Goal: Task Accomplishment & Management: Manage account settings

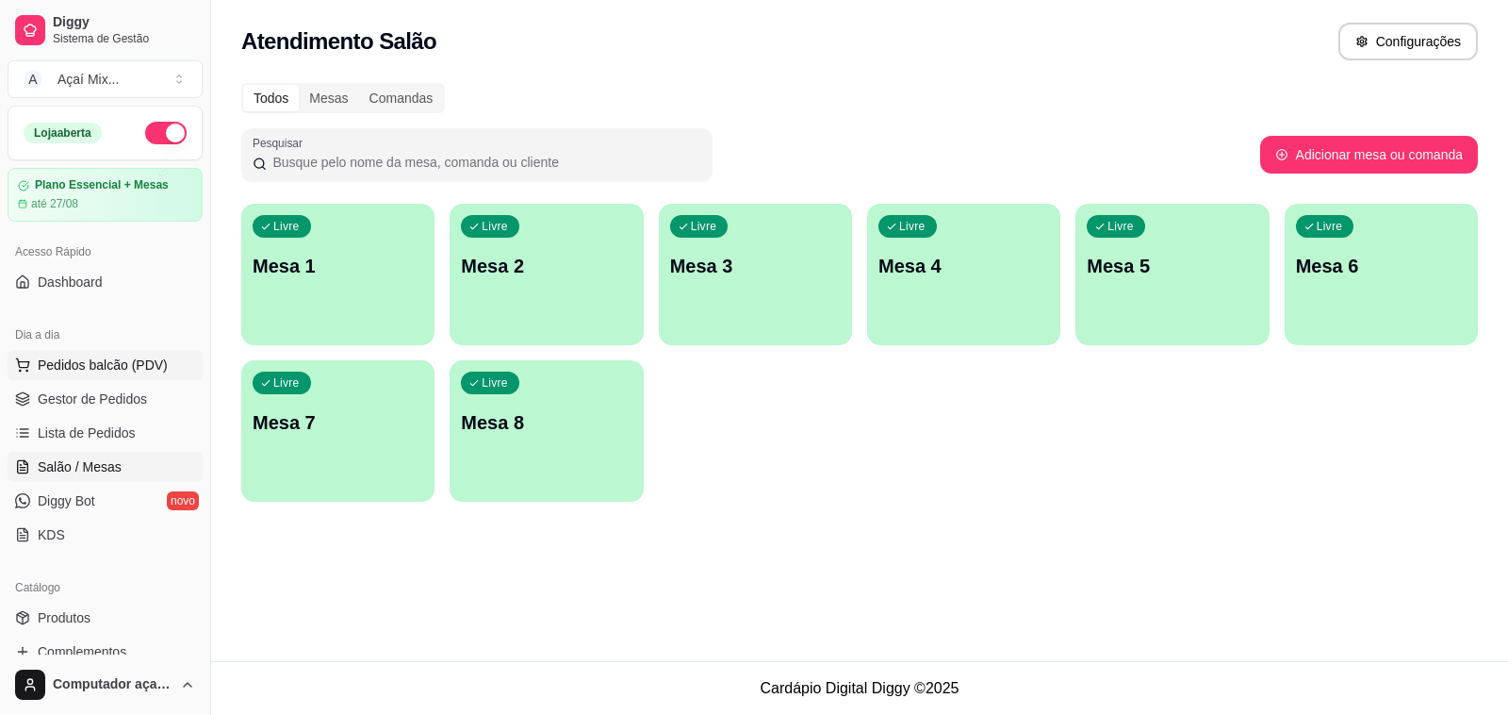
click at [53, 379] on button "Pedidos balcão (PDV)" at bounding box center [105, 365] width 195 height 30
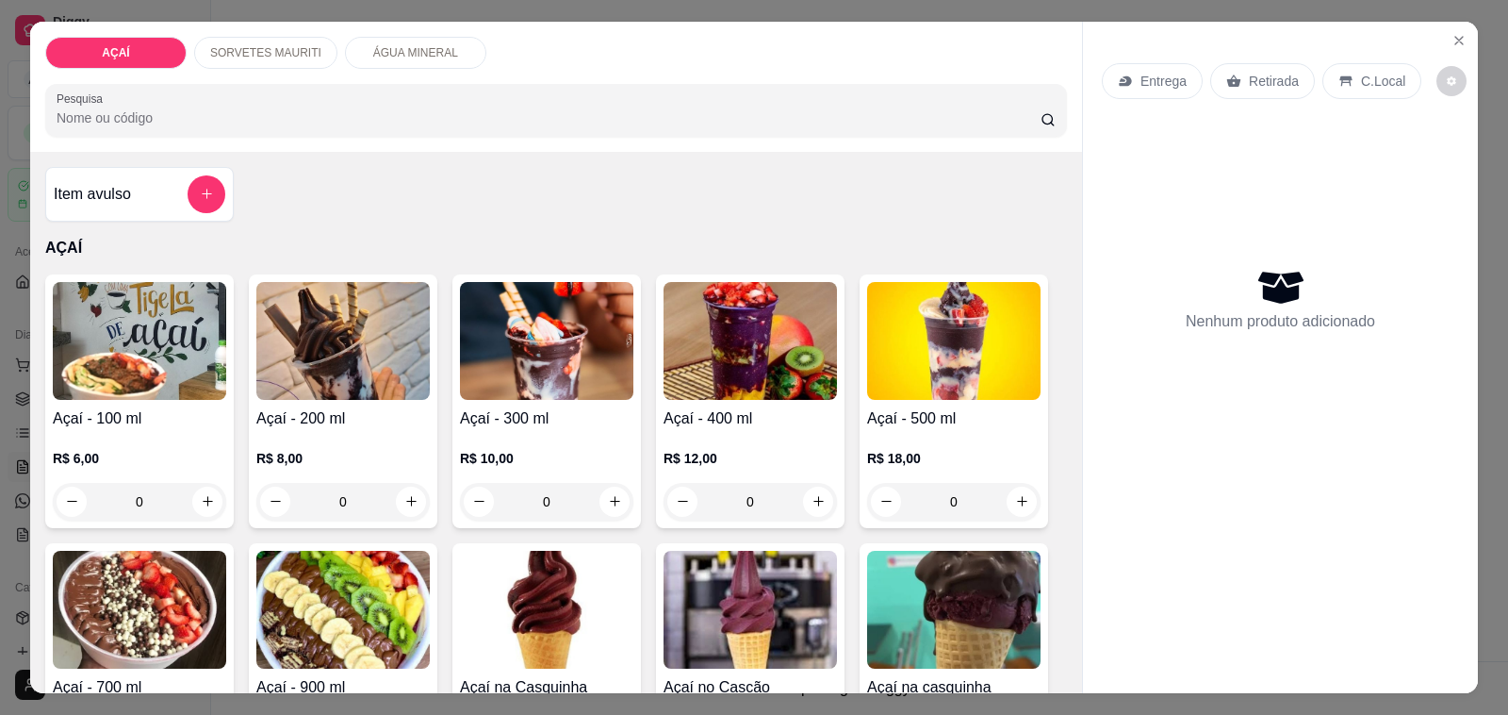
click at [684, 449] on p "R$ 12,00" at bounding box center [750, 458] width 173 height 19
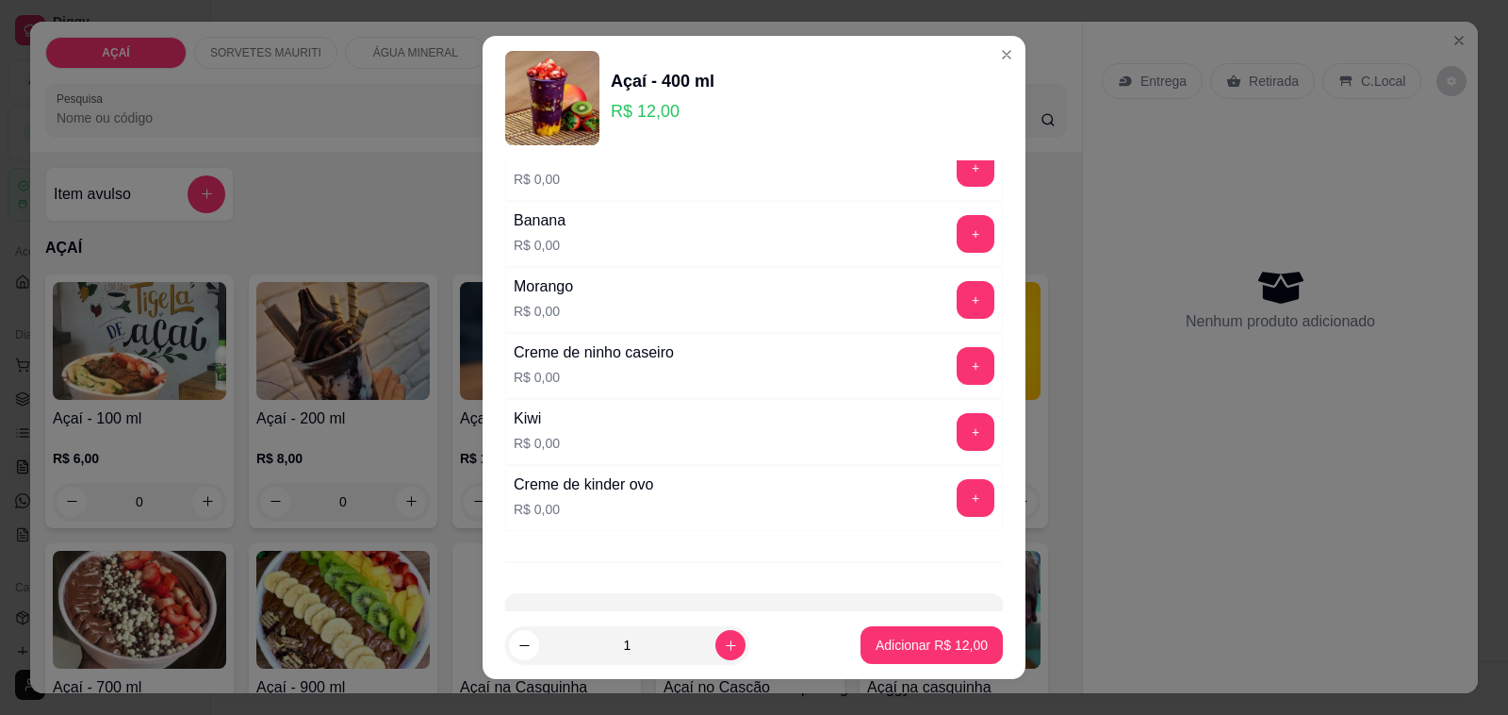
scroll to position [2313, 0]
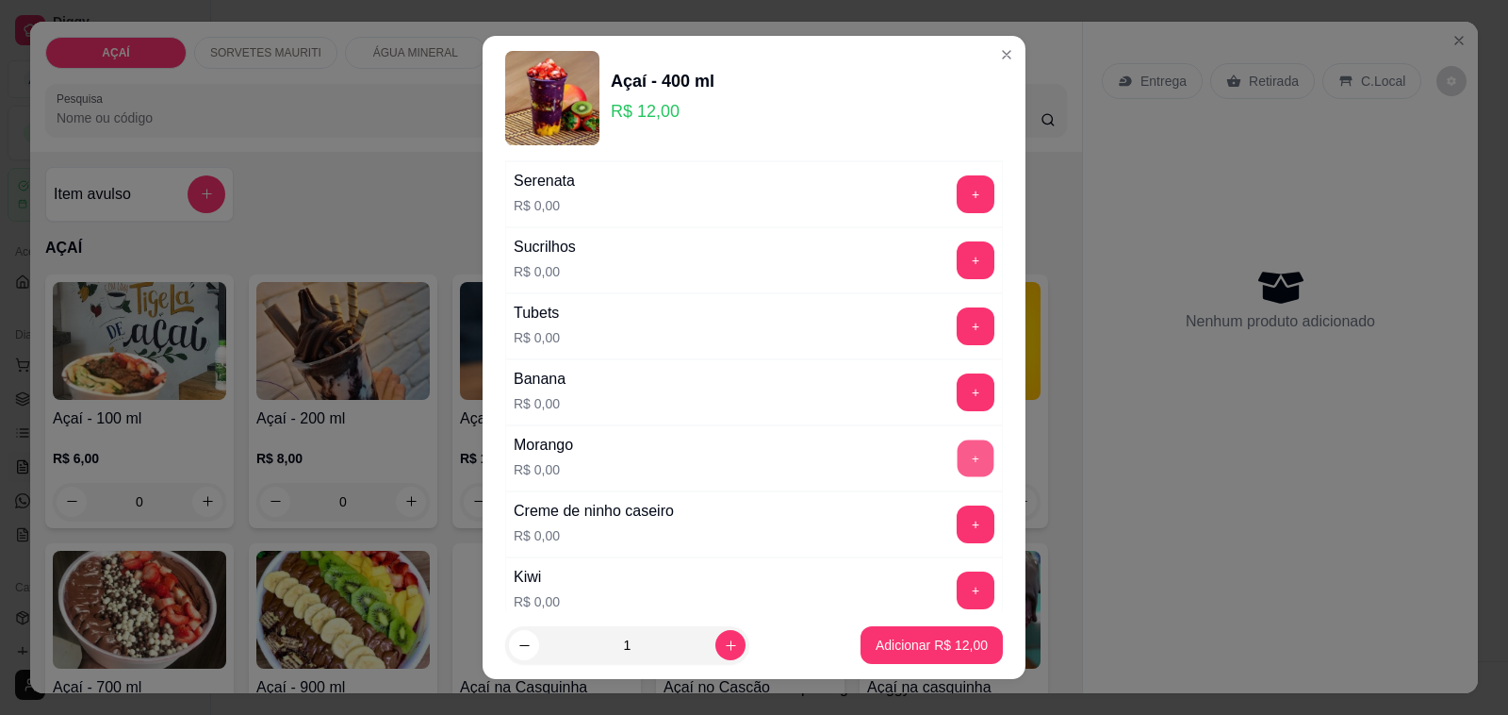
click at [958, 459] on button "+" at bounding box center [976, 458] width 37 height 37
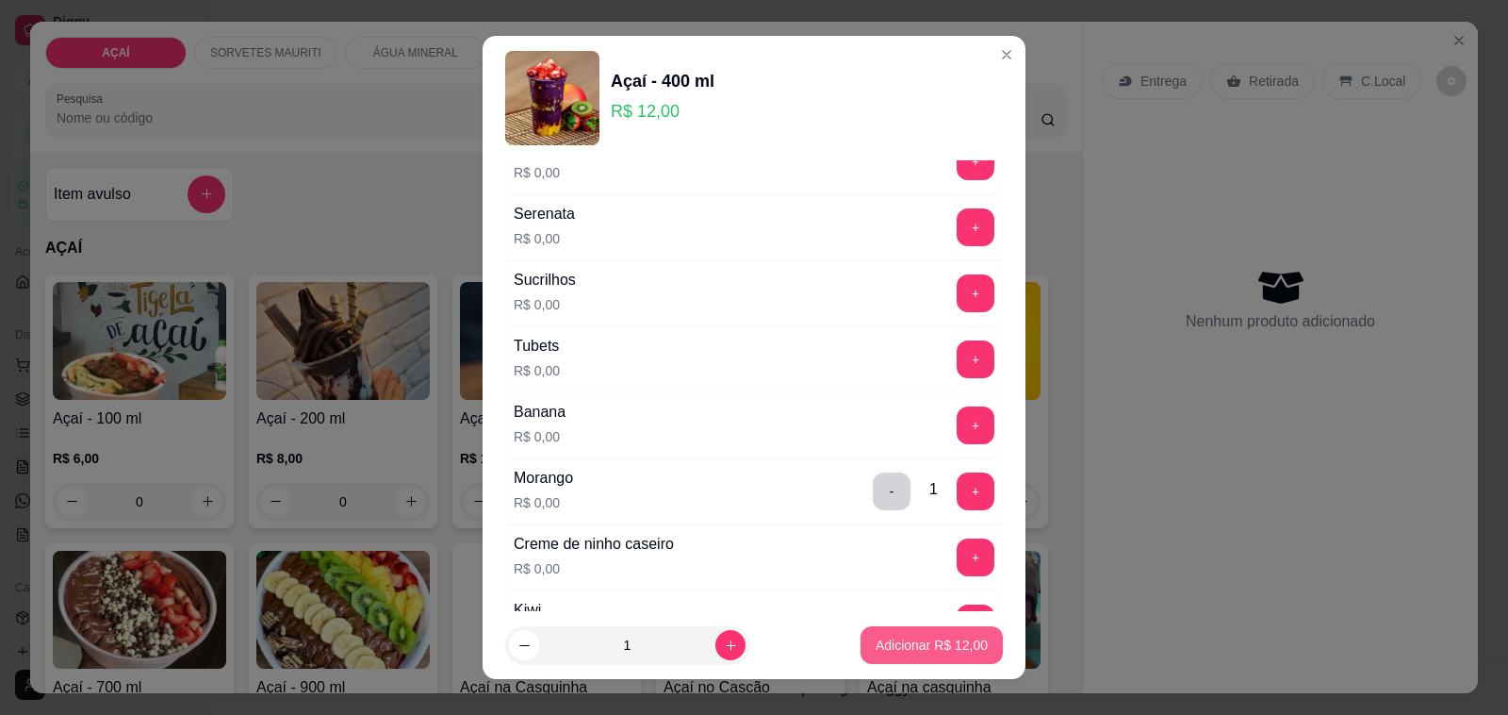
click at [920, 644] on p "Adicionar R$ 12,00" at bounding box center [932, 644] width 112 height 19
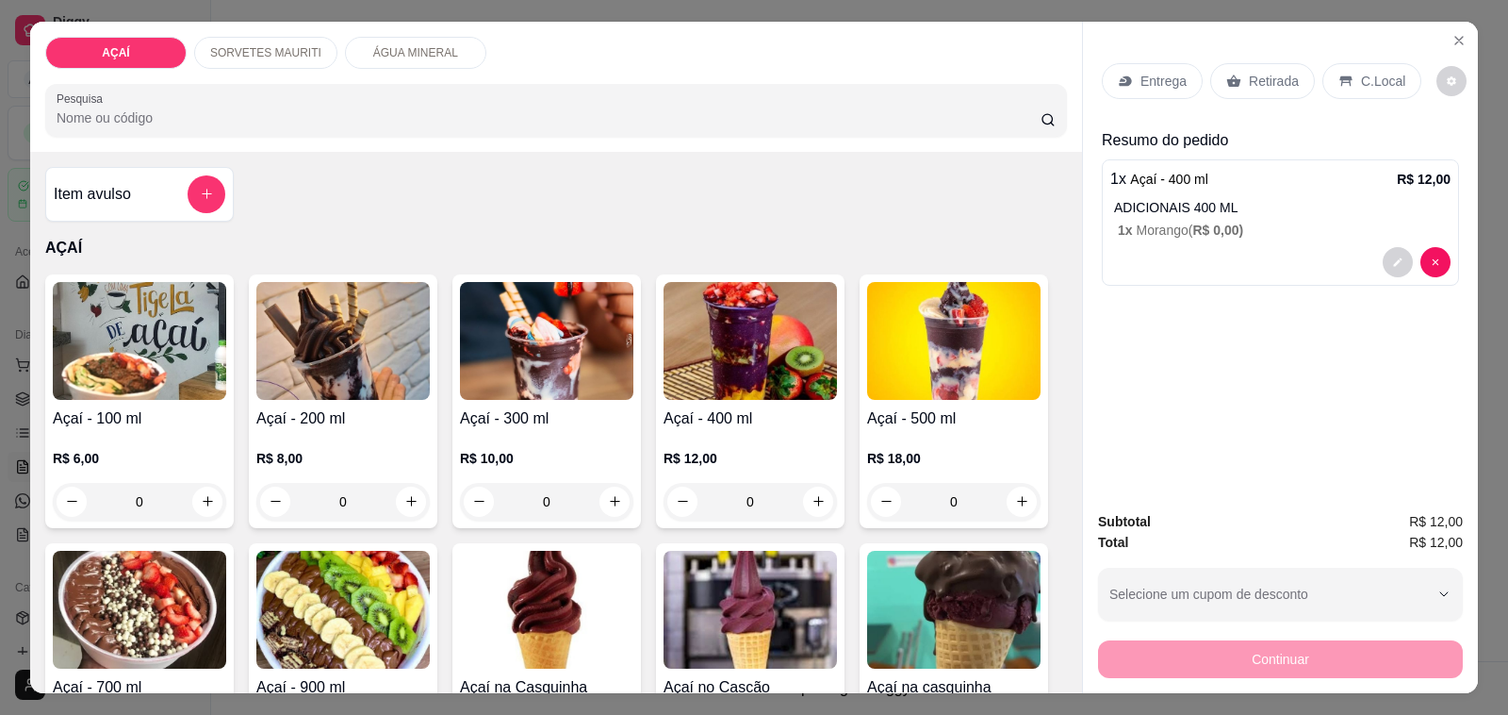
click at [1339, 74] on icon at bounding box center [1346, 81] width 15 height 15
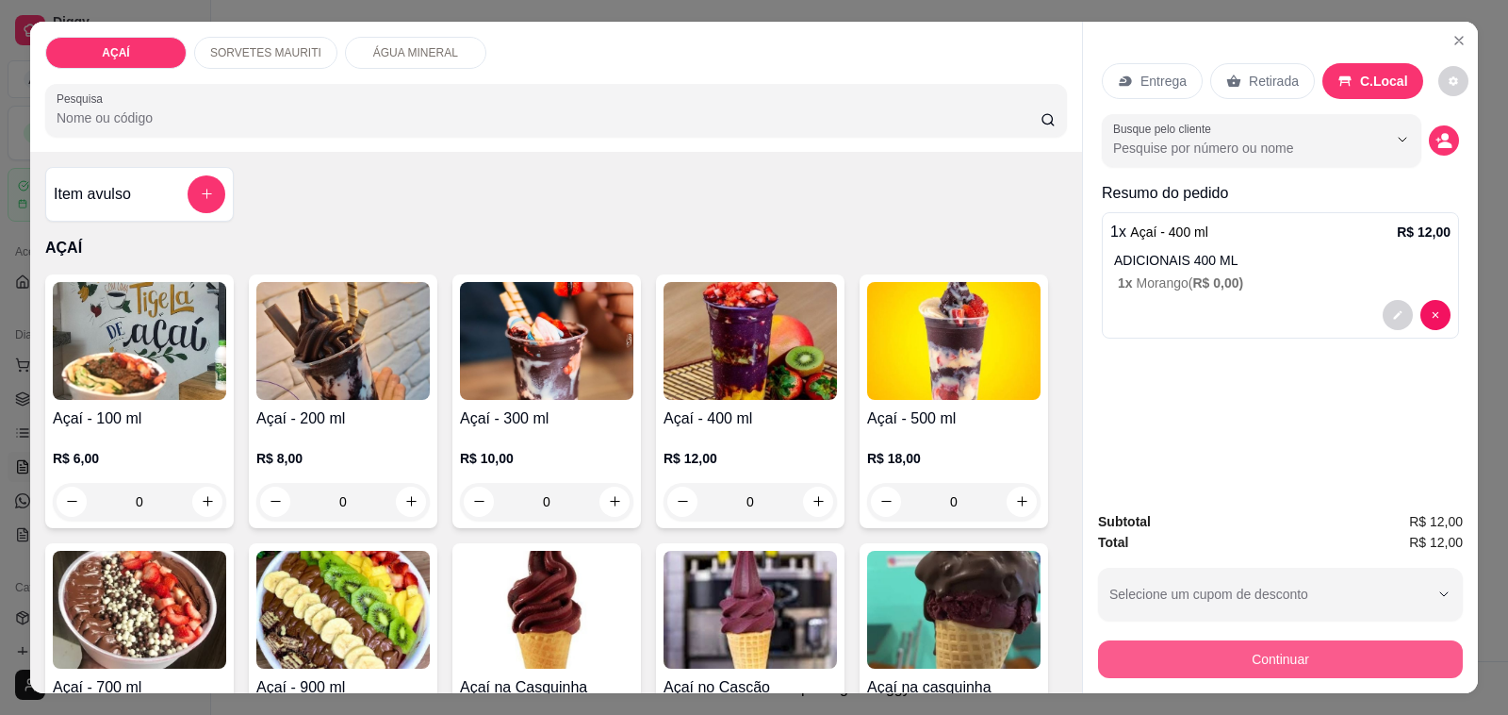
click at [1313, 640] on button "Continuar" at bounding box center [1280, 659] width 365 height 38
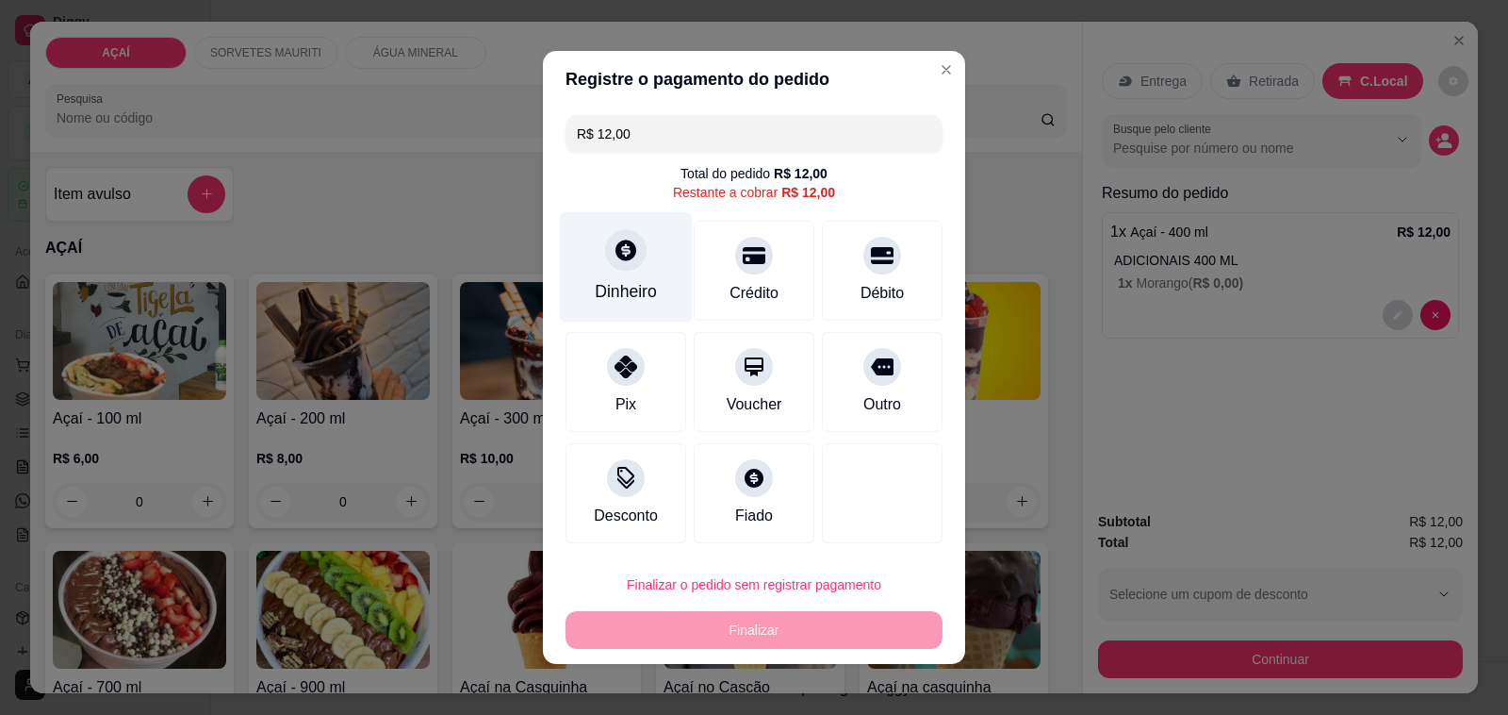
click at [604, 303] on div "Dinheiro" at bounding box center [626, 291] width 62 height 25
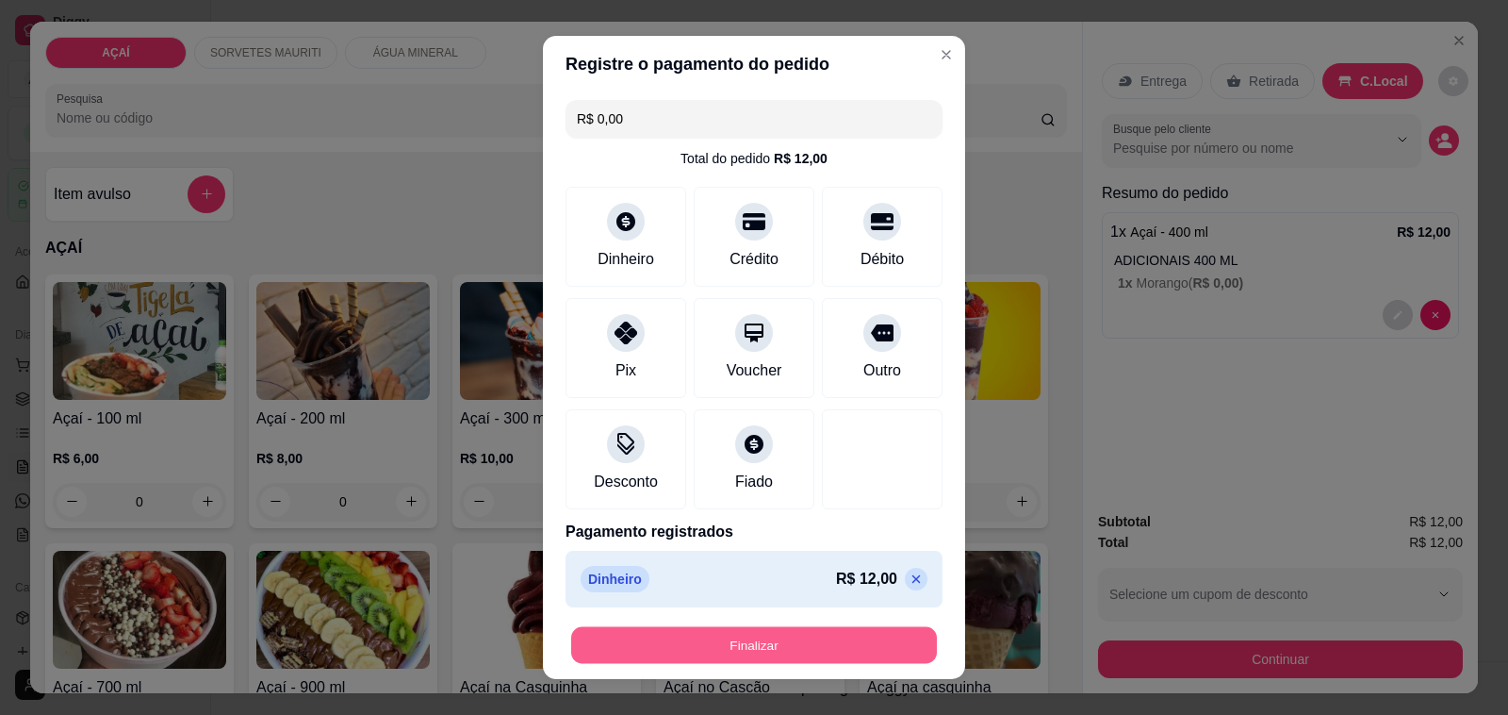
click at [766, 658] on button "Finalizar" at bounding box center [754, 645] width 366 height 37
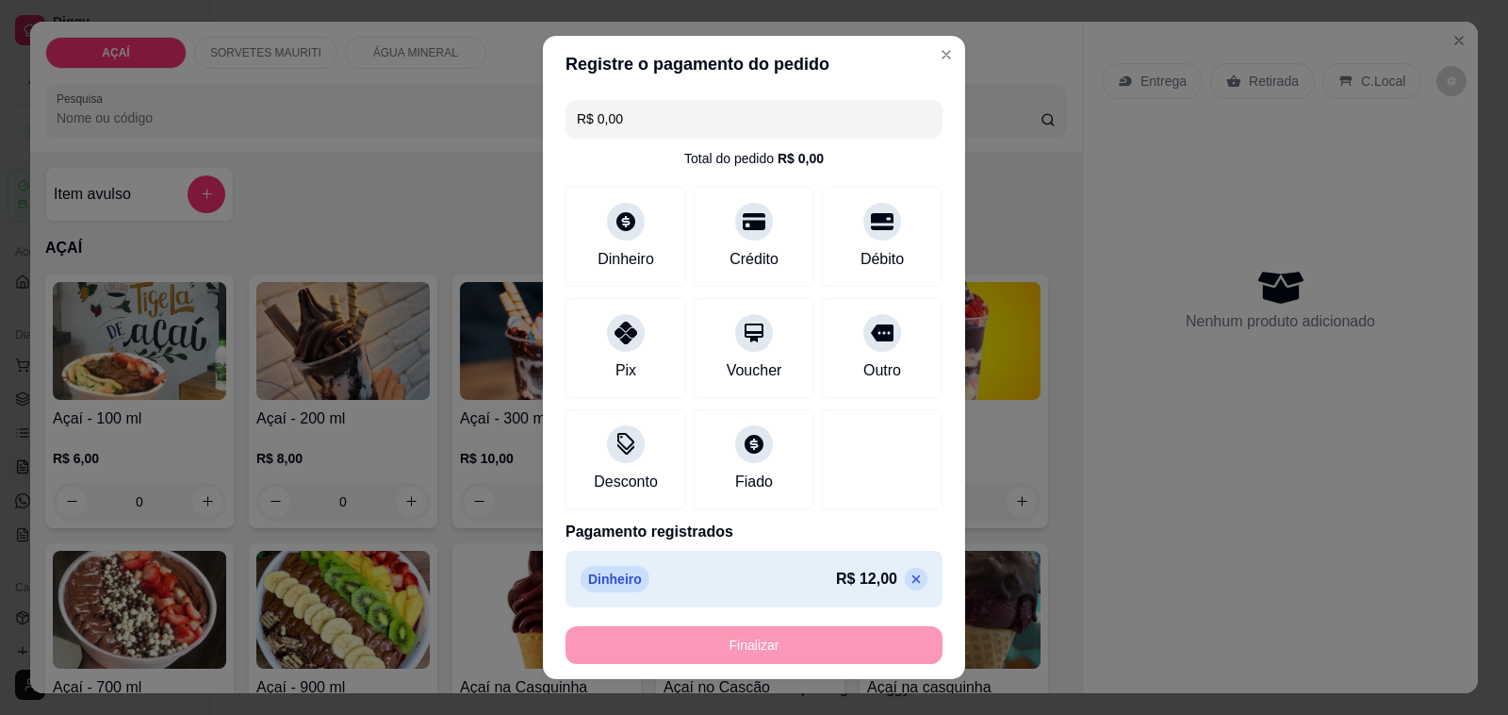
type input "-R$ 12,00"
click at [825, 656] on div "Finalizar" at bounding box center [754, 645] width 377 height 38
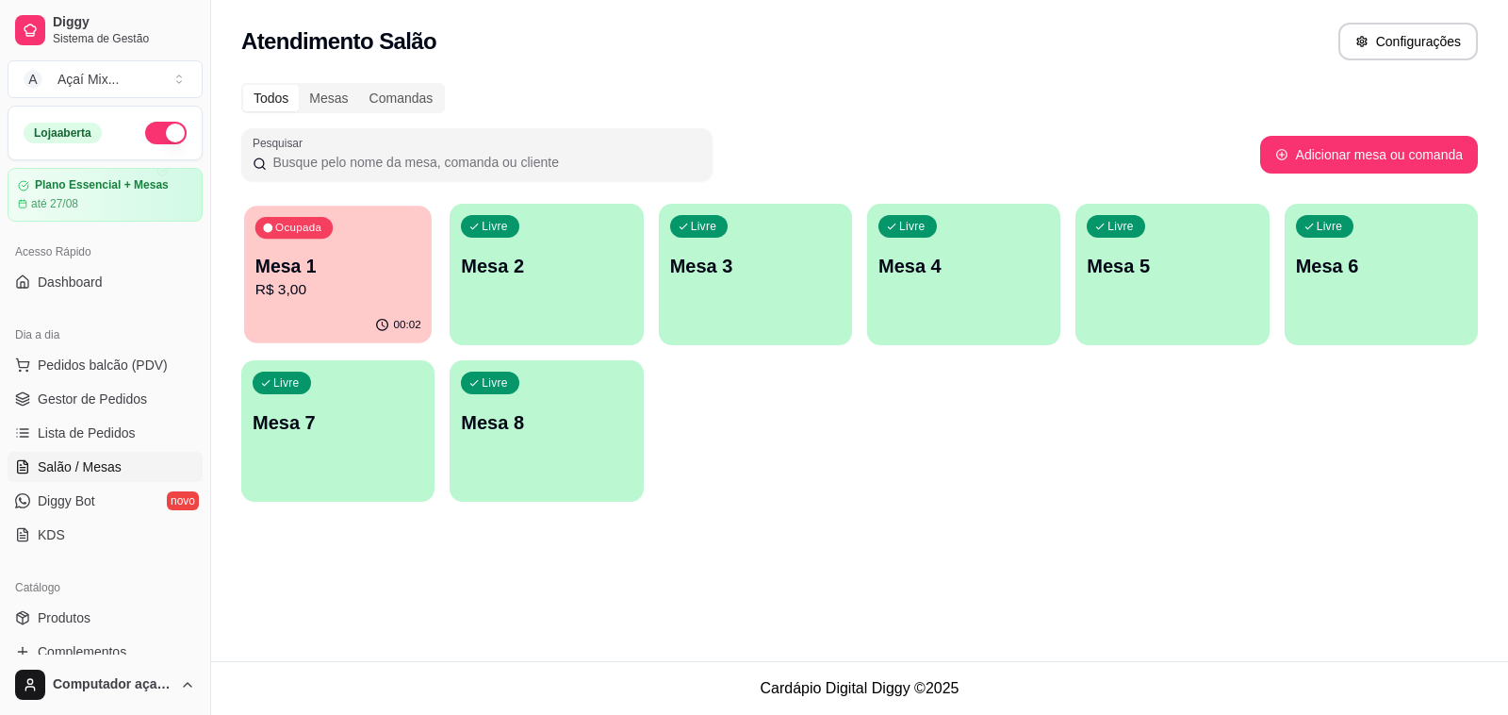
click at [351, 302] on div "Ocupada Mesa 1 R$ 3,00" at bounding box center [338, 257] width 188 height 102
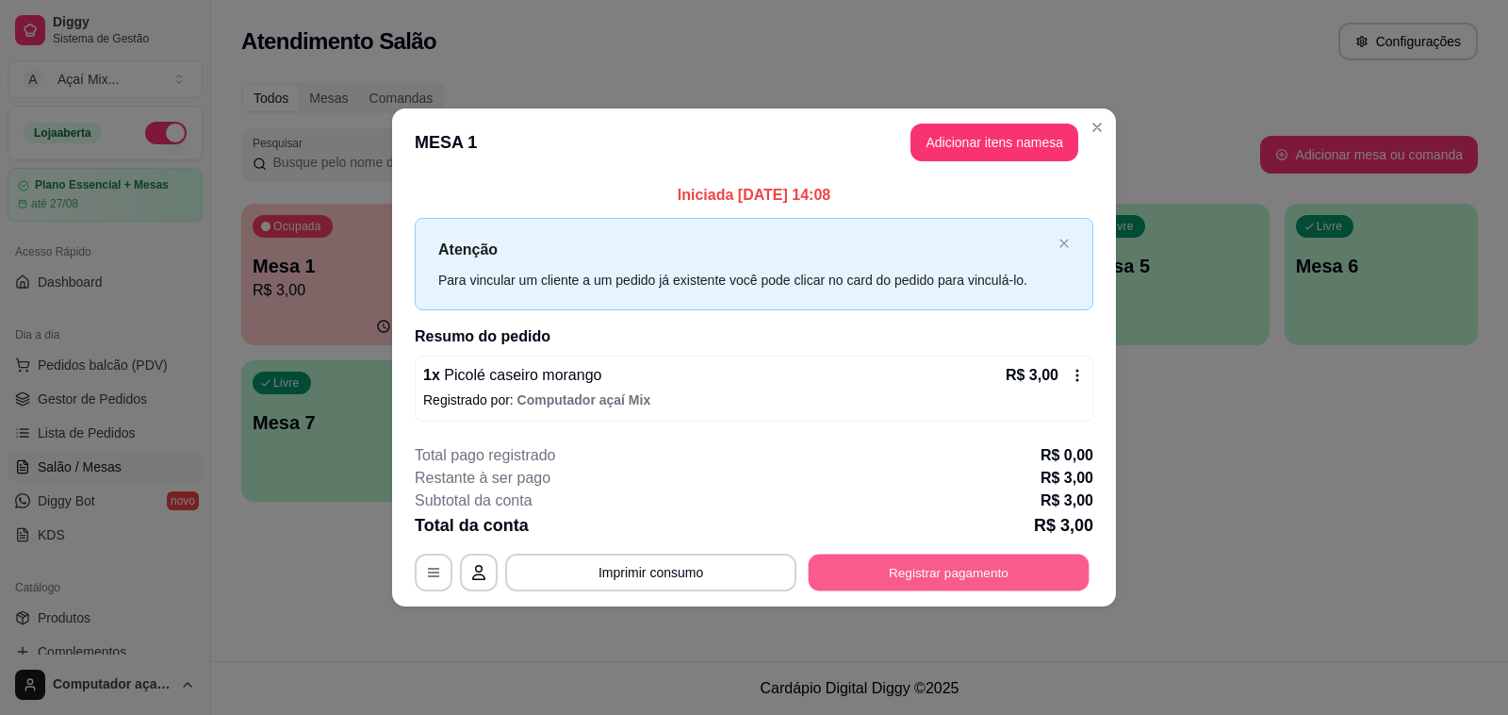
click at [831, 570] on button "Registrar pagamento" at bounding box center [949, 571] width 281 height 37
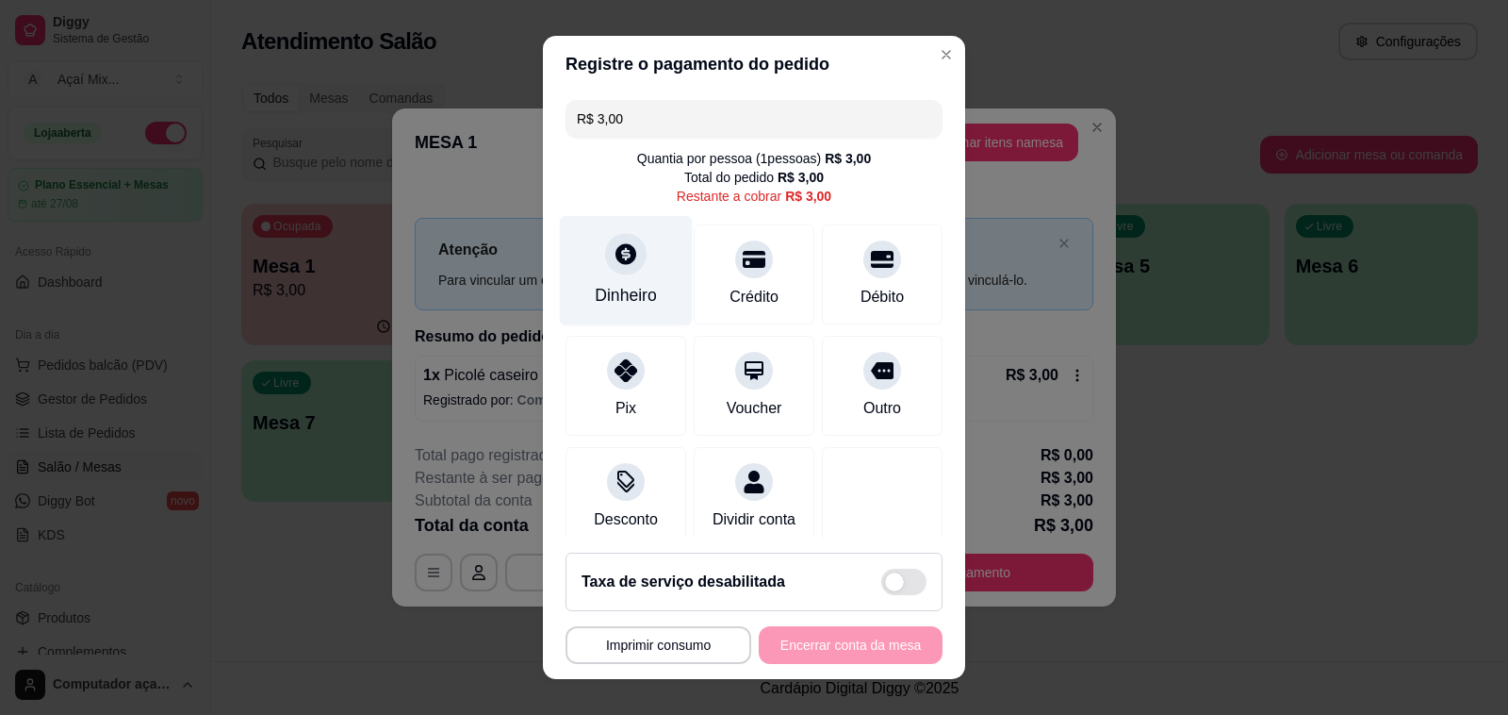
click at [603, 305] on div "Dinheiro" at bounding box center [626, 295] width 62 height 25
type input "R$ 0,00"
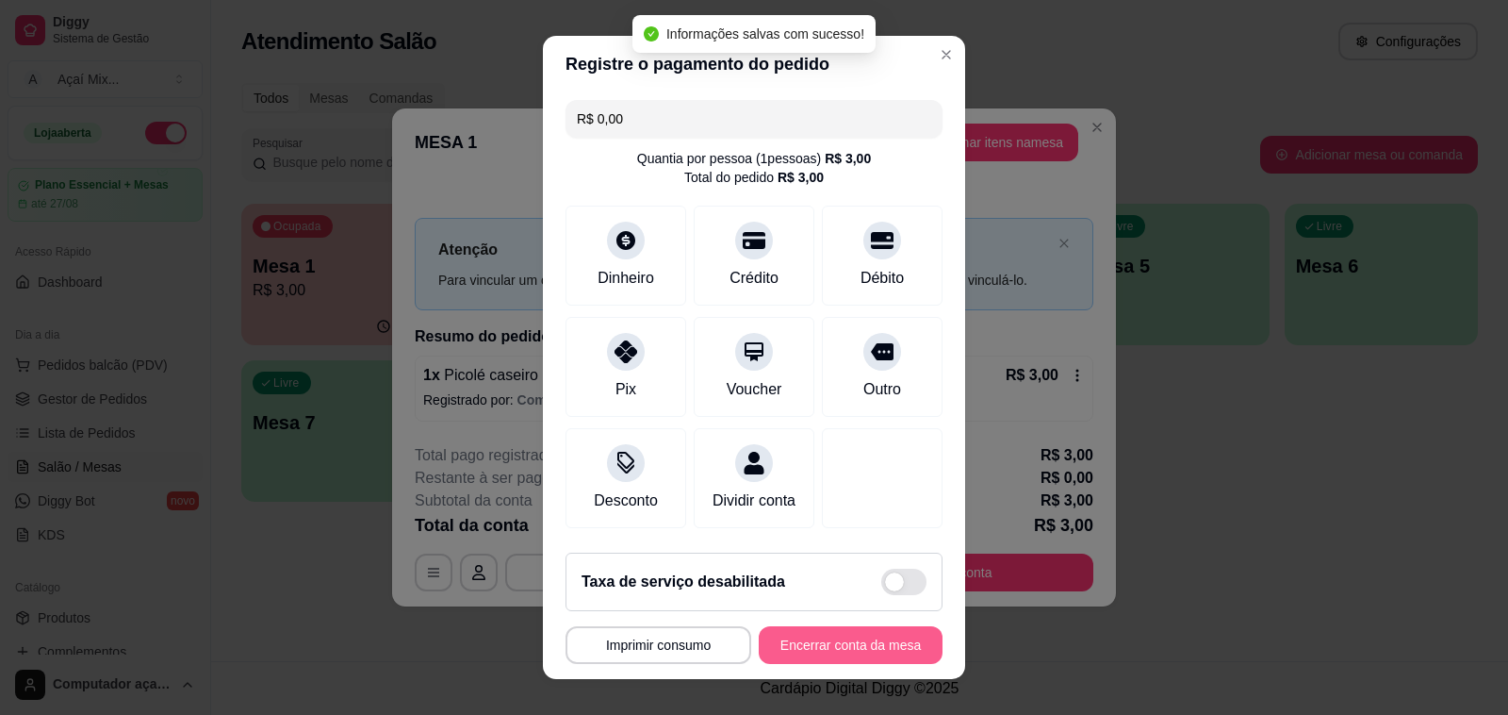
click at [854, 653] on button "Encerrar conta da mesa" at bounding box center [851, 645] width 184 height 38
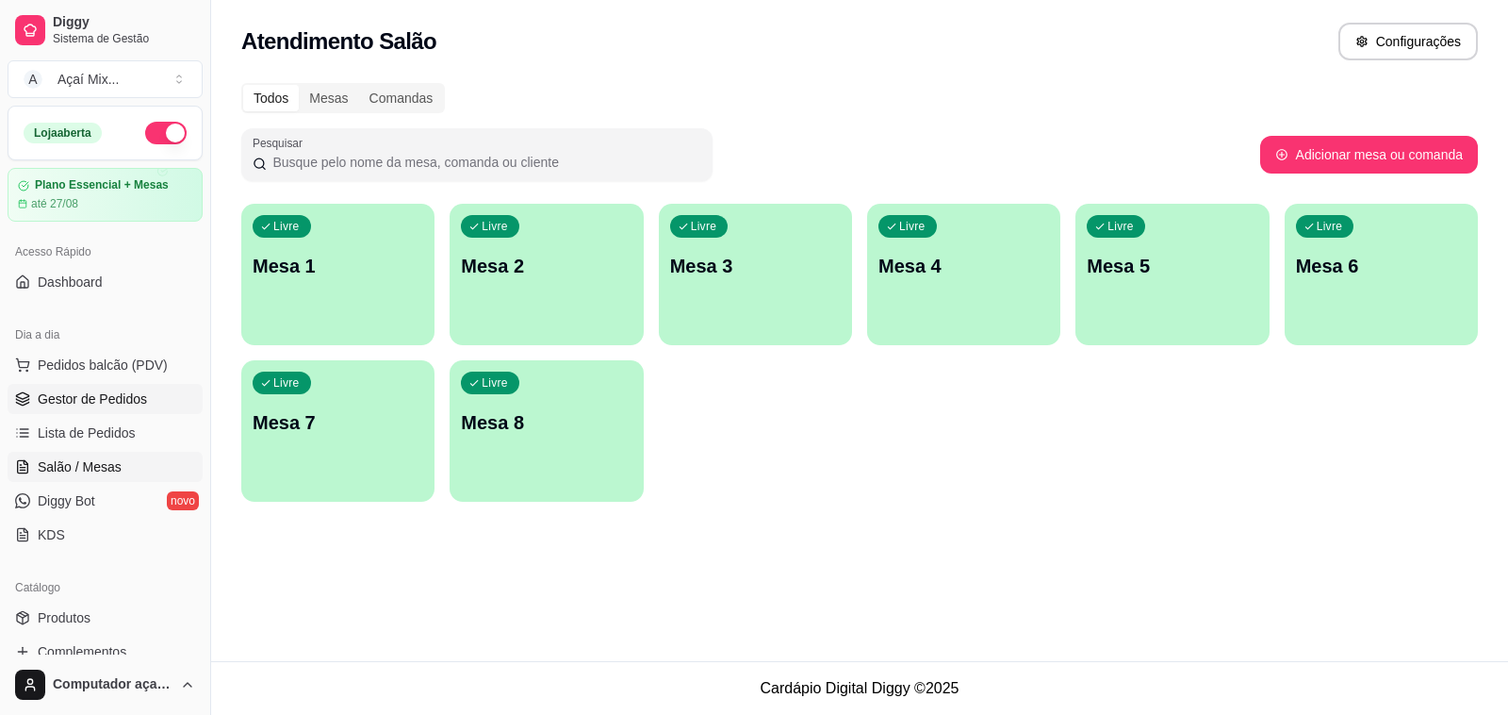
click at [110, 407] on span "Gestor de Pedidos" at bounding box center [92, 398] width 109 height 19
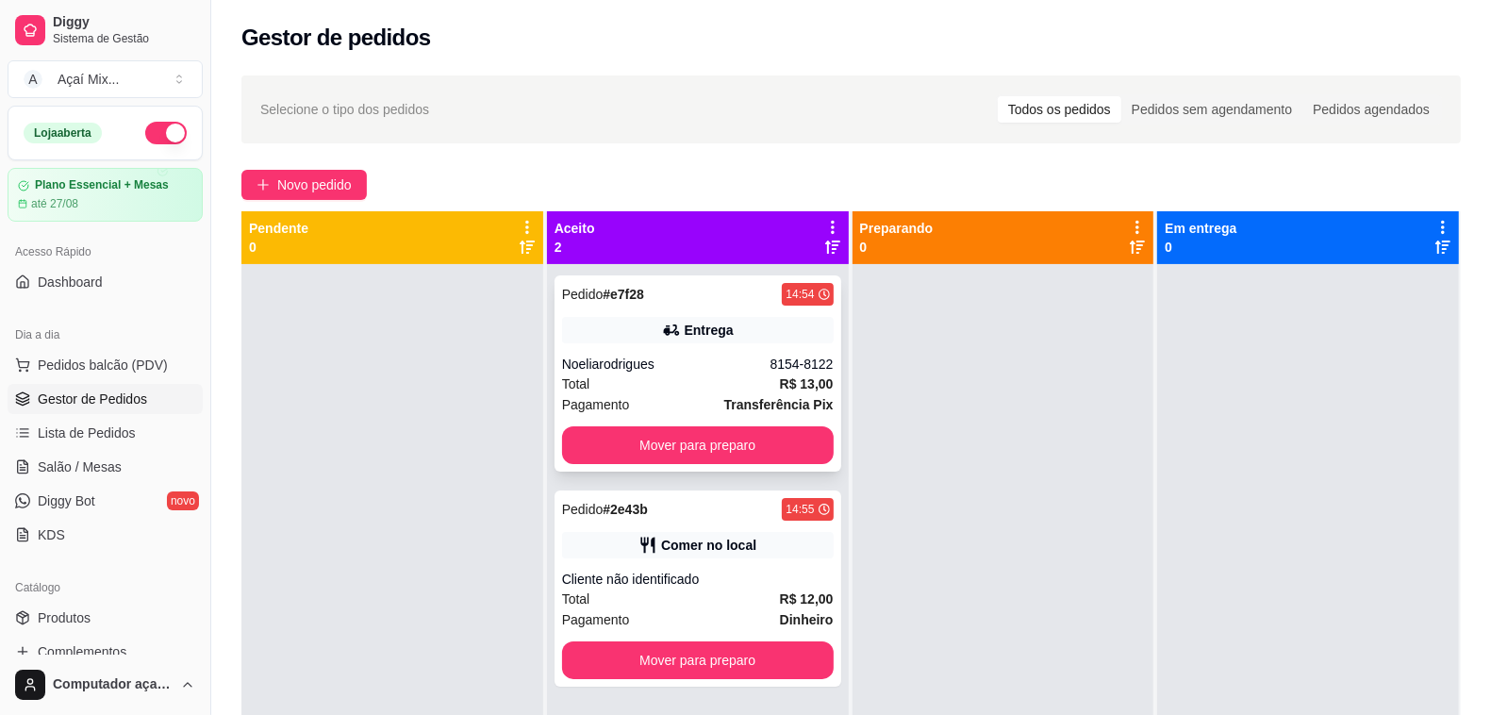
click at [641, 465] on div "Pedido # e7f28 14:54 Entrega Noeliarodrigues 8154-8122 Total R$ 13,00 Pagamento…" at bounding box center [697, 373] width 287 height 196
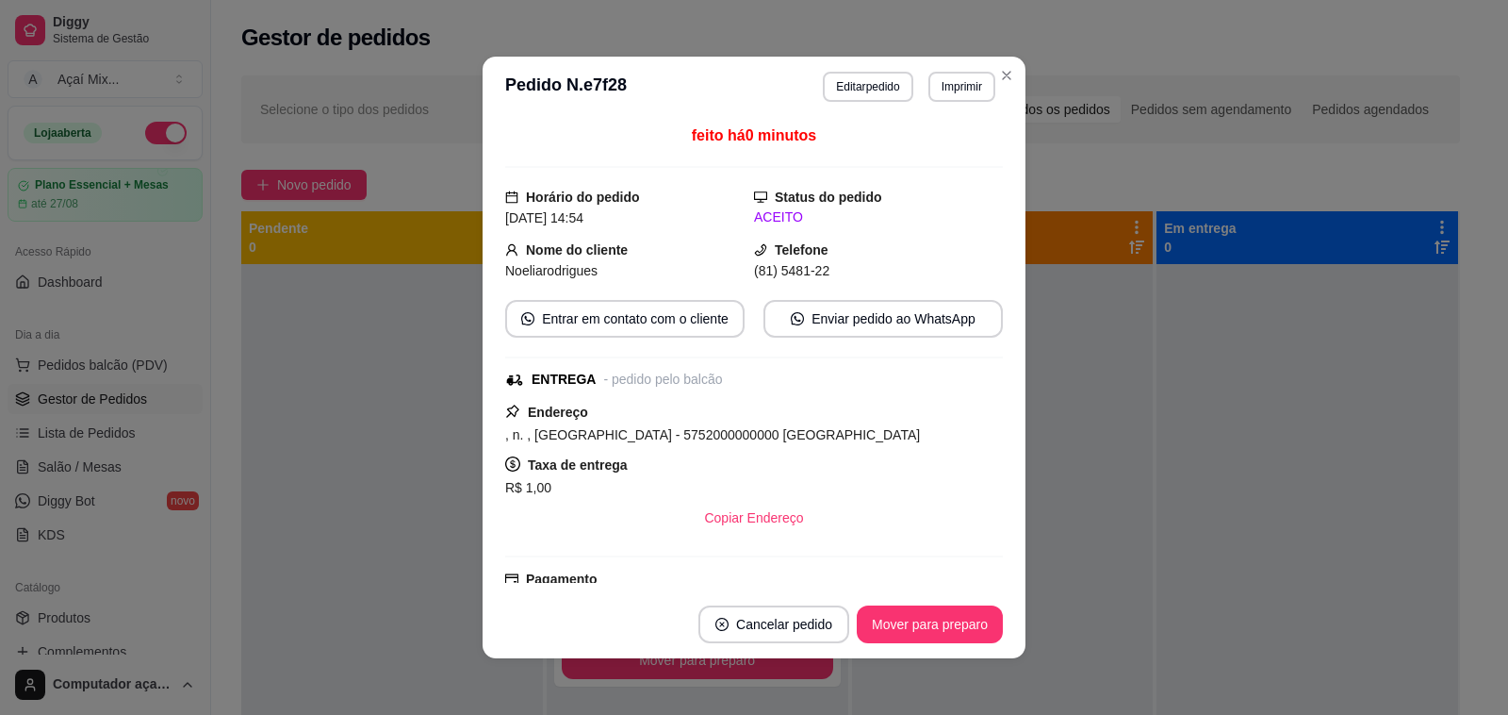
click at [873, 436] on div ", n. , [GEOGRAPHIC_DATA] - 5752000000000 [GEOGRAPHIC_DATA]" at bounding box center [754, 434] width 498 height 23
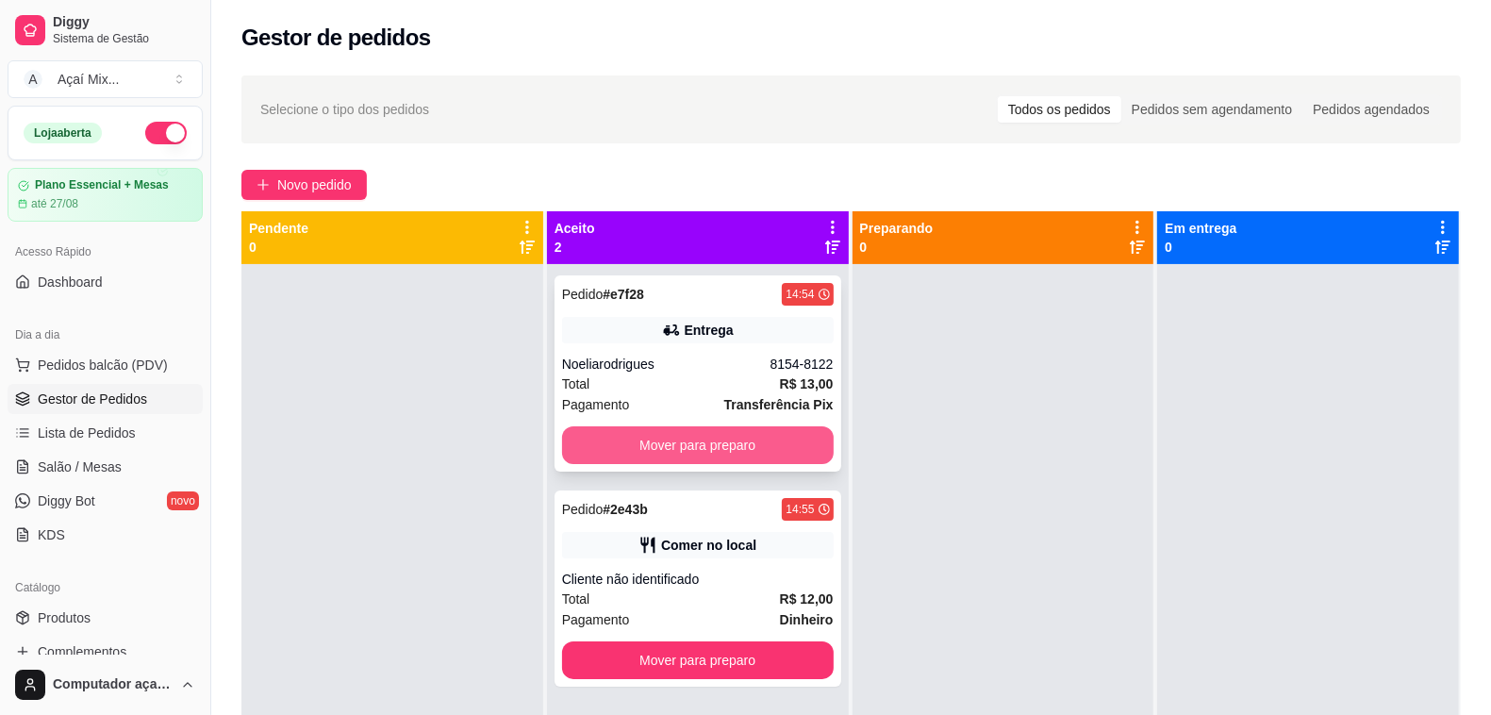
click at [738, 439] on button "Mover para preparo" at bounding box center [698, 445] width 272 height 38
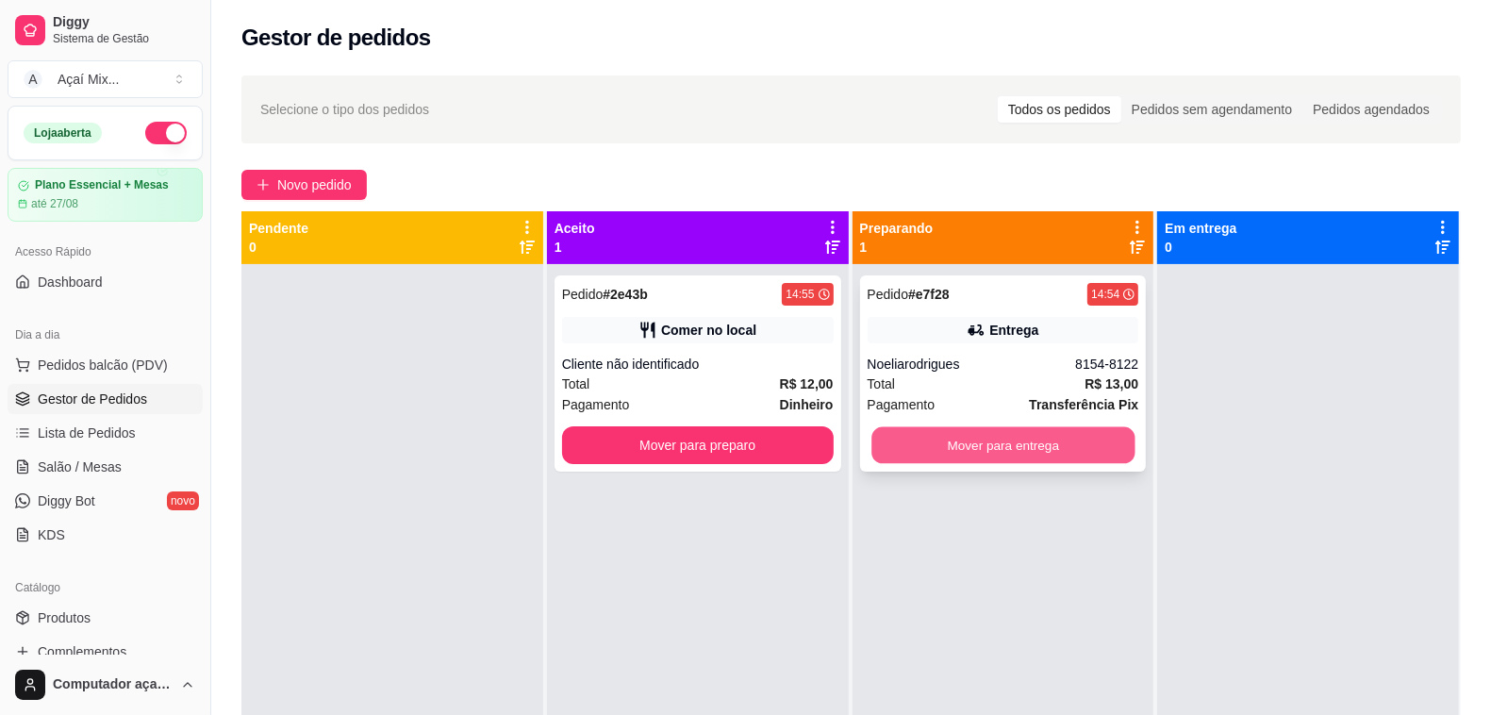
click at [916, 444] on button "Mover para entrega" at bounding box center [1002, 445] width 263 height 37
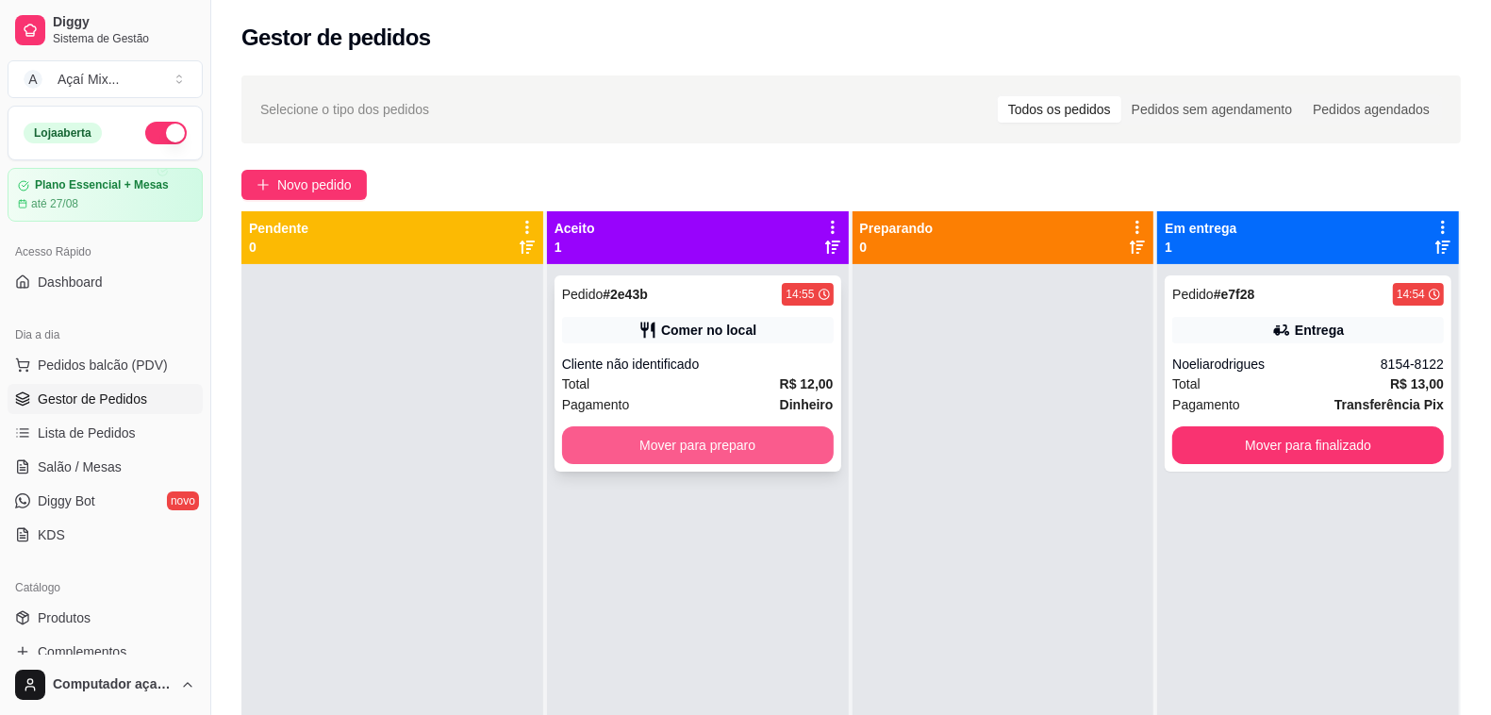
click at [802, 434] on button "Mover para preparo" at bounding box center [698, 445] width 272 height 38
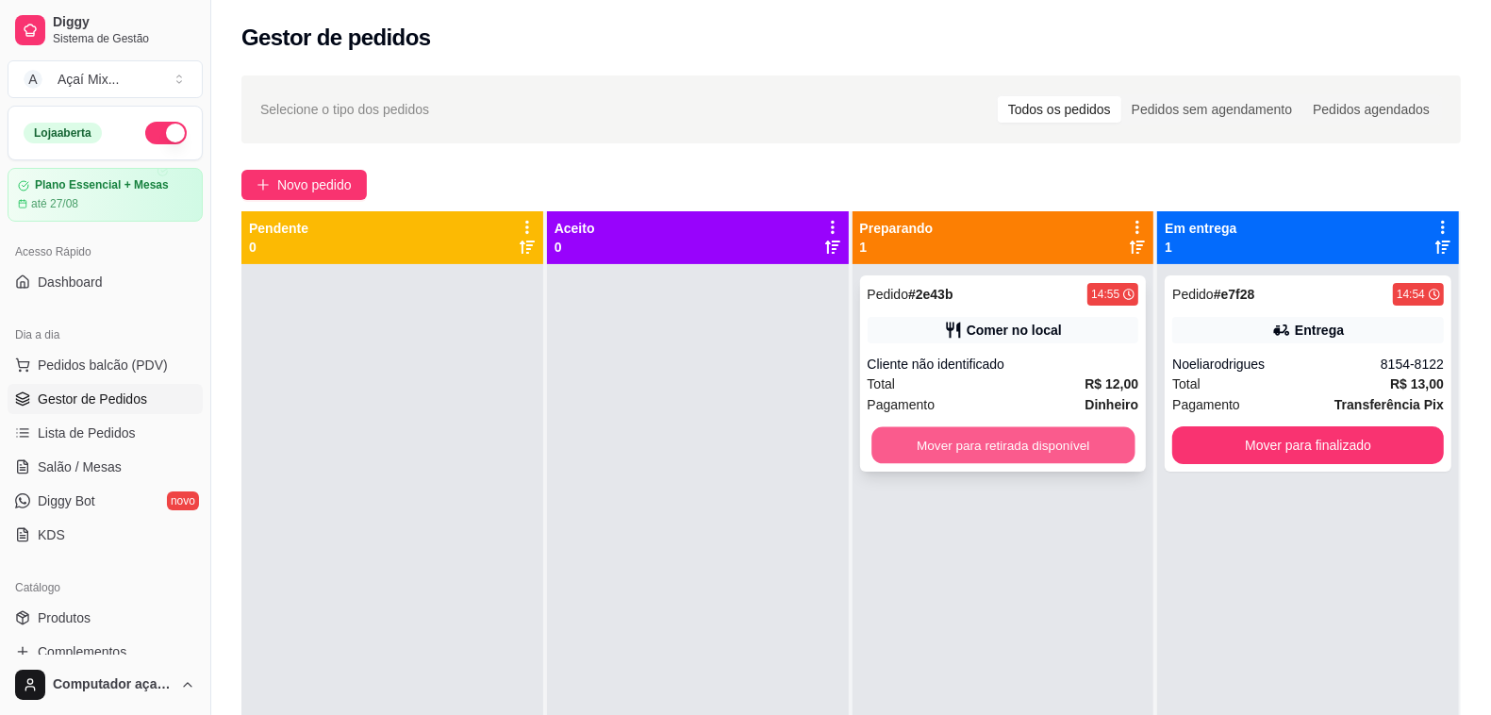
click at [893, 449] on button "Mover para retirada disponível" at bounding box center [1002, 445] width 263 height 37
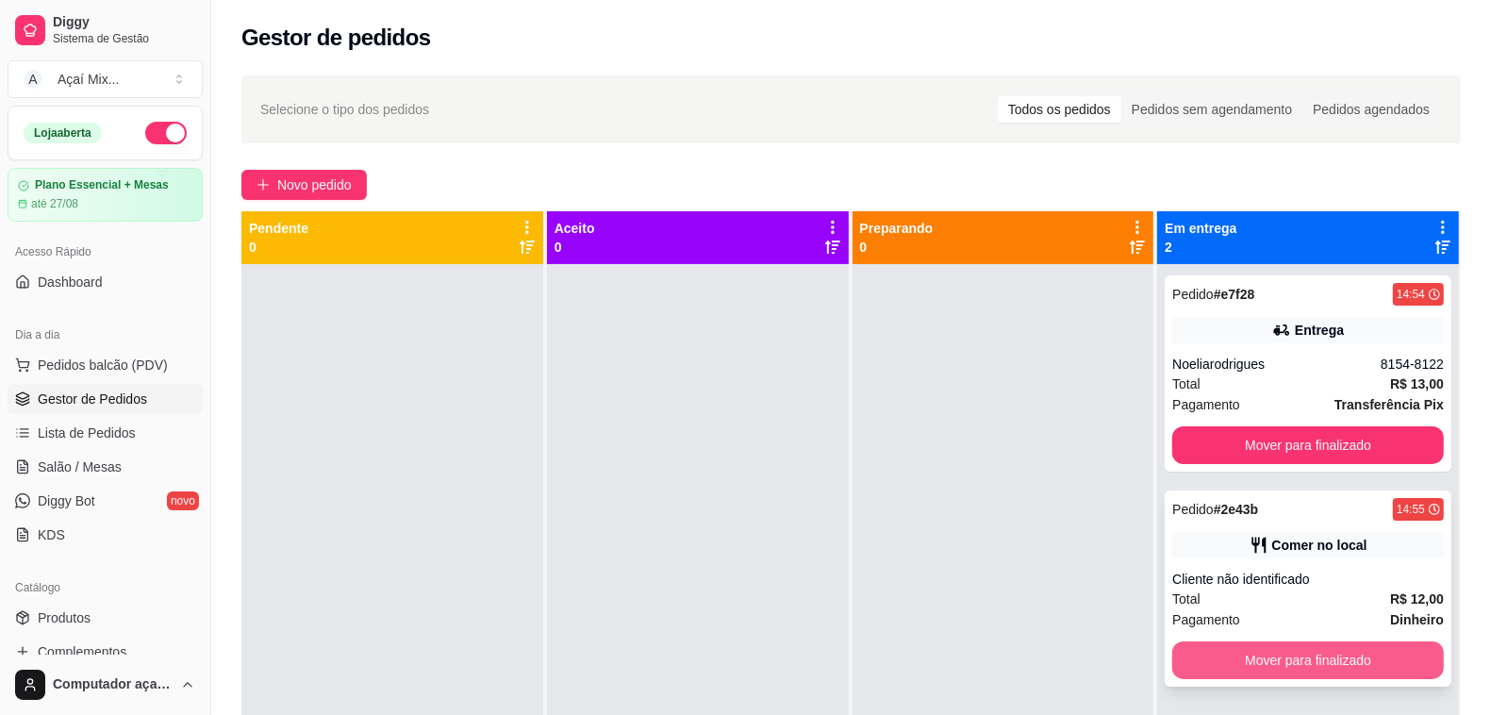
click at [1306, 665] on button "Mover para finalizado" at bounding box center [1308, 660] width 272 height 38
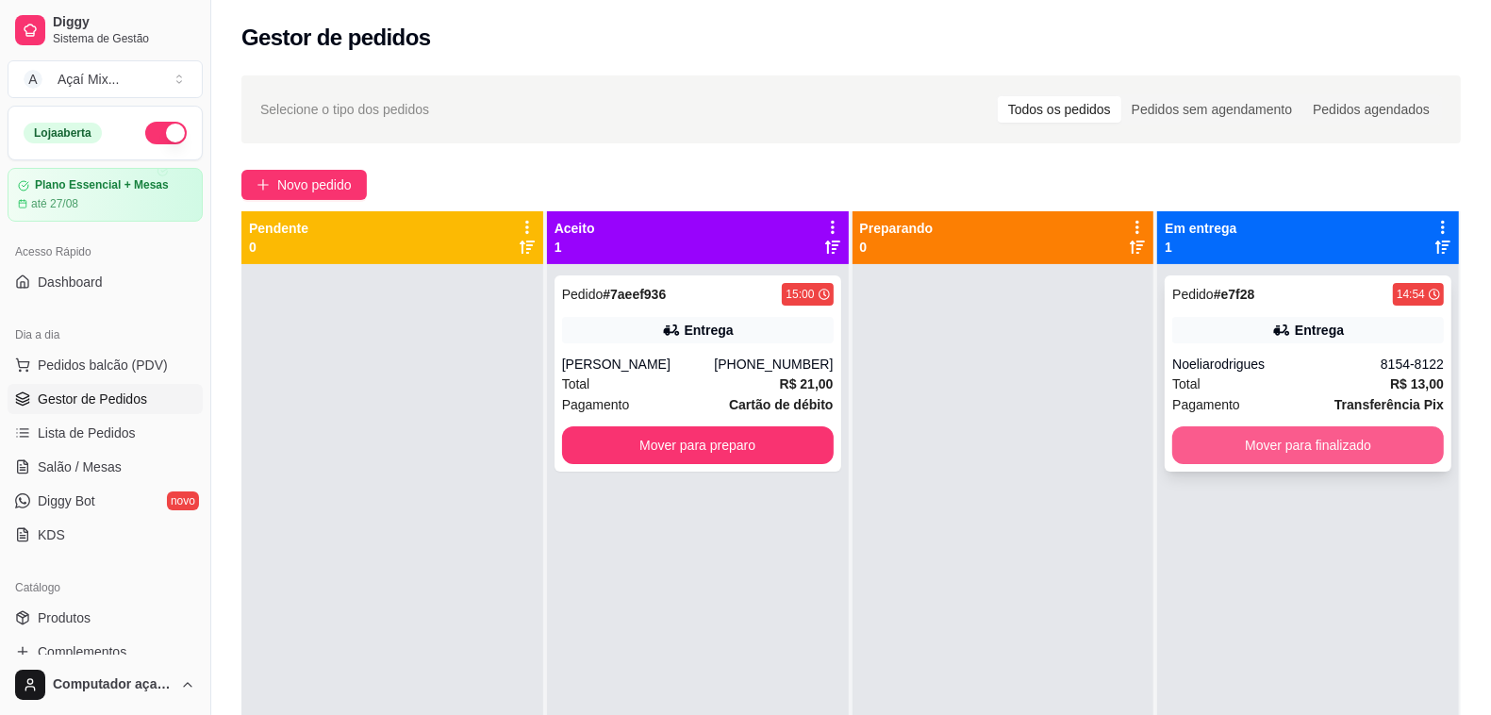
click at [1382, 453] on button "Mover para finalizado" at bounding box center [1308, 445] width 272 height 38
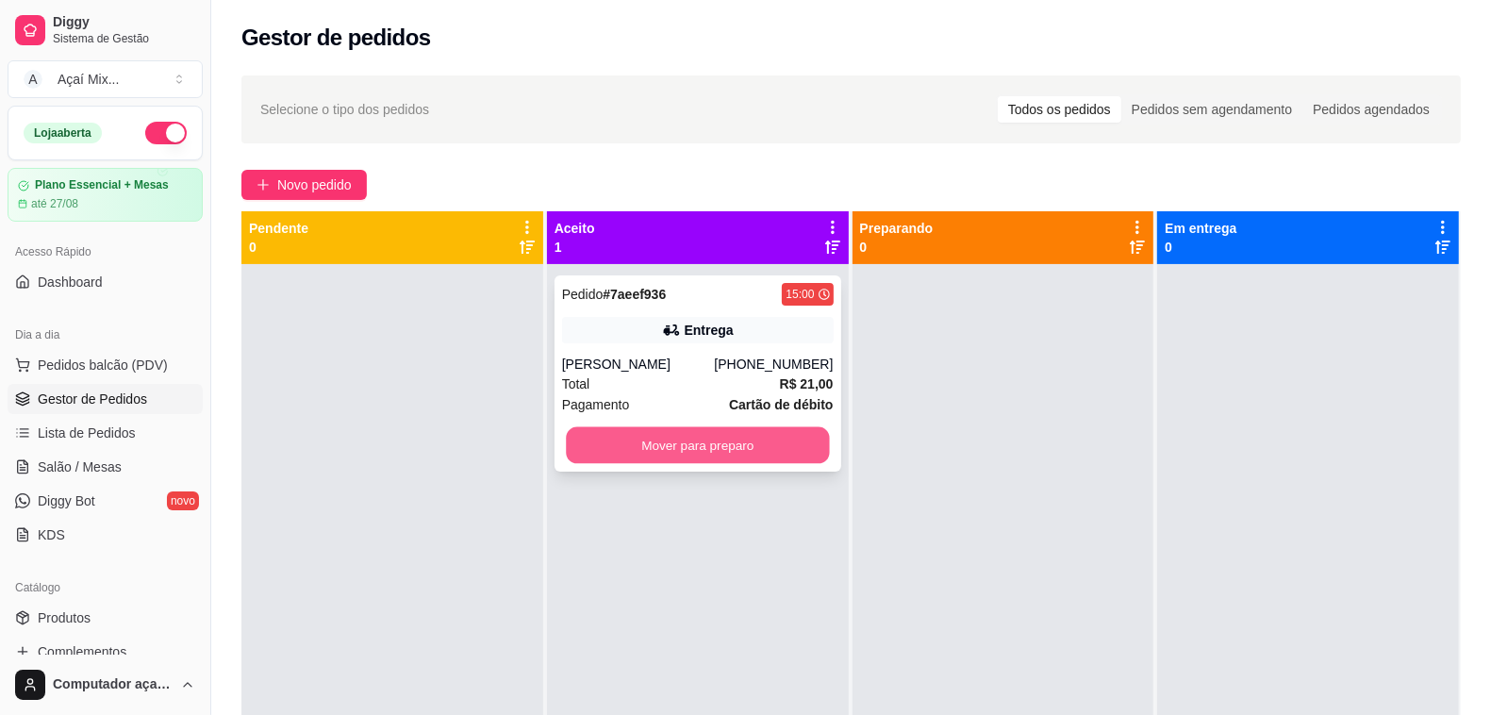
click at [789, 457] on button "Mover para preparo" at bounding box center [697, 445] width 263 height 37
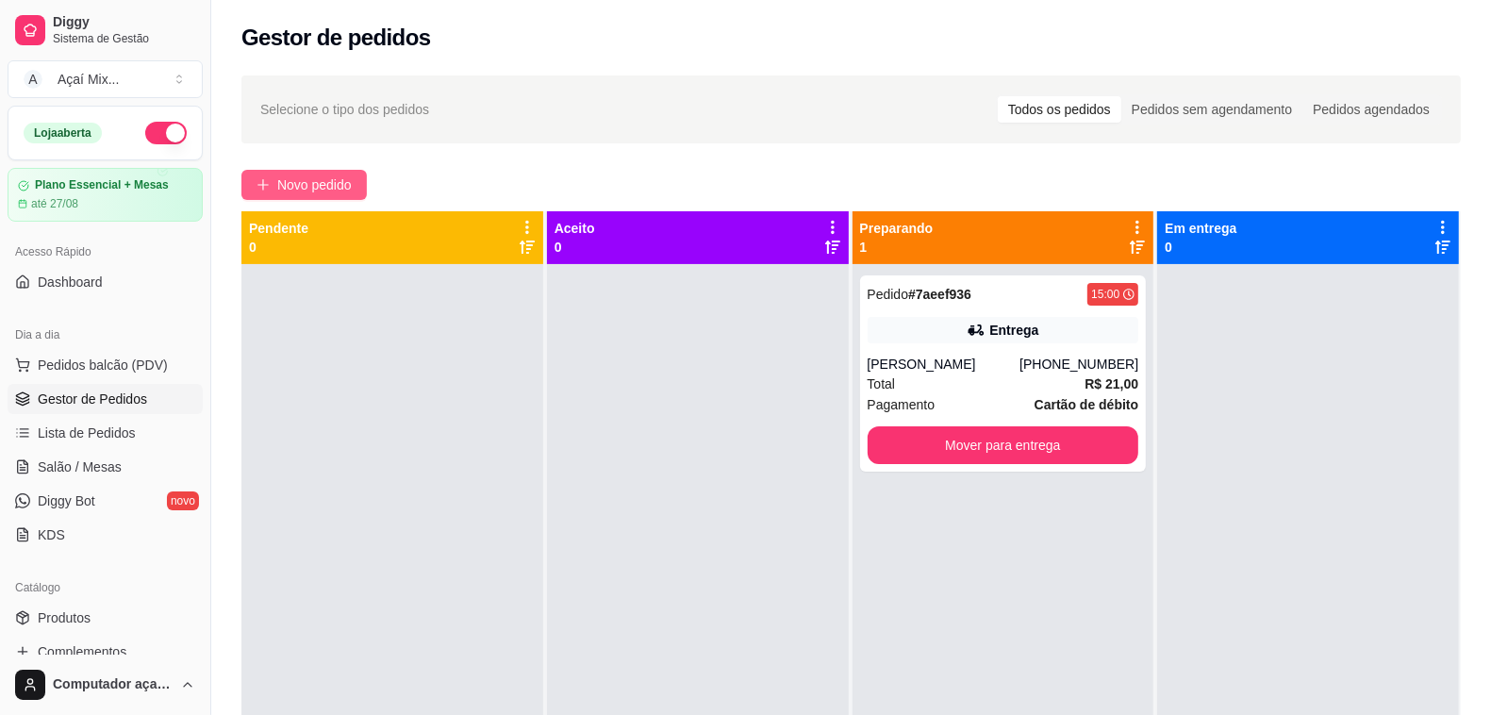
click at [300, 173] on button "Novo pedido" at bounding box center [303, 185] width 125 height 30
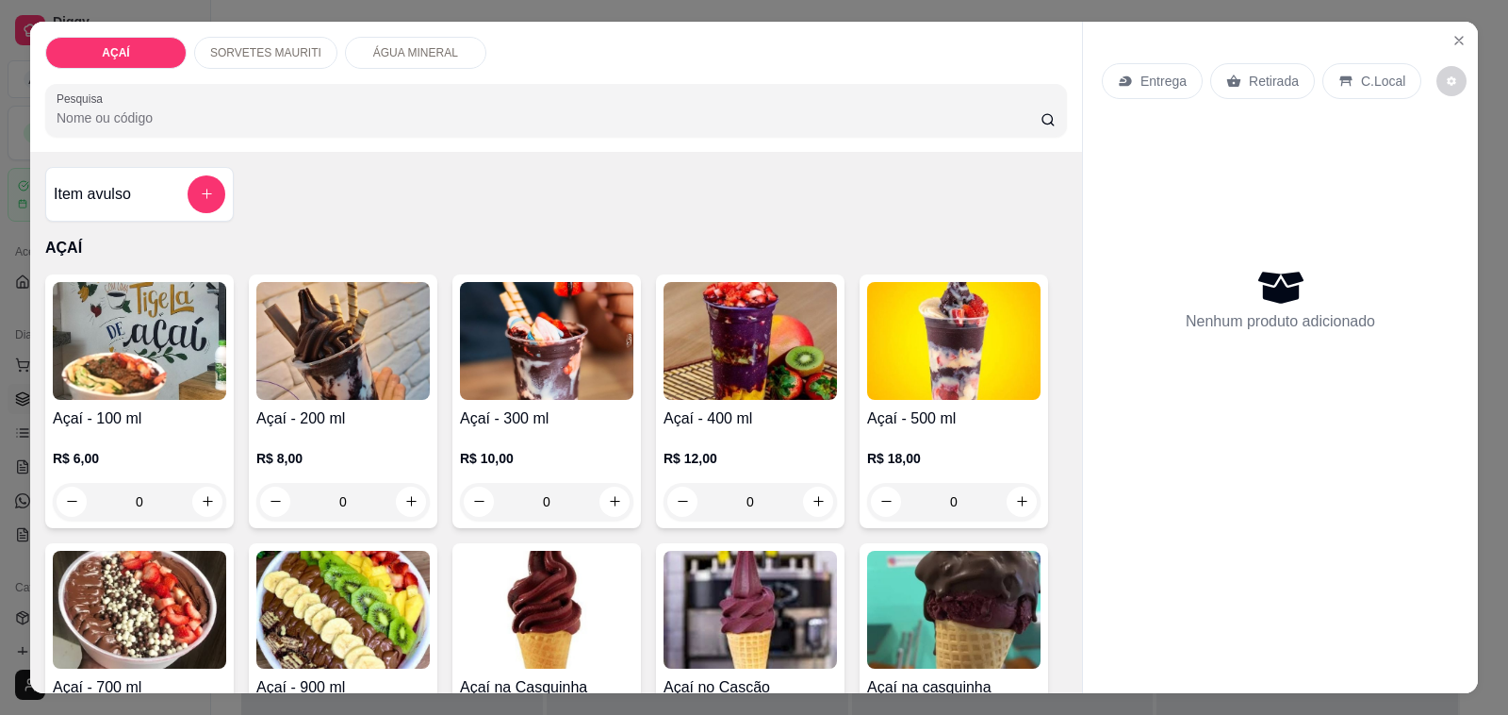
click at [686, 438] on div "R$ 12,00 0" at bounding box center [750, 475] width 173 height 91
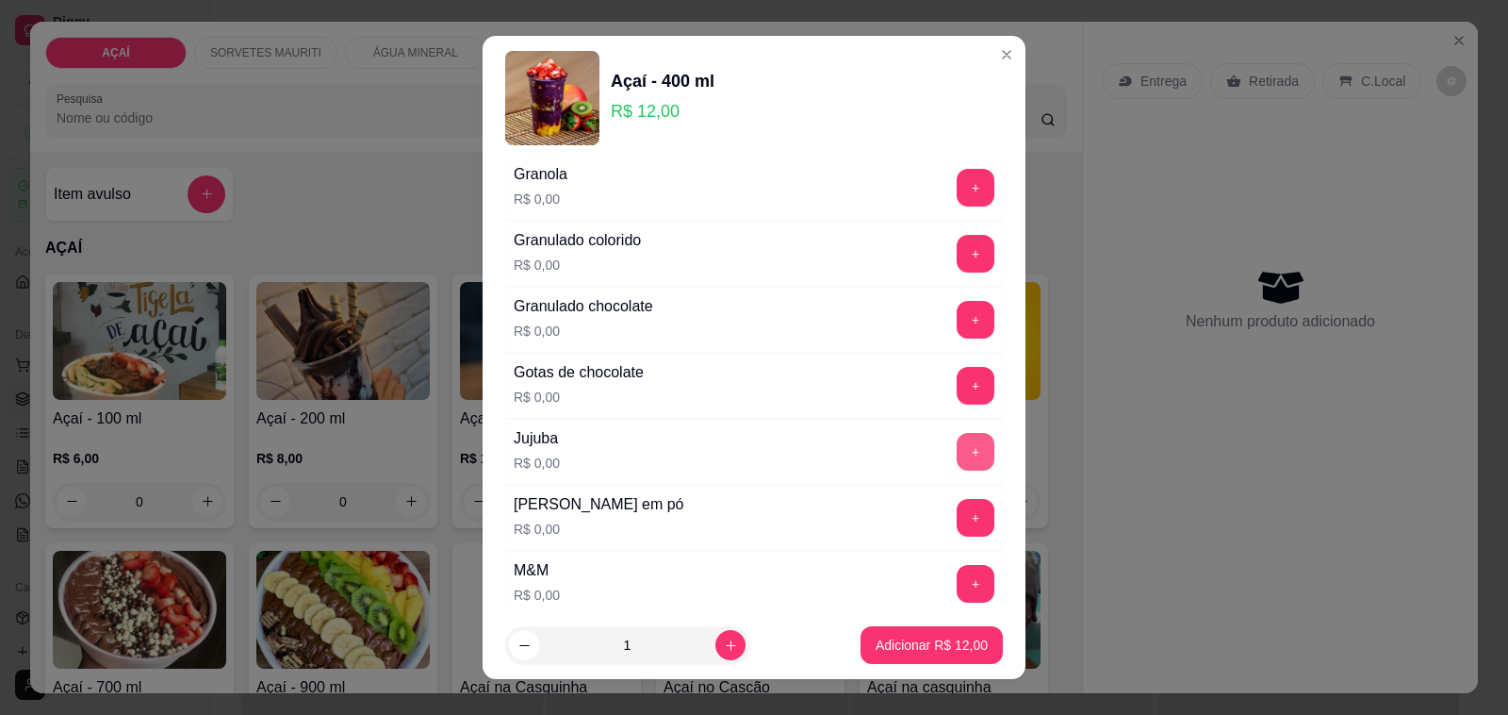
scroll to position [1650, 0]
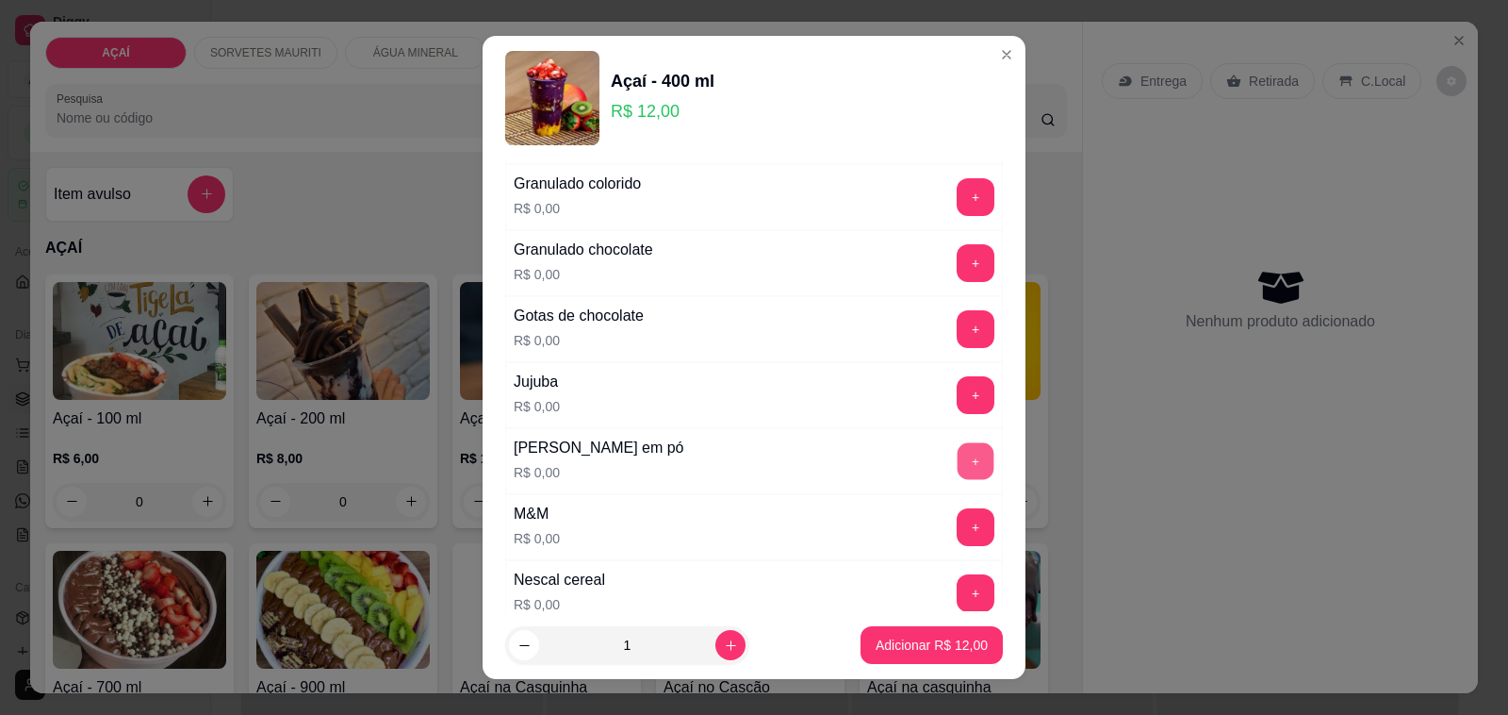
click at [958, 473] on button "+" at bounding box center [976, 461] width 37 height 37
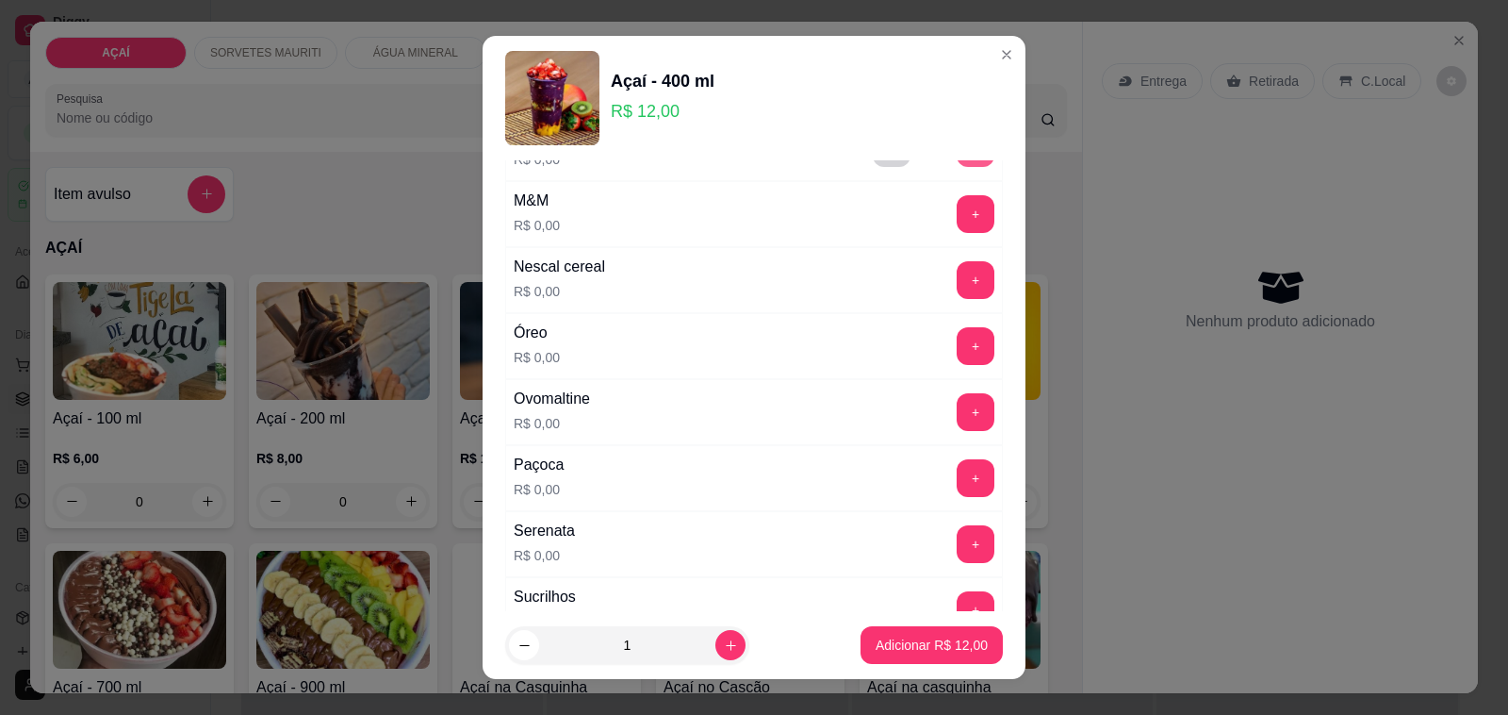
scroll to position [2003, 0]
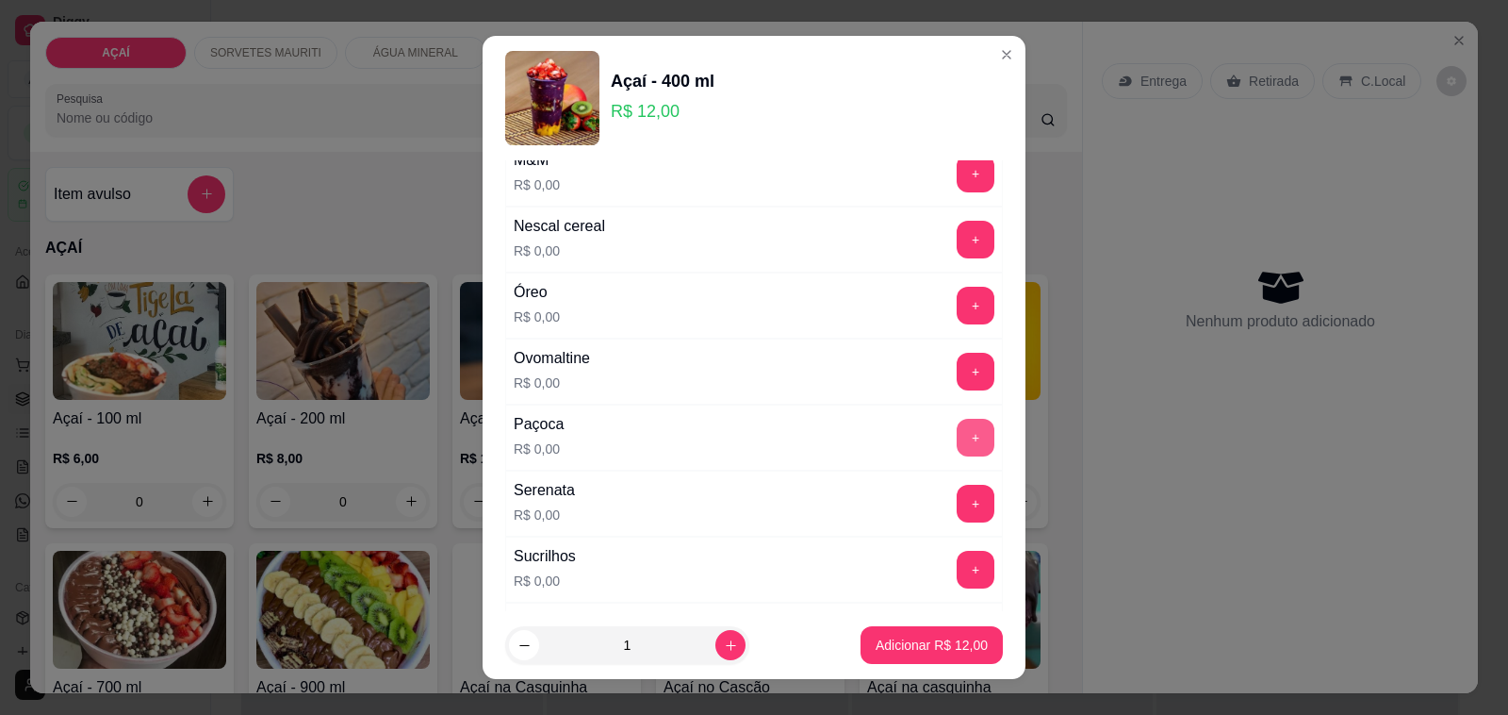
click at [957, 453] on button "+" at bounding box center [976, 438] width 38 height 38
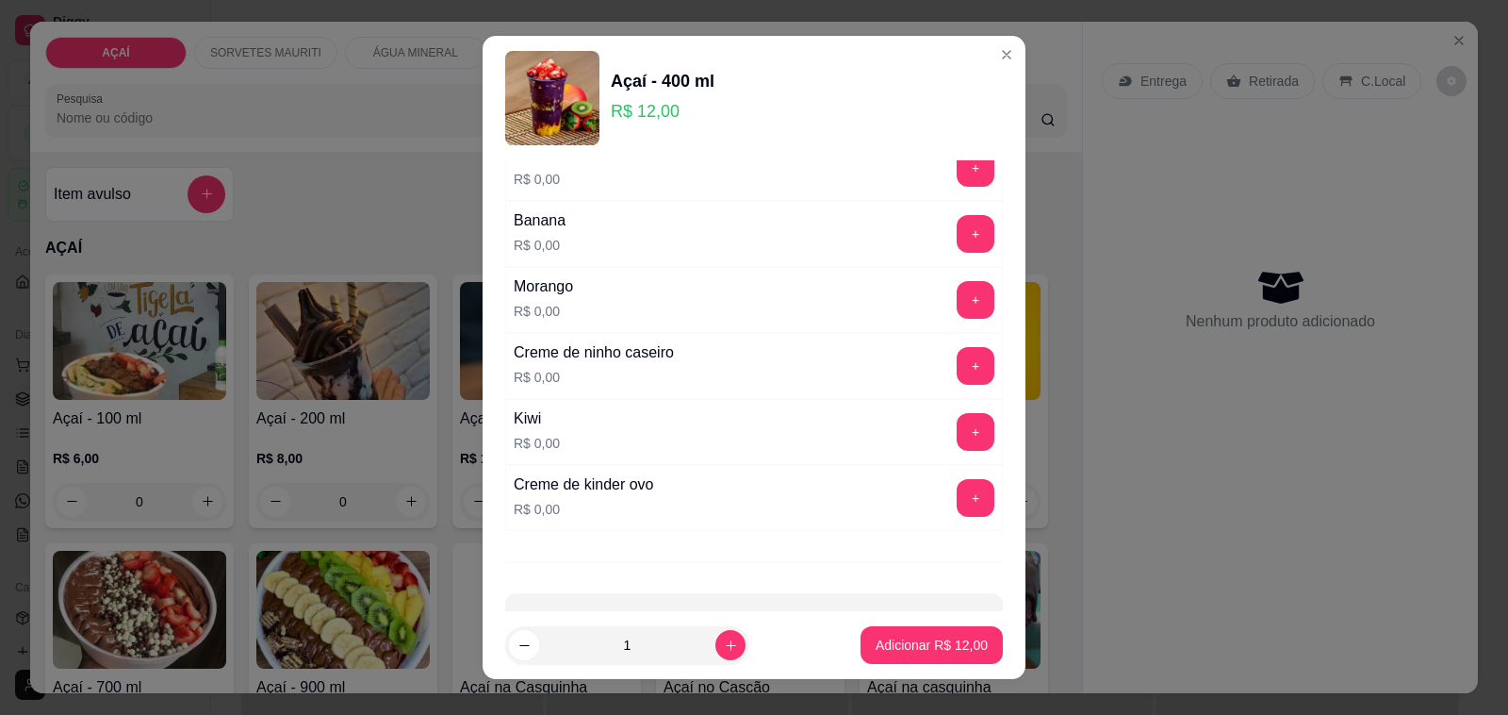
scroll to position [2475, 0]
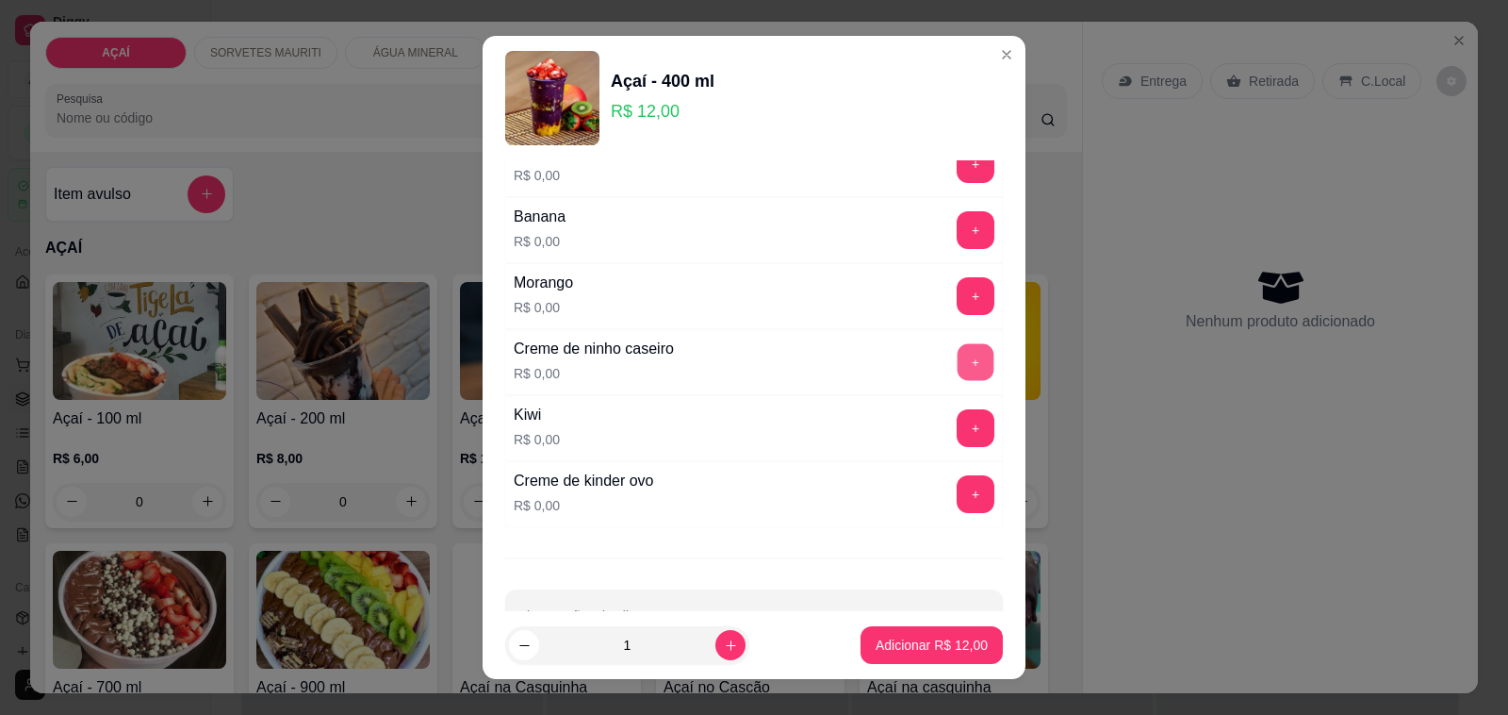
click at [958, 381] on button "+" at bounding box center [976, 362] width 37 height 37
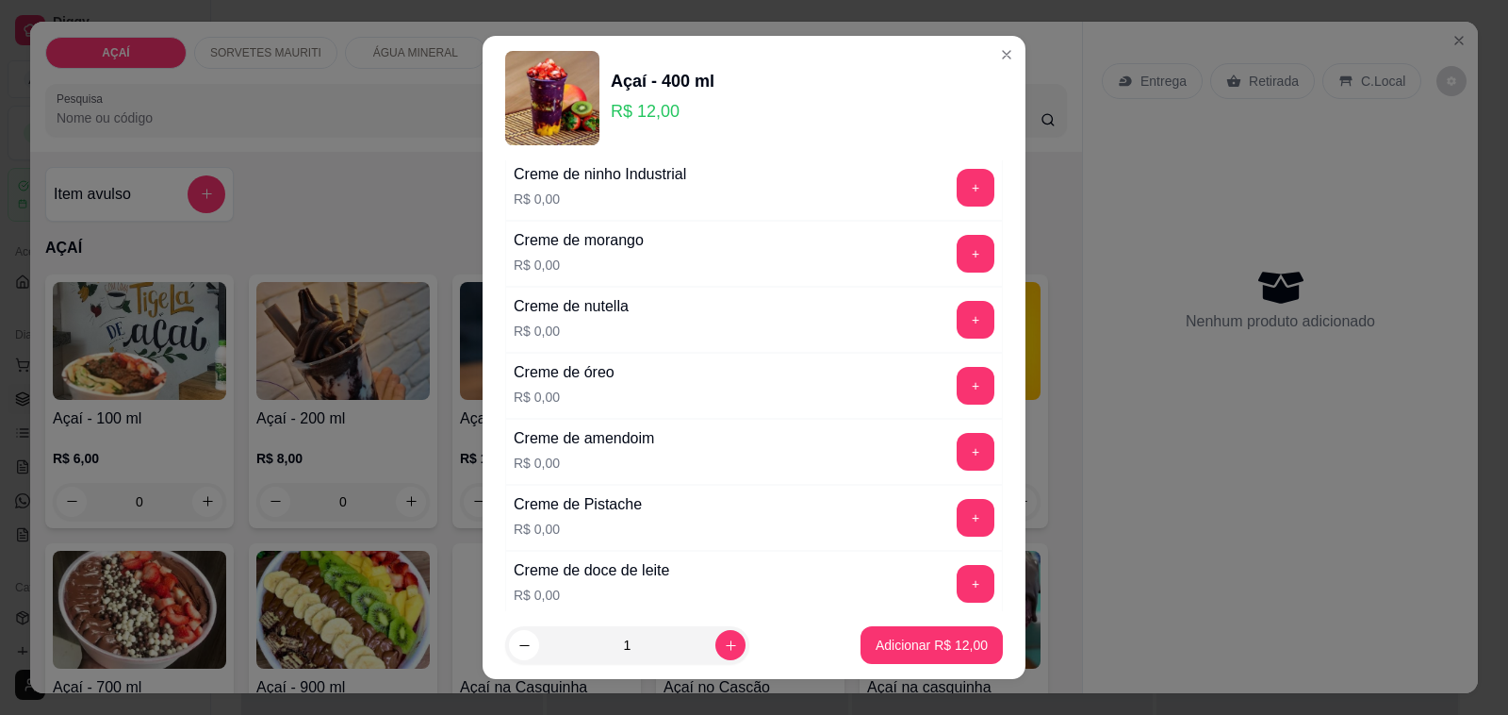
scroll to position [354, 0]
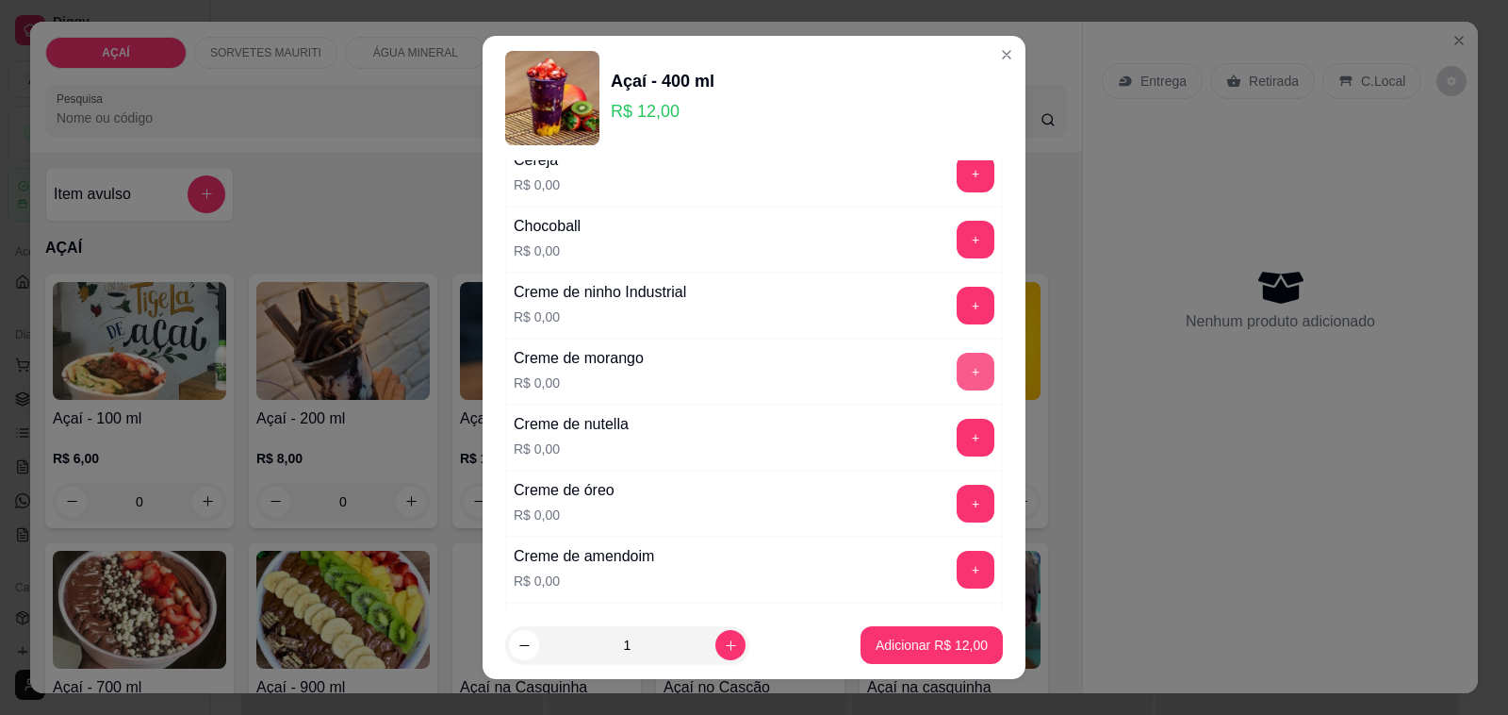
click at [957, 382] on button "+" at bounding box center [976, 372] width 38 height 38
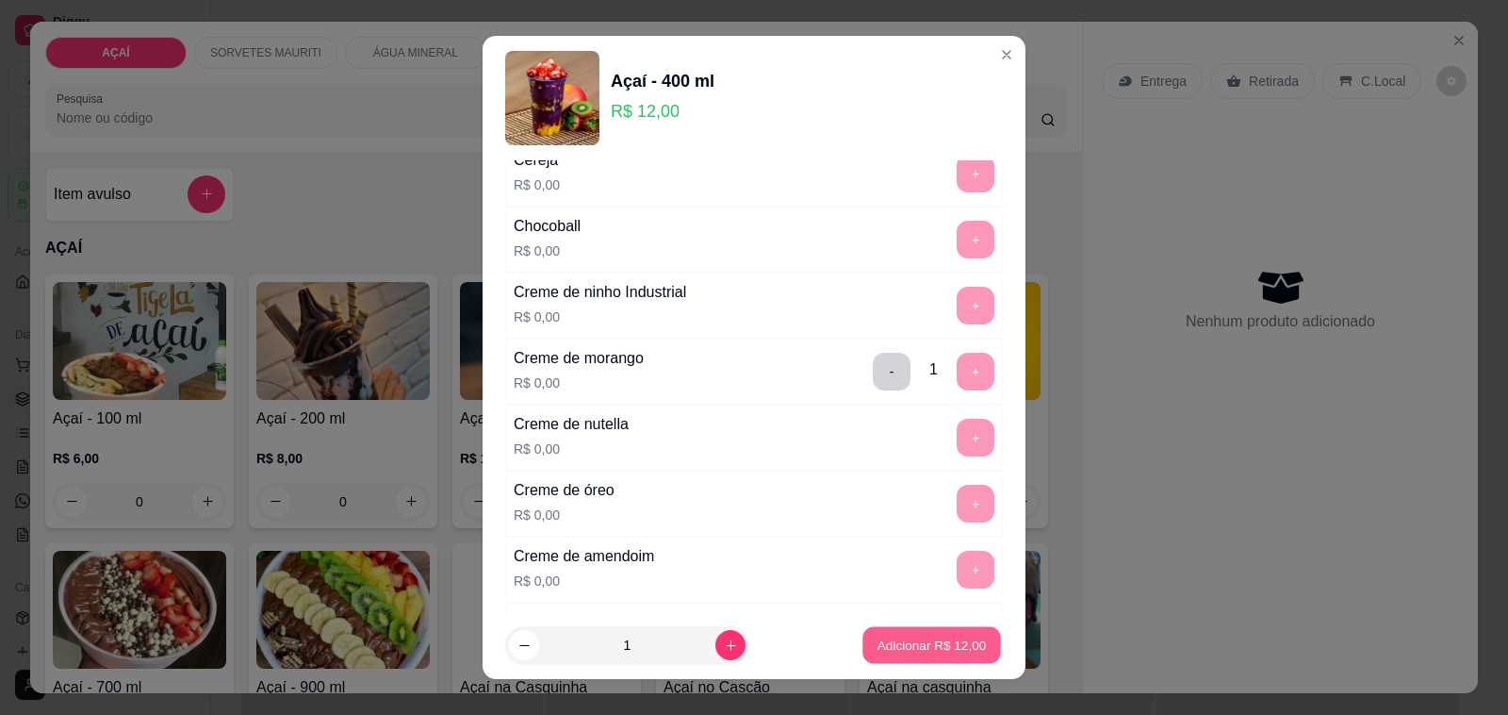
click at [939, 637] on p "Adicionar R$ 12,00" at bounding box center [932, 644] width 109 height 18
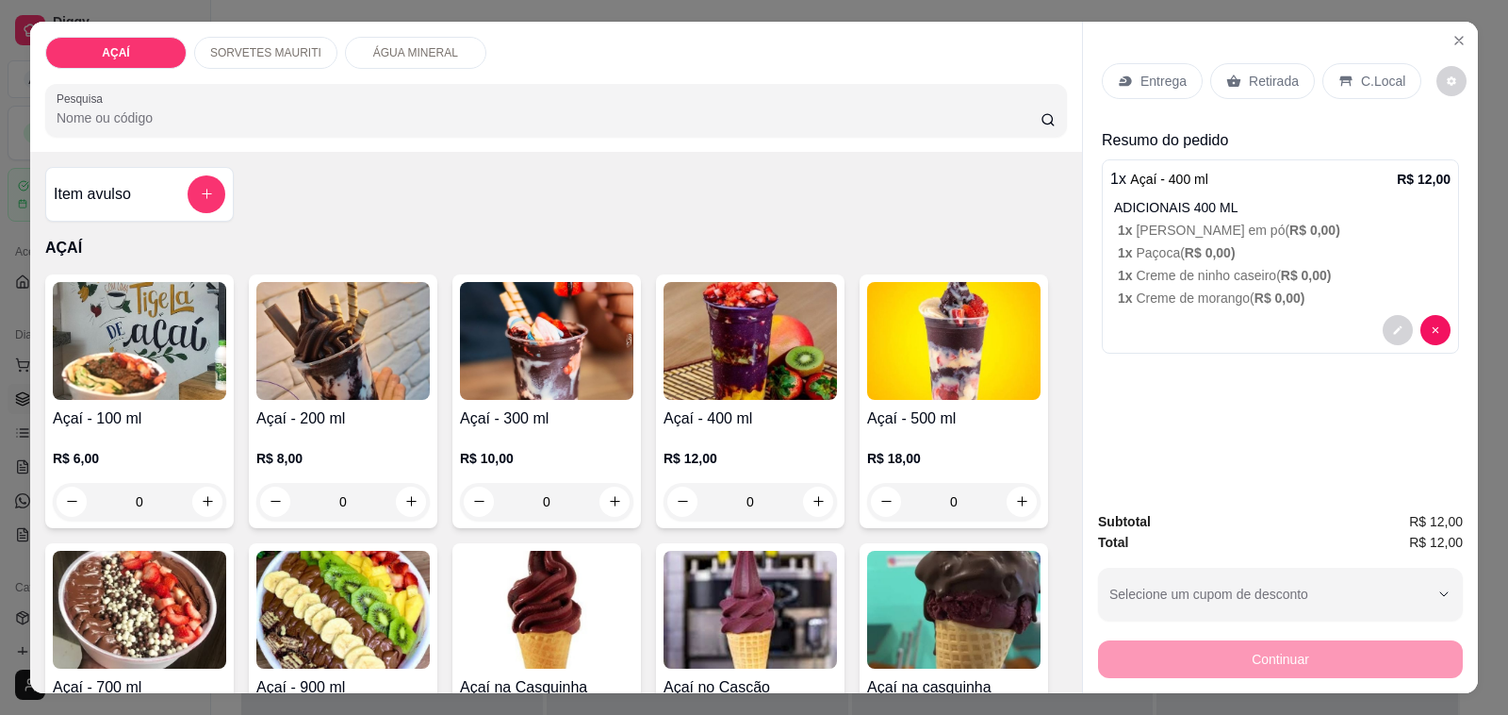
click at [1123, 75] on icon at bounding box center [1125, 81] width 15 height 15
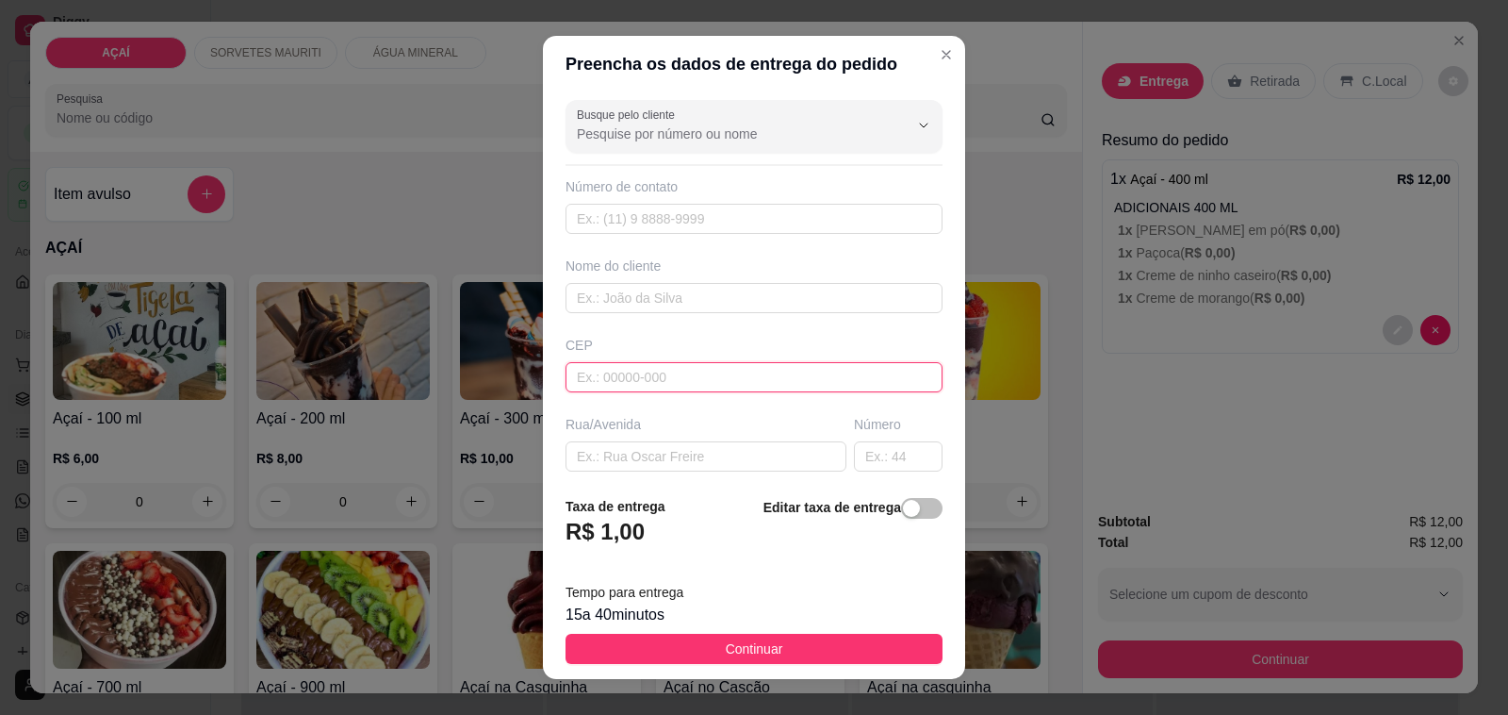
click at [801, 377] on input "text" at bounding box center [754, 377] width 377 height 30
type input "57520000"
type input "Maravilha"
type input "575200000"
click at [707, 299] on input "text" at bounding box center [754, 298] width 377 height 30
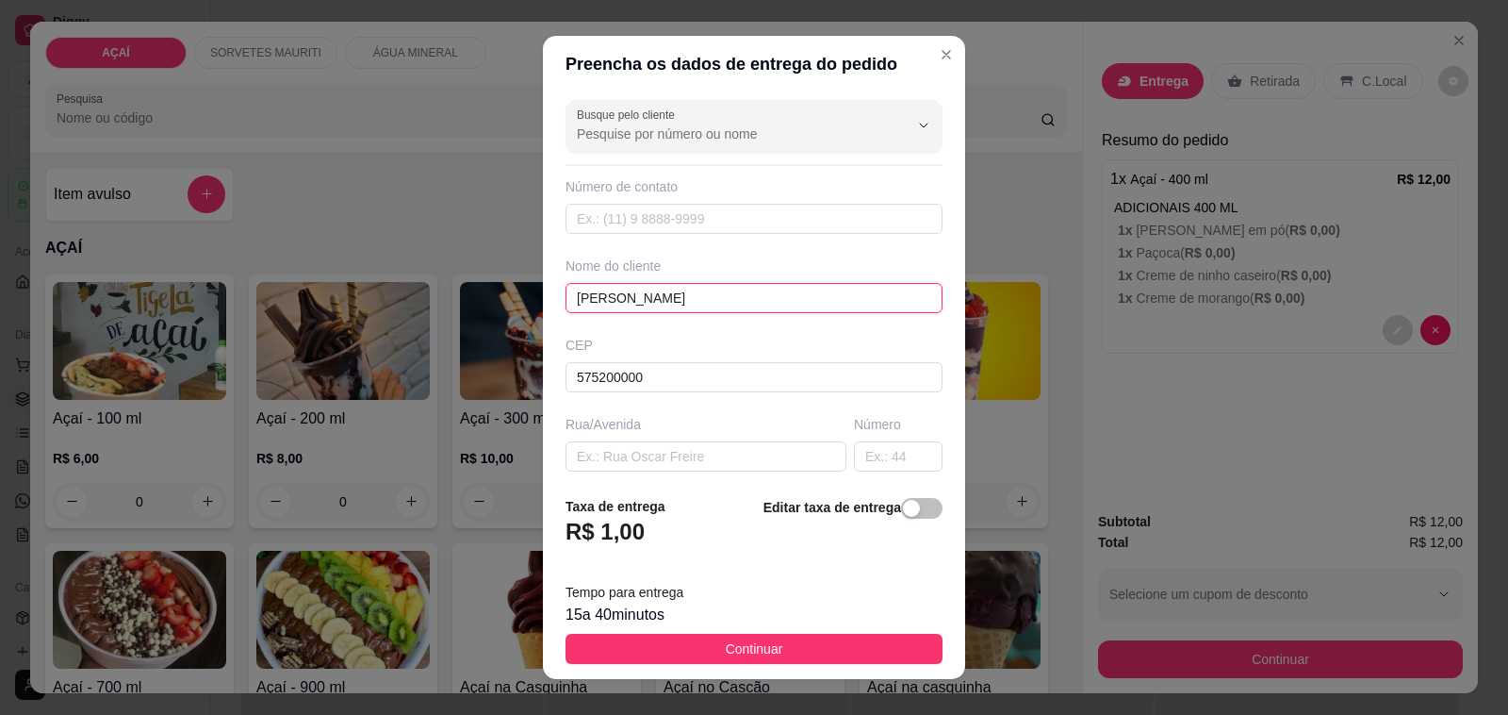
type input "[PERSON_NAME]"
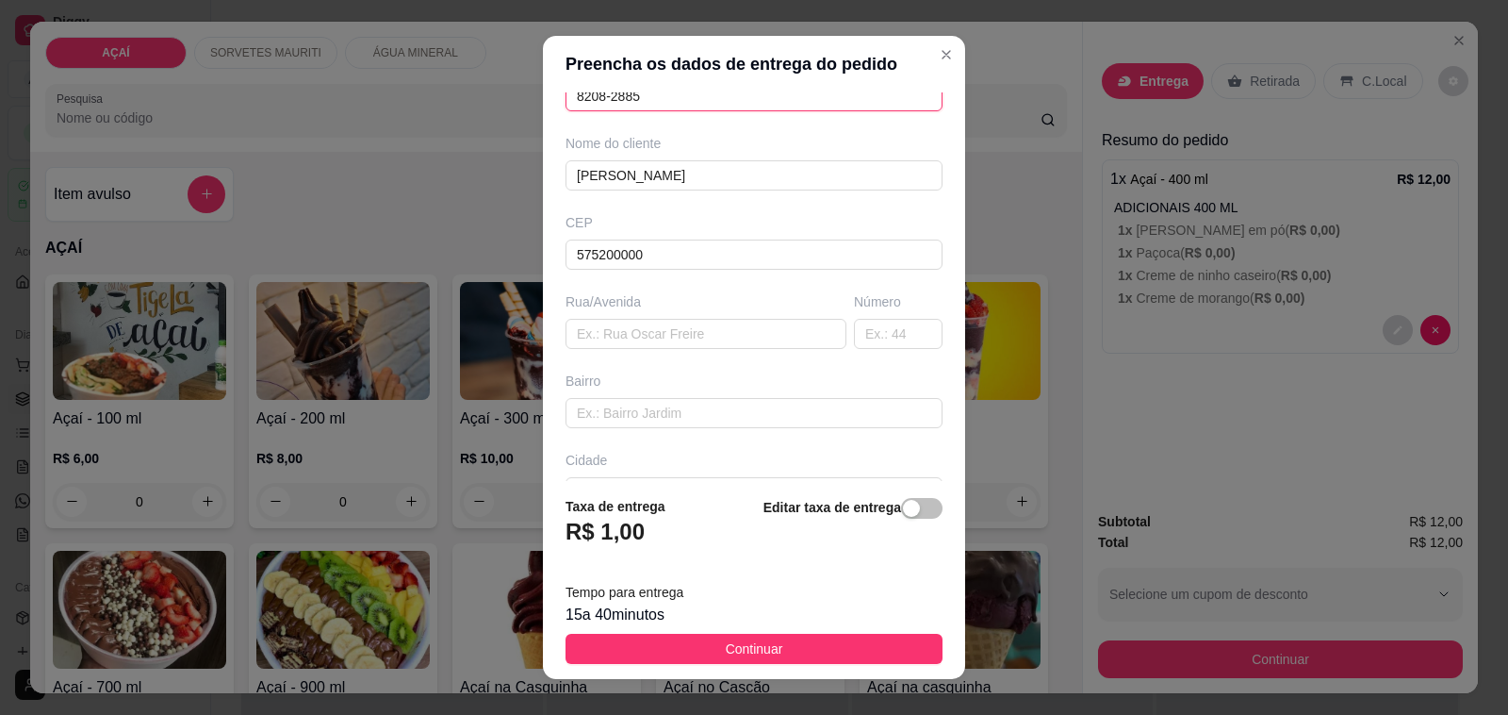
scroll to position [250, 0]
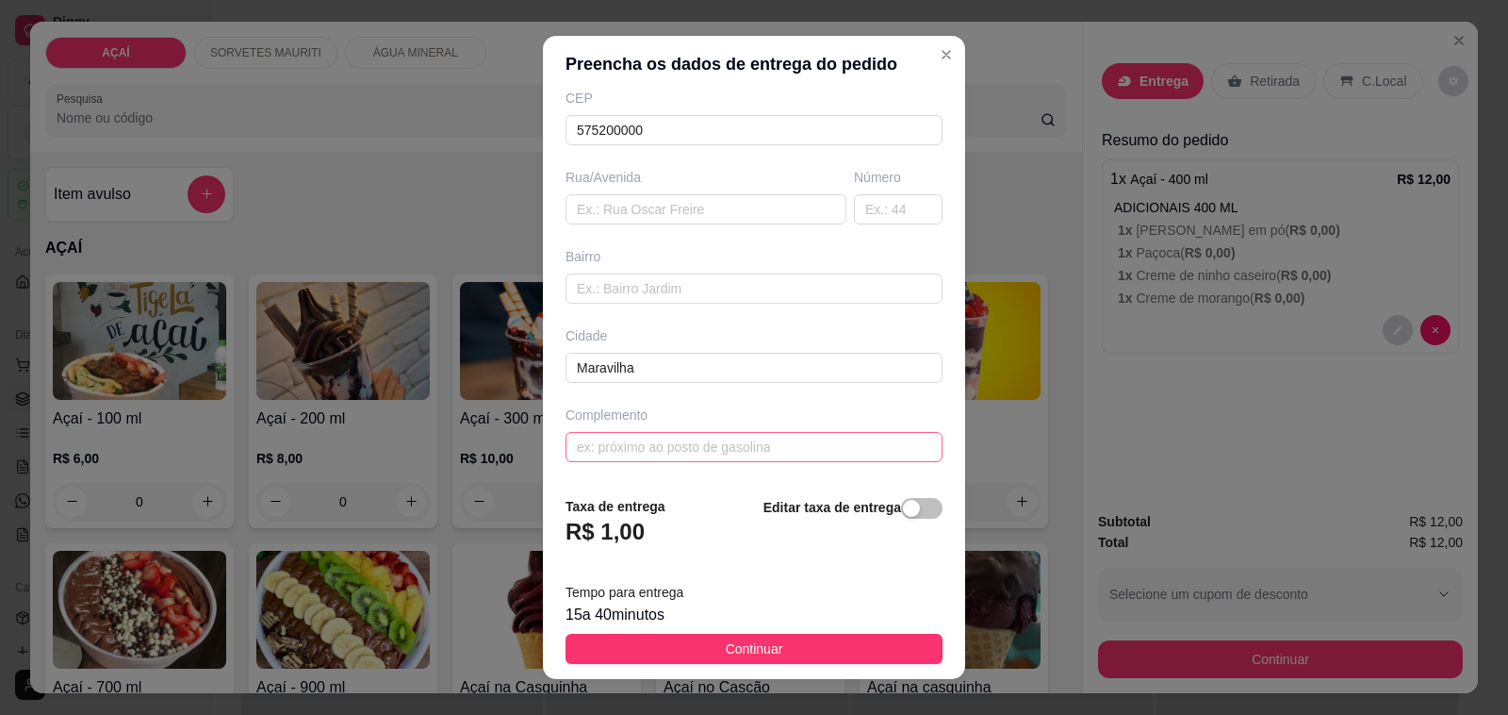
type input "8208-2885"
click at [656, 440] on input "text" at bounding box center [754, 447] width 377 height 30
click at [778, 449] on input "6 rua , vizinha a [GEOGRAPHIC_DATA][PERSON_NAME] , [GEOGRAPHIC_DATA]" at bounding box center [754, 447] width 377 height 30
click at [782, 450] on input "6 rua , vizinha a [GEOGRAPHIC_DATA][PERSON_NAME] , [GEOGRAPHIC_DATA]" at bounding box center [754, 447] width 377 height 30
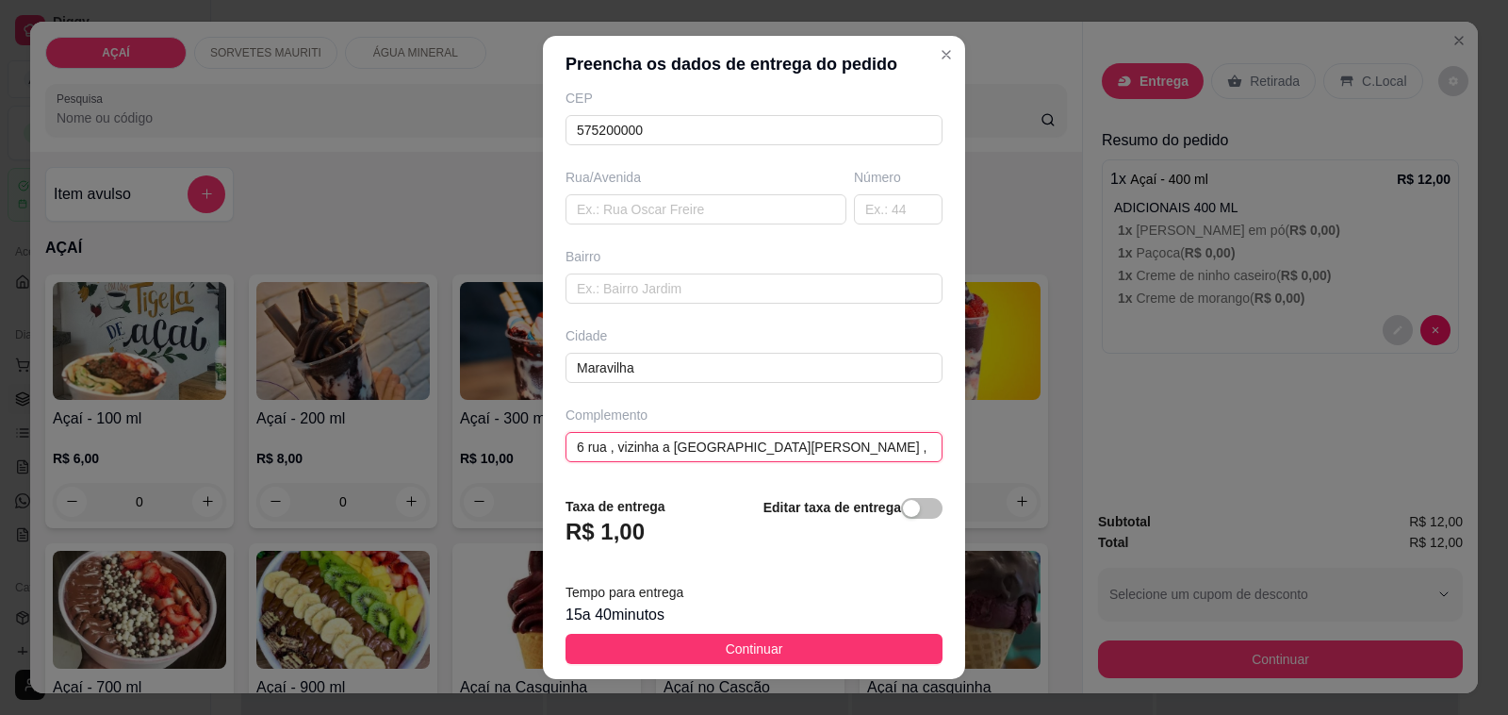
click at [784, 450] on input "6 rua , vizinha a [GEOGRAPHIC_DATA][PERSON_NAME] , [GEOGRAPHIC_DATA]" at bounding box center [754, 447] width 377 height 30
type input "6 rua , vizinha a [GEOGRAPHIC_DATA][PERSON_NAME] , enfermeira"
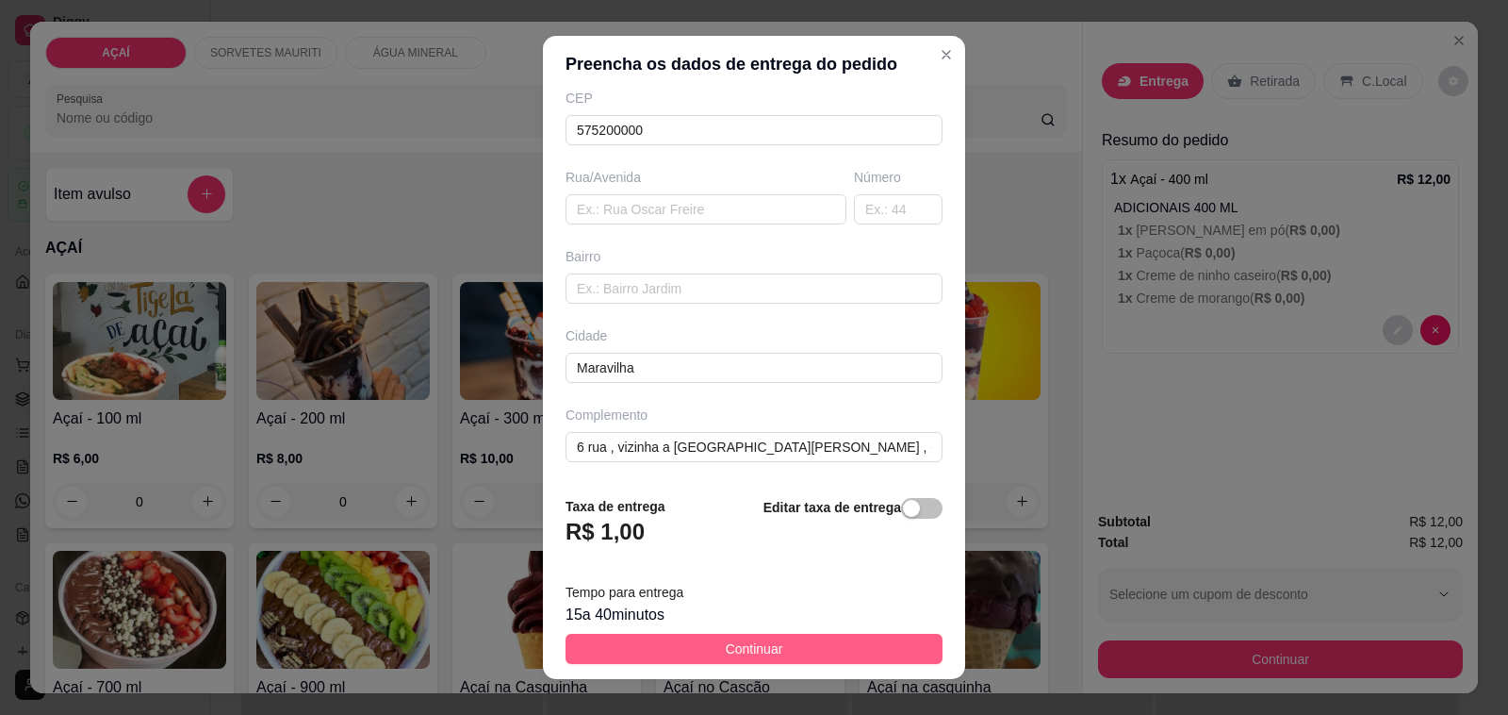
click at [780, 649] on button "Continuar" at bounding box center [754, 649] width 377 height 30
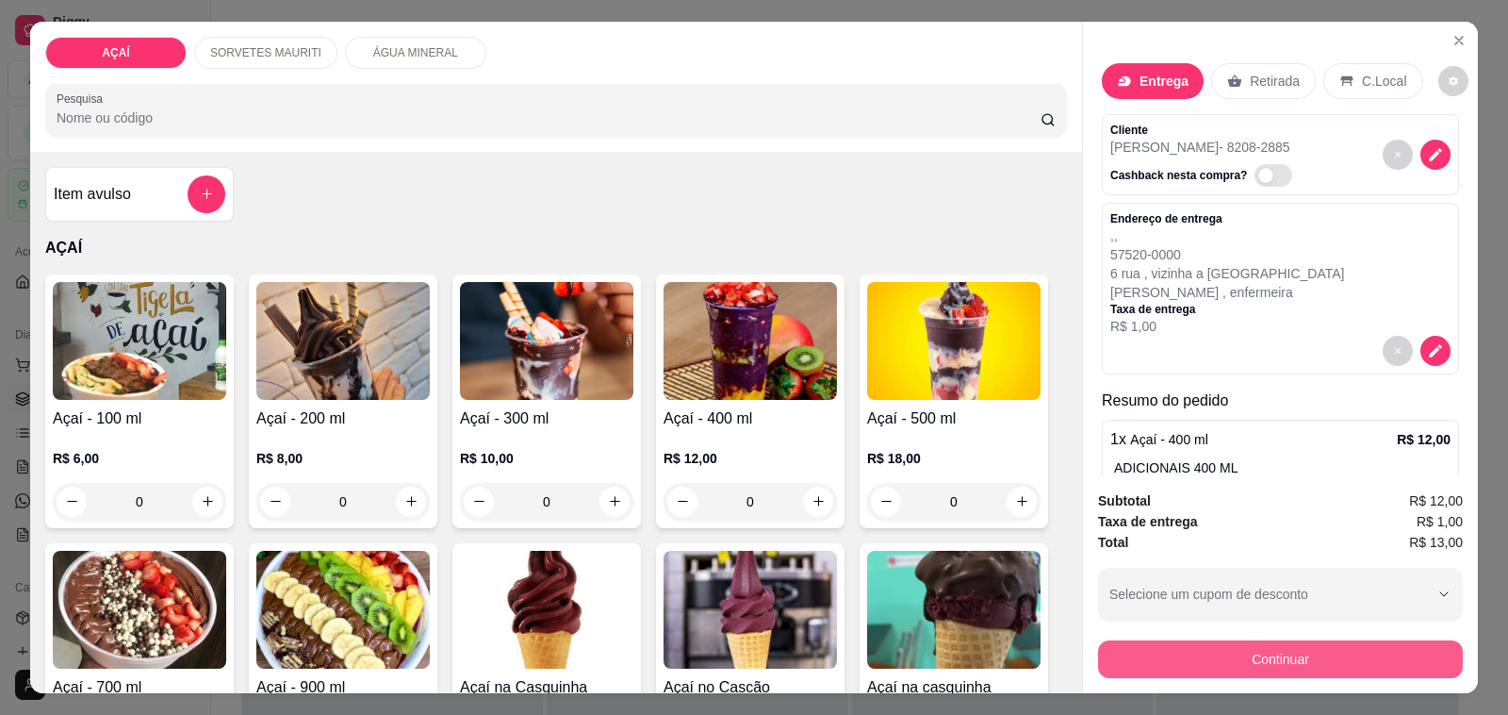
click at [1132, 651] on button "Continuar" at bounding box center [1280, 659] width 365 height 38
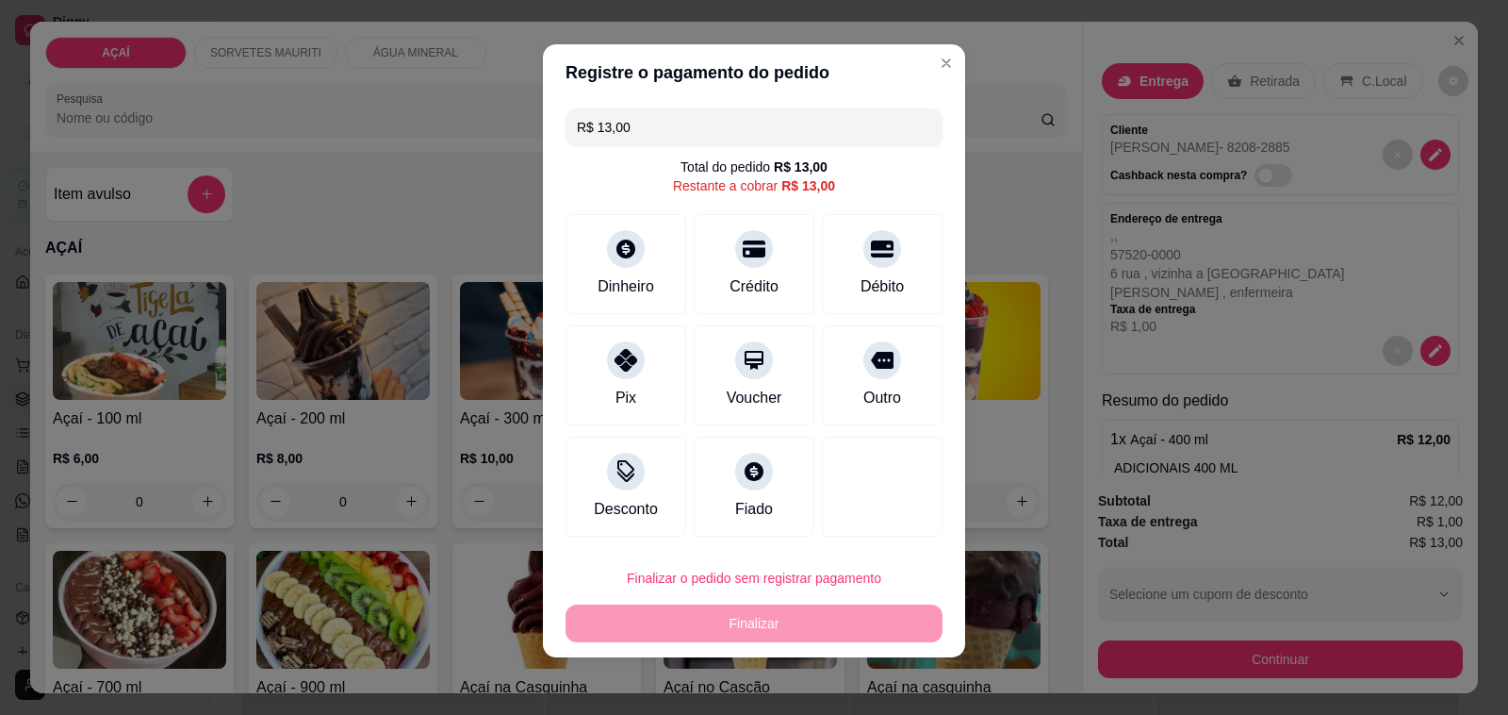
scroll to position [9, 0]
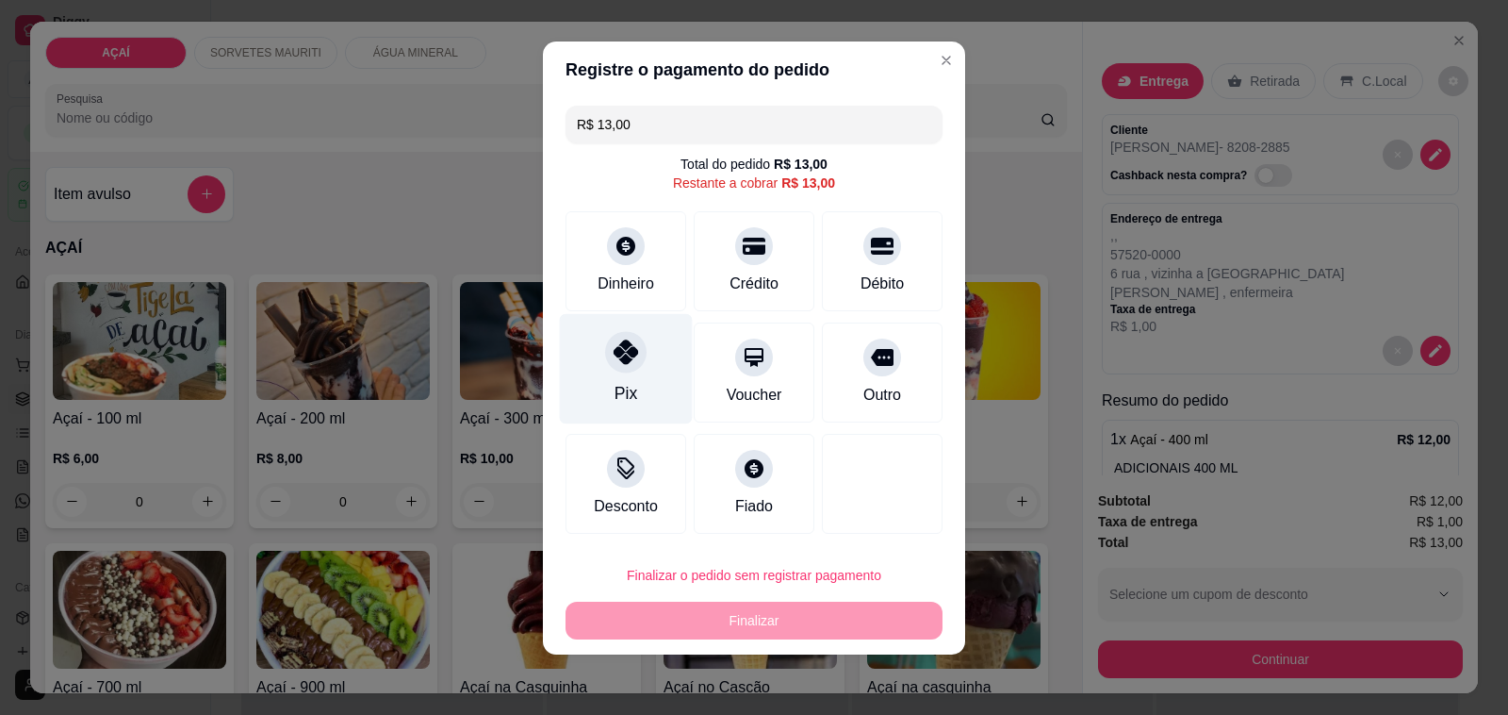
click at [646, 402] on div "Pix" at bounding box center [626, 369] width 133 height 110
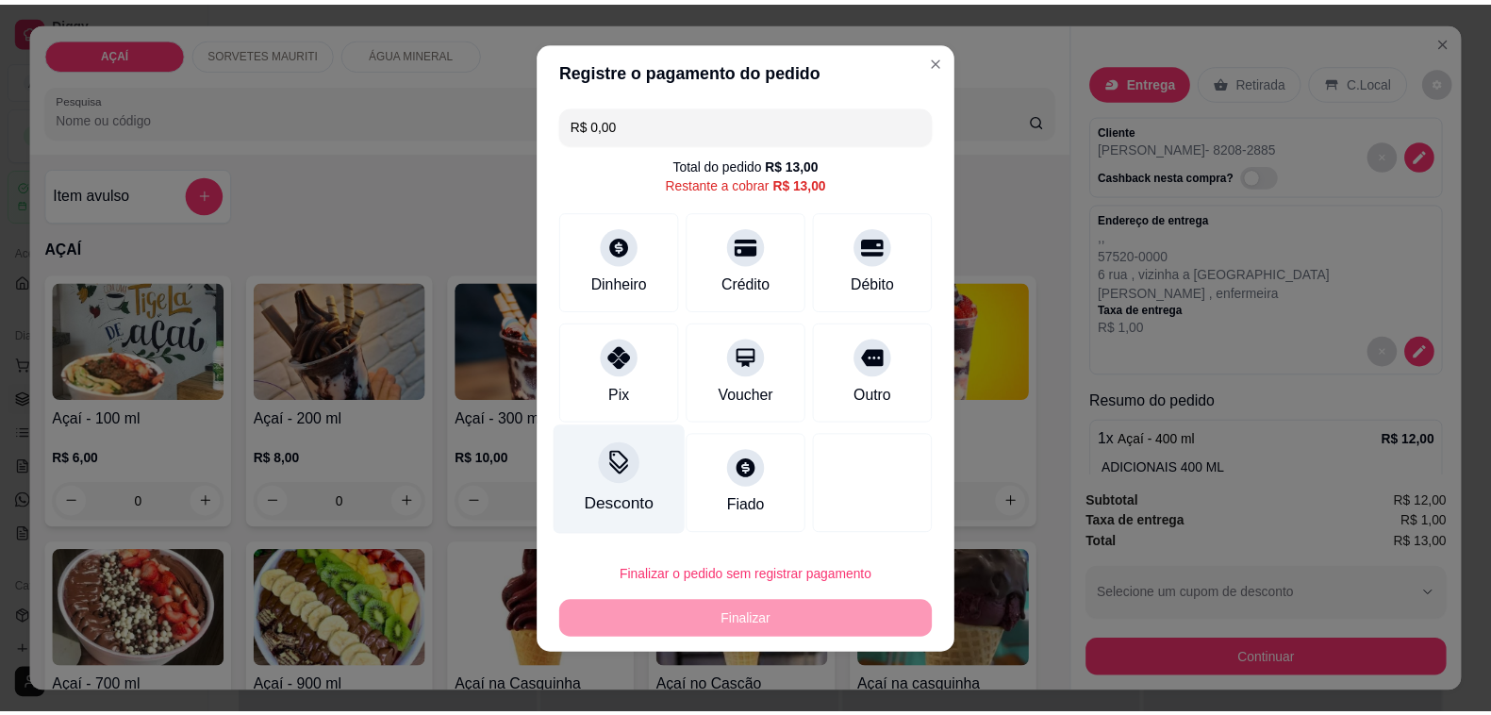
scroll to position [0, 0]
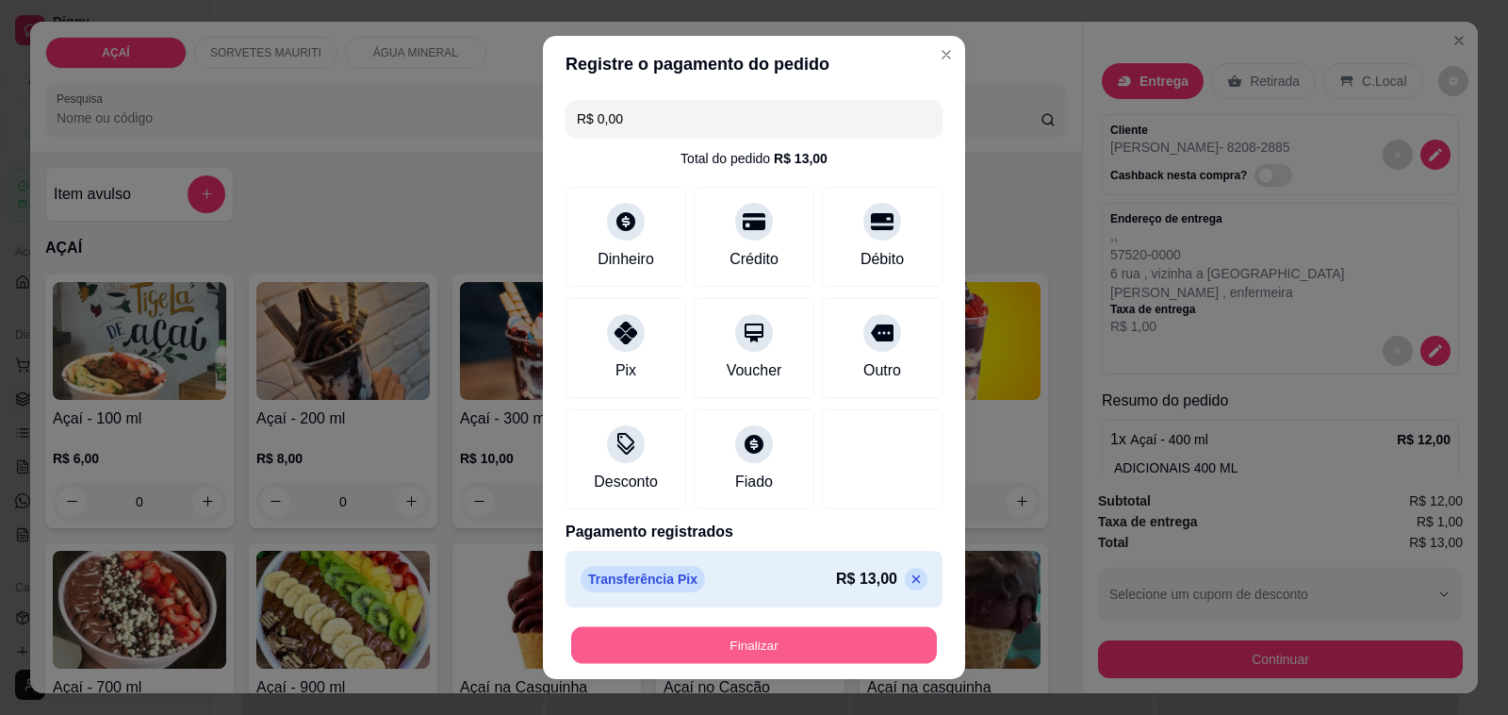
click at [793, 638] on button "Finalizar" at bounding box center [754, 645] width 366 height 37
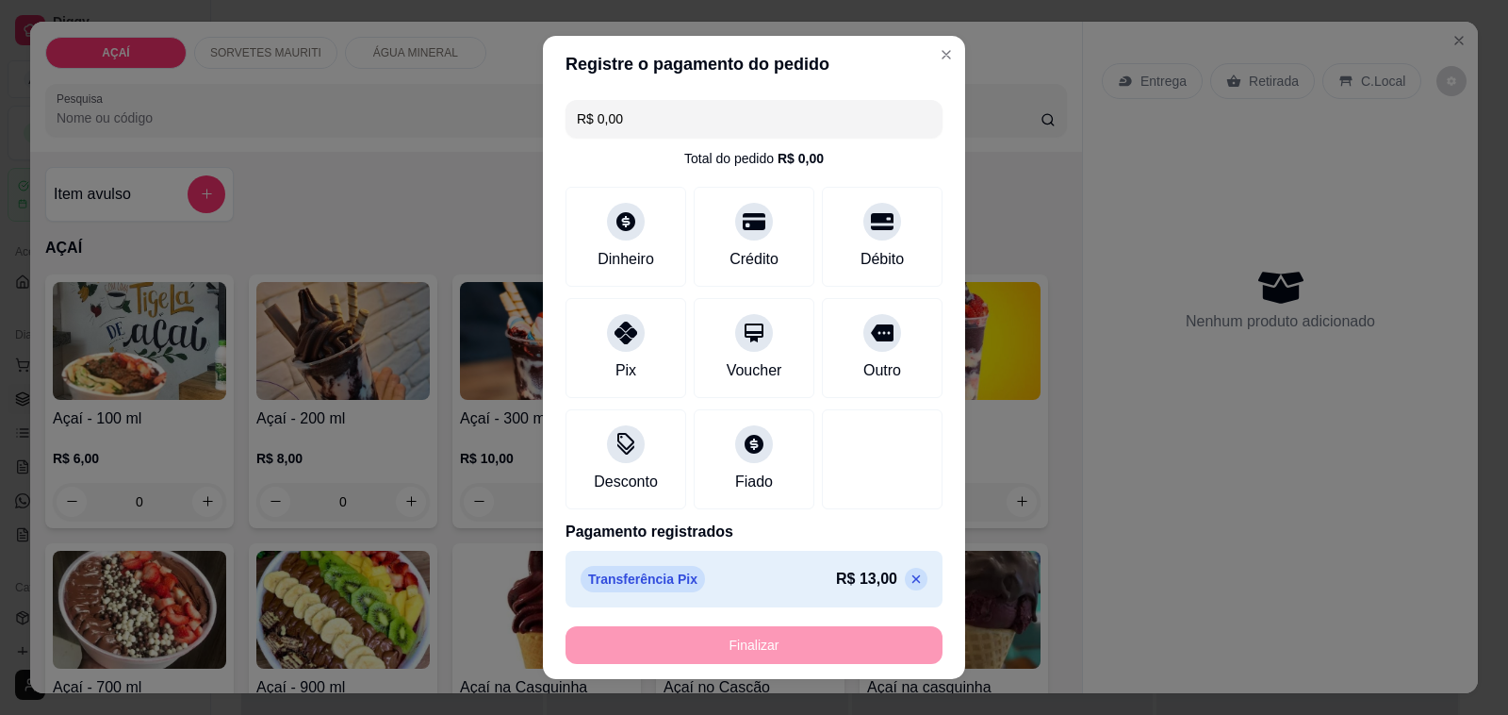
type input "-R$ 13,00"
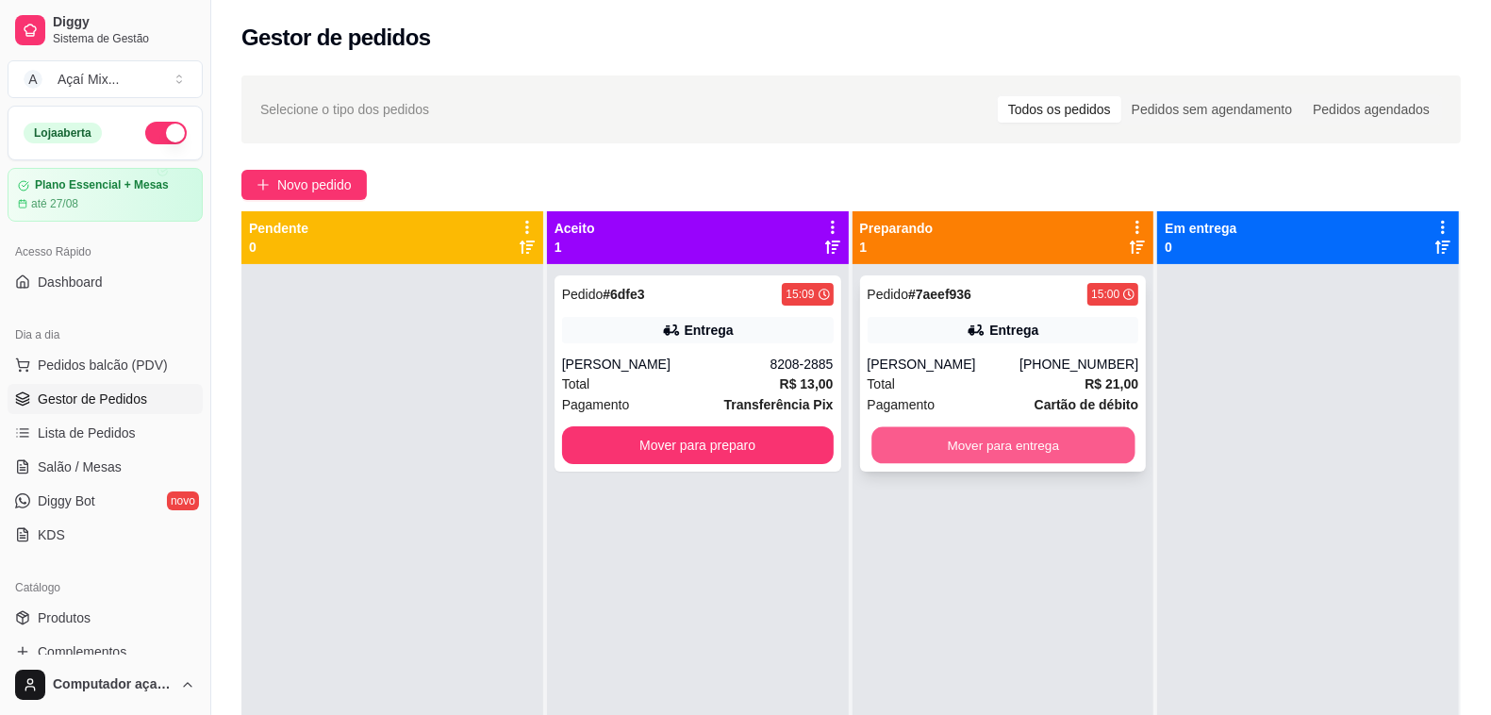
click at [929, 427] on button "Mover para entrega" at bounding box center [1002, 445] width 263 height 37
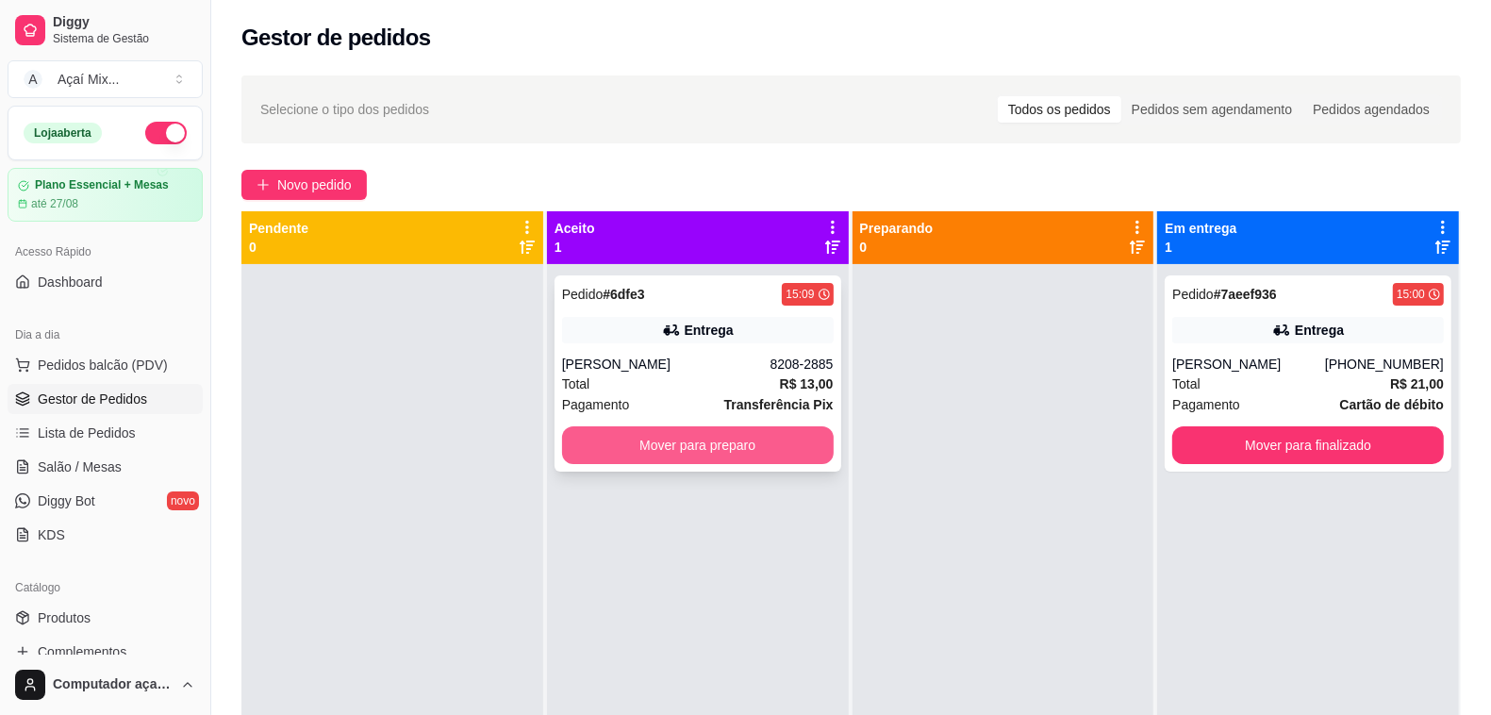
click at [784, 440] on button "Mover para preparo" at bounding box center [698, 445] width 272 height 38
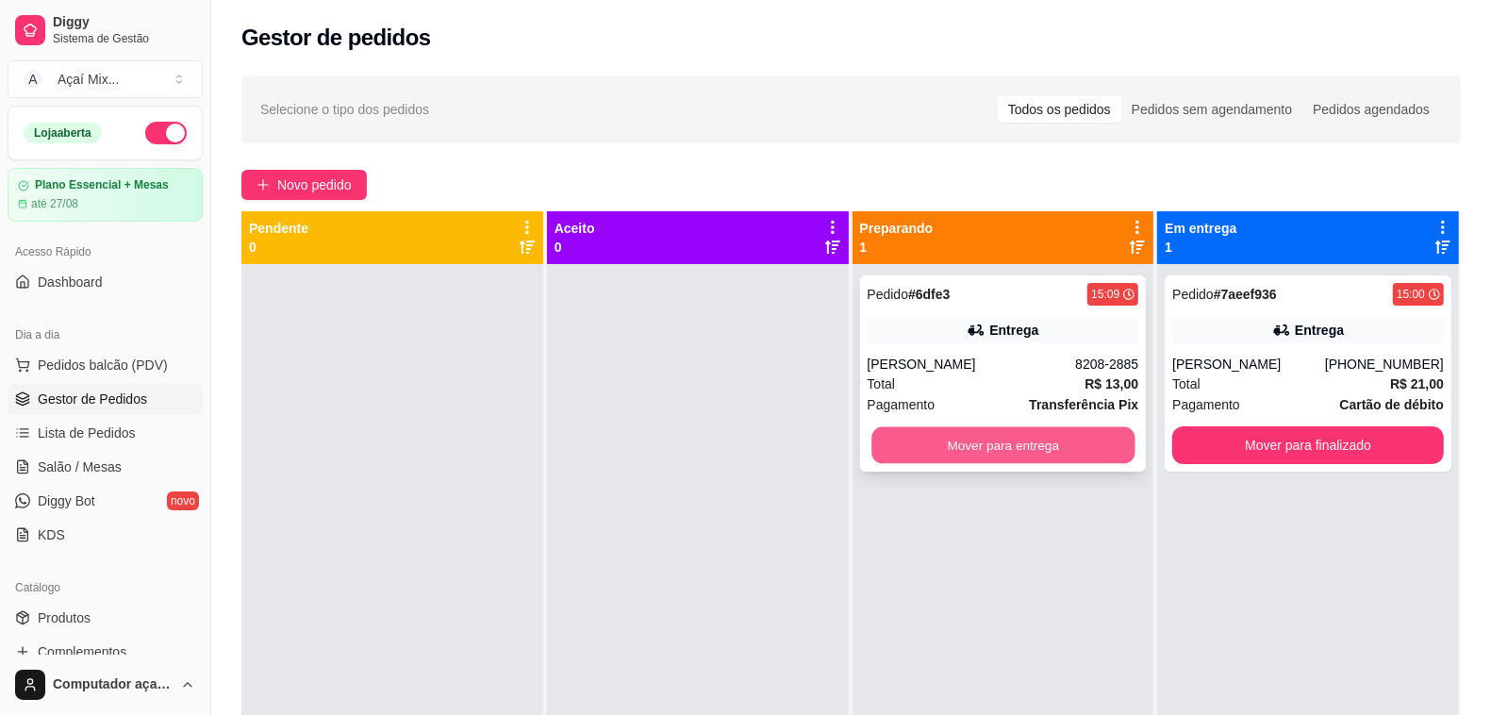
click at [929, 439] on button "Mover para entrega" at bounding box center [1002, 445] width 263 height 37
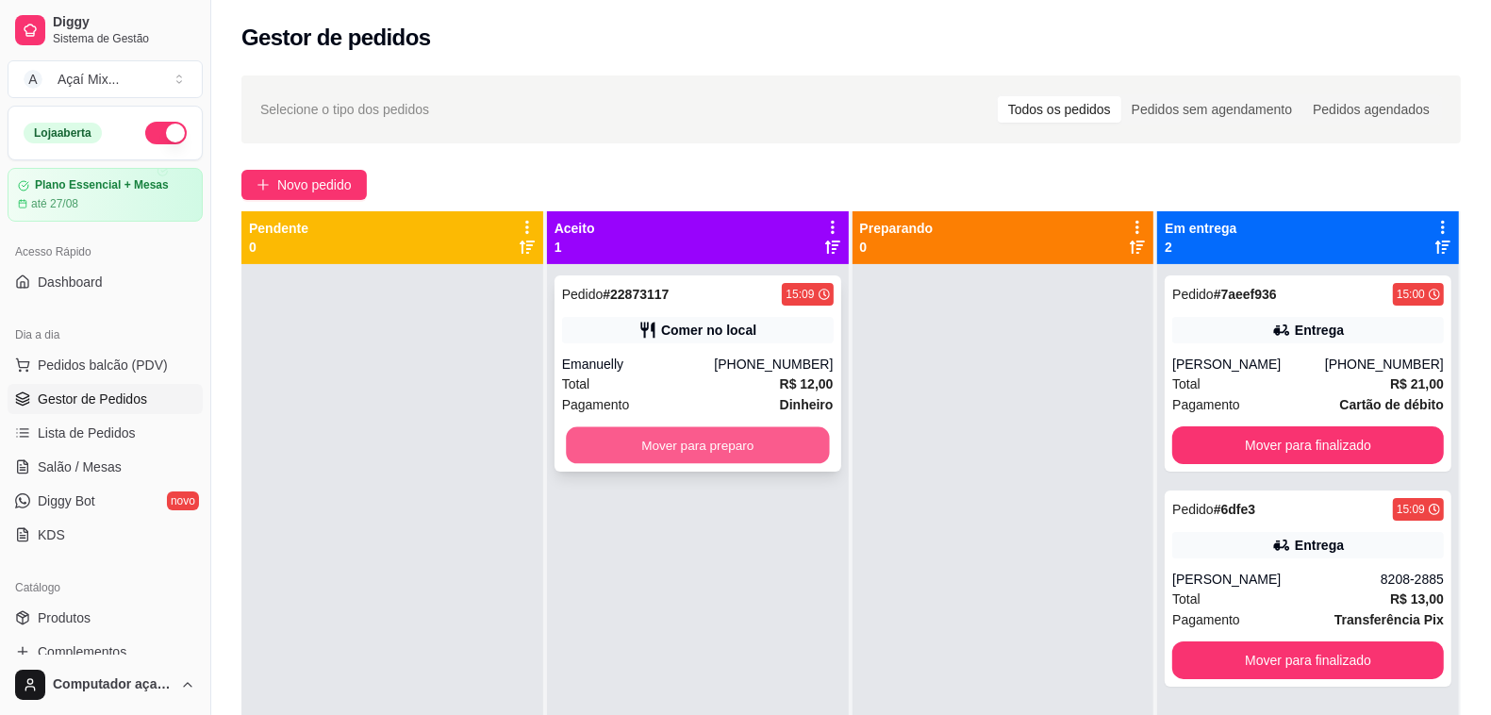
click at [718, 453] on button "Mover para preparo" at bounding box center [697, 445] width 263 height 37
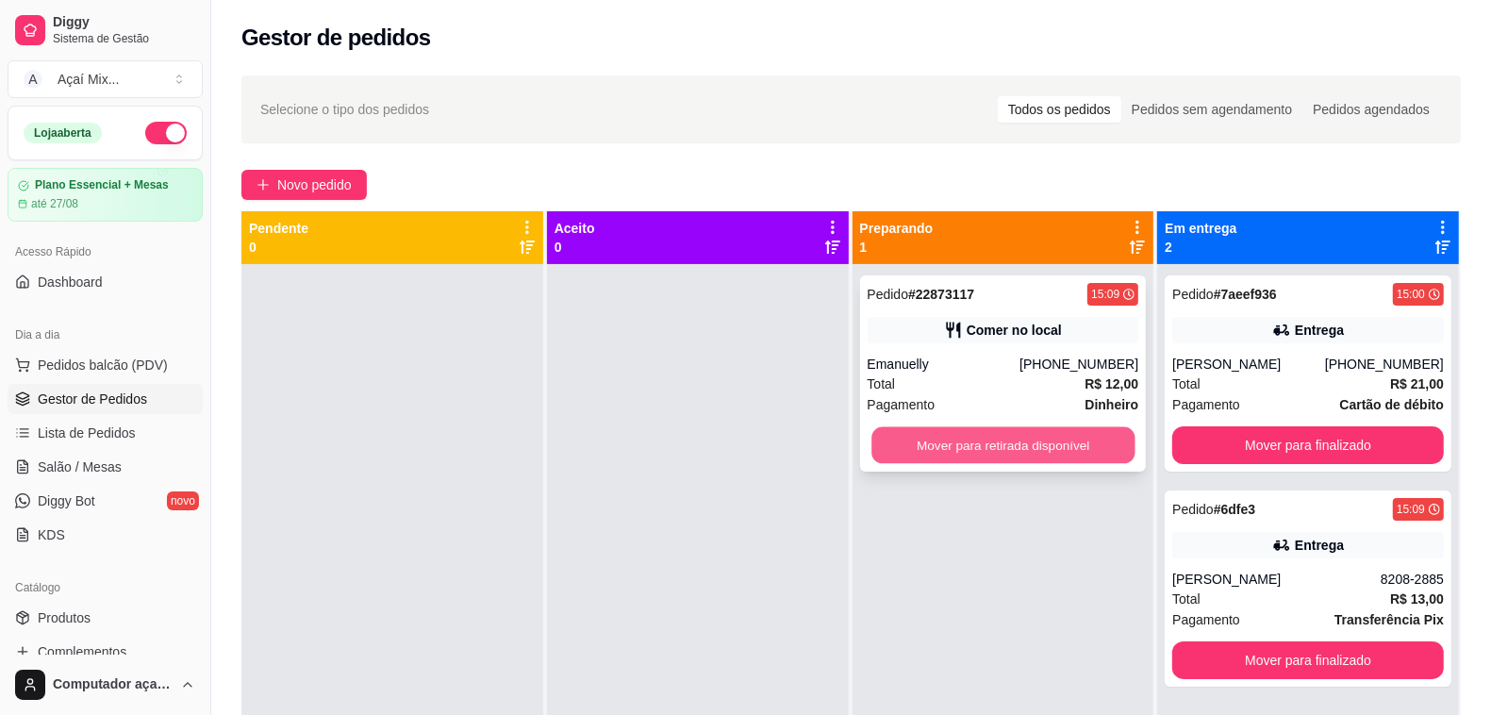
click at [992, 444] on button "Mover para retirada disponível" at bounding box center [1002, 445] width 263 height 37
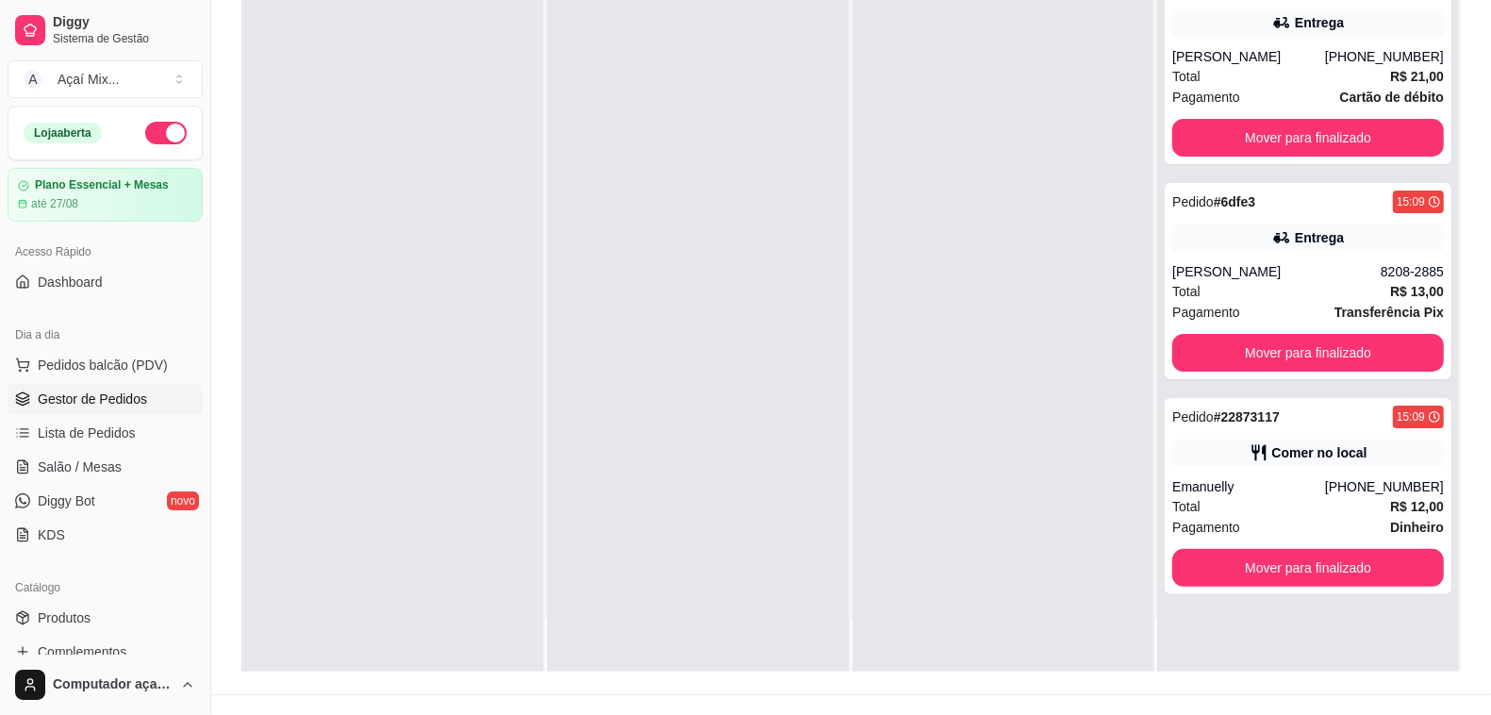
scroll to position [288, 0]
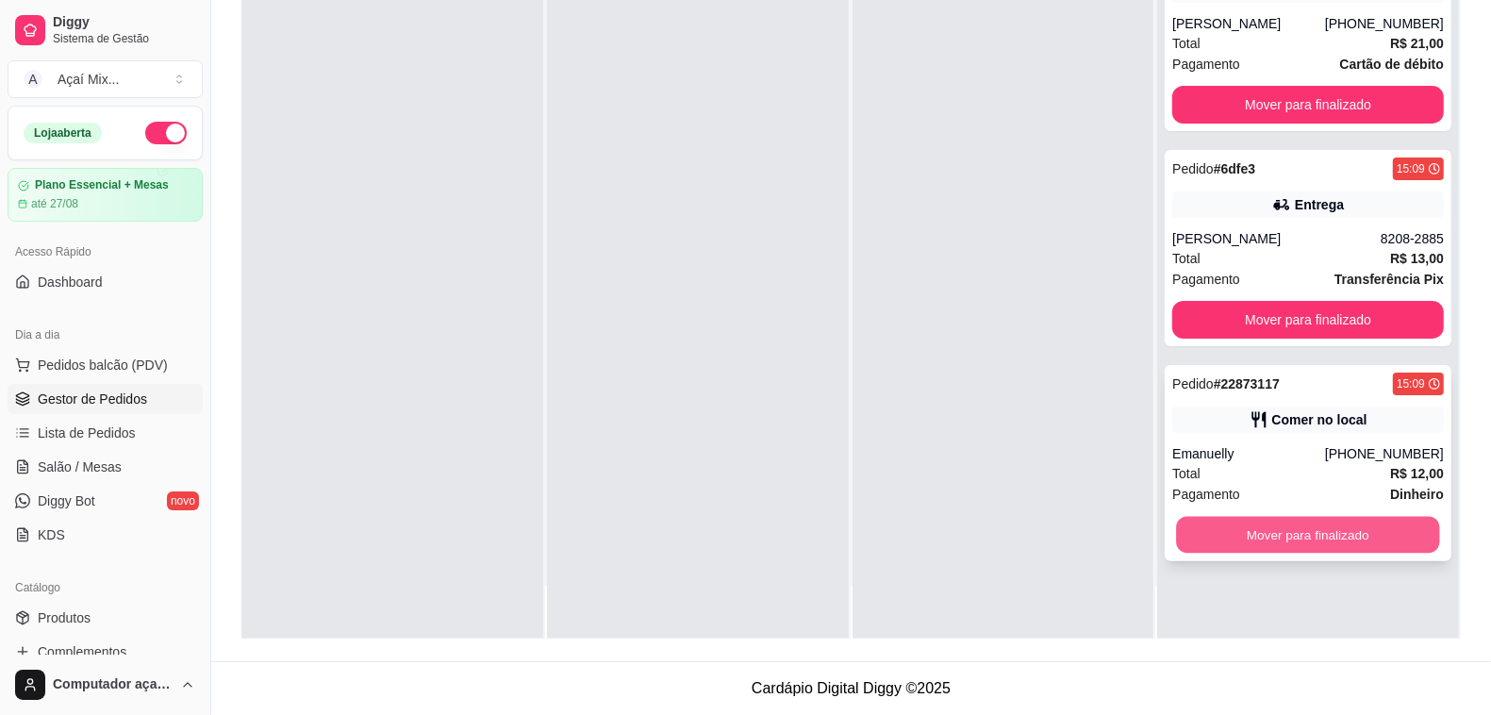
click at [1296, 526] on button "Mover para finalizado" at bounding box center [1308, 535] width 263 height 37
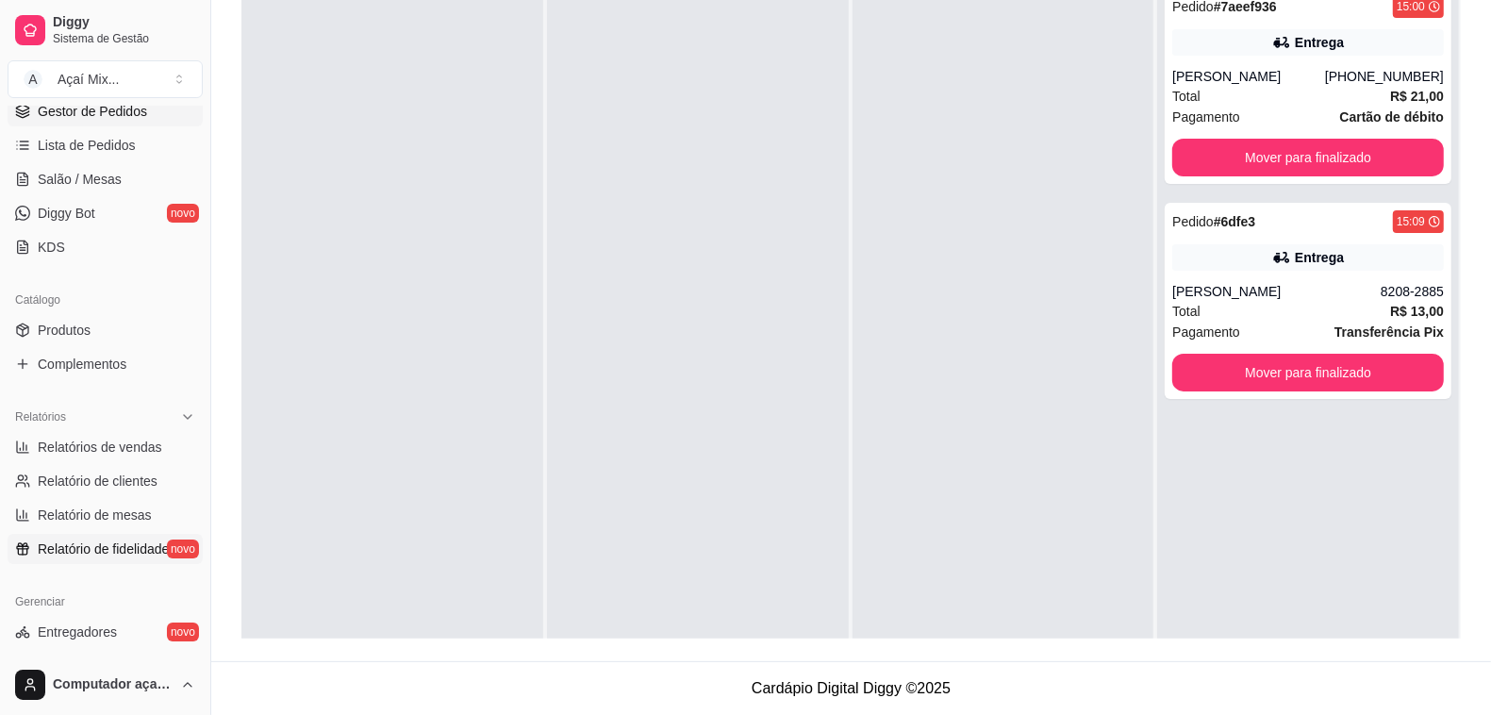
click at [138, 552] on span "Relatório de fidelidade" at bounding box center [103, 548] width 131 height 19
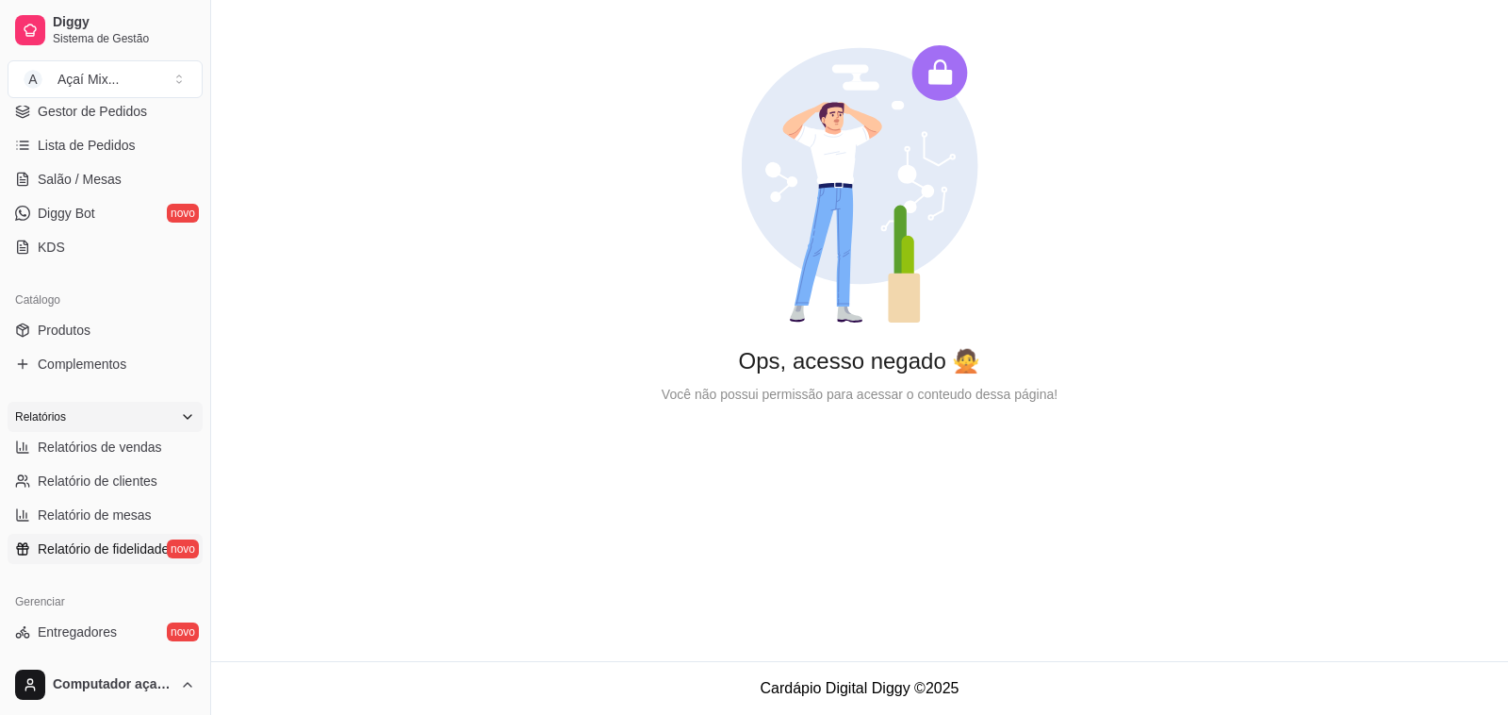
click at [180, 412] on icon at bounding box center [187, 416] width 15 height 15
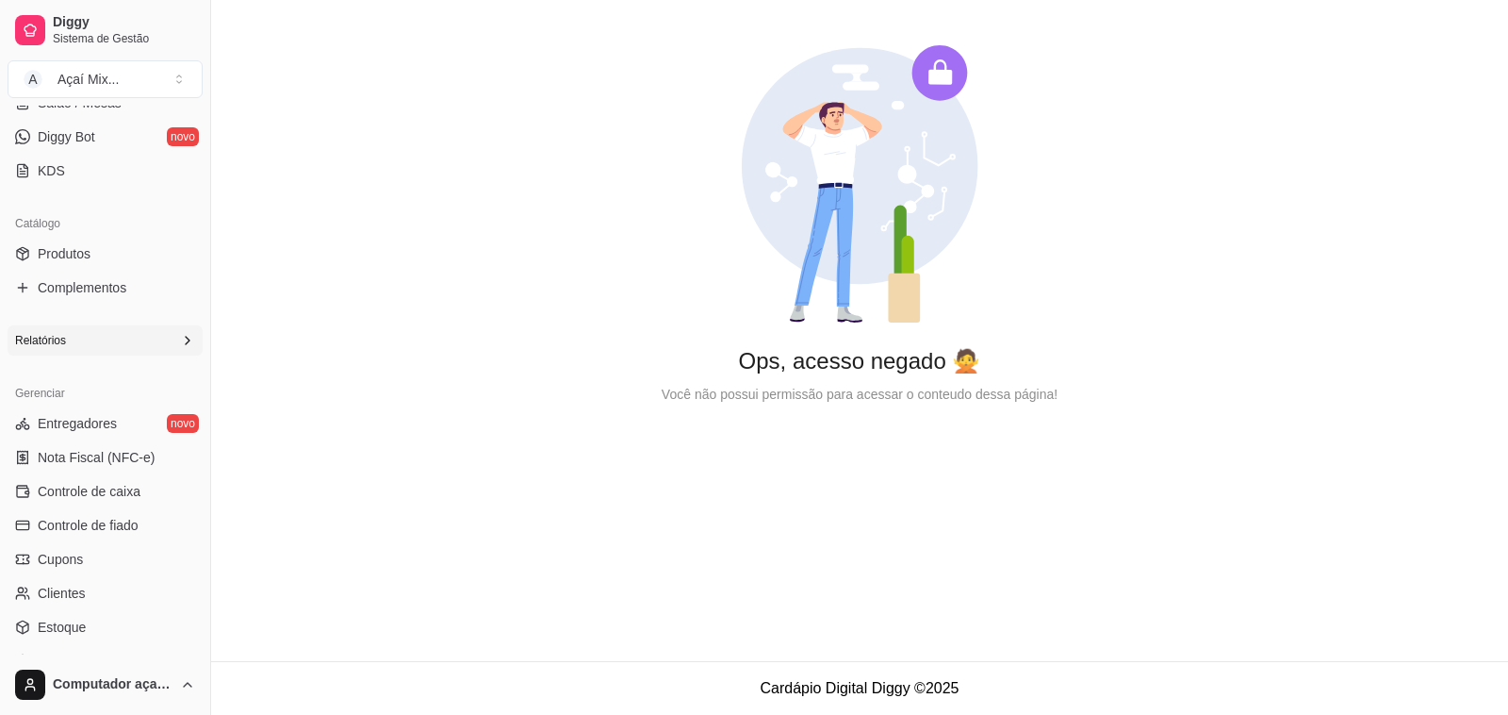
scroll to position [405, 0]
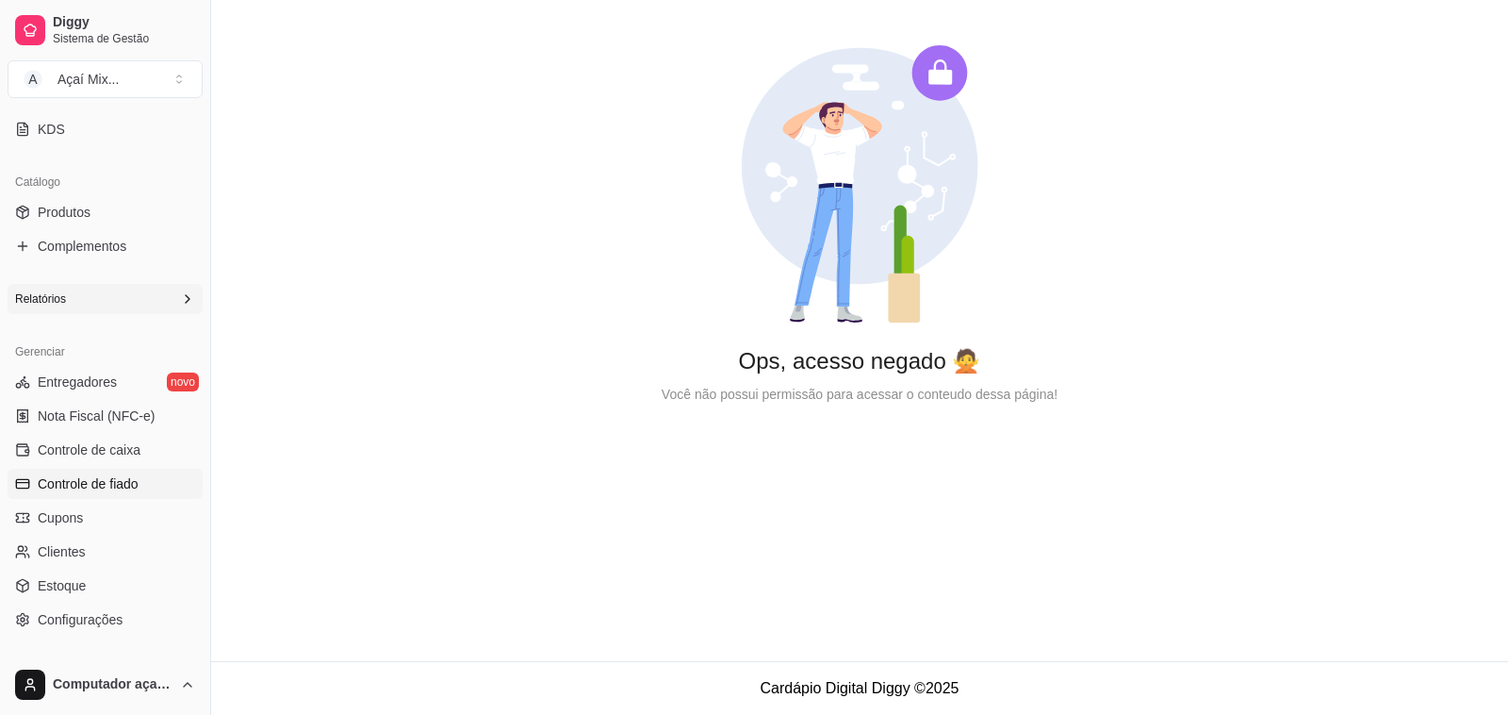
click at [142, 477] on link "Controle de fiado" at bounding box center [105, 484] width 195 height 30
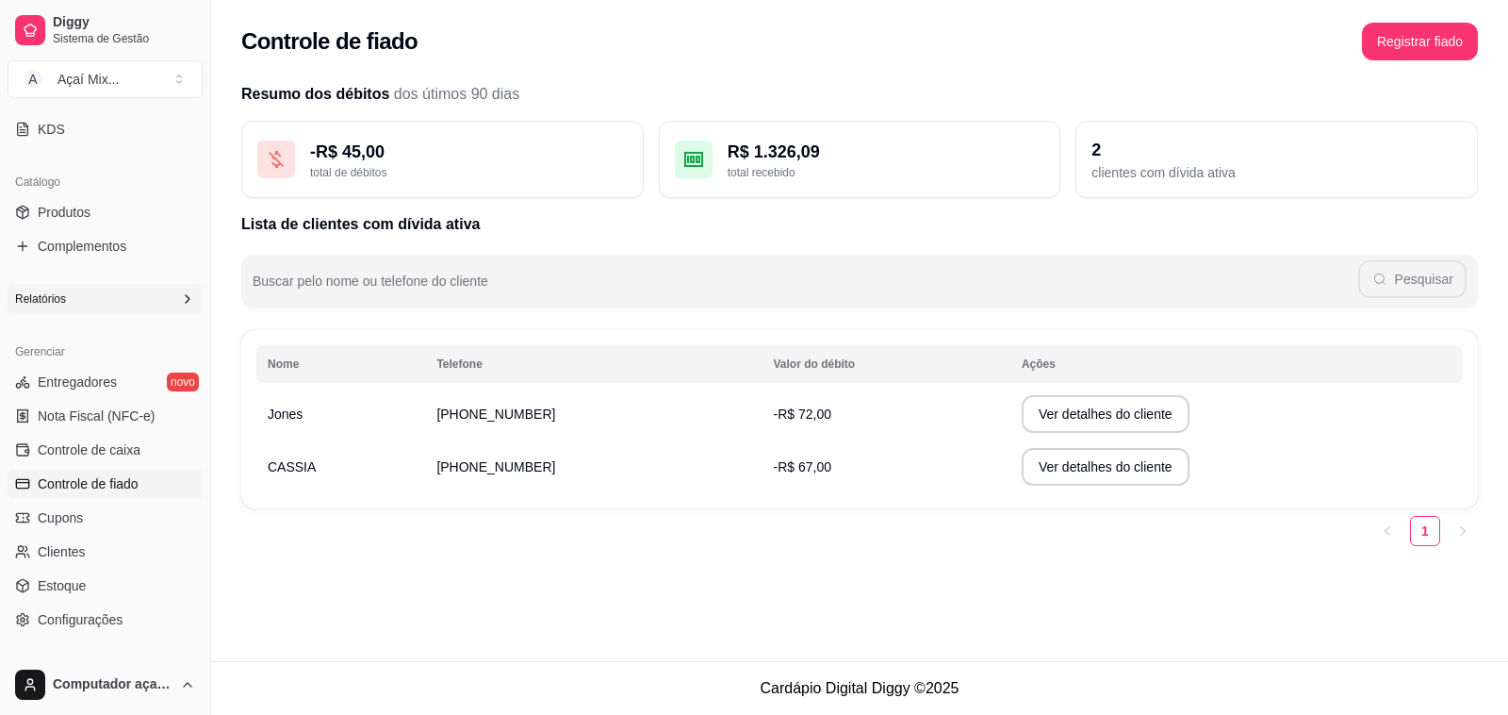
click at [774, 460] on span "-R$ 67,00" at bounding box center [803, 466] width 58 height 15
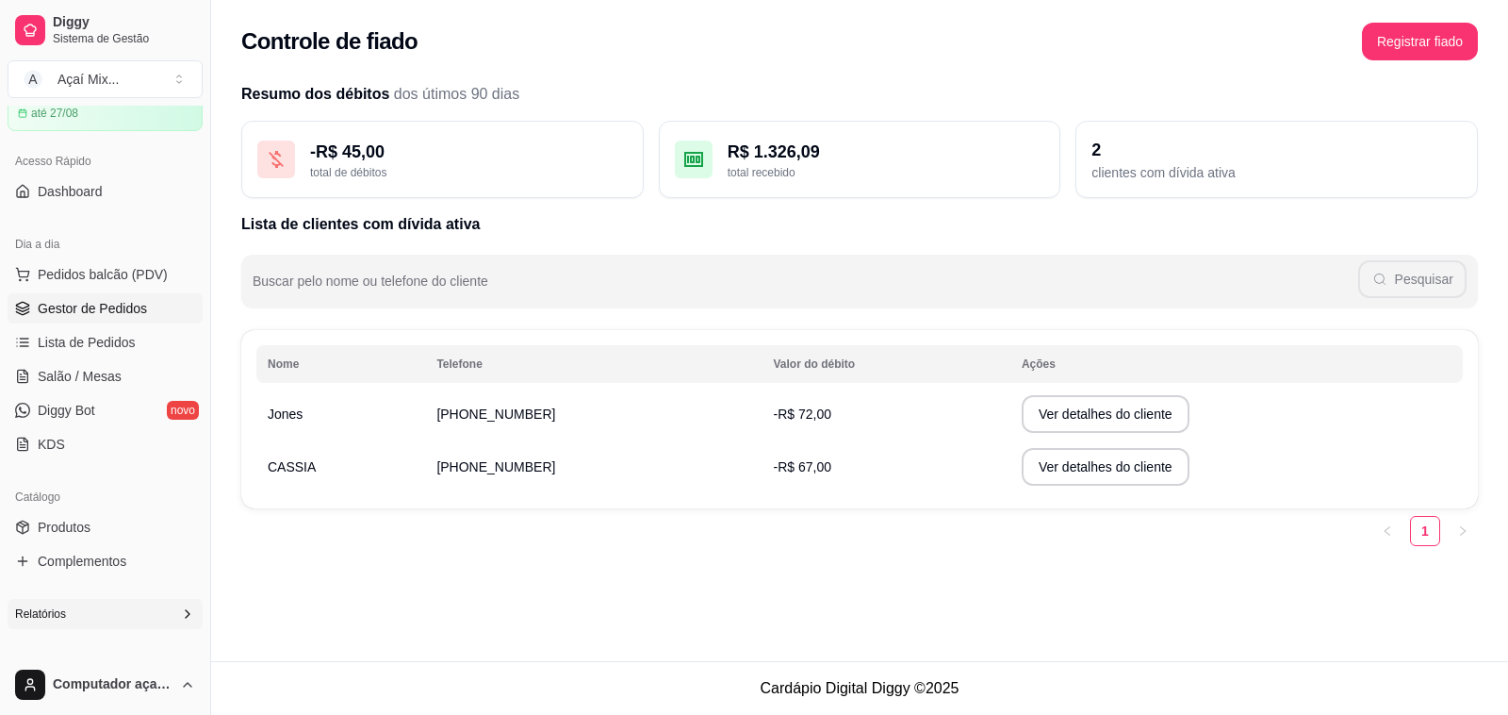
scroll to position [52, 0]
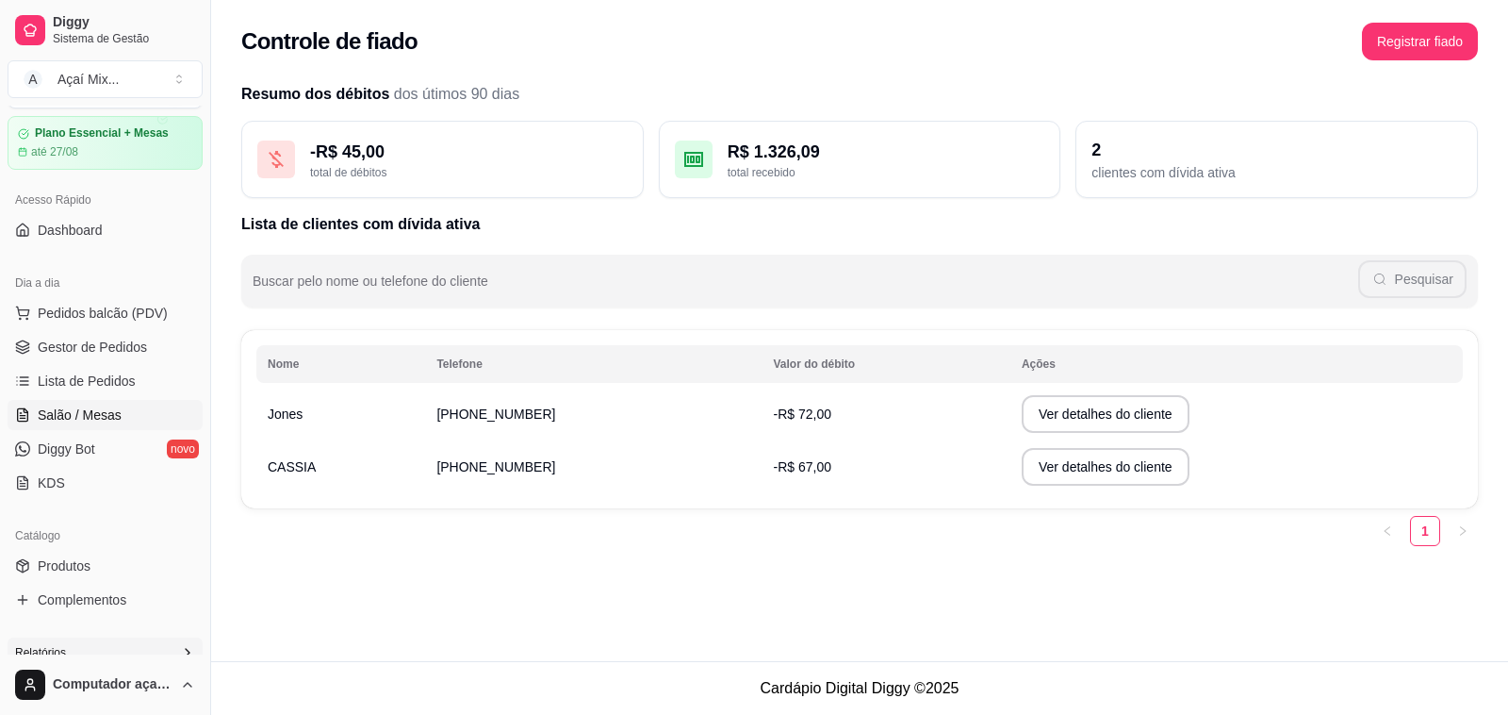
click at [87, 415] on span "Salão / Mesas" at bounding box center [80, 414] width 84 height 19
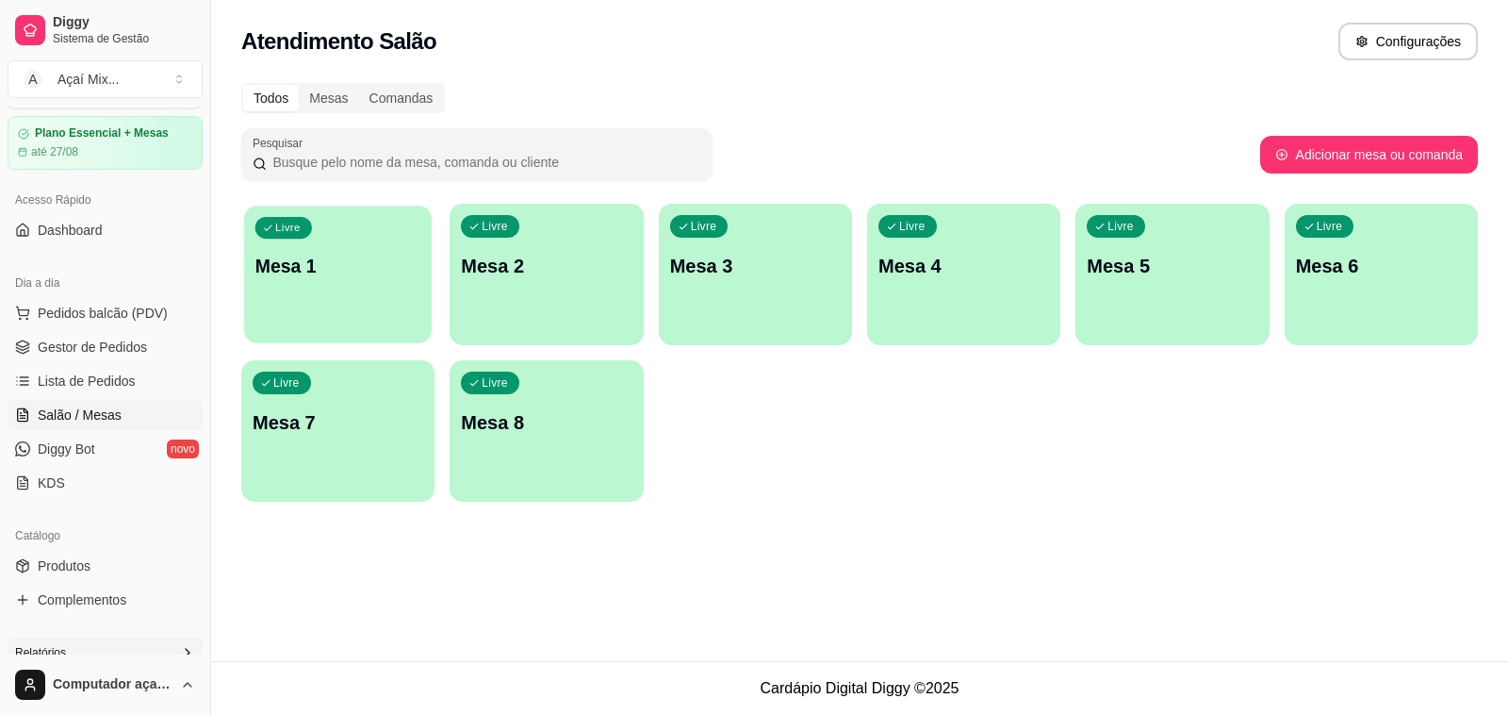
click at [345, 300] on div "Livre Mesa 1" at bounding box center [338, 263] width 188 height 115
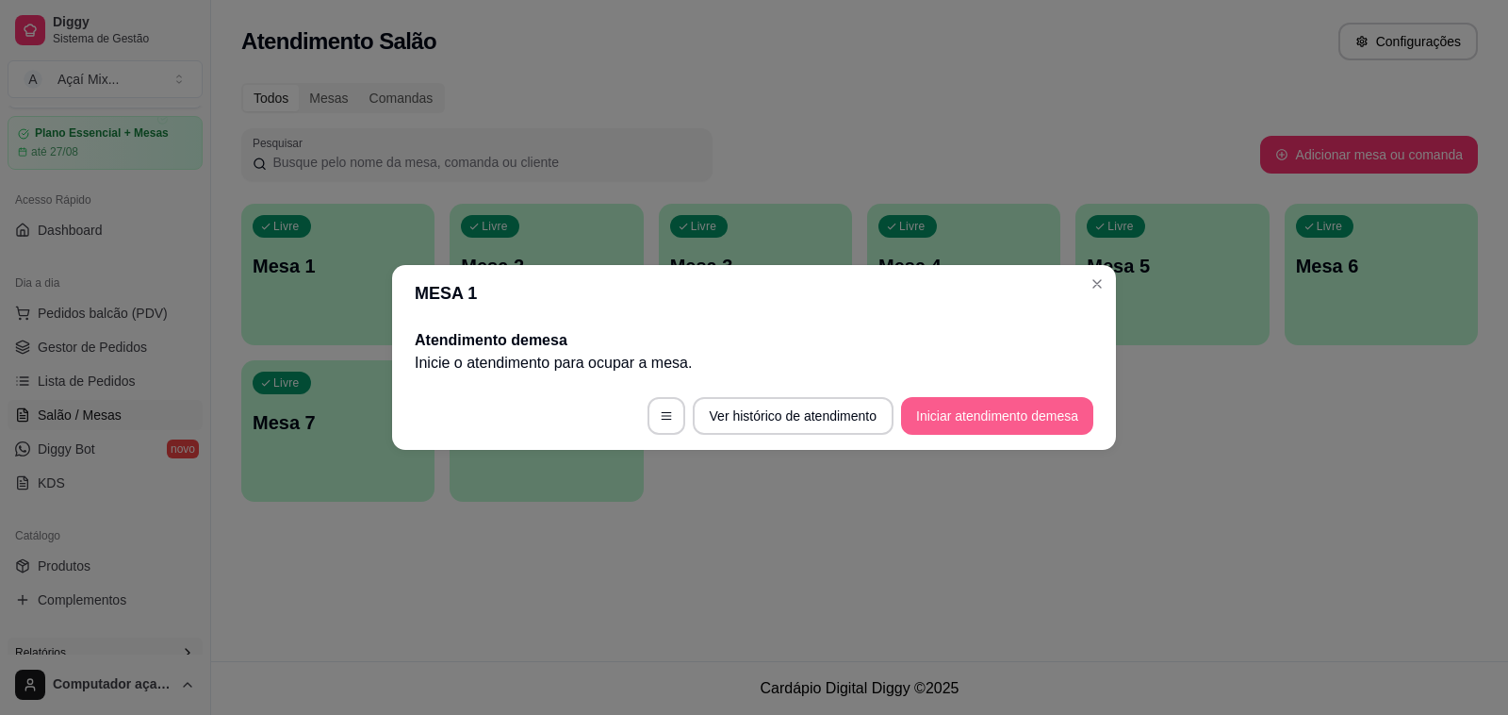
click at [978, 424] on button "Iniciar atendimento de mesa" at bounding box center [997, 416] width 192 height 38
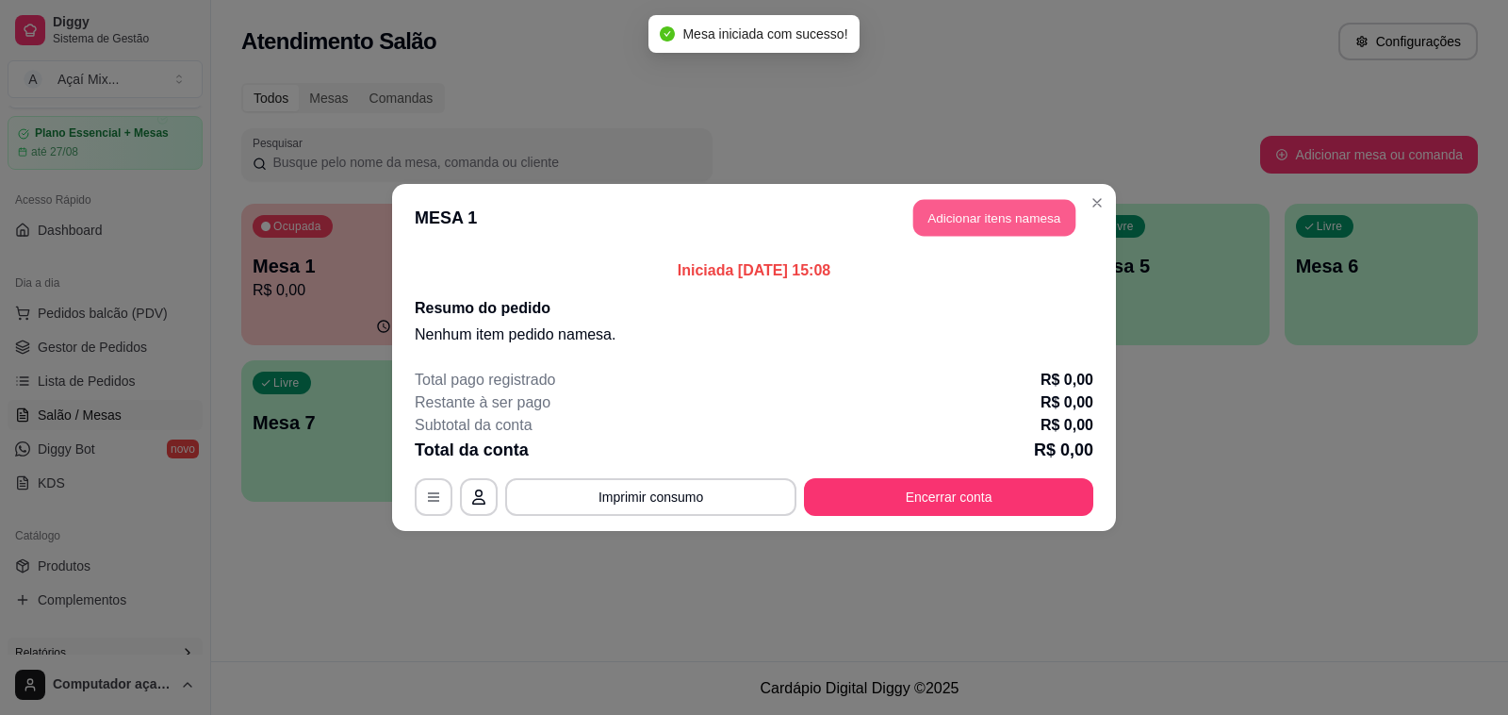
click at [969, 212] on button "Adicionar itens na mesa" at bounding box center [995, 218] width 162 height 37
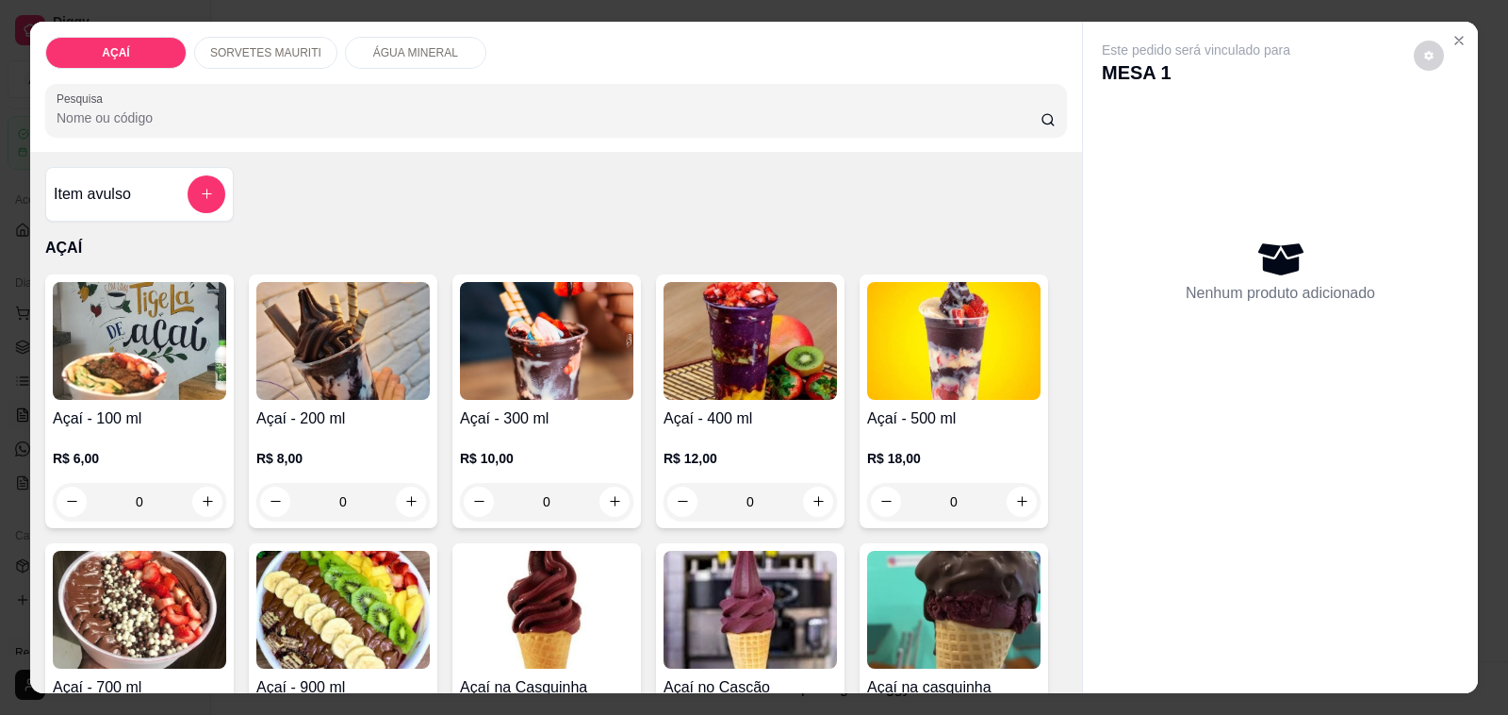
click at [695, 435] on div "R$ 12,00 0" at bounding box center [750, 475] width 173 height 91
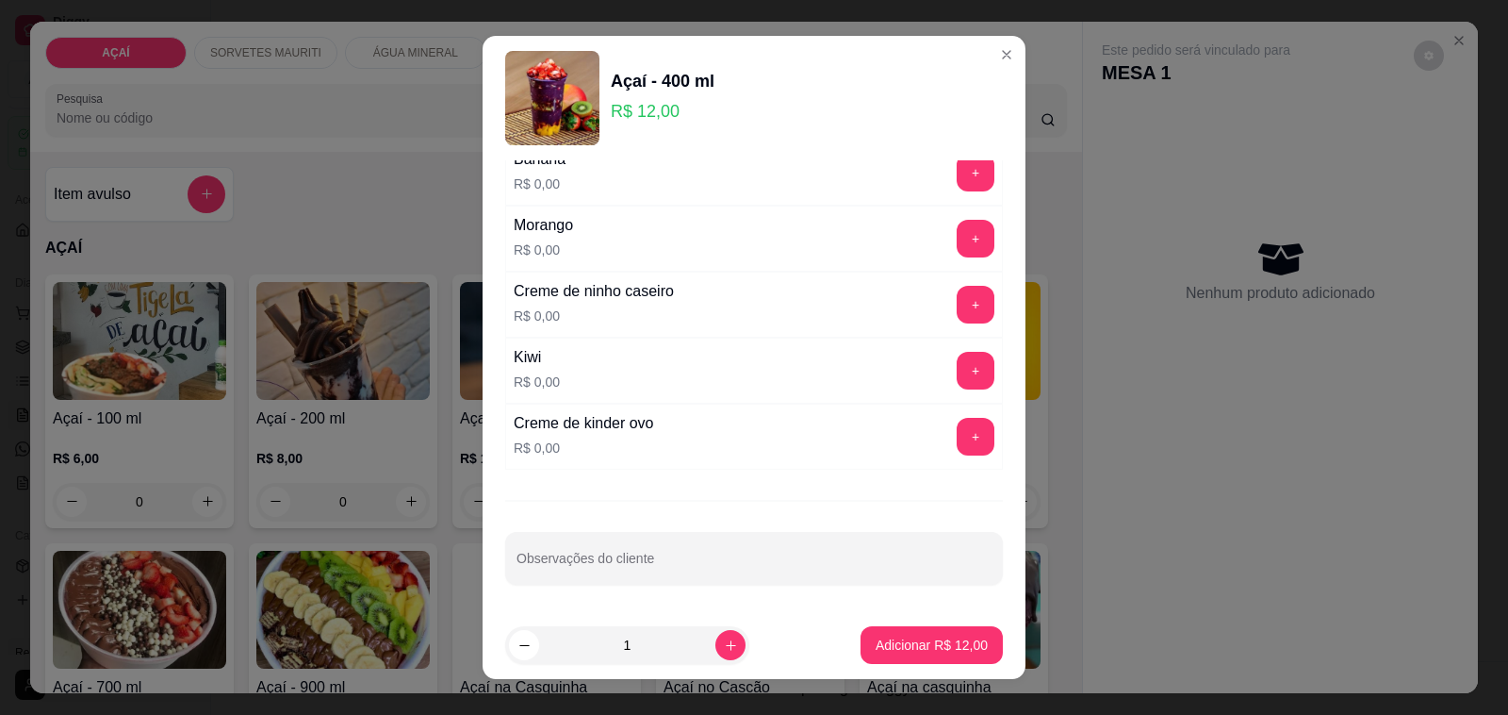
scroll to position [25, 0]
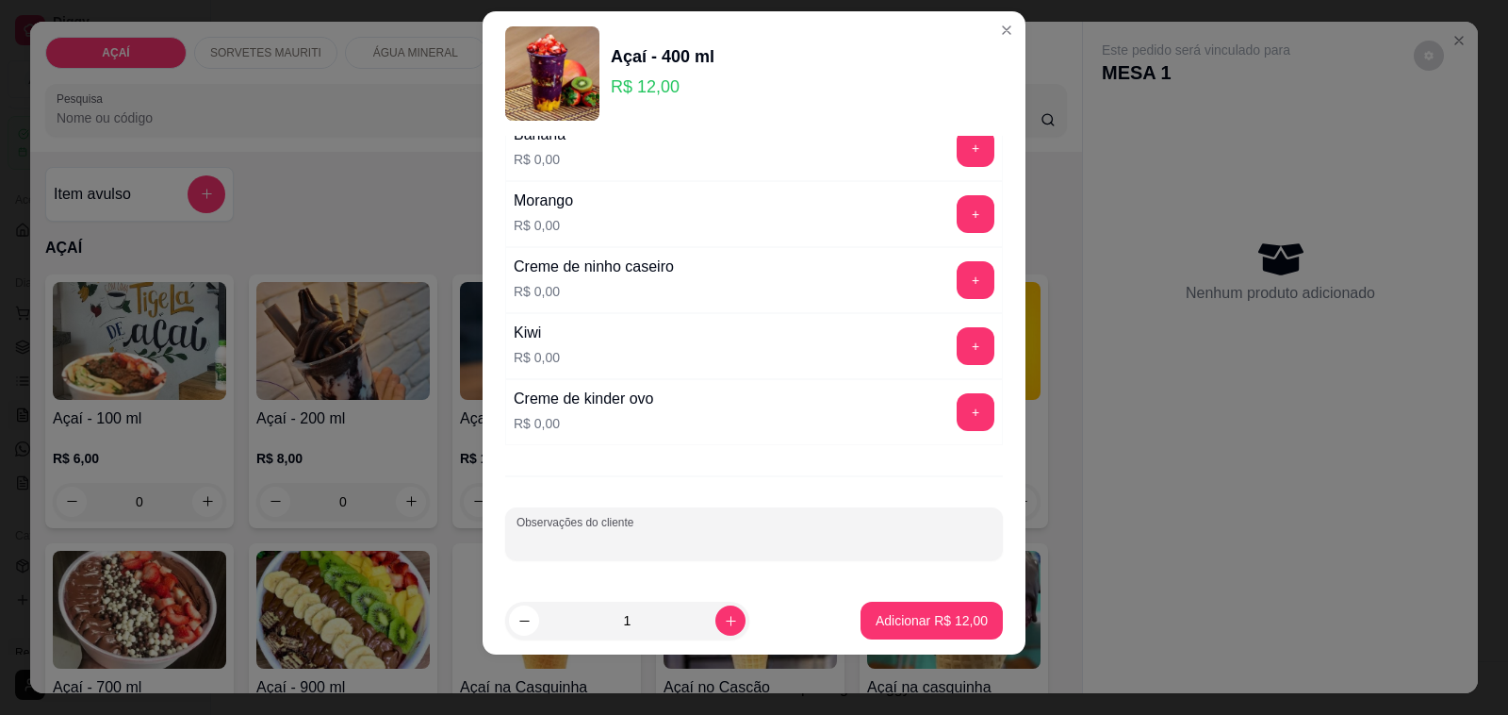
click at [807, 548] on input "Observações do cliente" at bounding box center [754, 541] width 475 height 19
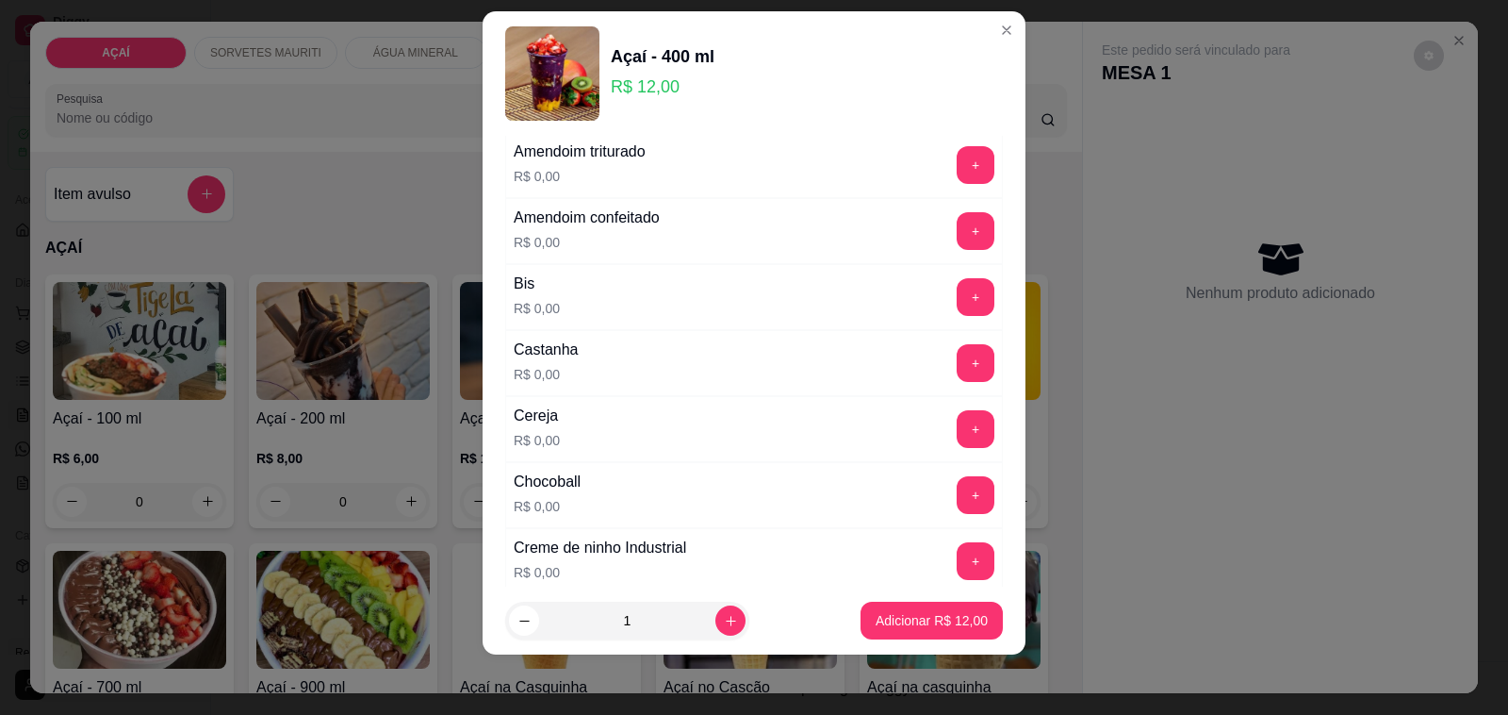
scroll to position [0, 0]
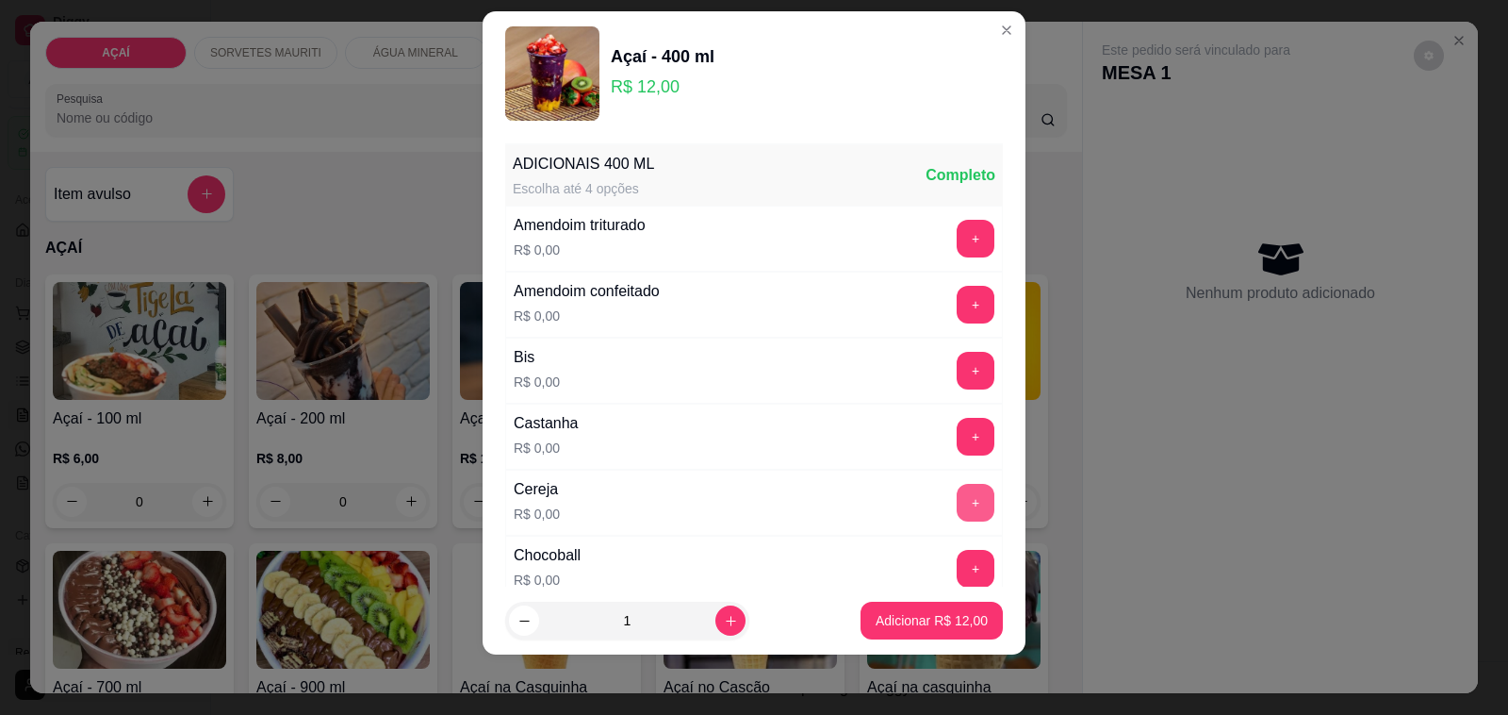
type input "cob morango"
click at [957, 511] on button "+" at bounding box center [976, 503] width 38 height 38
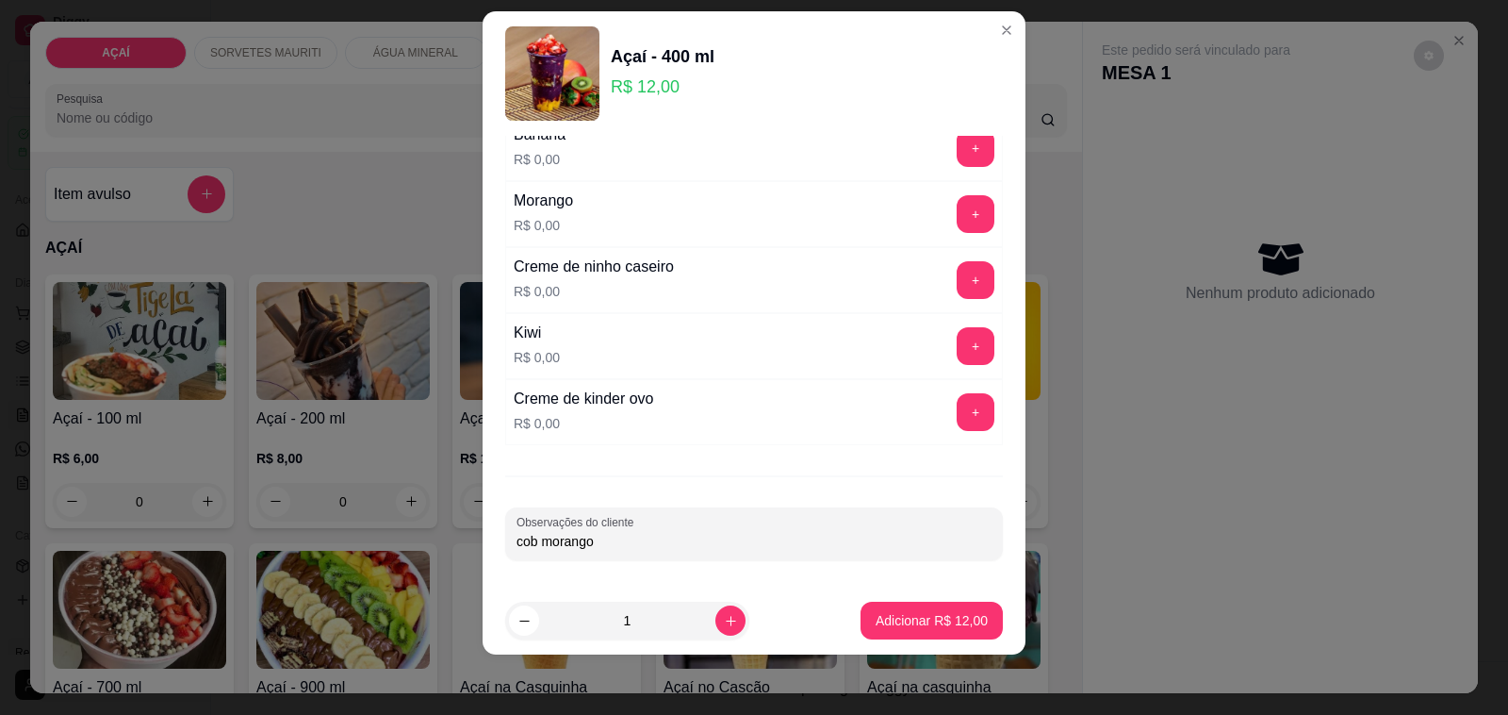
scroll to position [2548, 0]
click at [957, 262] on button "+" at bounding box center [976, 280] width 38 height 38
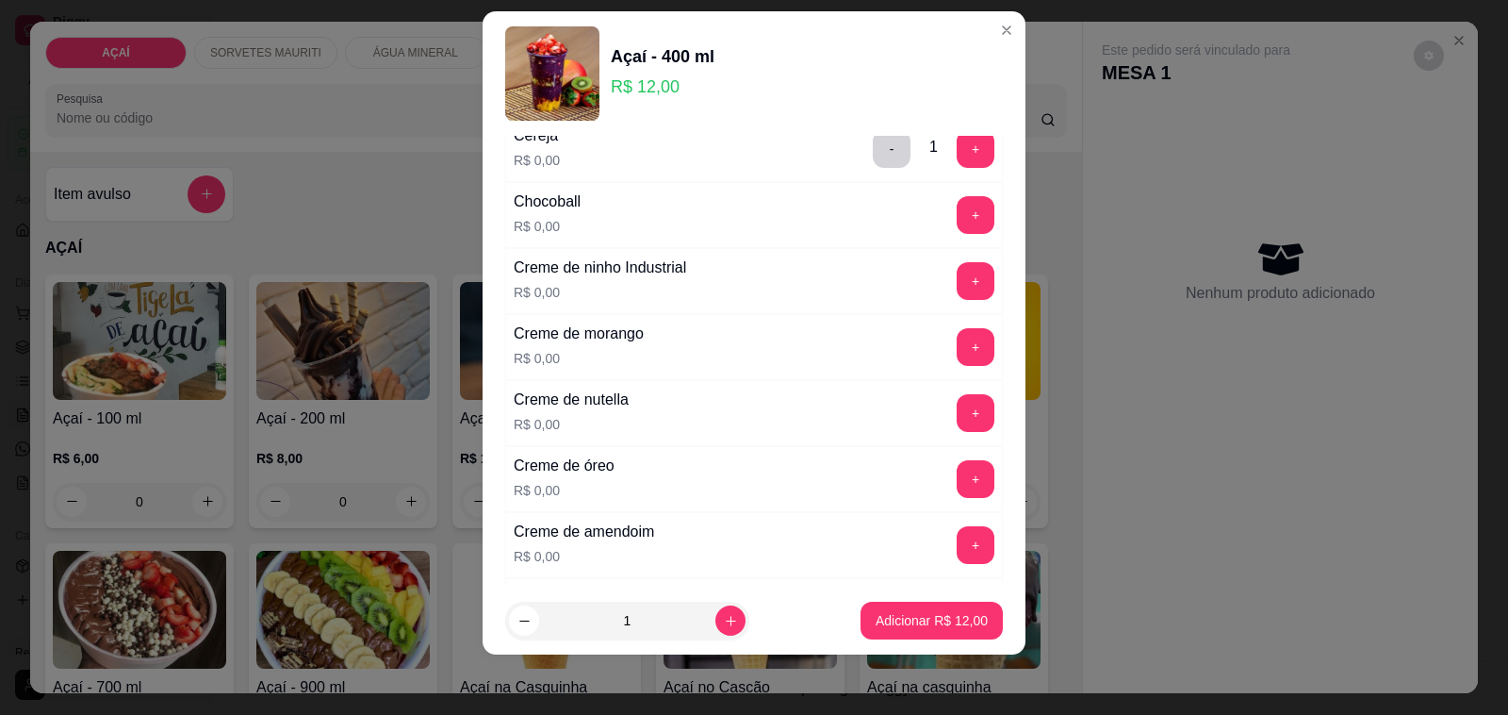
scroll to position [471, 0]
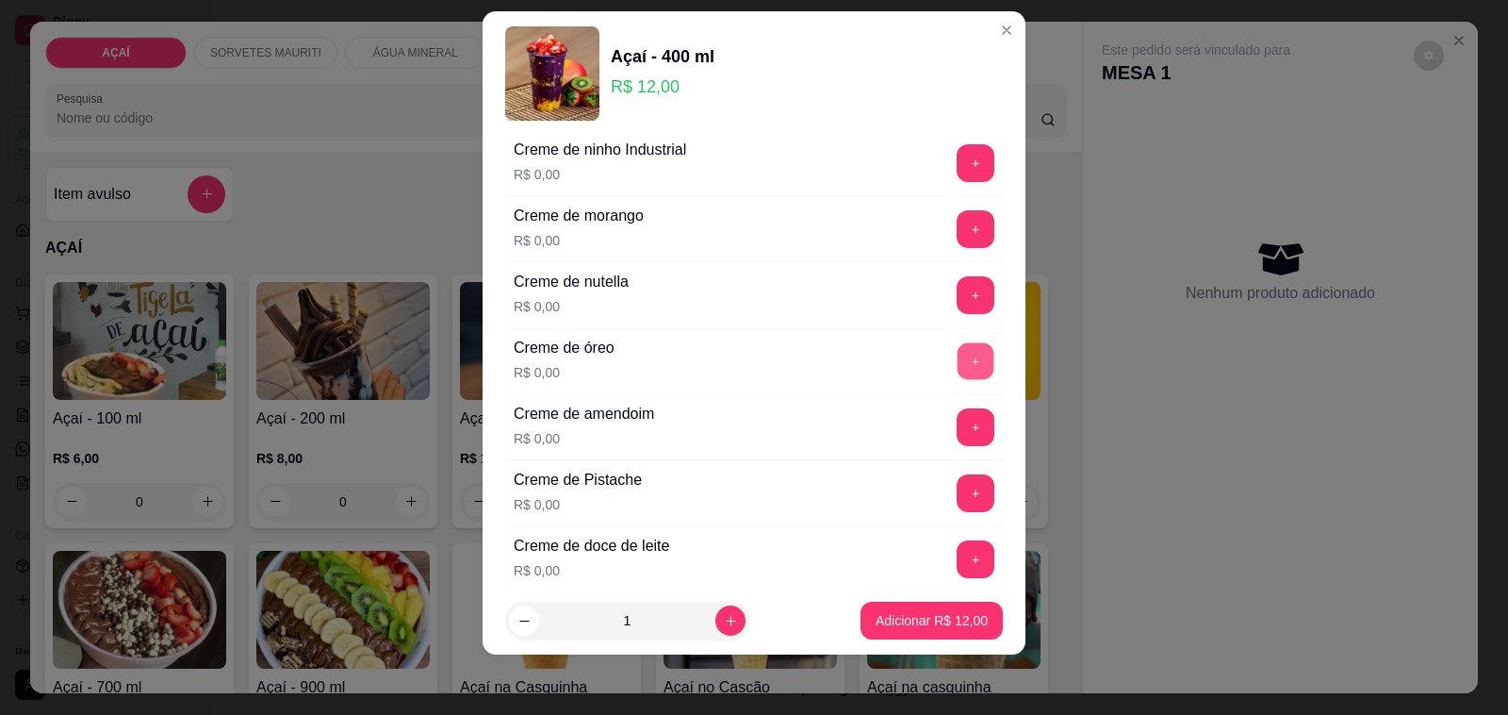
click at [958, 365] on button "+" at bounding box center [976, 361] width 37 height 37
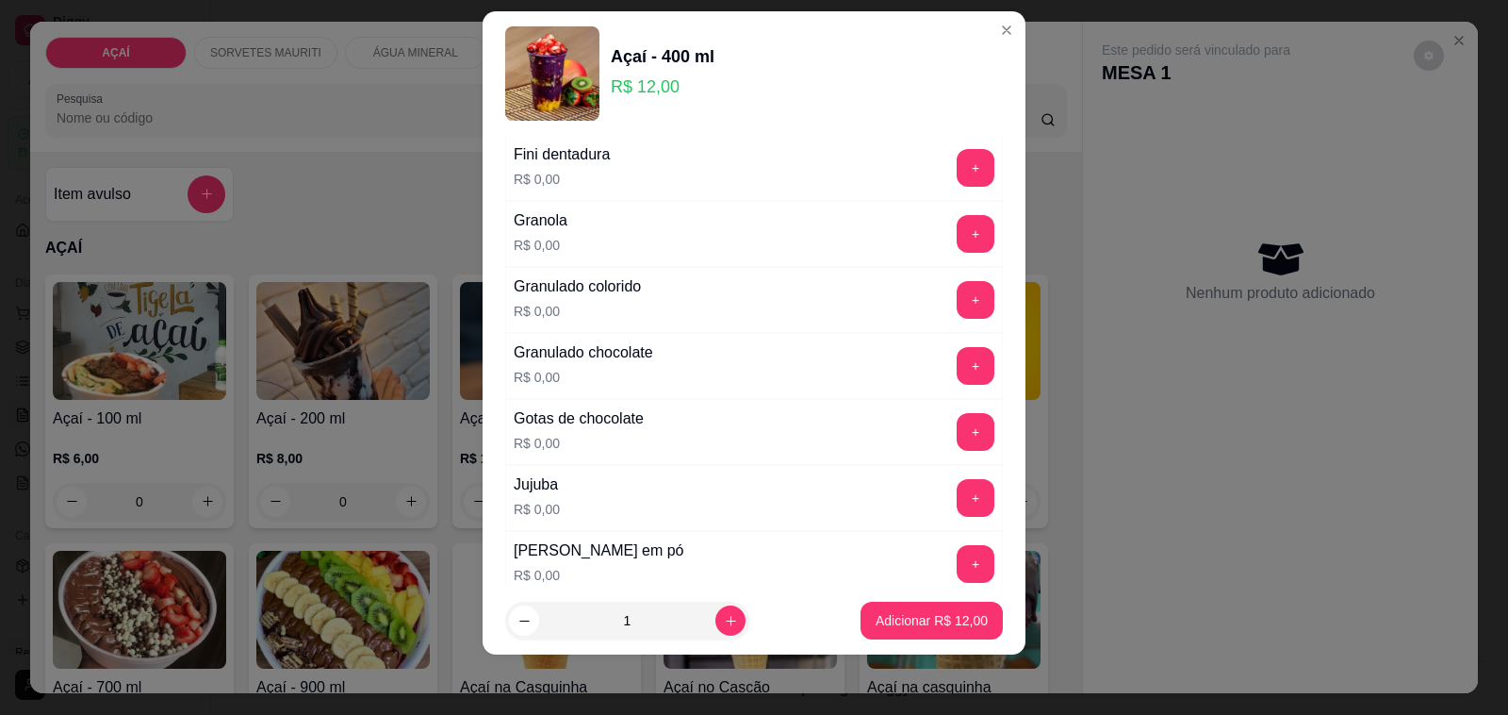
scroll to position [1532, 0]
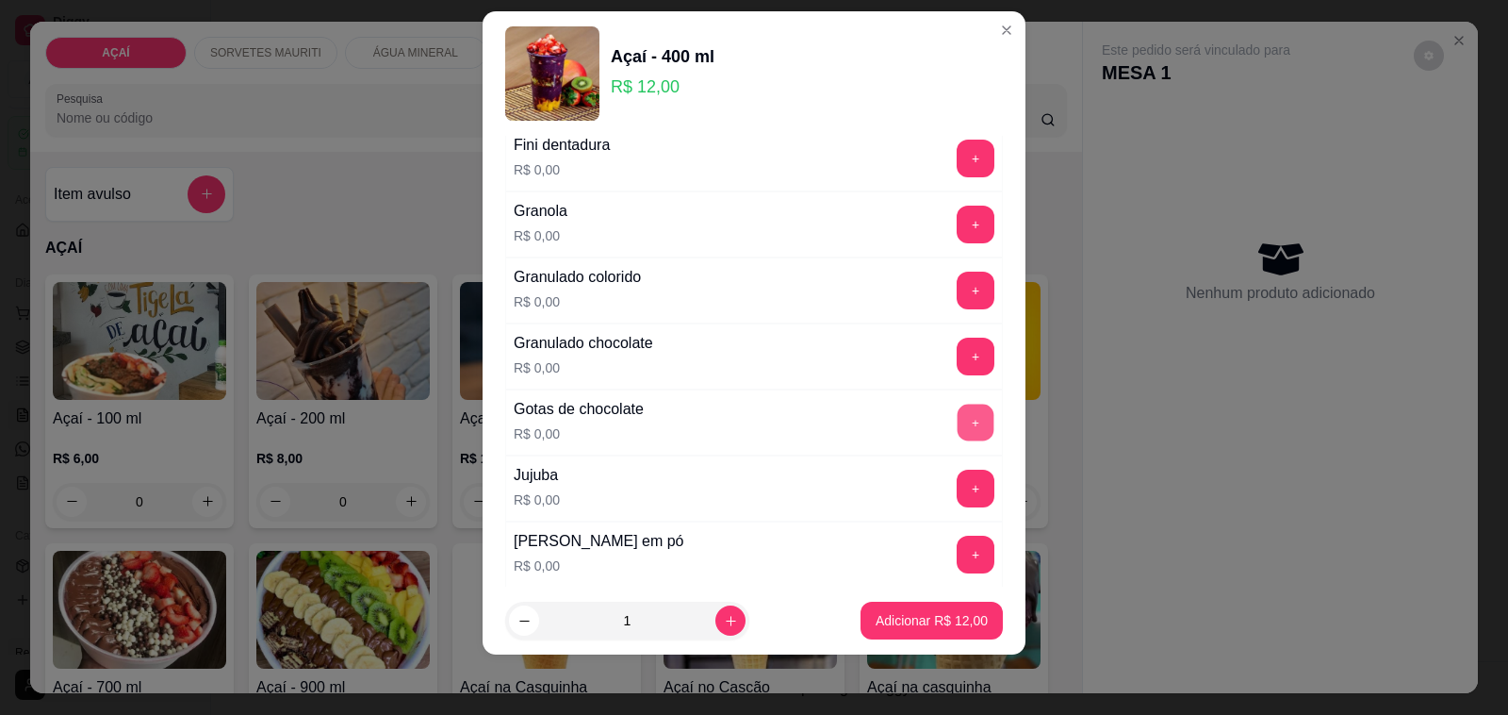
click at [958, 440] on button "+" at bounding box center [976, 422] width 37 height 37
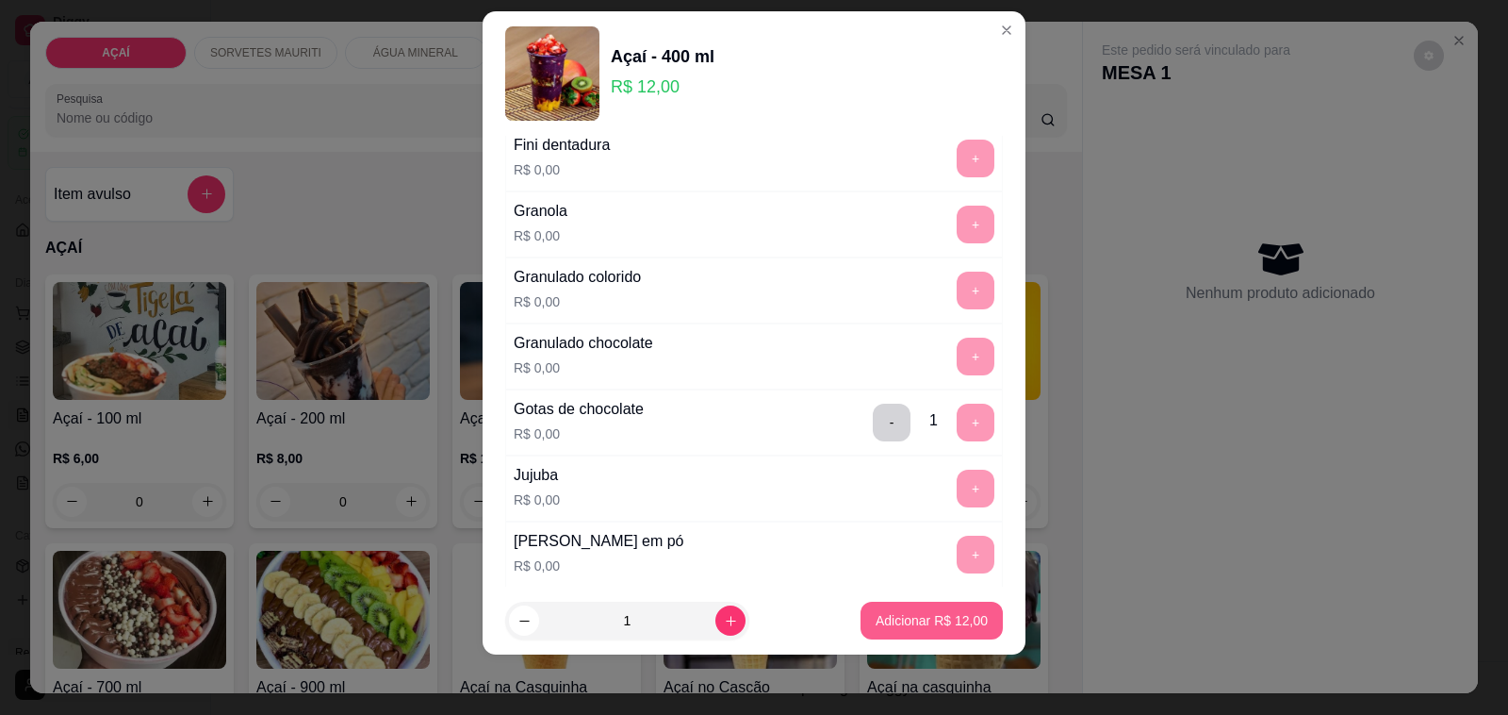
click at [912, 618] on p "Adicionar R$ 12,00" at bounding box center [932, 620] width 112 height 19
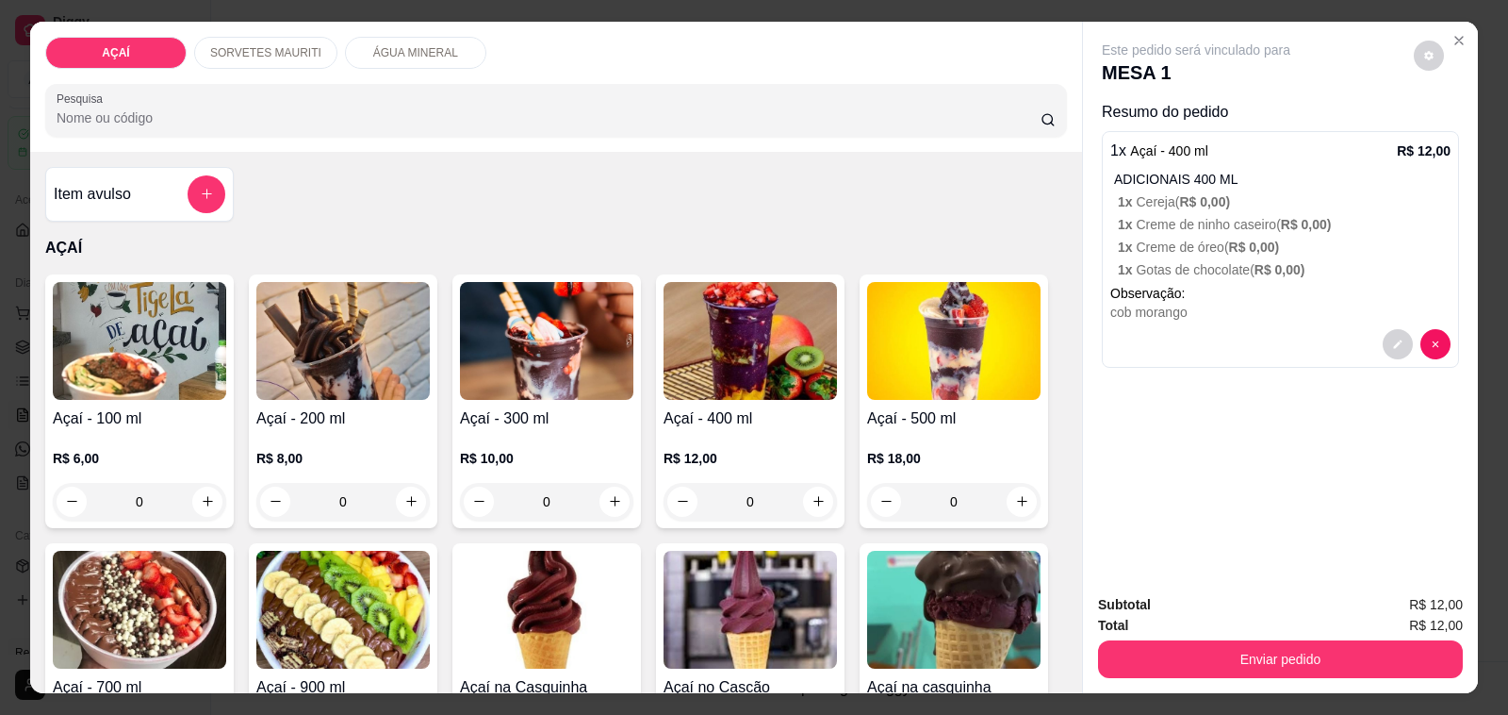
click at [379, 396] on div "Açaí - 200 ml R$ 8,00 0" at bounding box center [343, 401] width 189 height 254
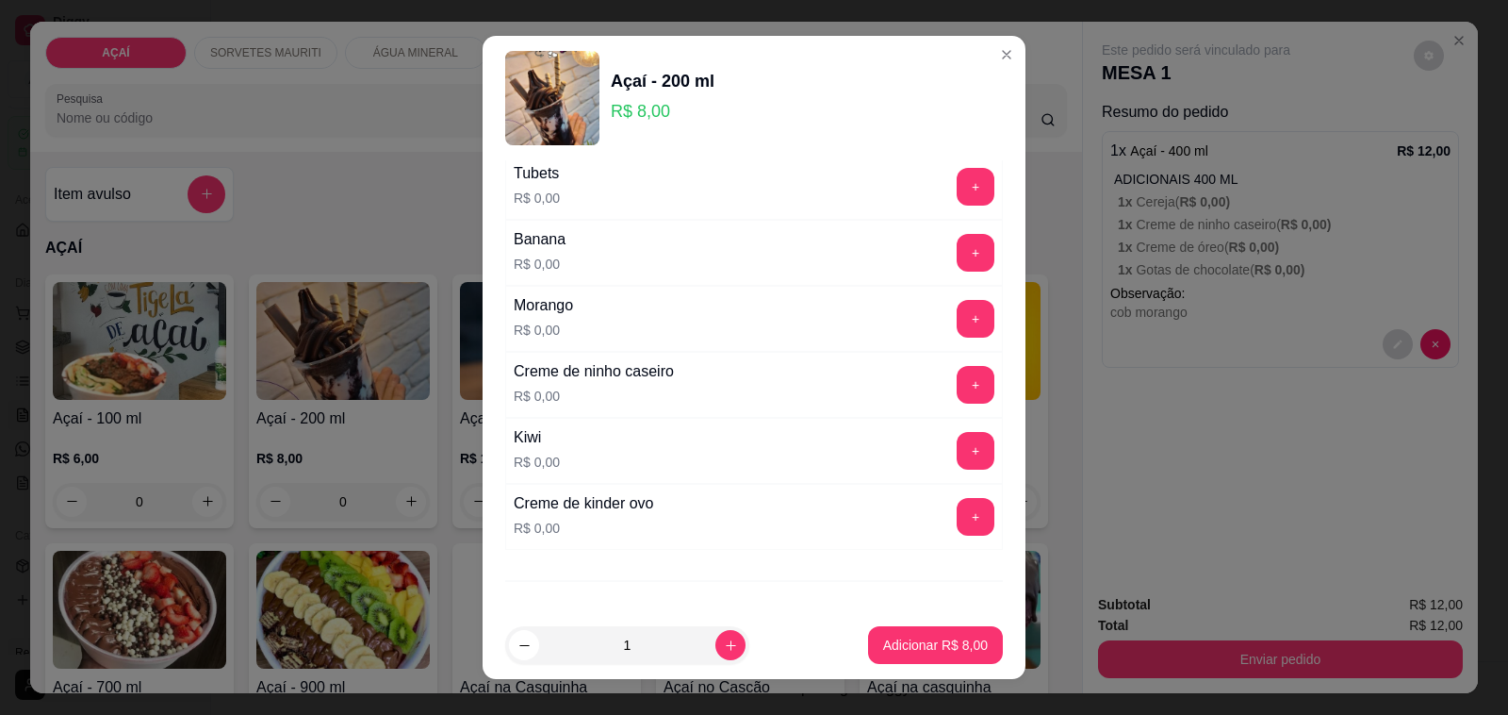
scroll to position [2548, 0]
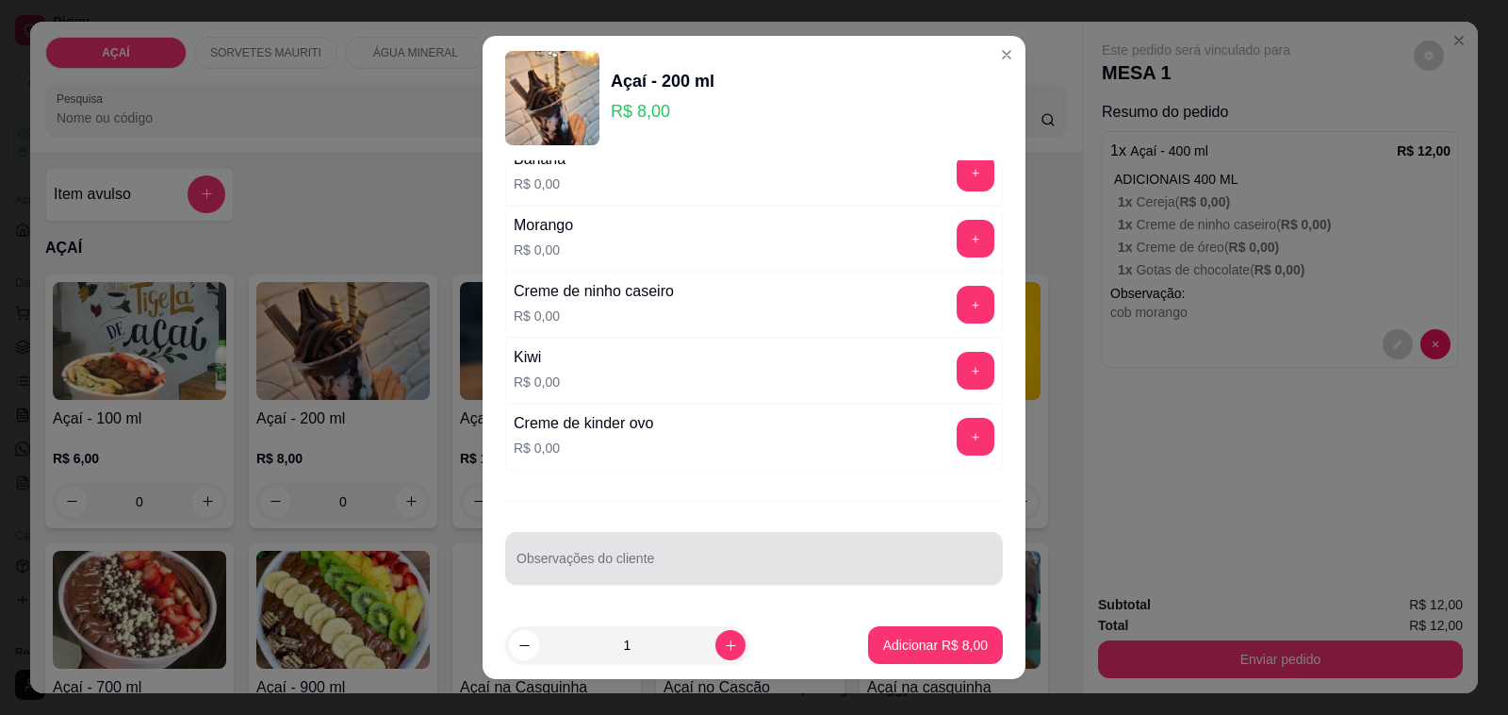
click at [815, 559] on input "Observações do cliente" at bounding box center [754, 565] width 475 height 19
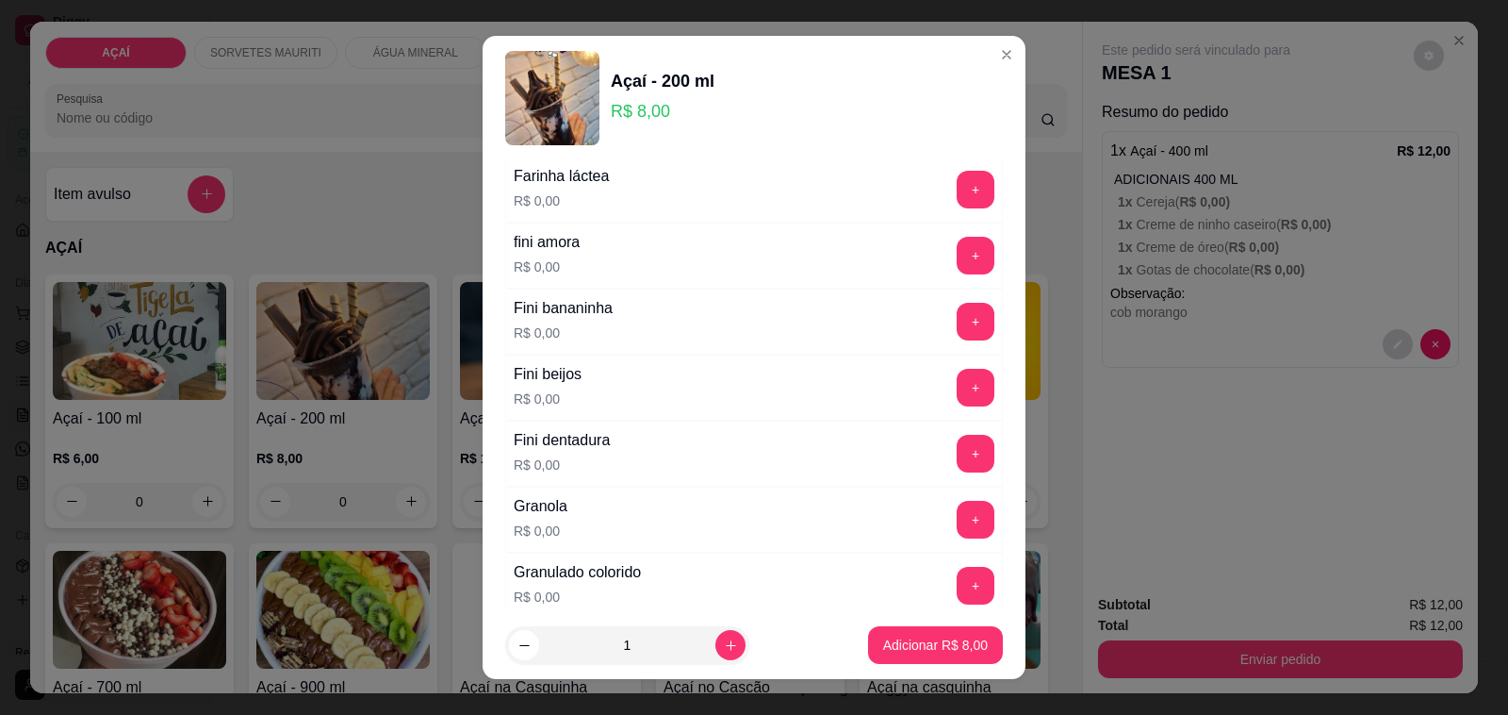
scroll to position [1252, 0]
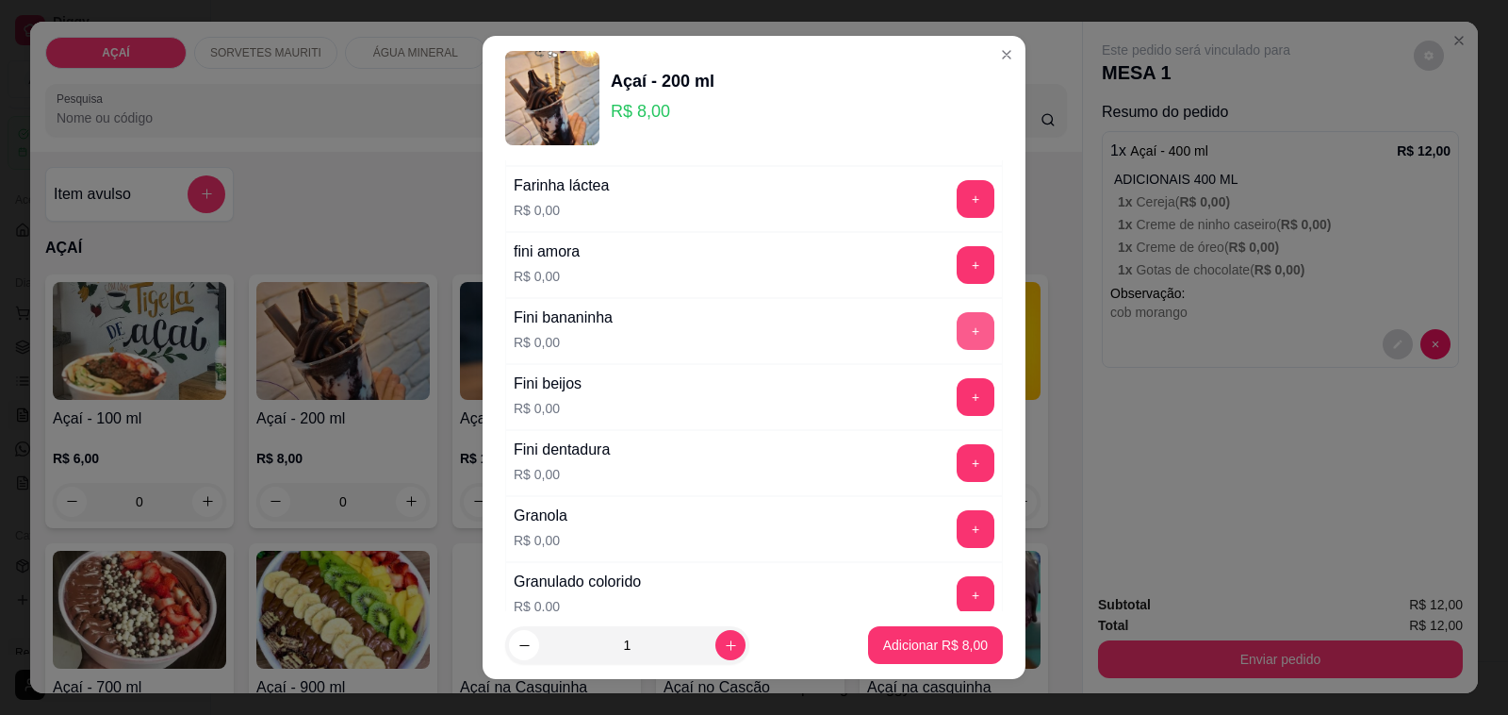
type input "cob chiclete"
click at [957, 335] on button "+" at bounding box center [976, 331] width 38 height 38
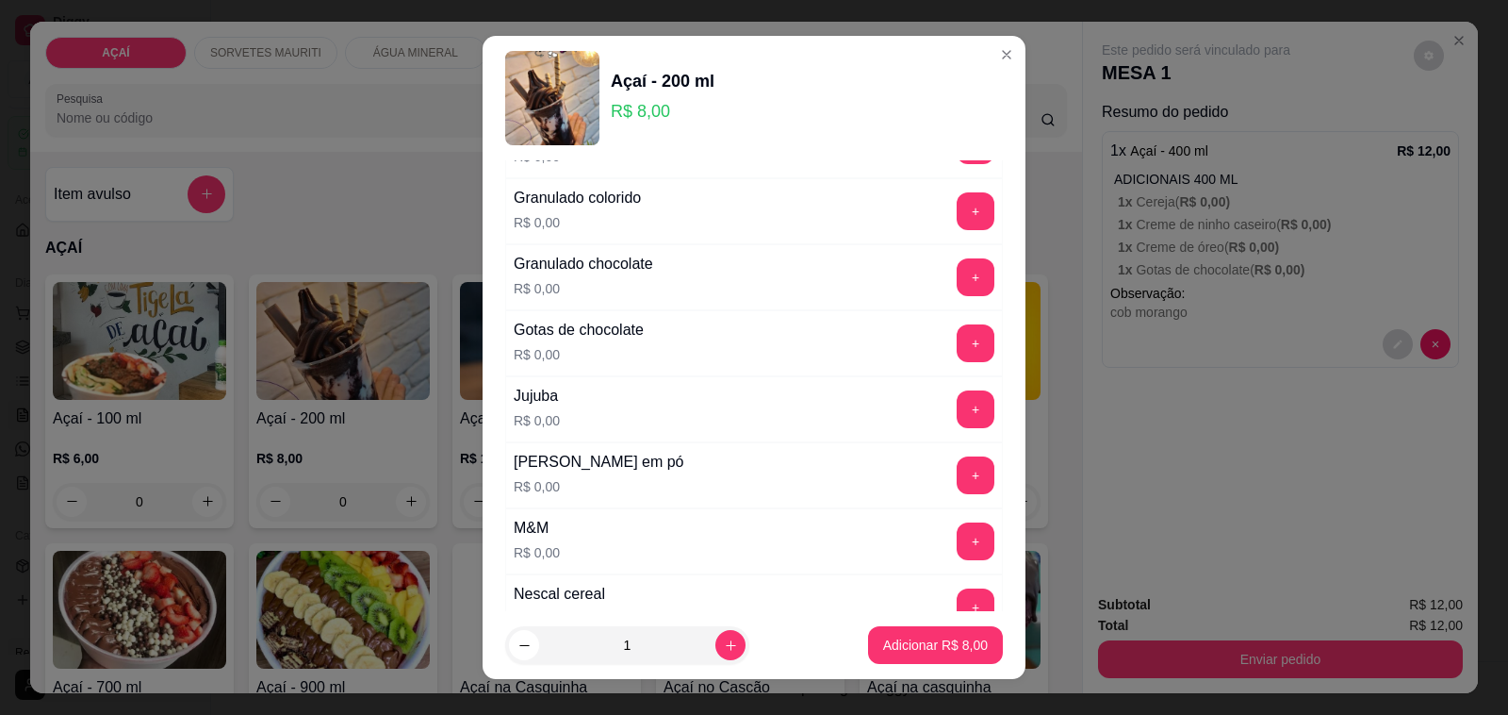
scroll to position [1768, 0]
click at [957, 289] on button "+" at bounding box center [976, 277] width 38 height 38
click at [958, 426] on button "+" at bounding box center [976, 409] width 37 height 37
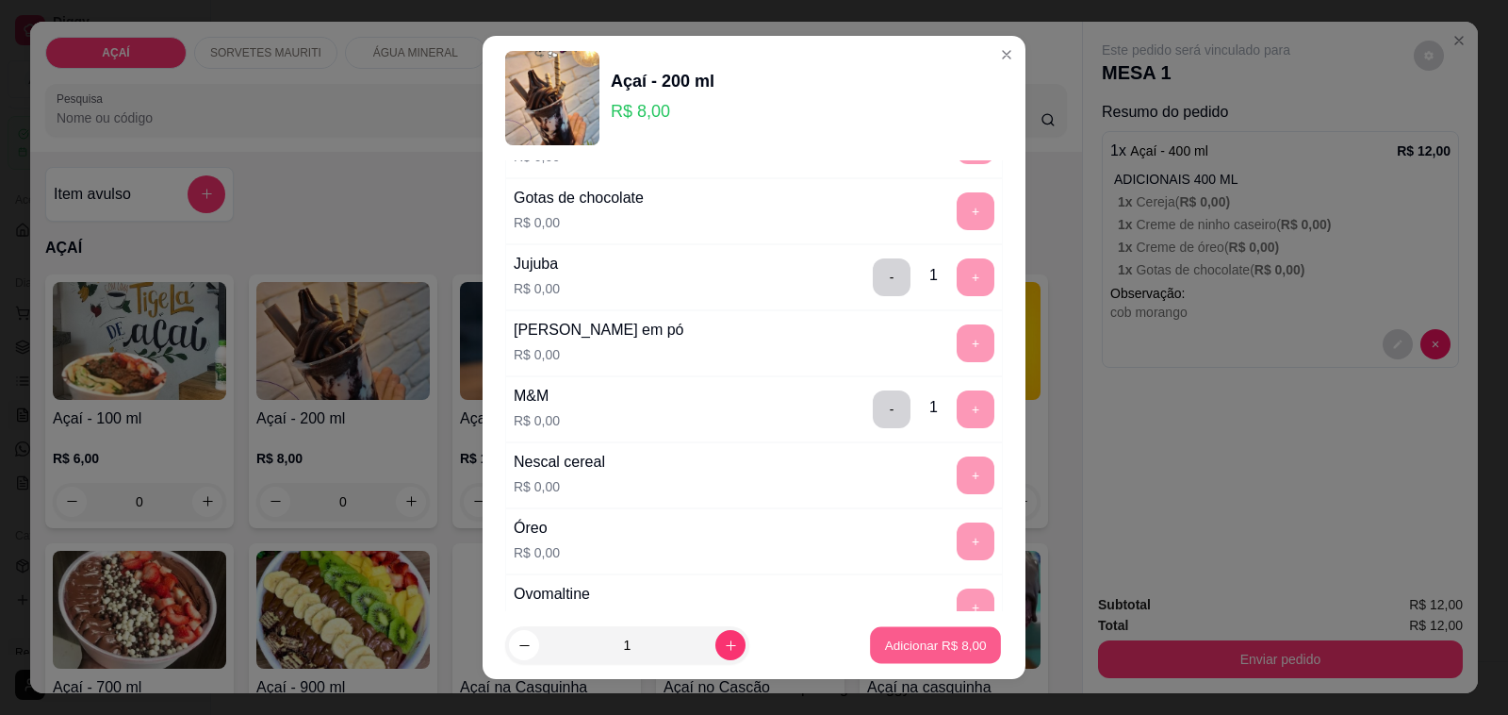
click at [900, 628] on button "Adicionar R$ 8,00" at bounding box center [935, 645] width 131 height 37
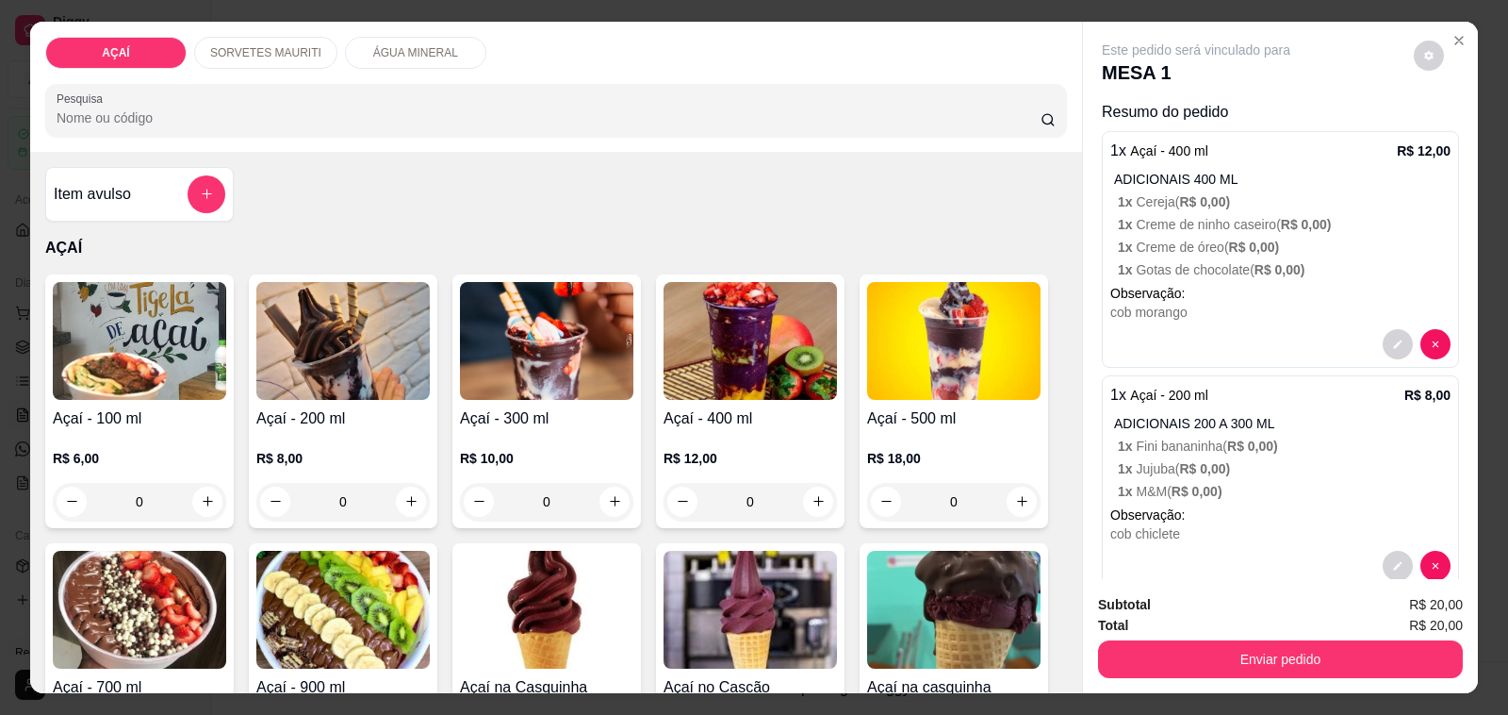
click at [1285, 665] on button "Enviar pedido" at bounding box center [1280, 659] width 365 height 38
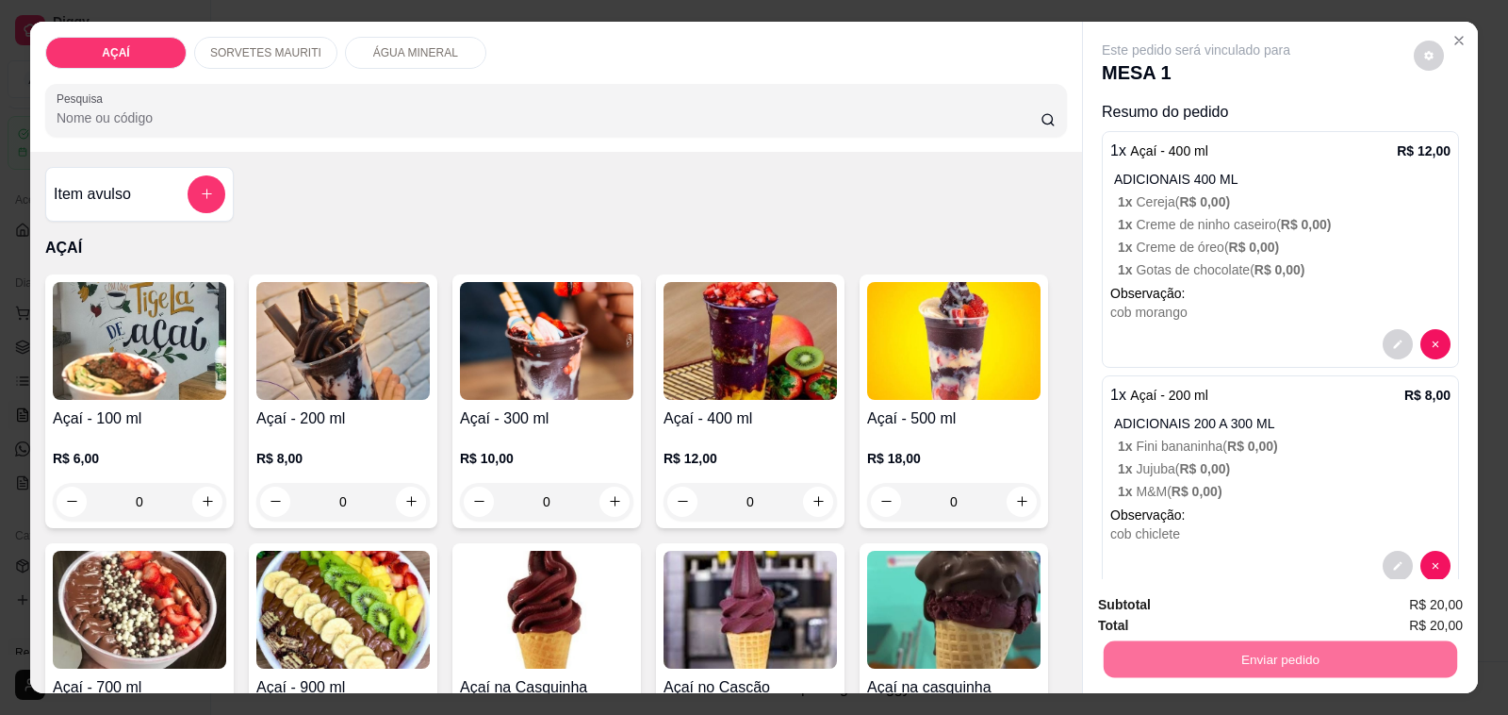
click at [1150, 587] on button "Não registrar e enviar pedido" at bounding box center [1217, 605] width 196 height 36
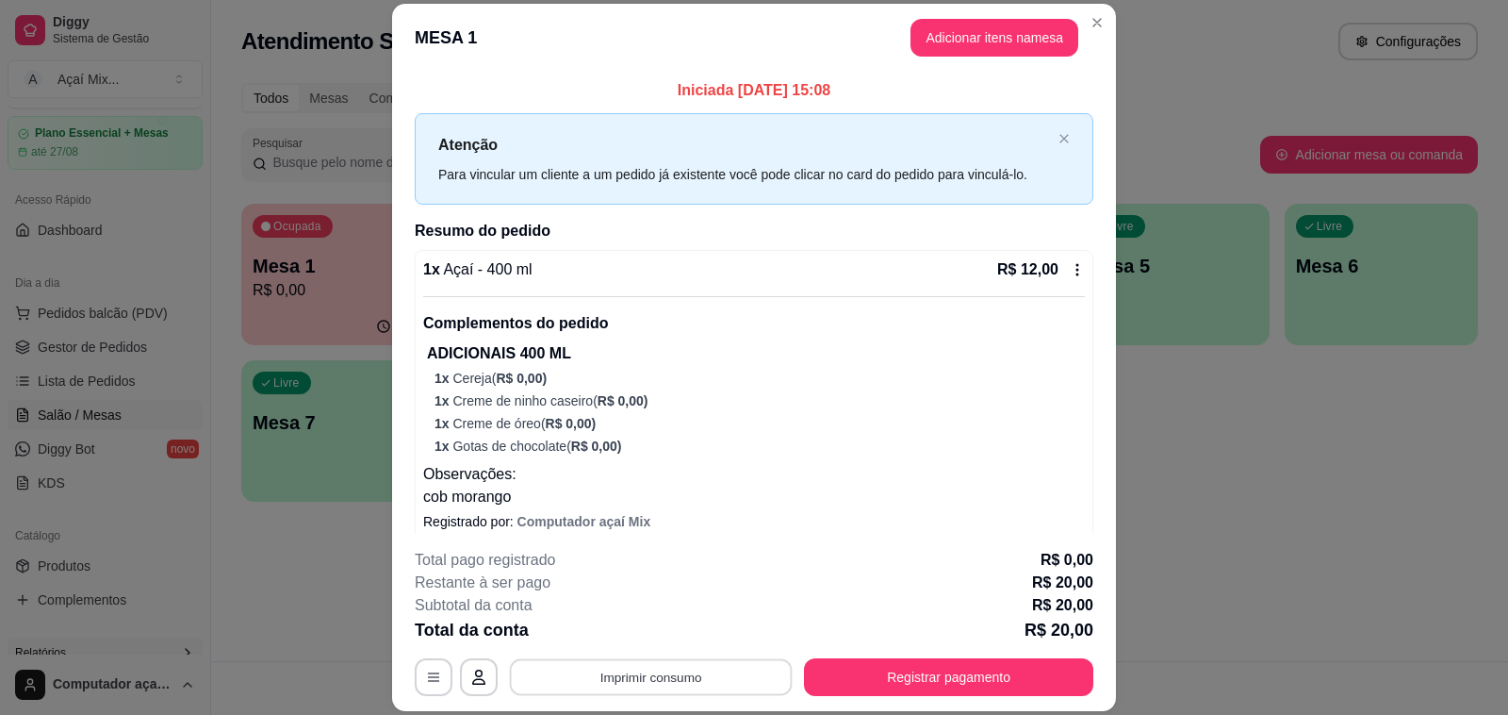
click at [698, 685] on button "Imprimir consumo" at bounding box center [651, 677] width 283 height 37
click at [681, 629] on button "Impressora" at bounding box center [648, 633] width 132 height 29
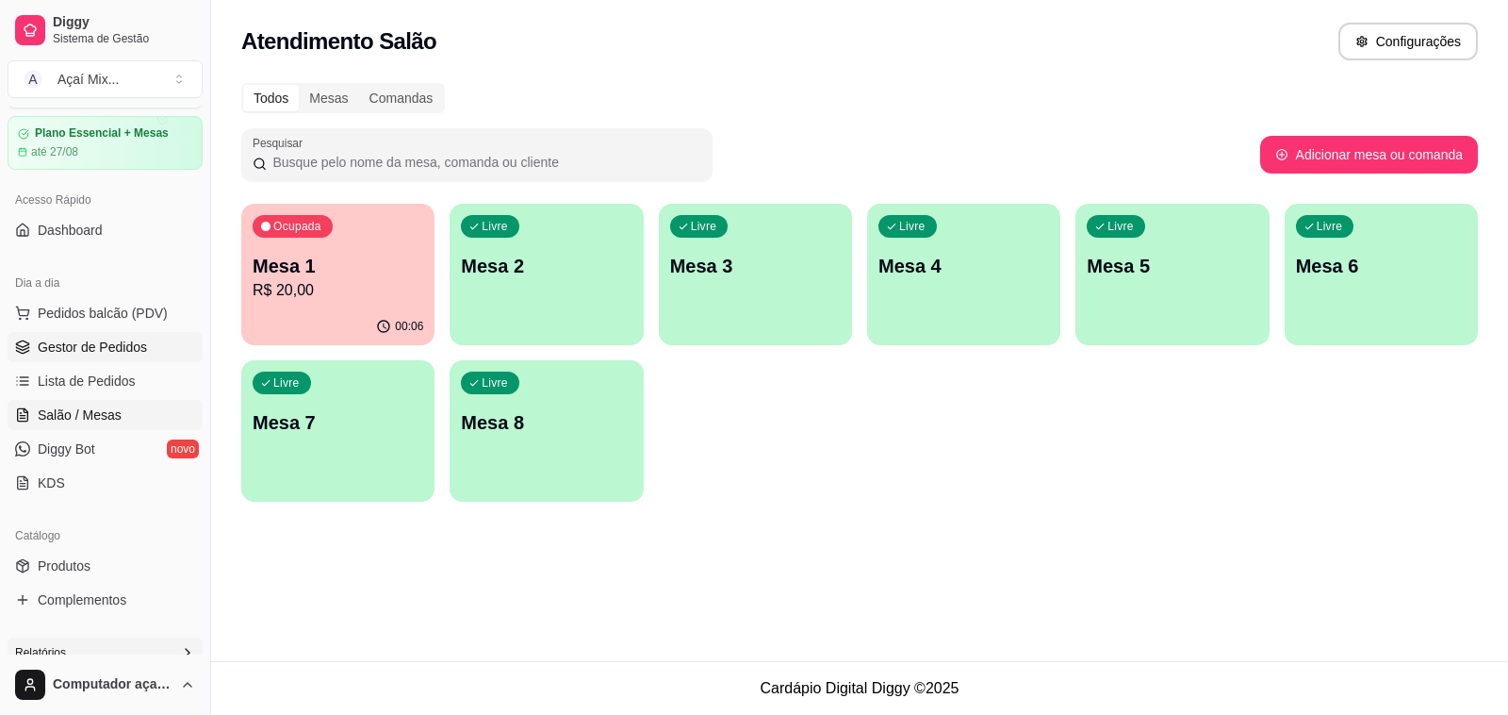
click at [94, 354] on span "Gestor de Pedidos" at bounding box center [92, 347] width 109 height 19
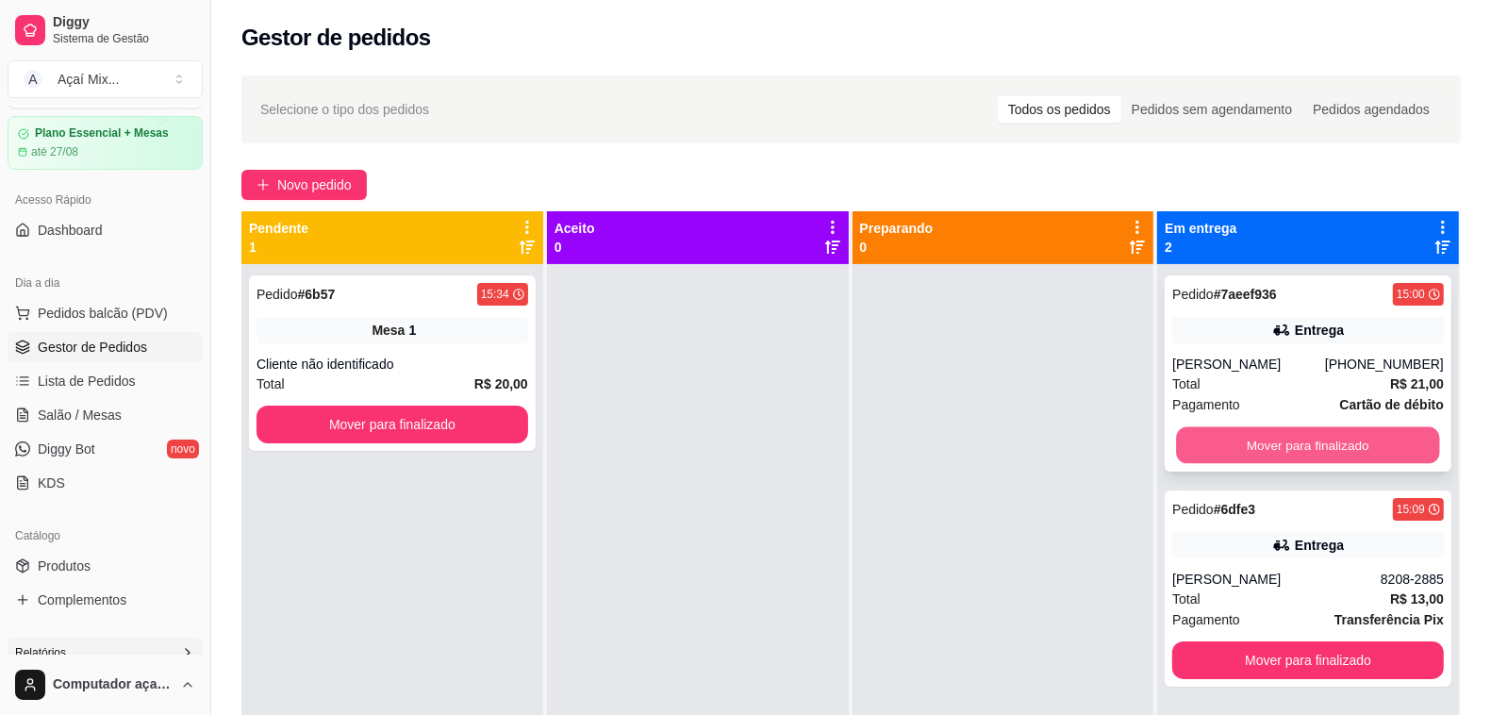
click at [1315, 454] on button "Mover para finalizado" at bounding box center [1308, 445] width 263 height 37
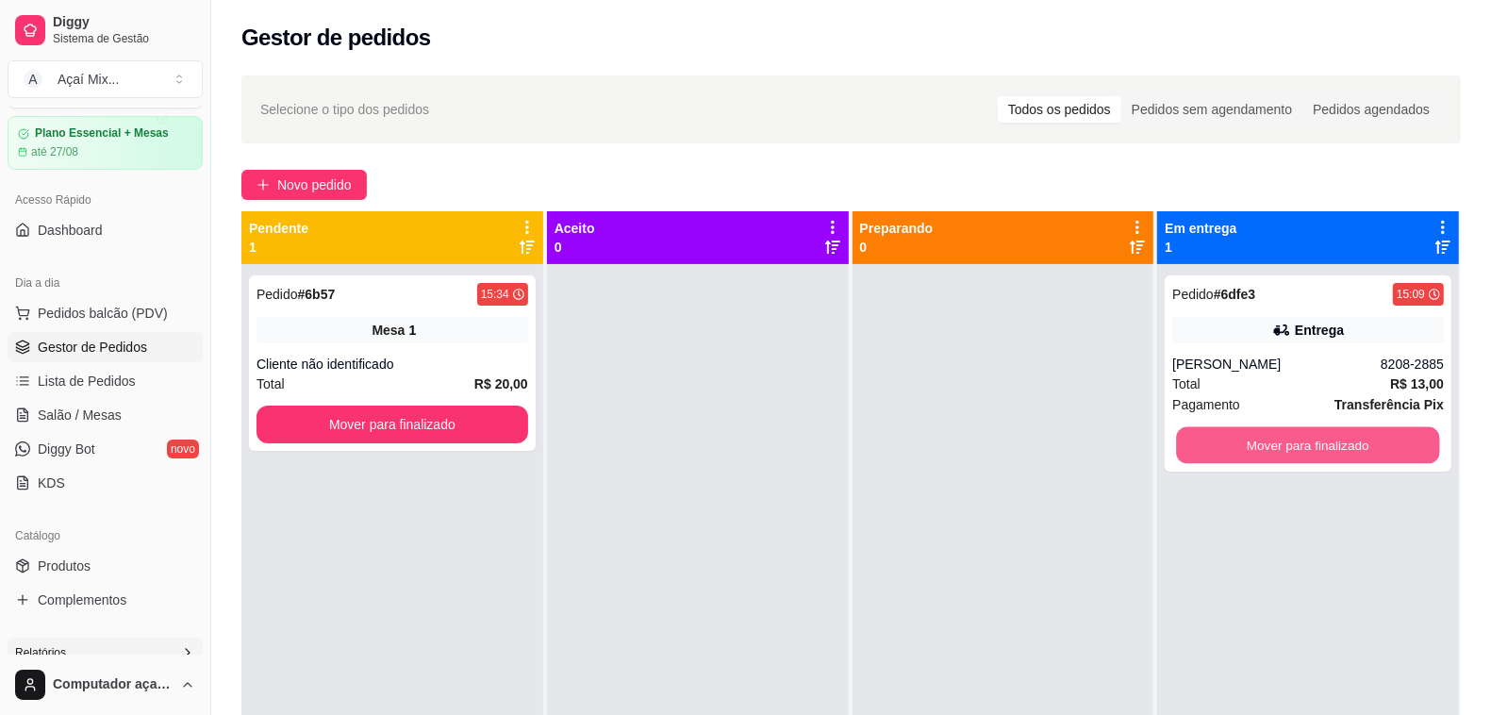
click at [1315, 454] on button "Mover para finalizado" at bounding box center [1308, 445] width 263 height 37
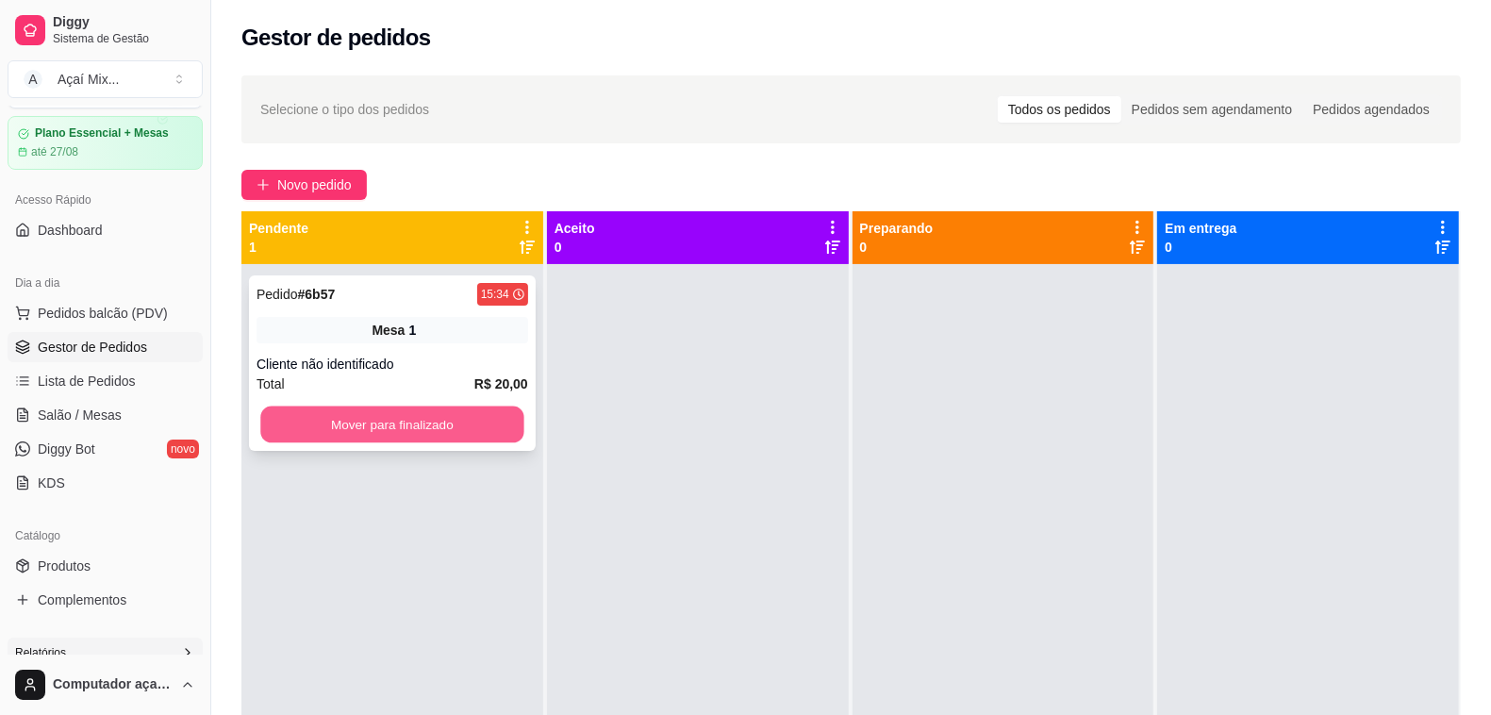
click at [454, 426] on button "Mover para finalizado" at bounding box center [391, 424] width 263 height 37
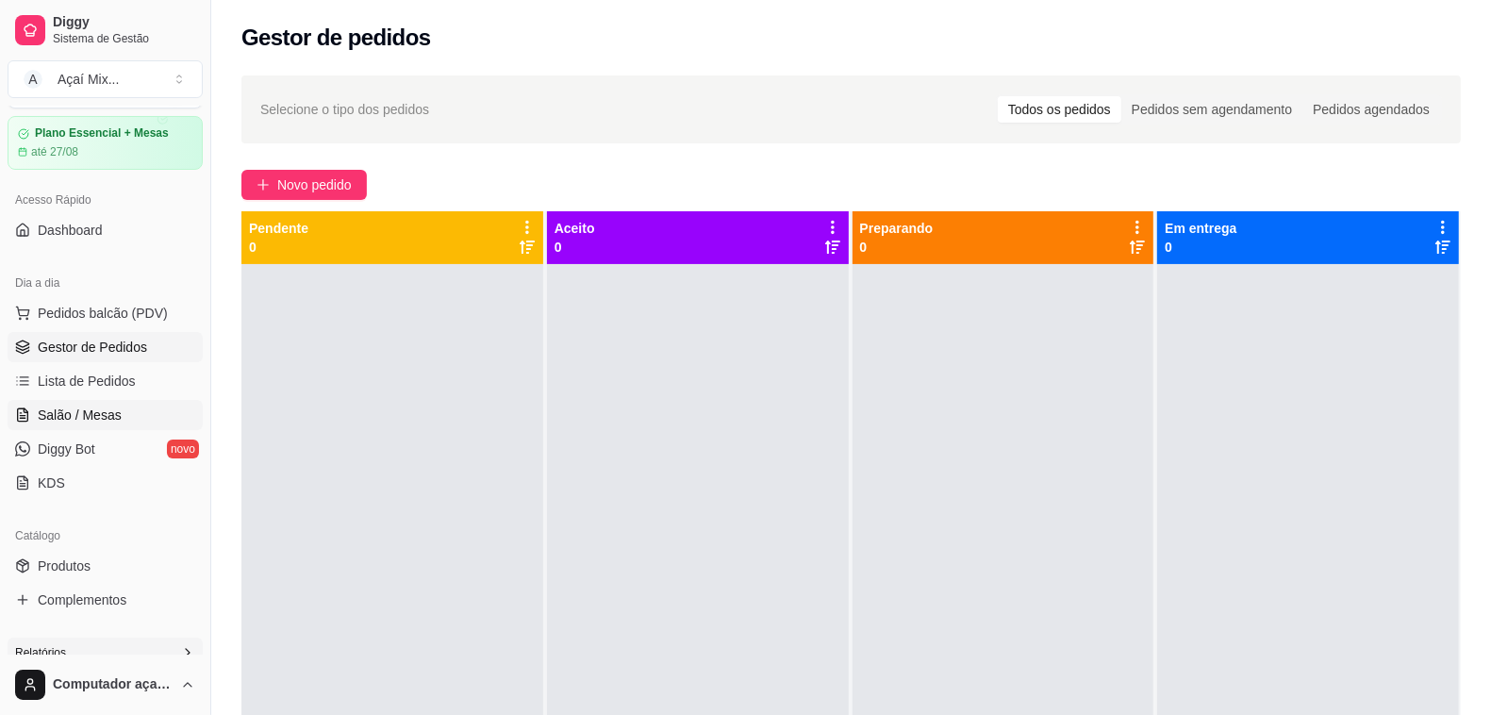
click at [26, 424] on link "Salão / Mesas" at bounding box center [105, 415] width 195 height 30
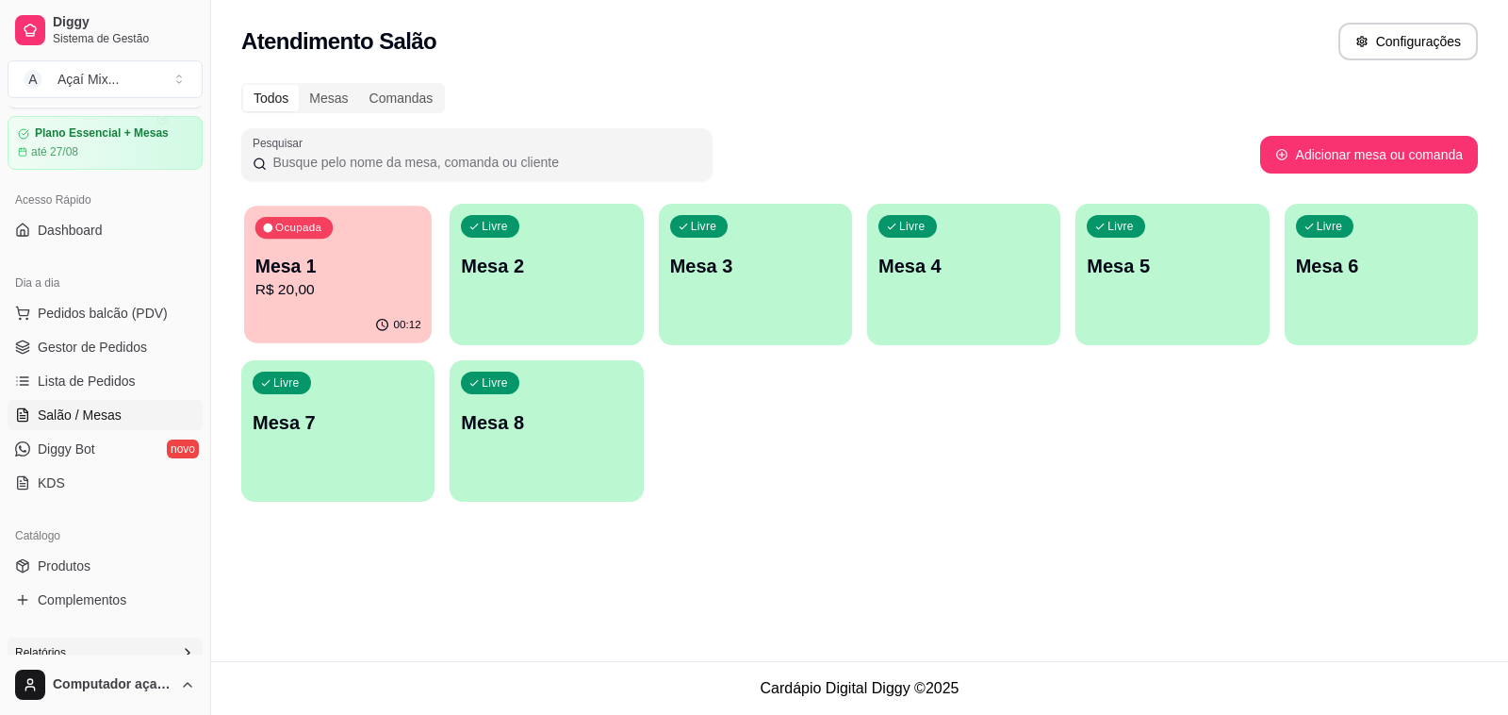
click at [393, 273] on p "Mesa 1" at bounding box center [338, 266] width 166 height 25
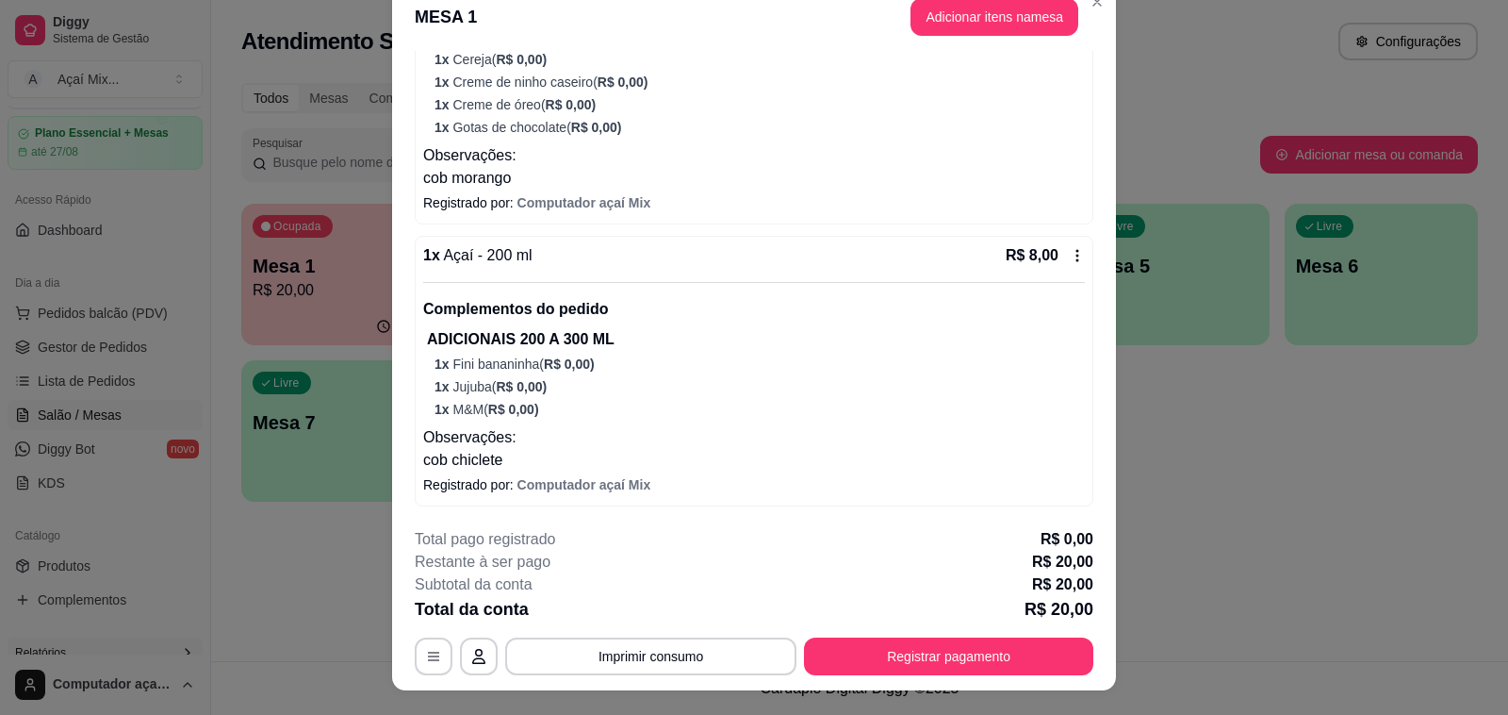
scroll to position [57, 0]
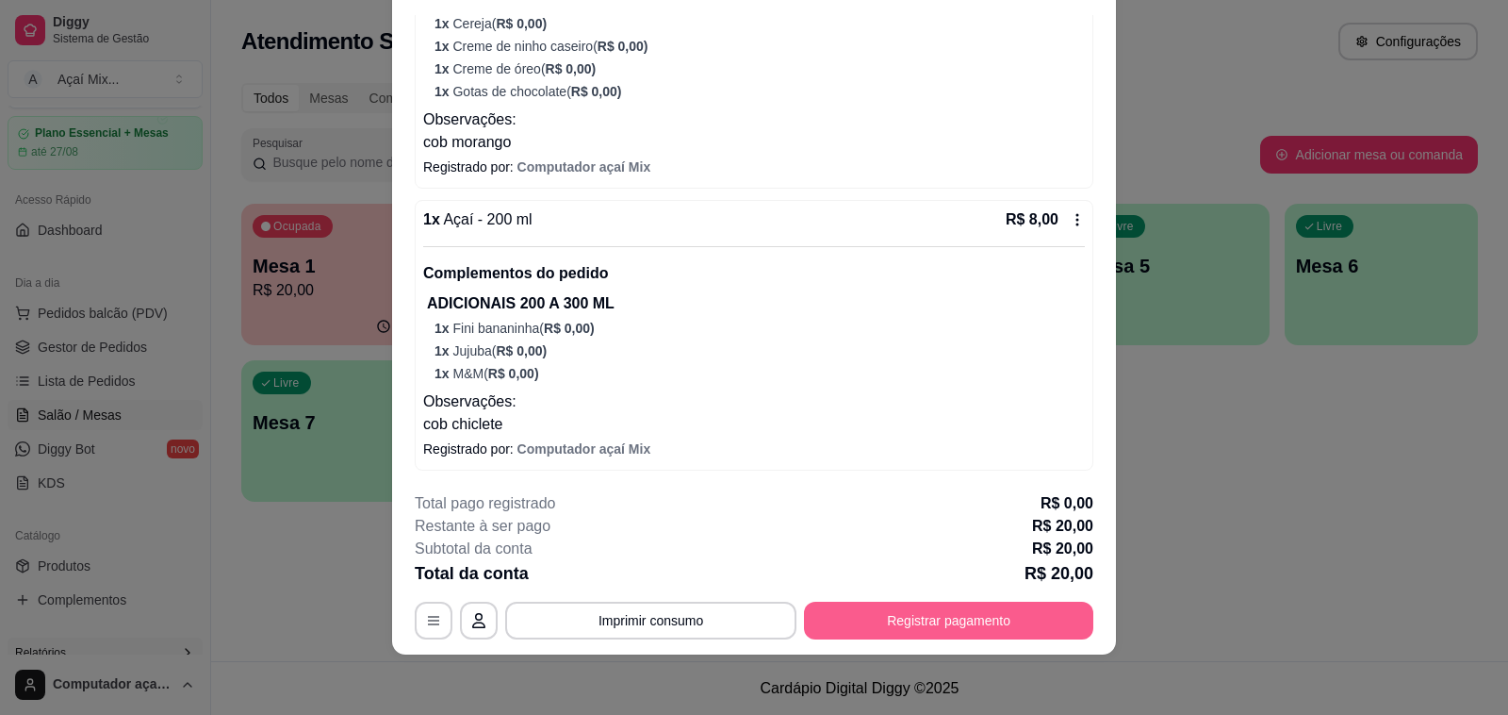
click at [978, 614] on button "Registrar pagamento" at bounding box center [948, 620] width 289 height 38
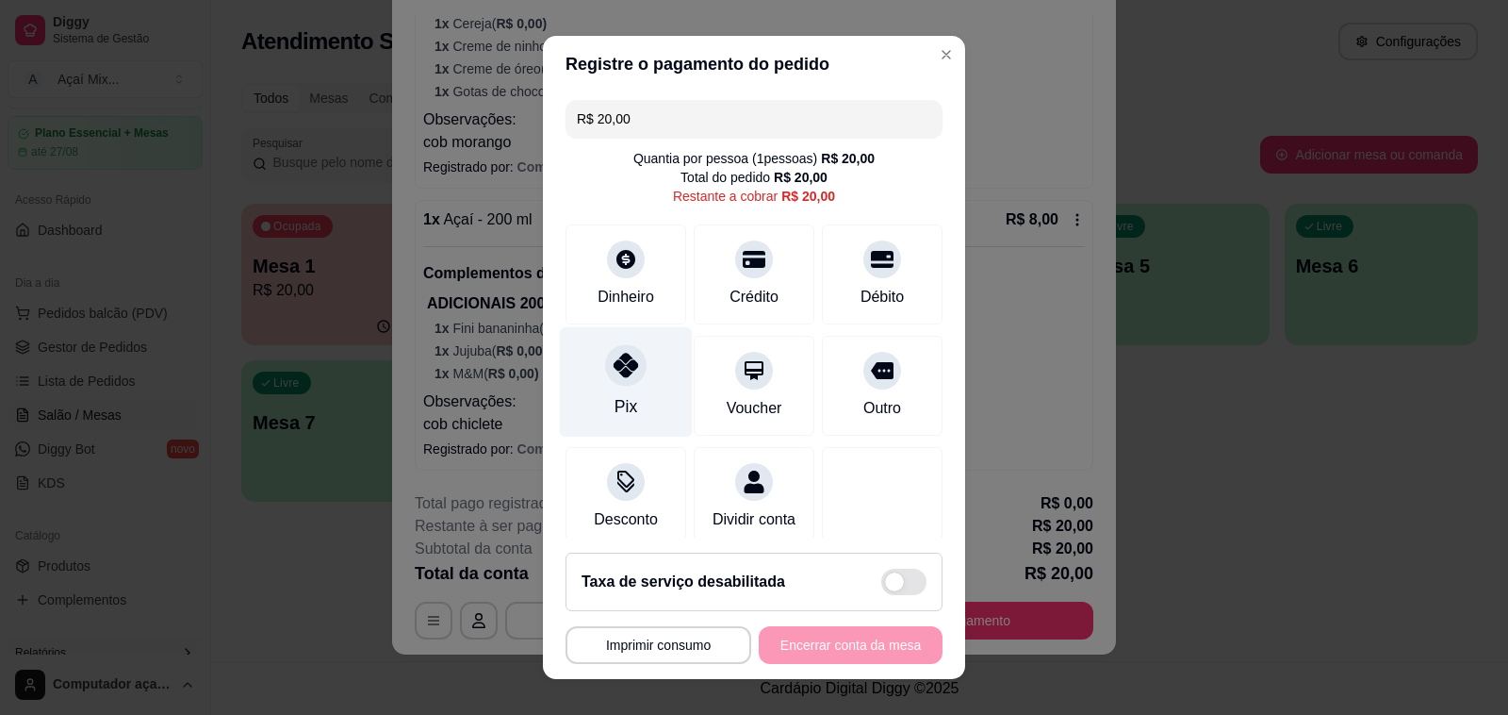
drag, startPoint x: 614, startPoint y: 366, endPoint x: 618, endPoint y: 375, distance: 10.5
click at [618, 375] on icon at bounding box center [626, 365] width 25 height 25
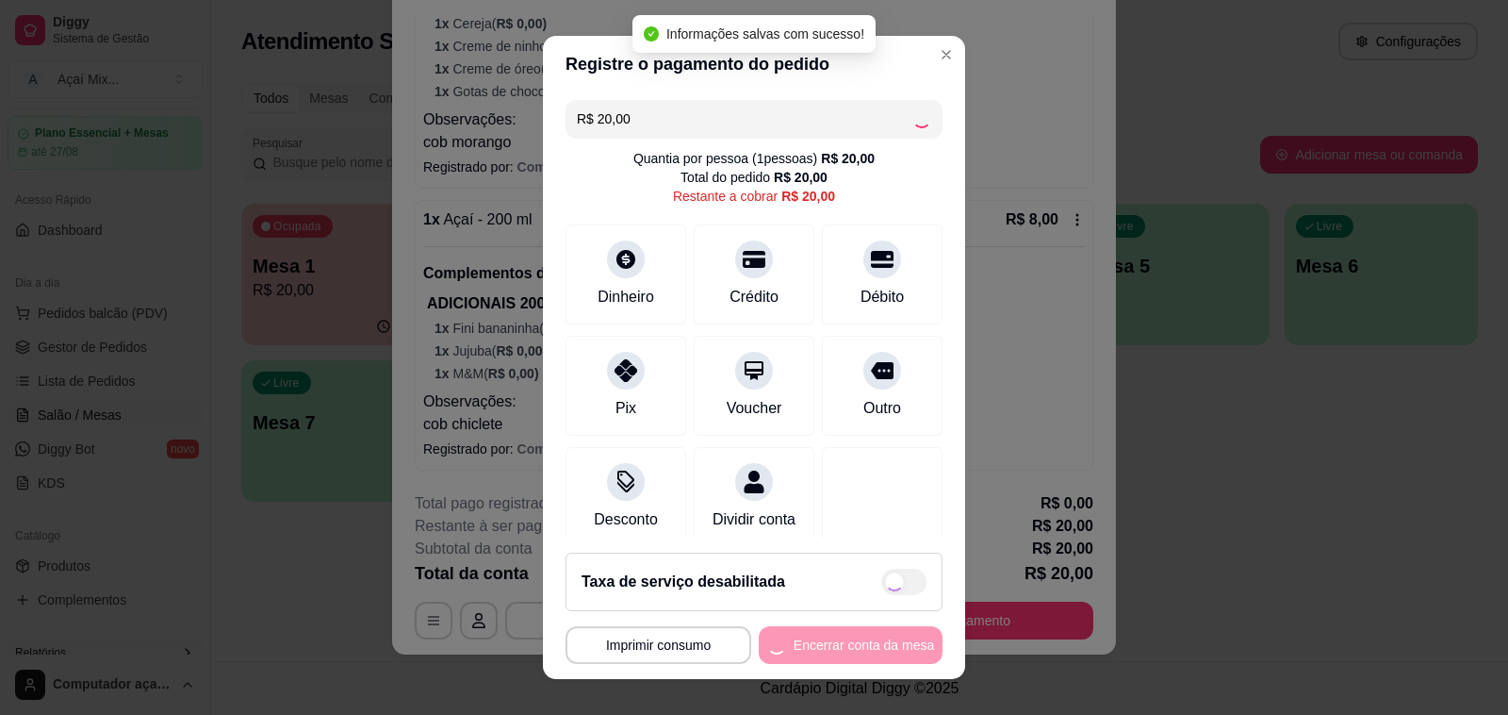
type input "R$ 0,00"
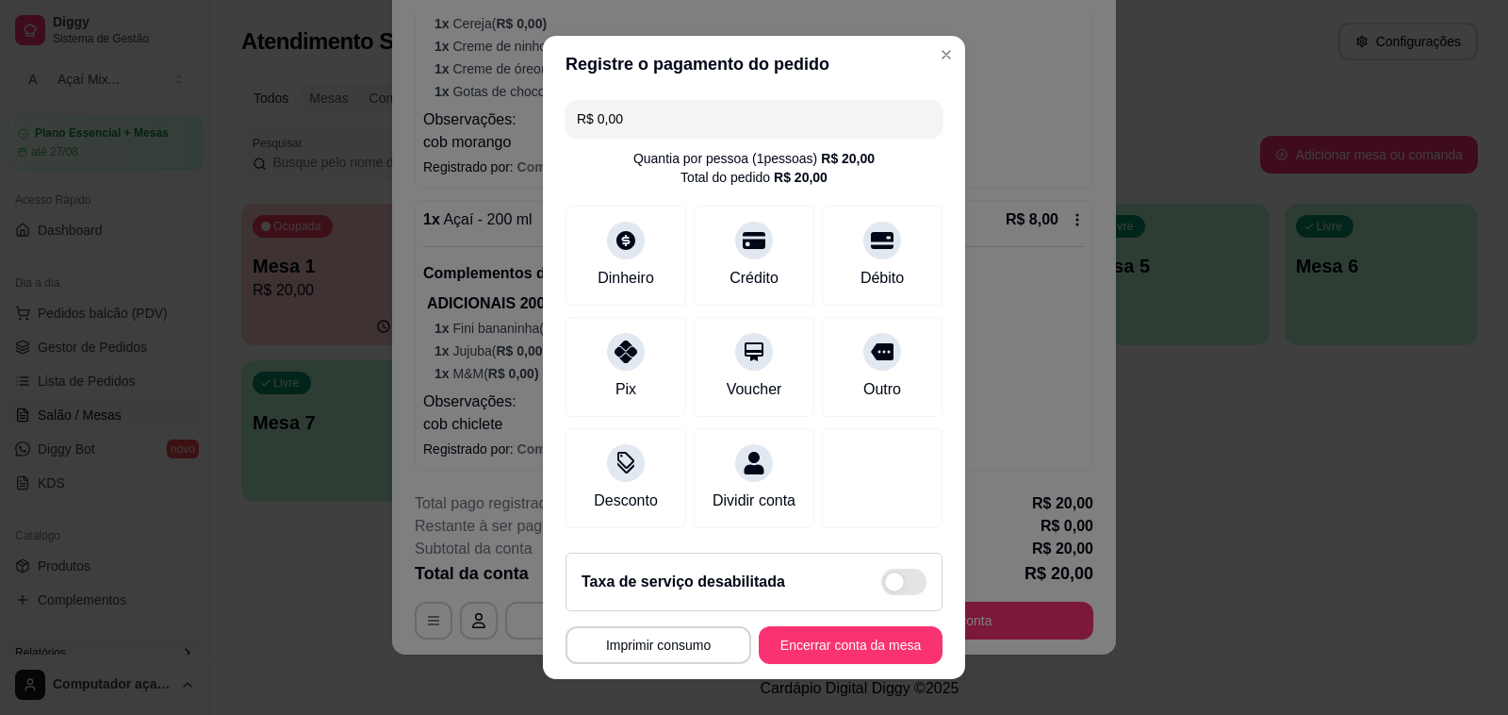
click at [855, 665] on footer "**********" at bounding box center [754, 607] width 422 height 141
click at [855, 660] on button "Encerrar conta da mesa" at bounding box center [851, 645] width 184 height 38
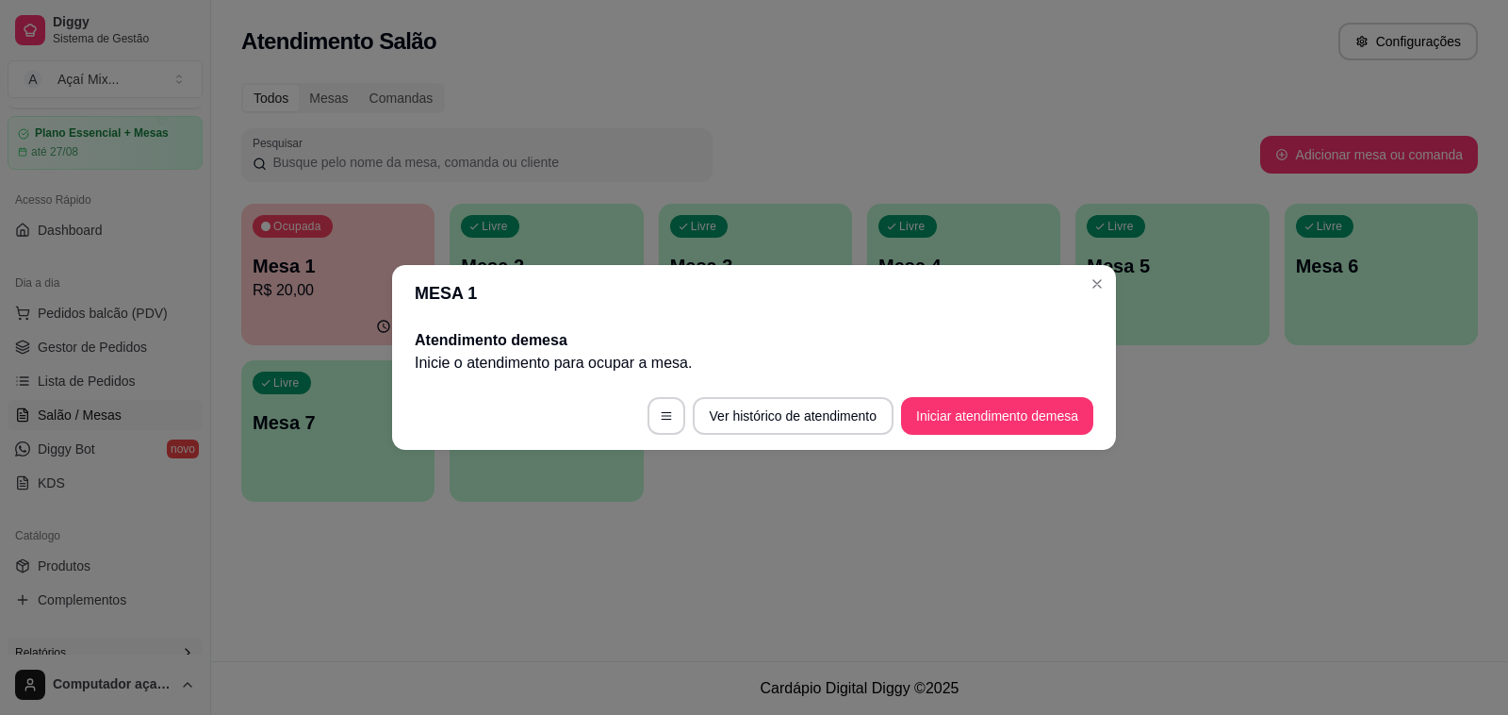
scroll to position [0, 0]
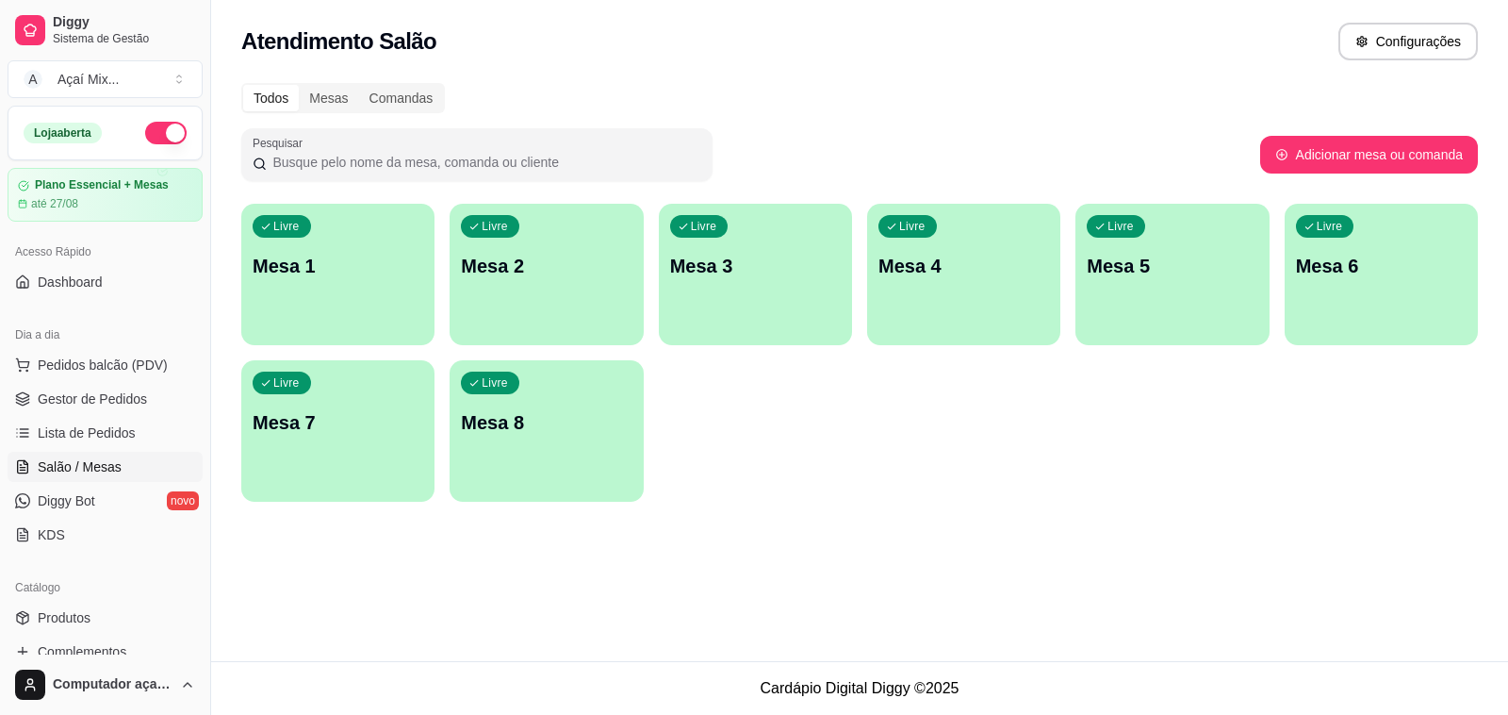
click at [412, 339] on div "button" at bounding box center [337, 333] width 193 height 23
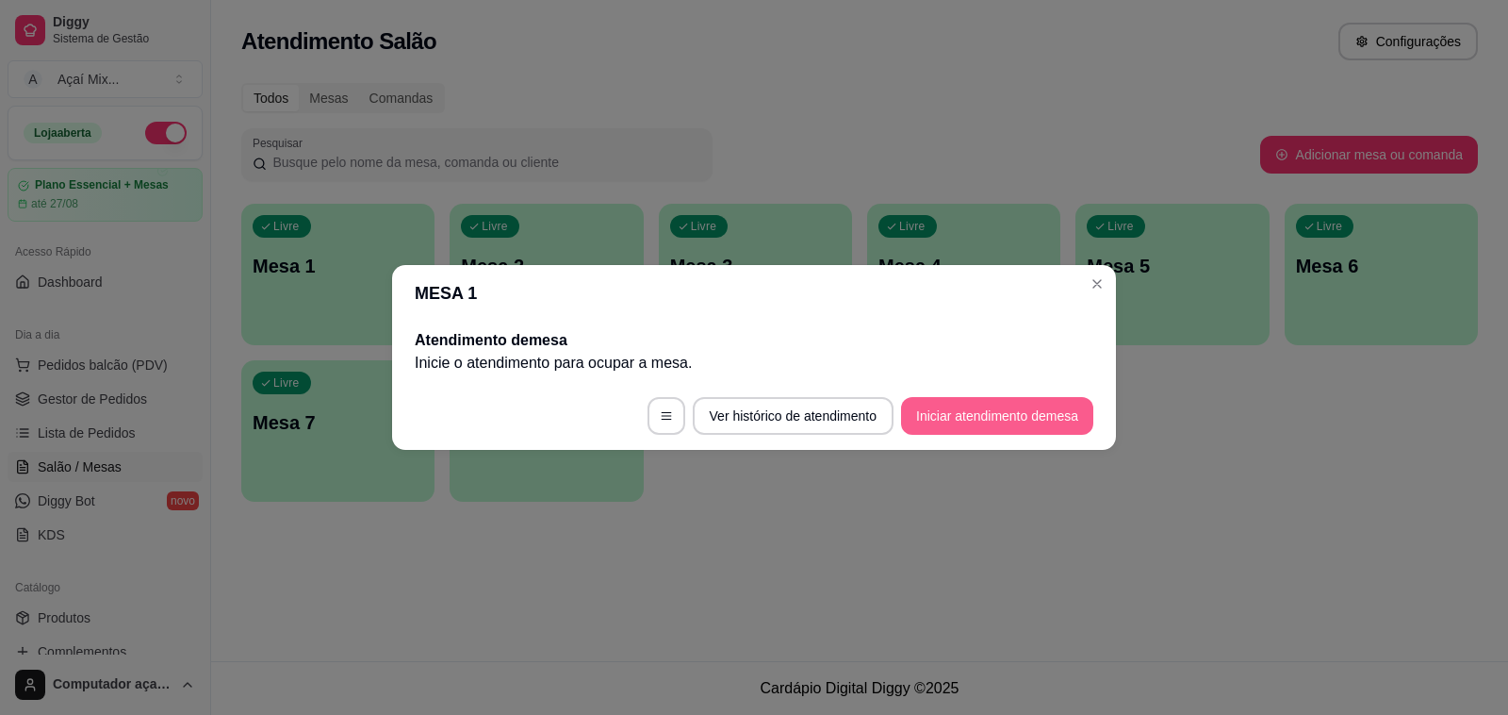
click at [1059, 410] on button "Iniciar atendimento de mesa" at bounding box center [997, 416] width 192 height 38
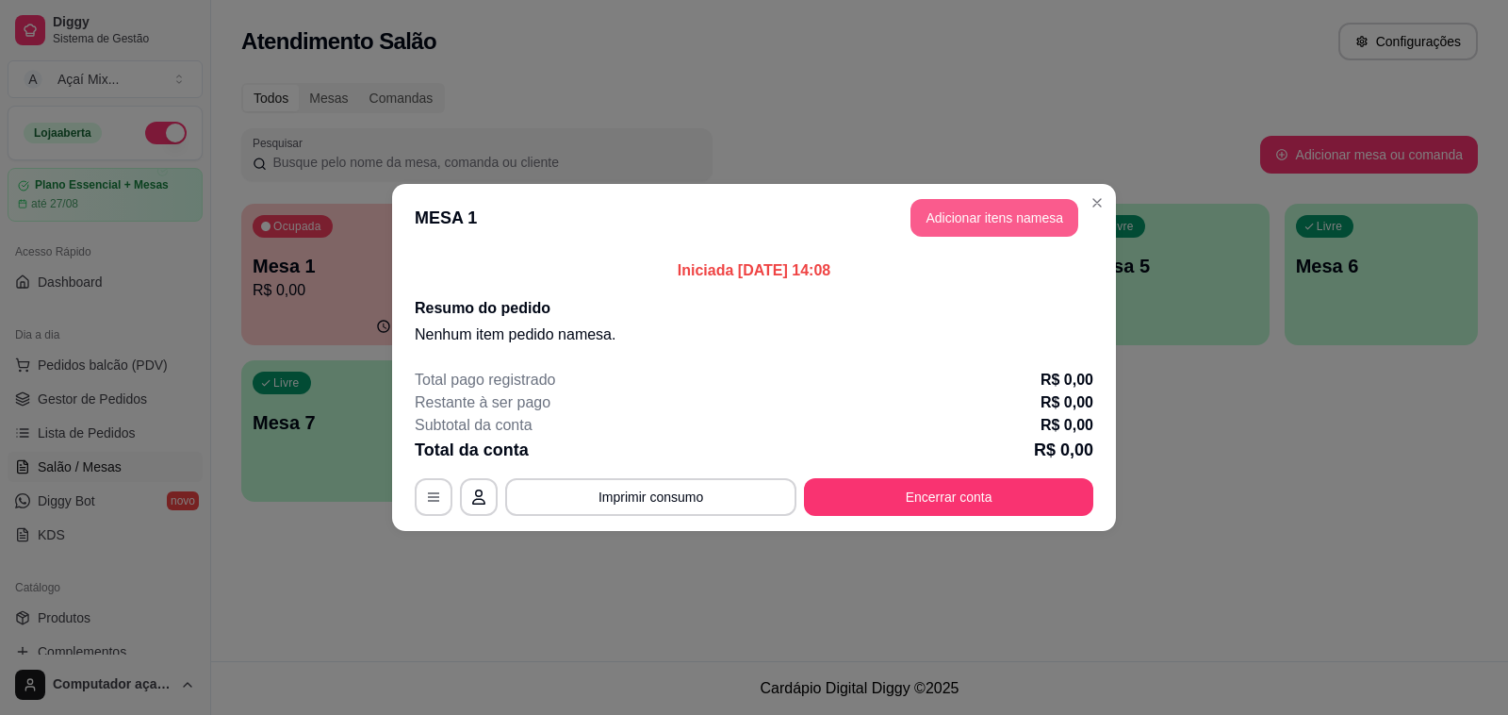
click at [1011, 209] on button "Adicionar itens na mesa" at bounding box center [995, 218] width 168 height 38
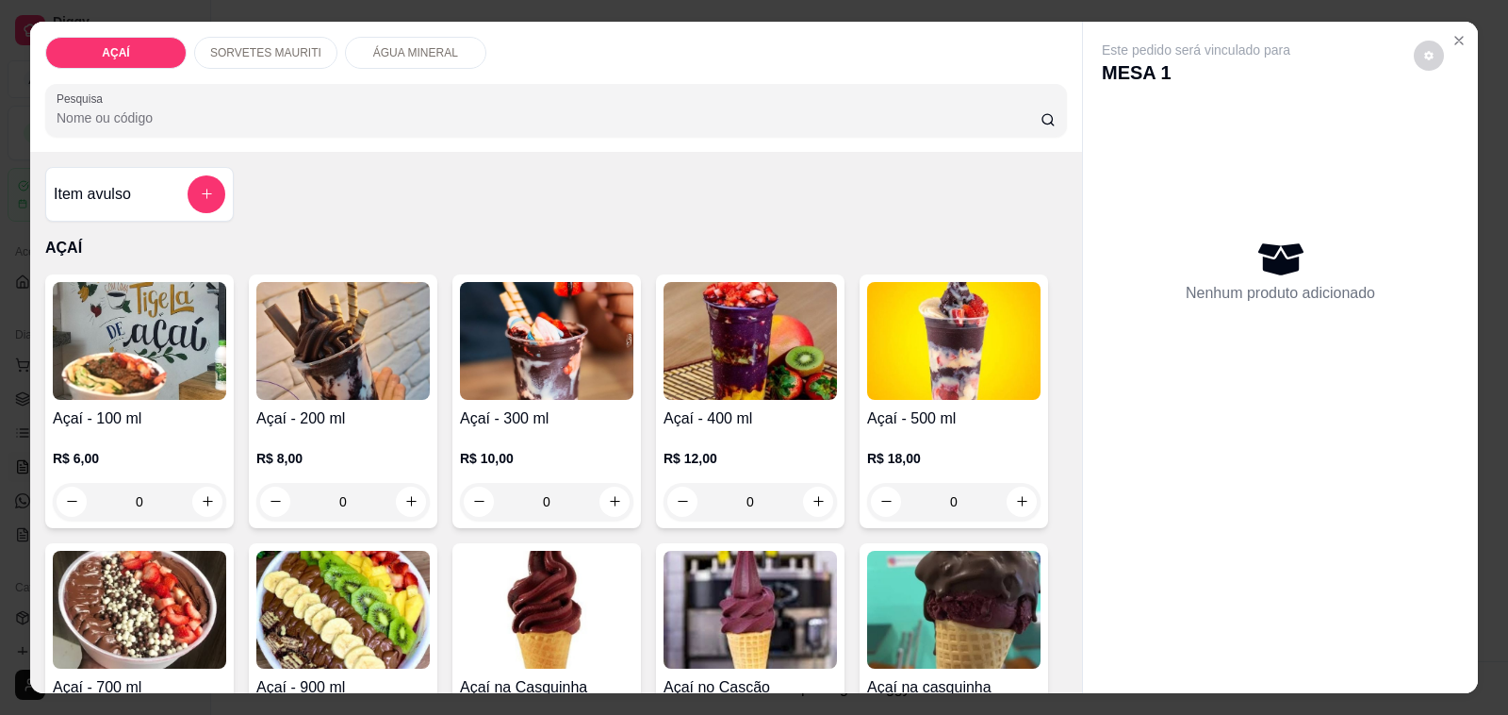
click at [302, 45] on p "SORVETES MAURITI" at bounding box center [265, 52] width 111 height 15
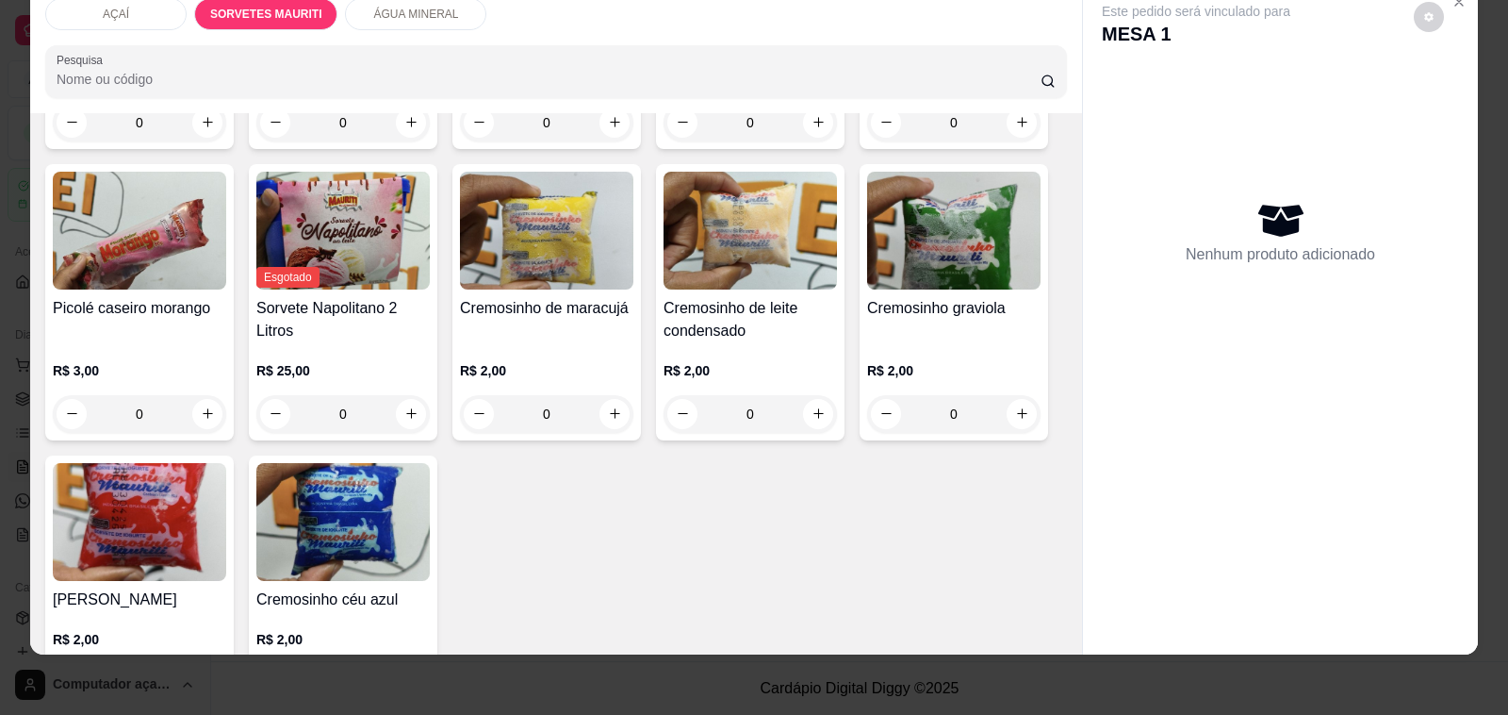
scroll to position [1657, 0]
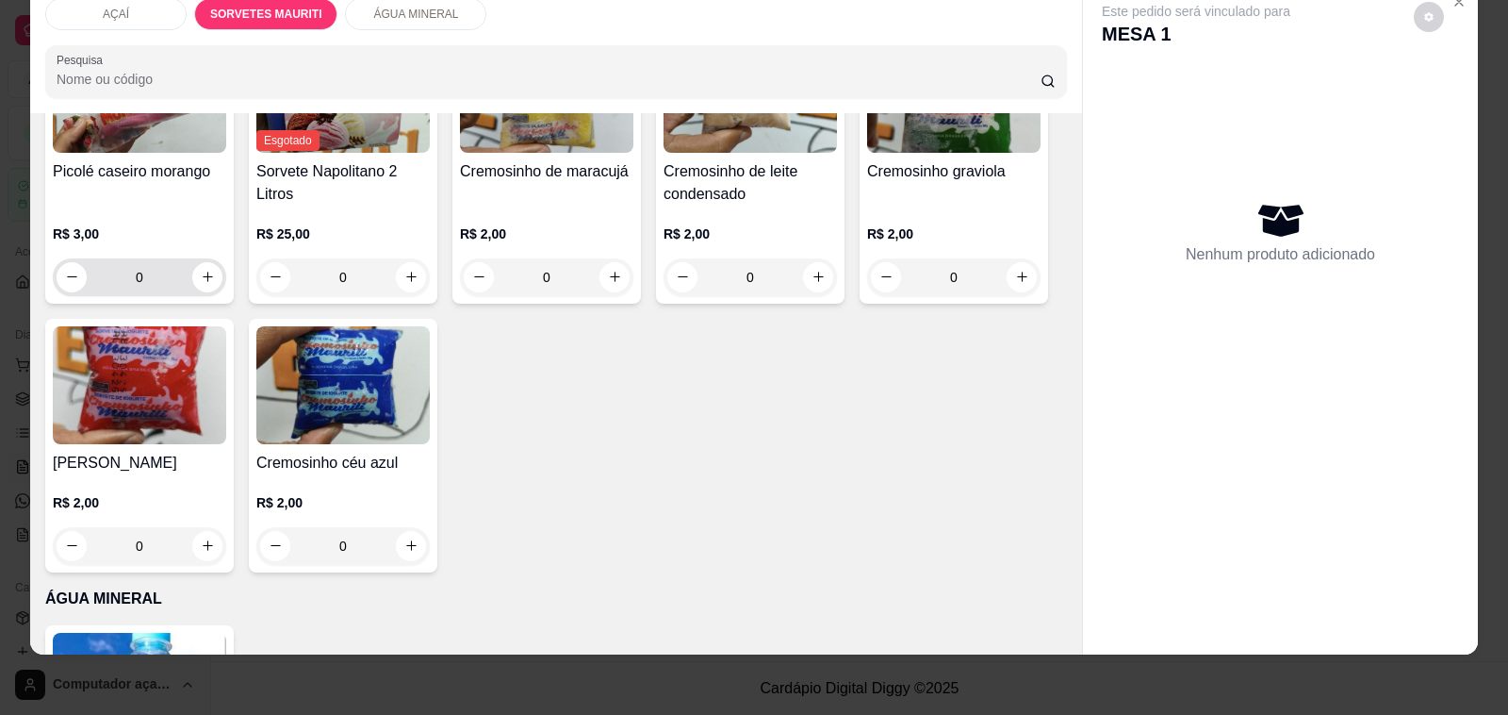
click at [200, 273] on div "0" at bounding box center [140, 277] width 166 height 38
click at [201, 270] on icon "increase-product-quantity" at bounding box center [208, 277] width 14 height 14
type input "1"
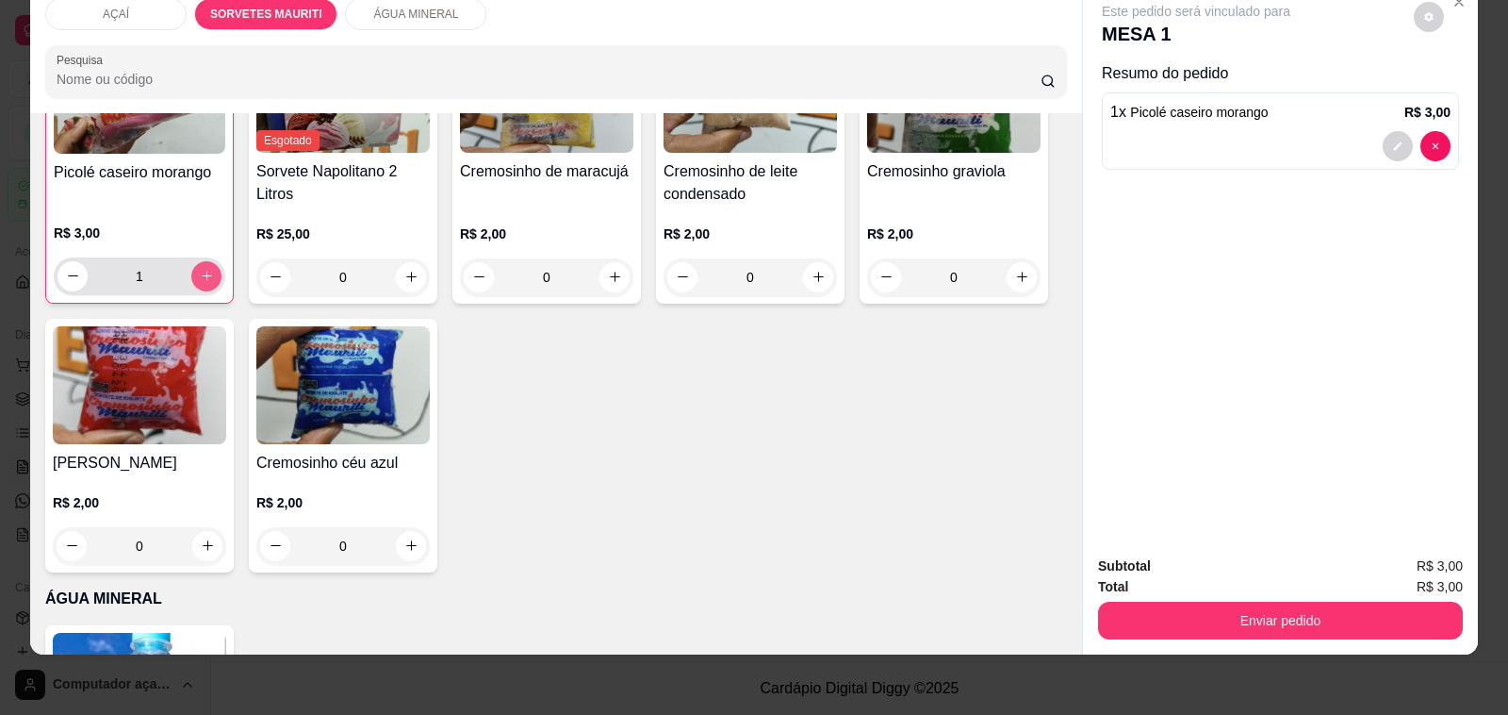
scroll to position [1659, 0]
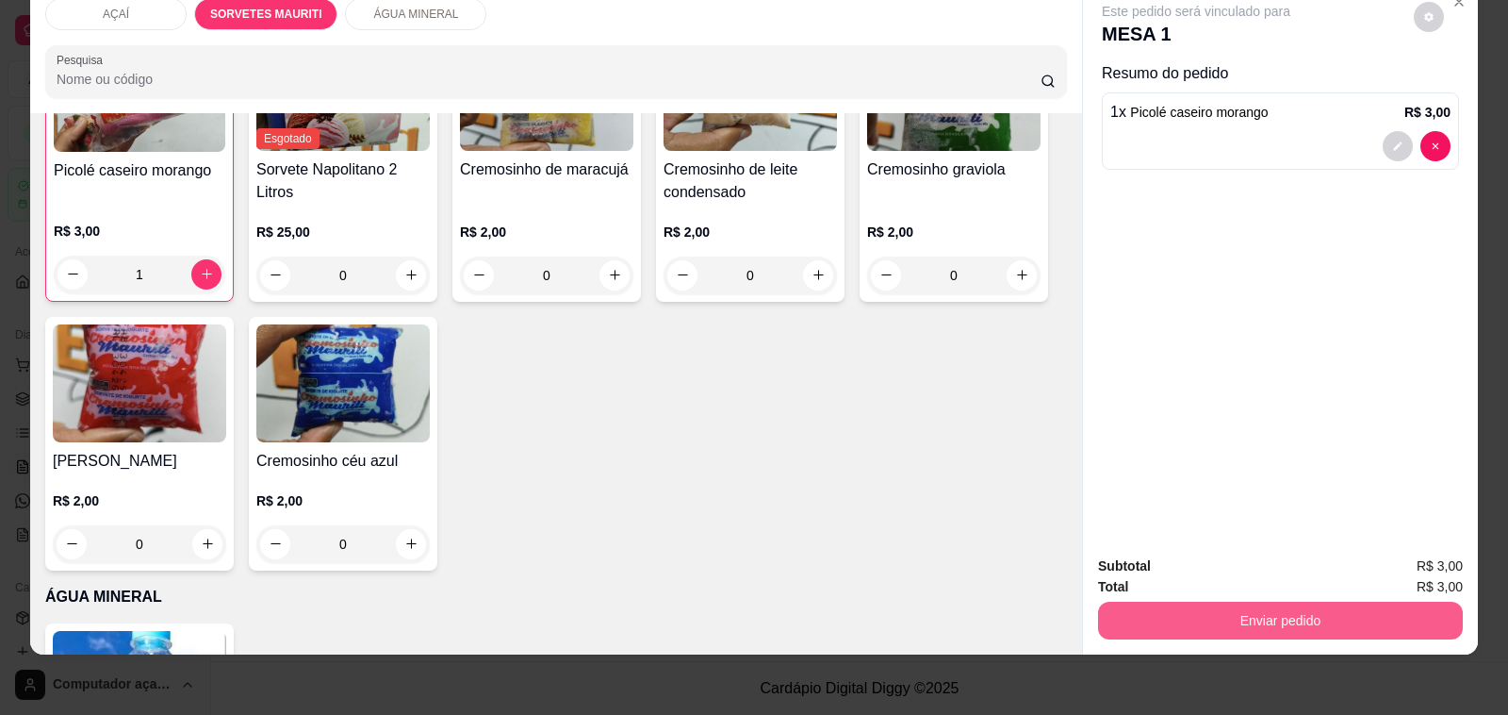
click at [1280, 601] on button "Enviar pedido" at bounding box center [1280, 620] width 365 height 38
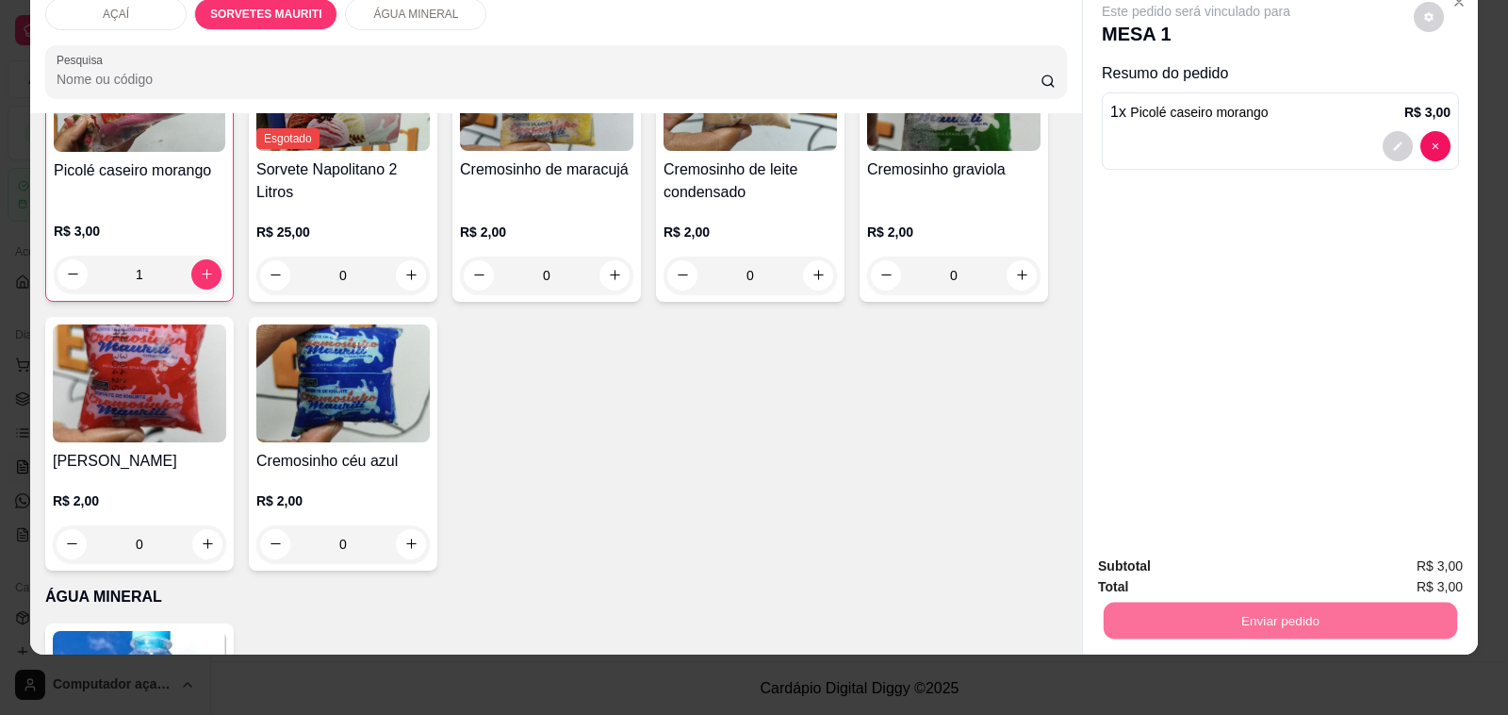
click at [1252, 576] on div "Não registrar e enviar pedido Sim, quero registrar" at bounding box center [1272, 558] width 387 height 36
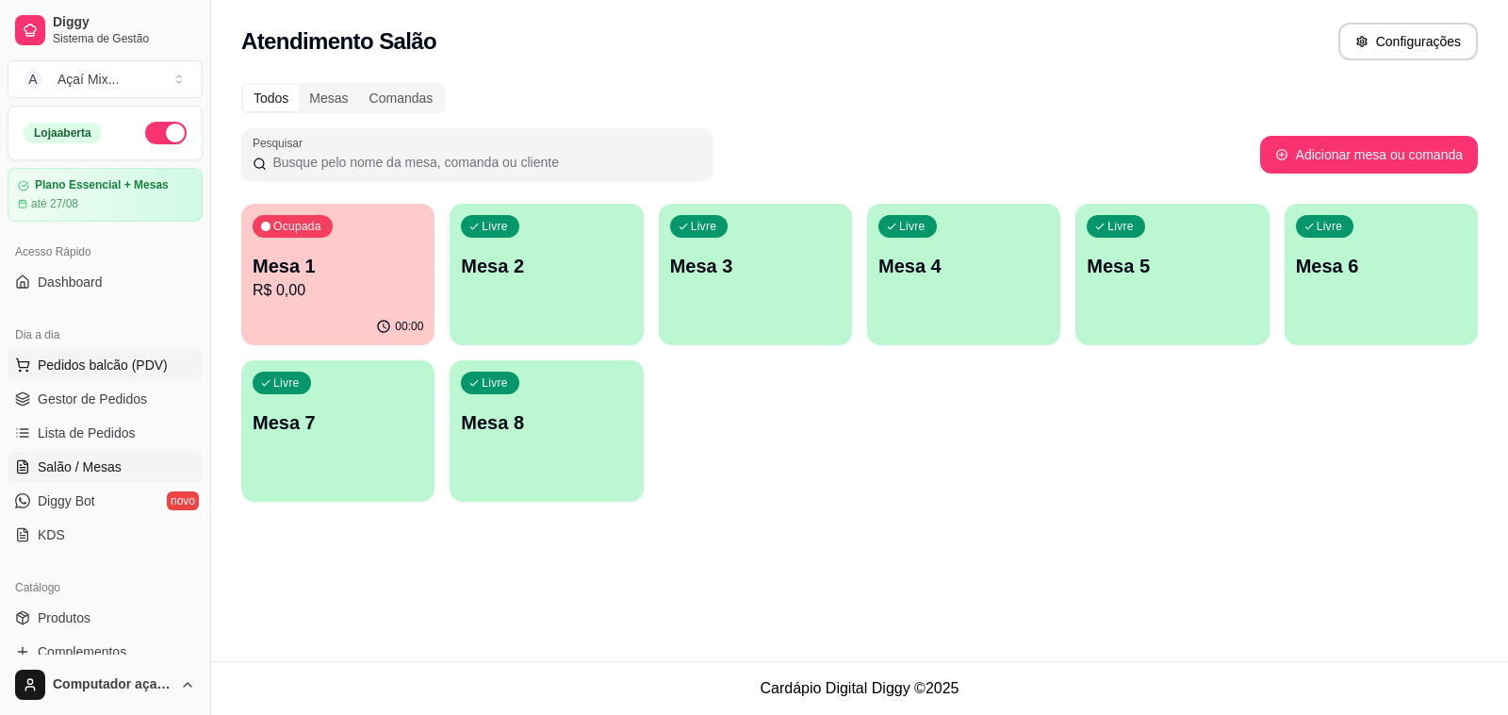
click at [124, 369] on span "Pedidos balcão (PDV)" at bounding box center [103, 364] width 130 height 19
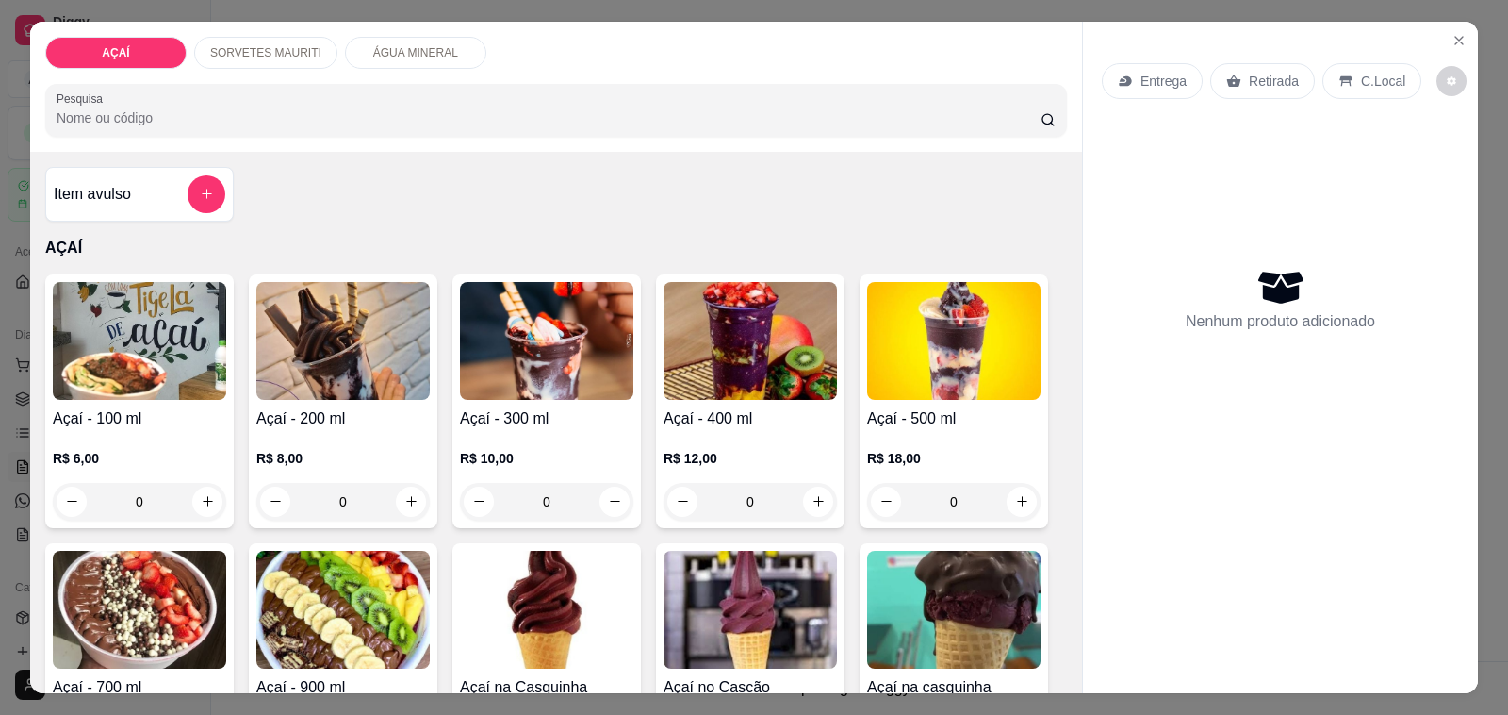
click at [808, 389] on img at bounding box center [750, 341] width 173 height 118
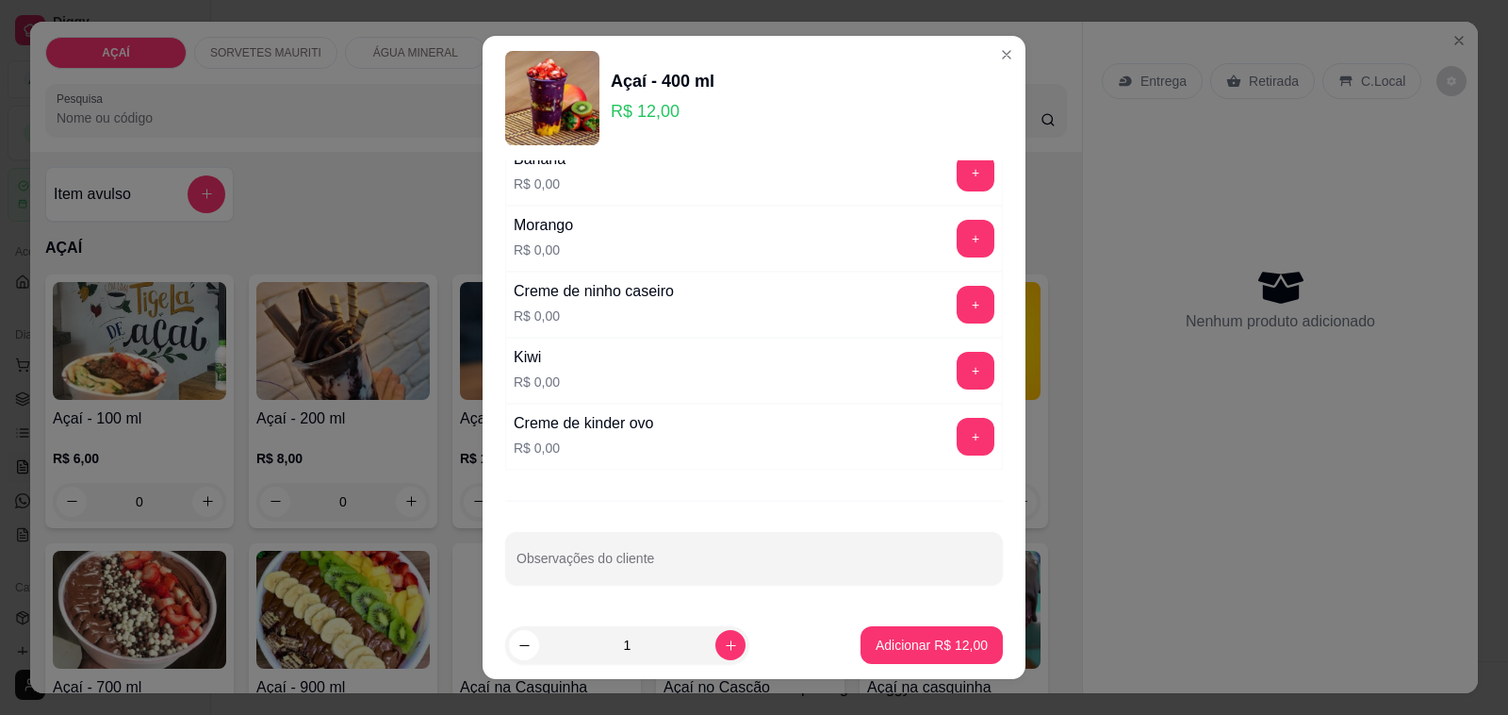
scroll to position [2548, 0]
click at [957, 233] on button "+" at bounding box center [976, 239] width 38 height 38
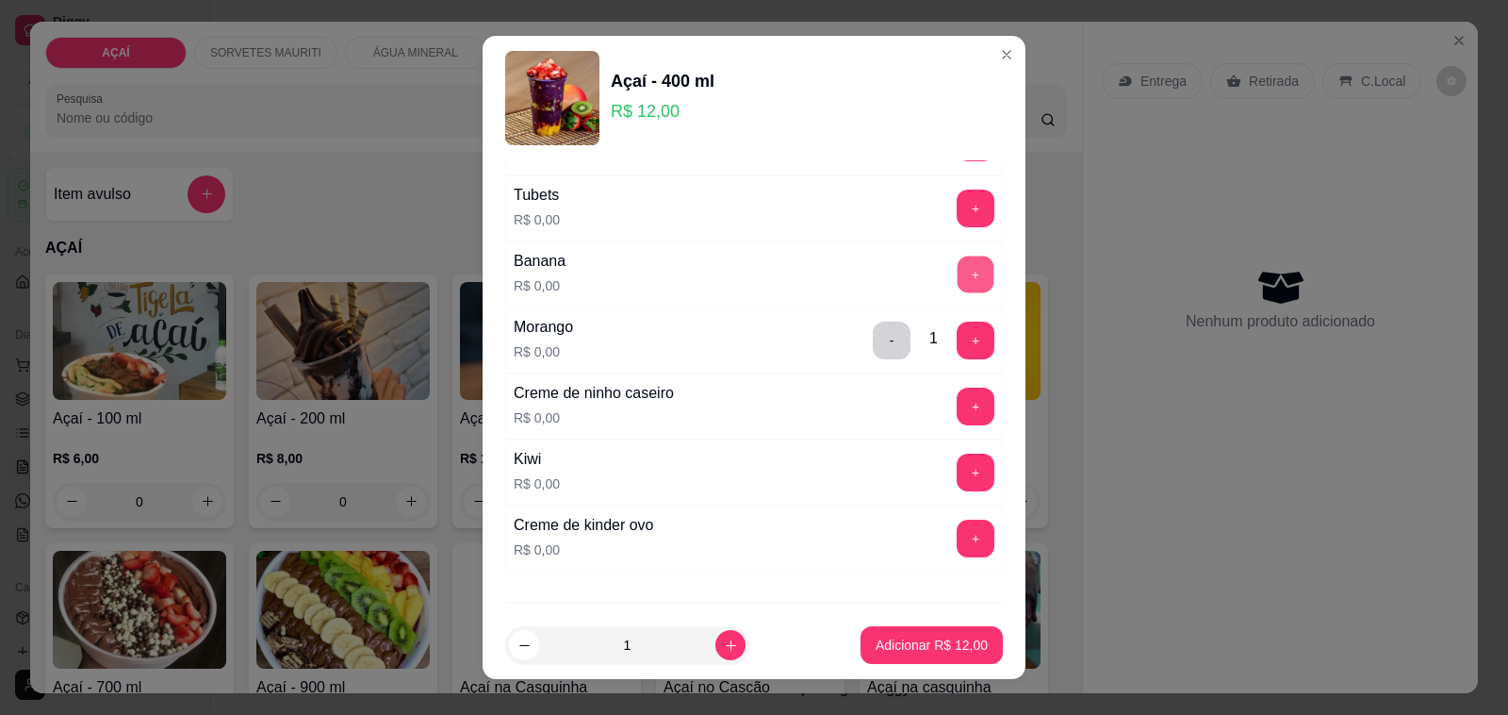
click at [958, 283] on button "+" at bounding box center [976, 274] width 37 height 37
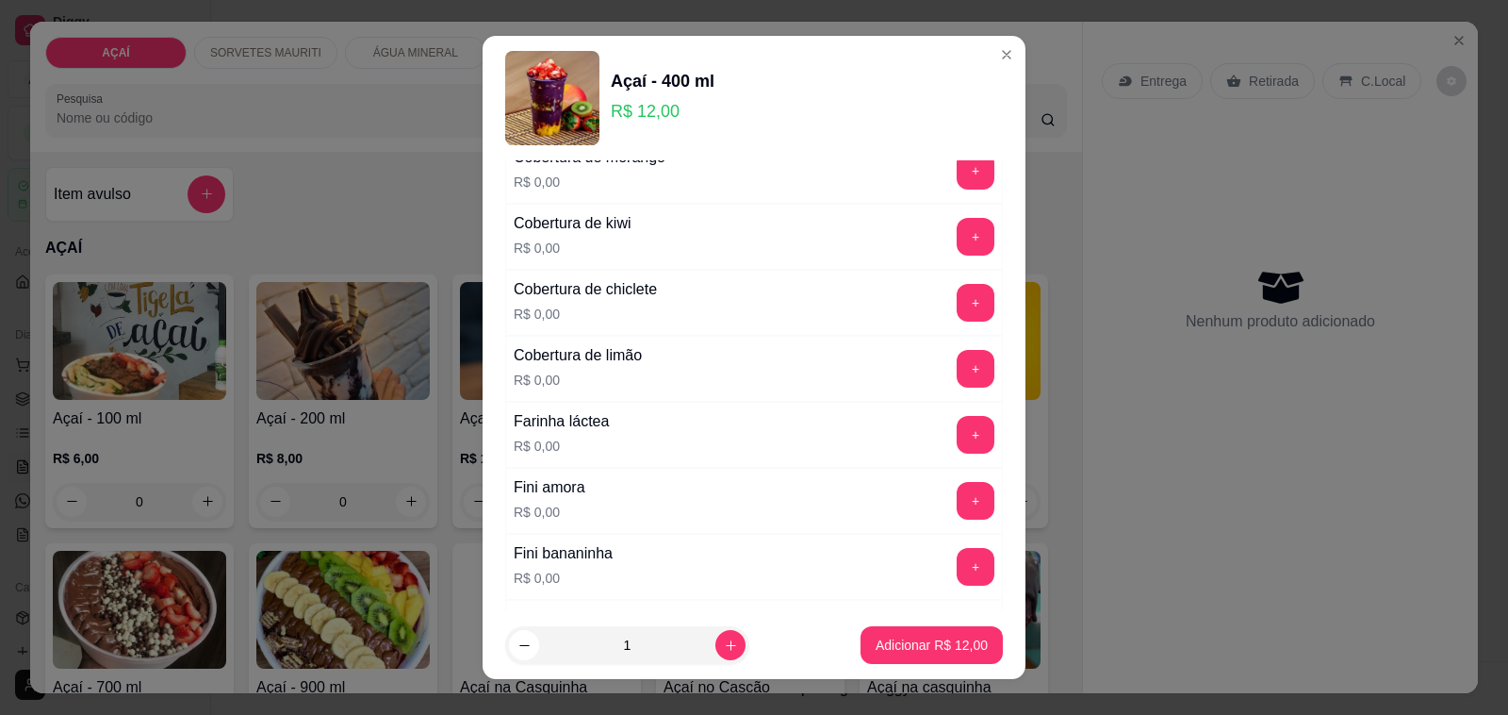
scroll to position [781, 0]
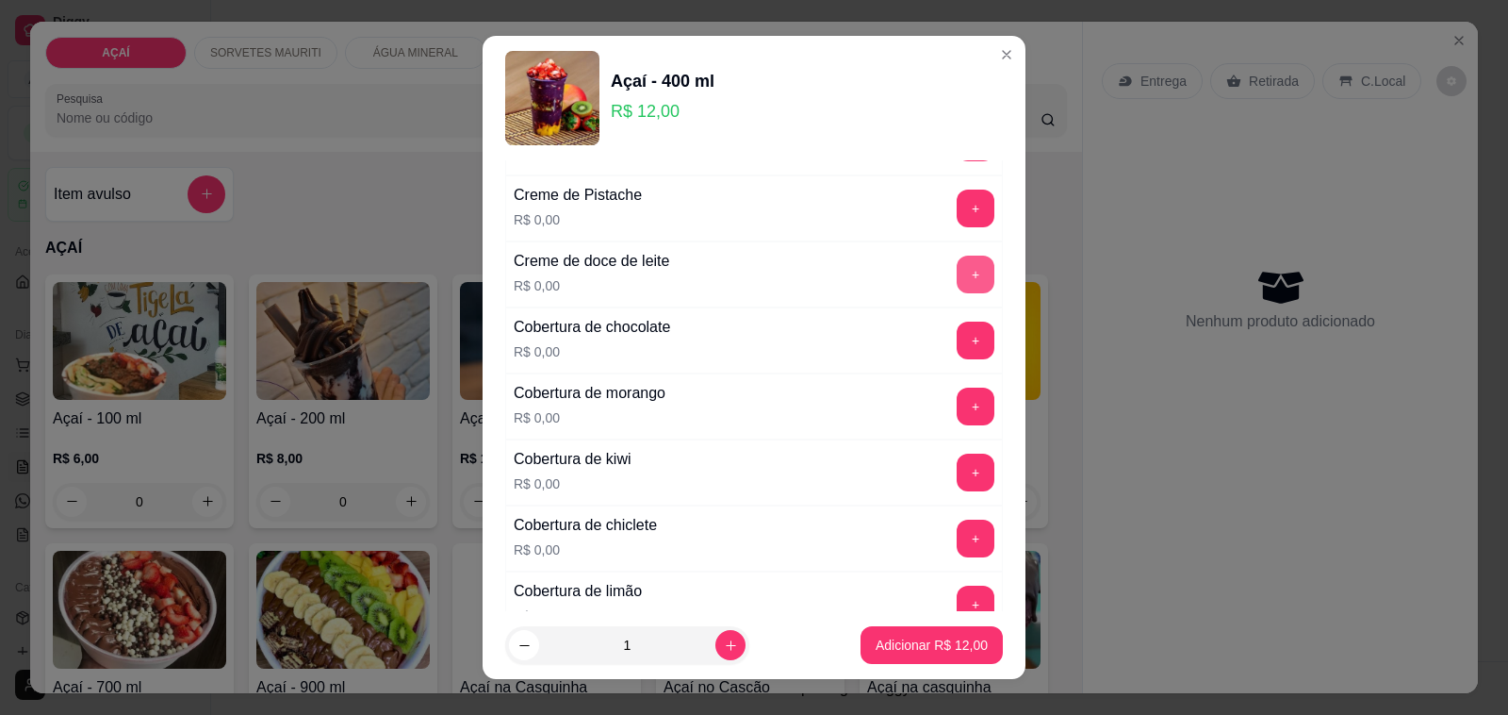
click at [957, 286] on button "+" at bounding box center [976, 274] width 38 height 38
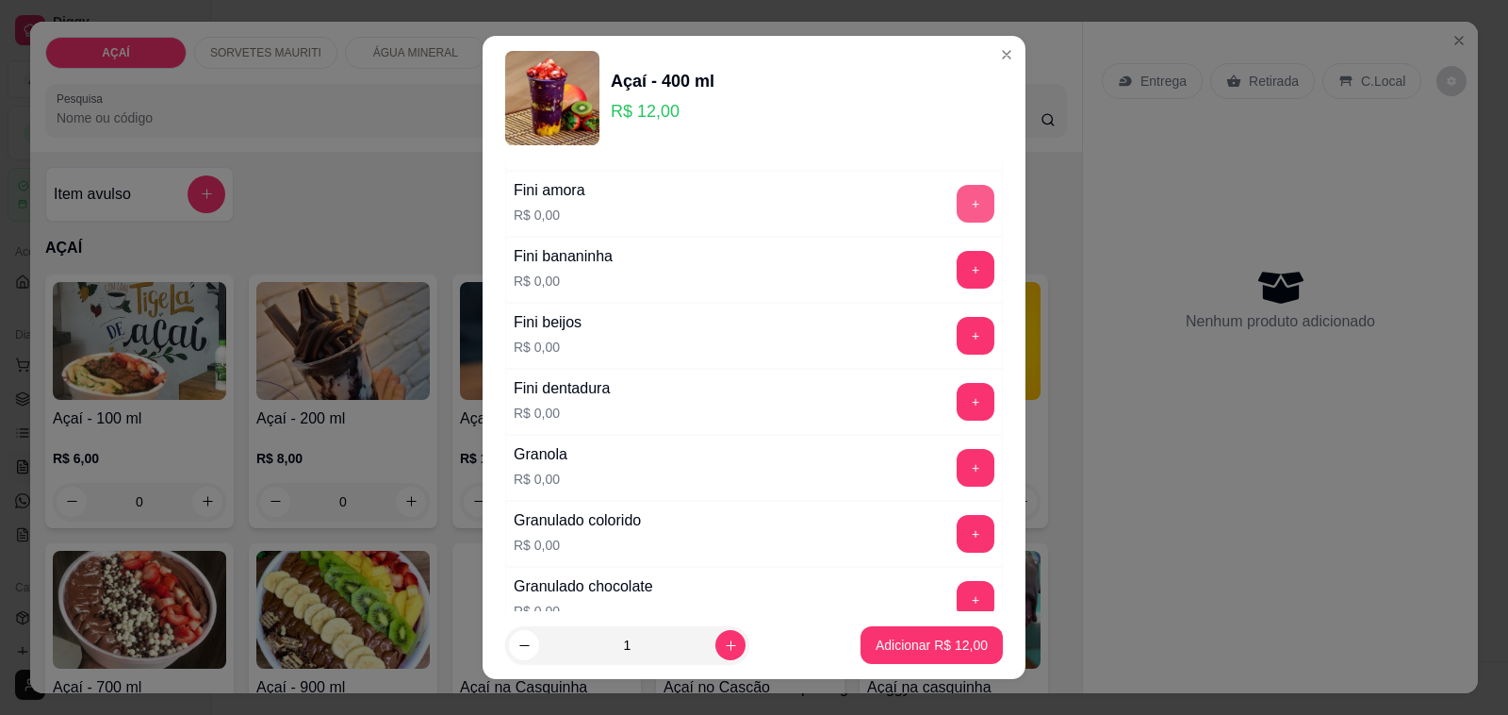
scroll to position [1370, 0]
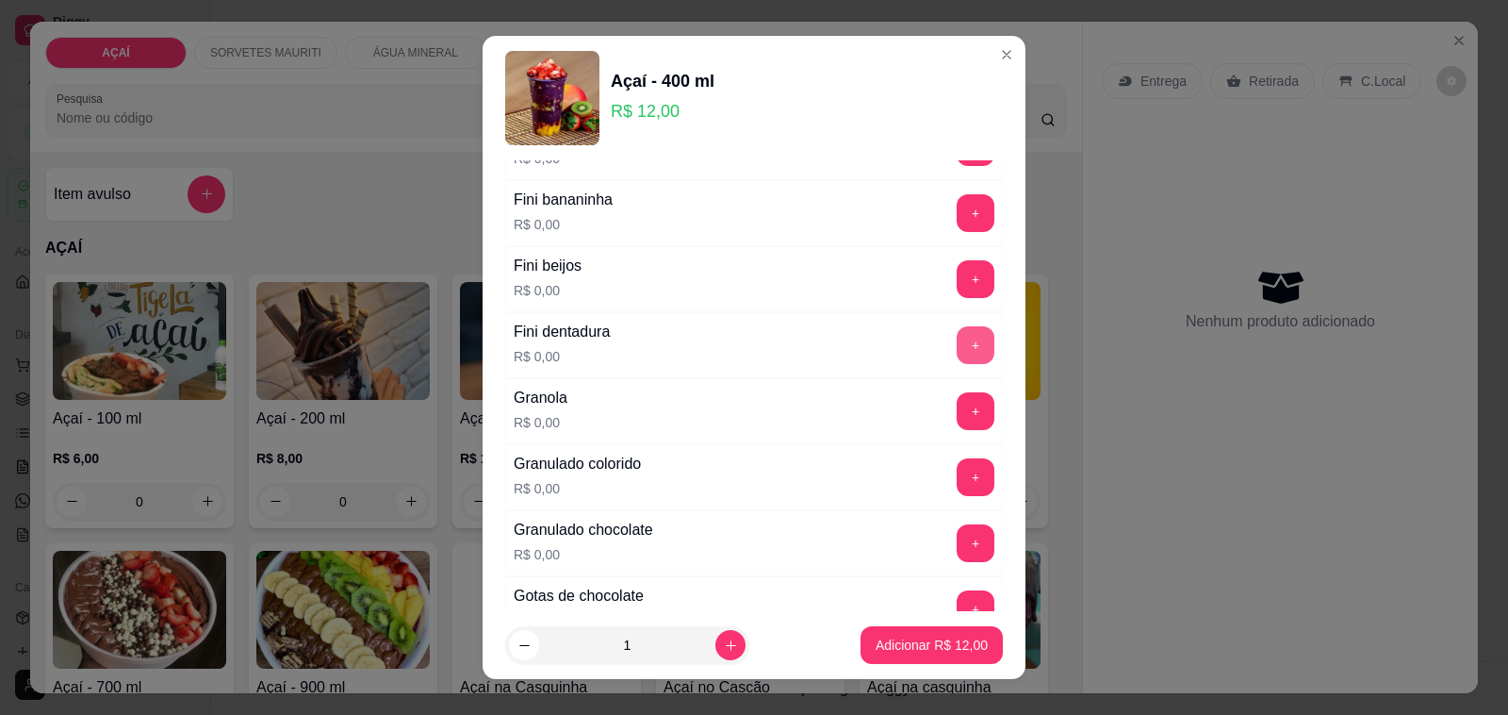
click at [957, 358] on button "+" at bounding box center [976, 345] width 38 height 38
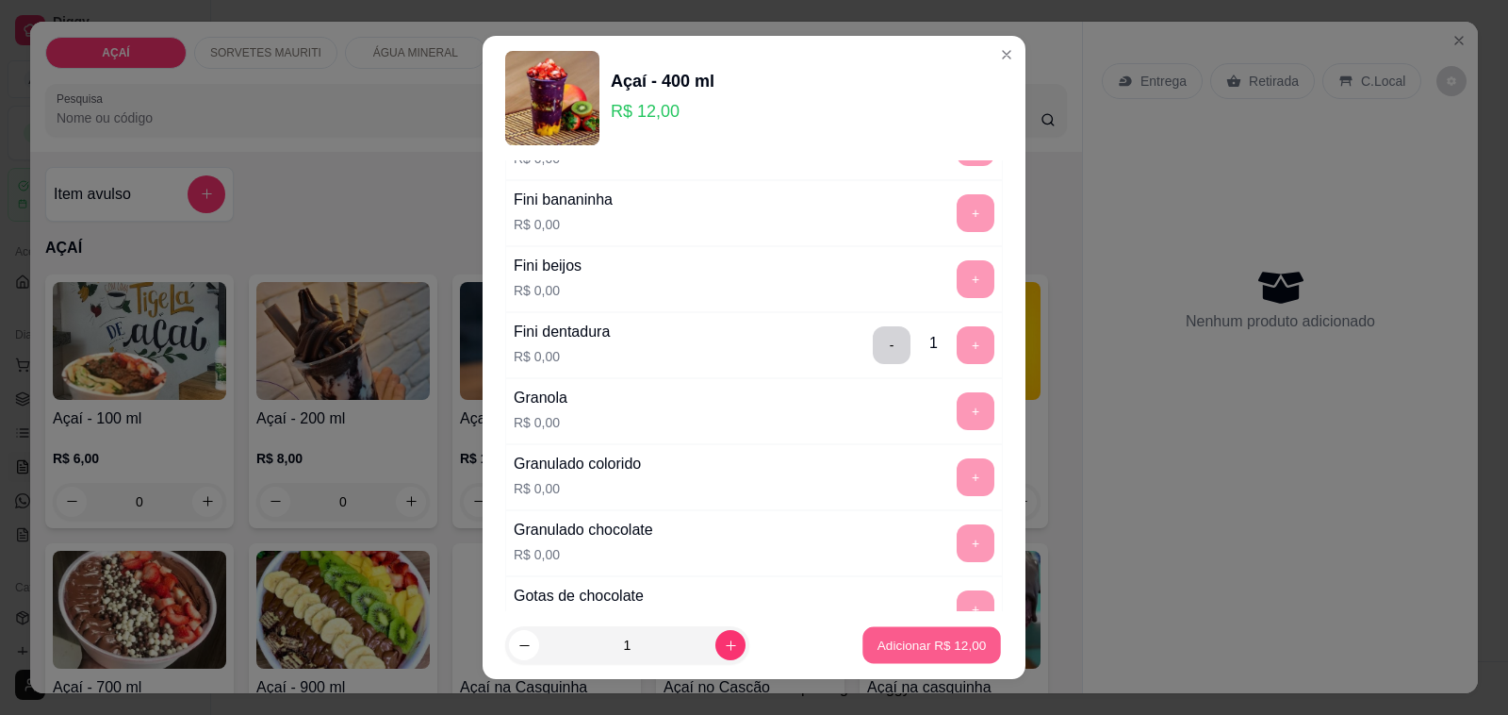
click at [944, 628] on button "Adicionar R$ 12,00" at bounding box center [932, 645] width 139 height 37
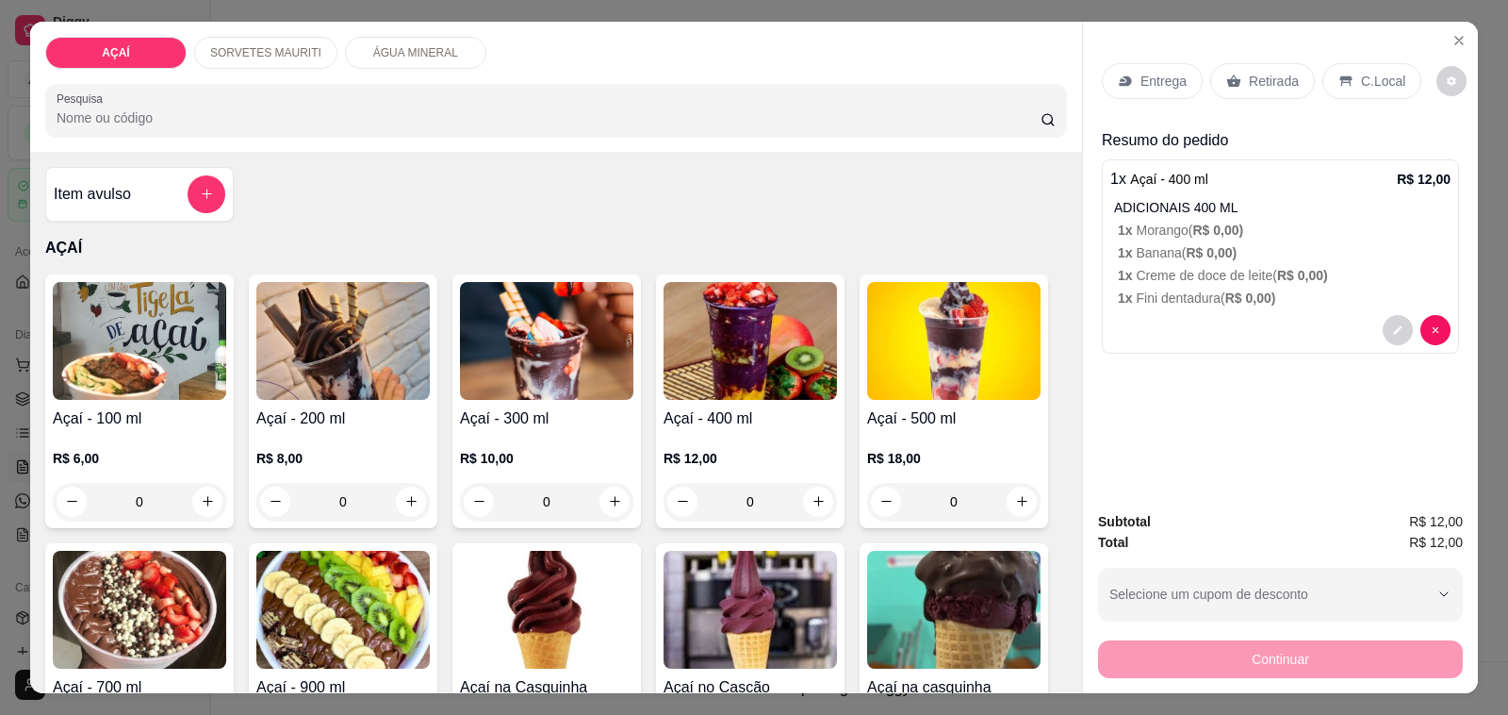
click at [1150, 76] on p "Entrega" at bounding box center [1164, 81] width 46 height 19
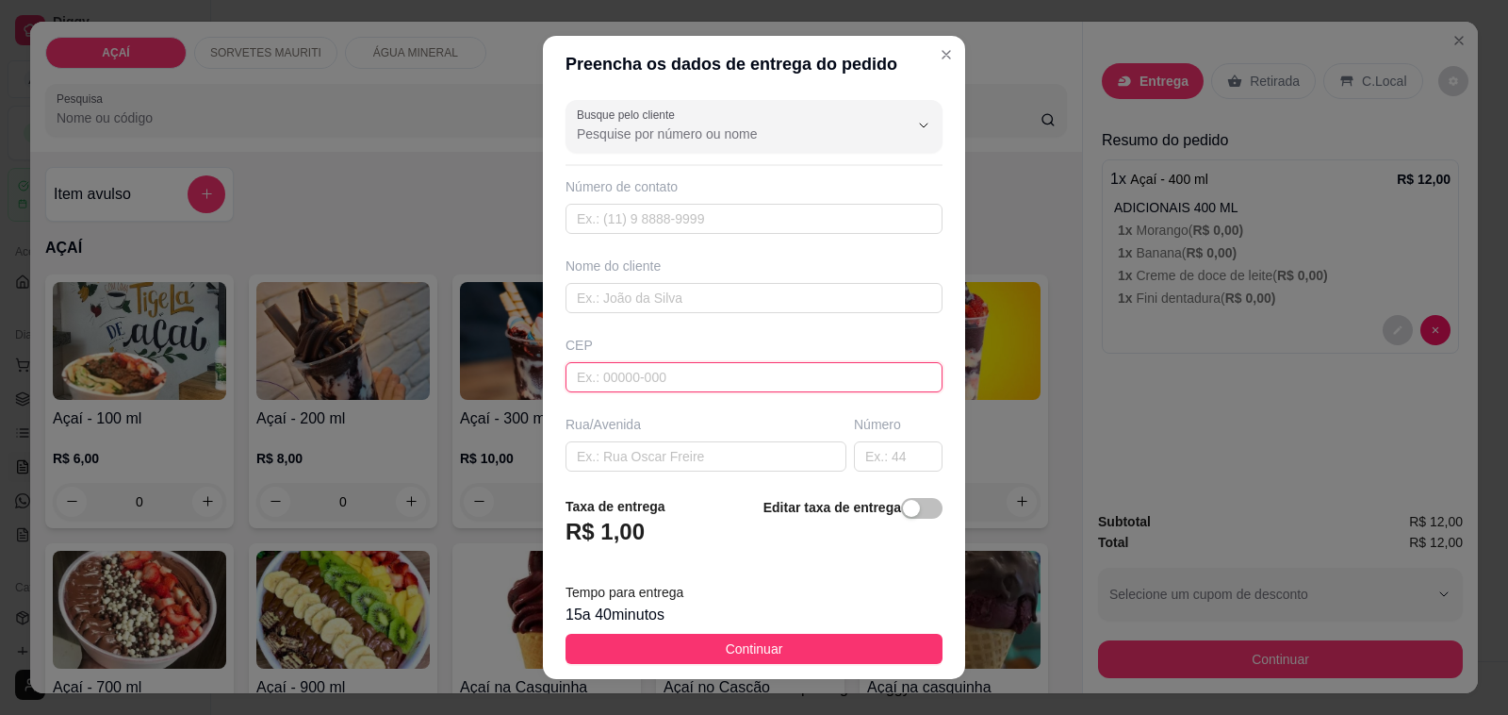
click at [666, 388] on input "text" at bounding box center [754, 377] width 377 height 30
type input "57520000"
type input "Maravilha"
type input "5752000000000"
click at [658, 222] on input "text" at bounding box center [754, 219] width 377 height 30
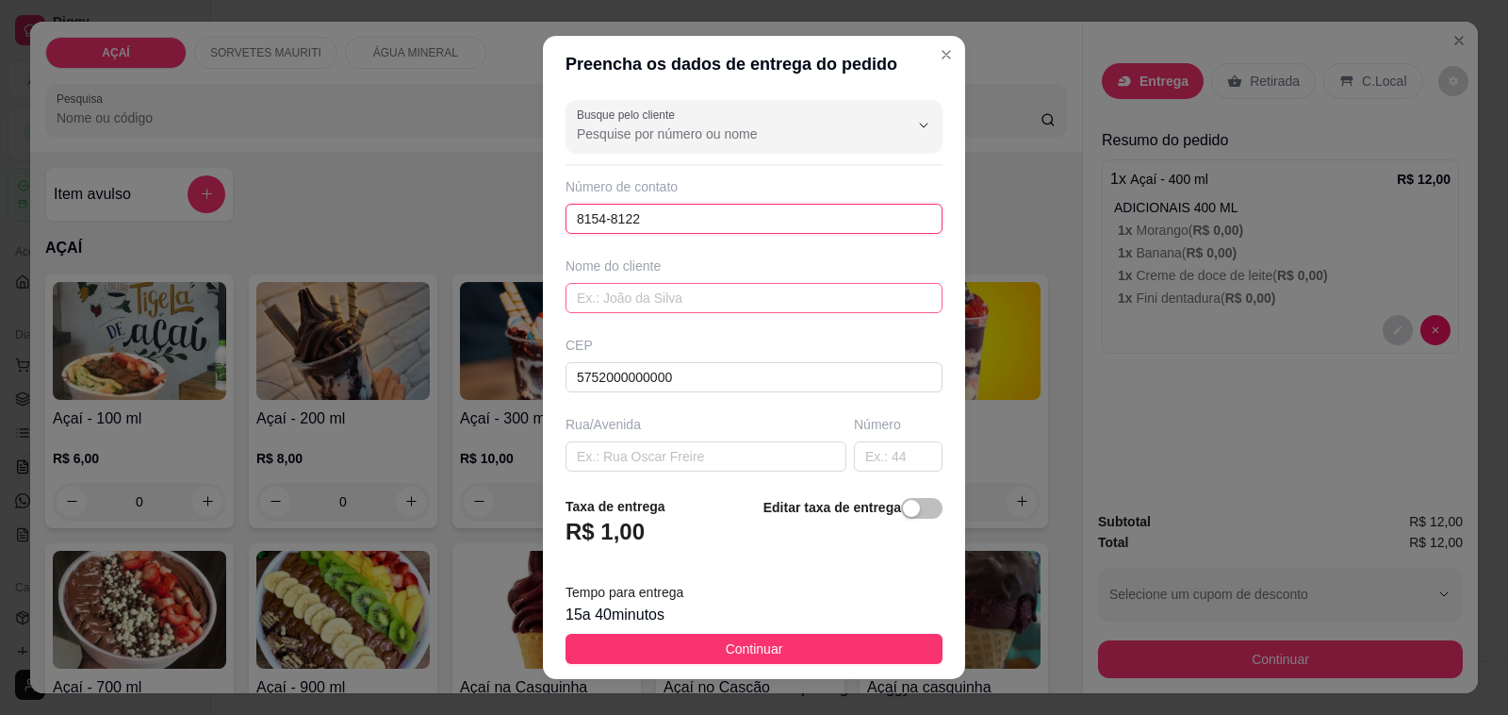
type input "8154-8122"
click at [653, 299] on input "text" at bounding box center [754, 298] width 377 height 30
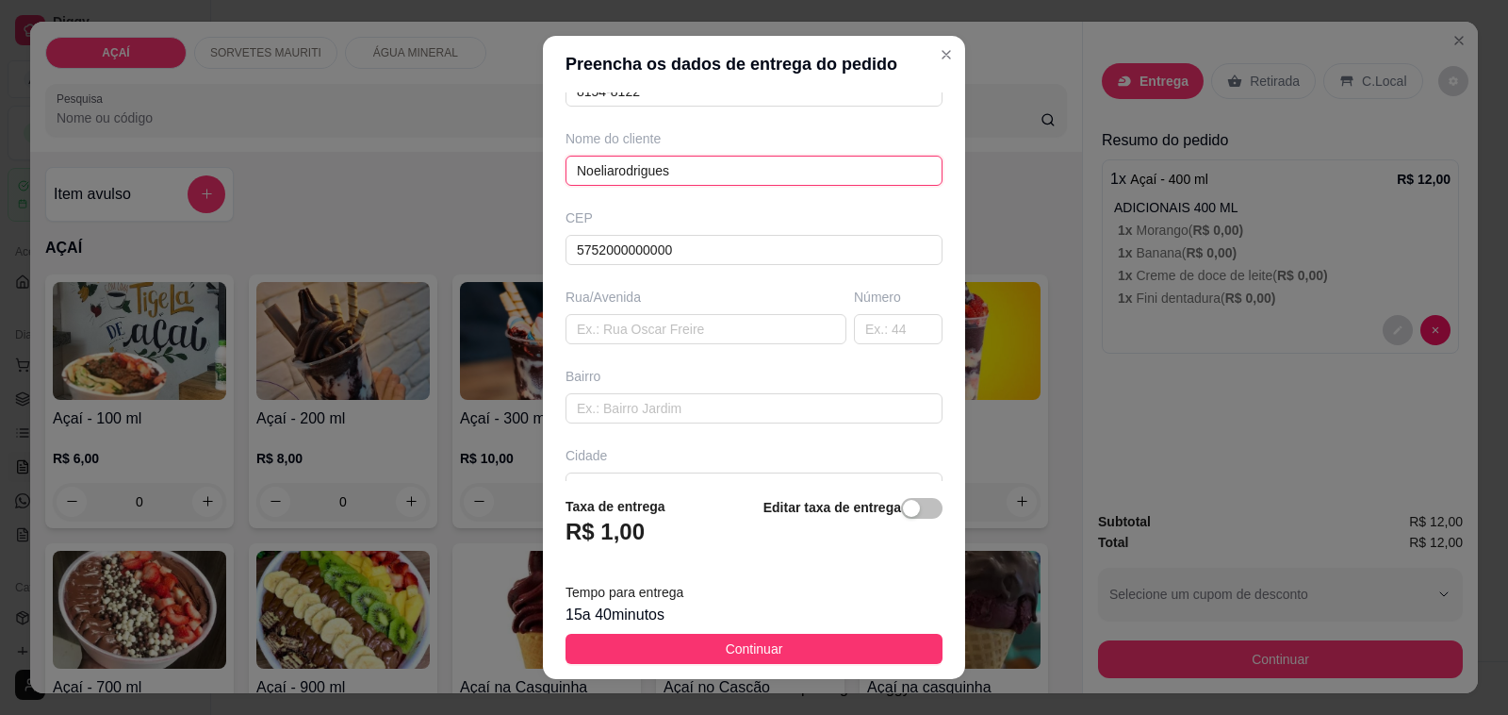
scroll to position [250, 0]
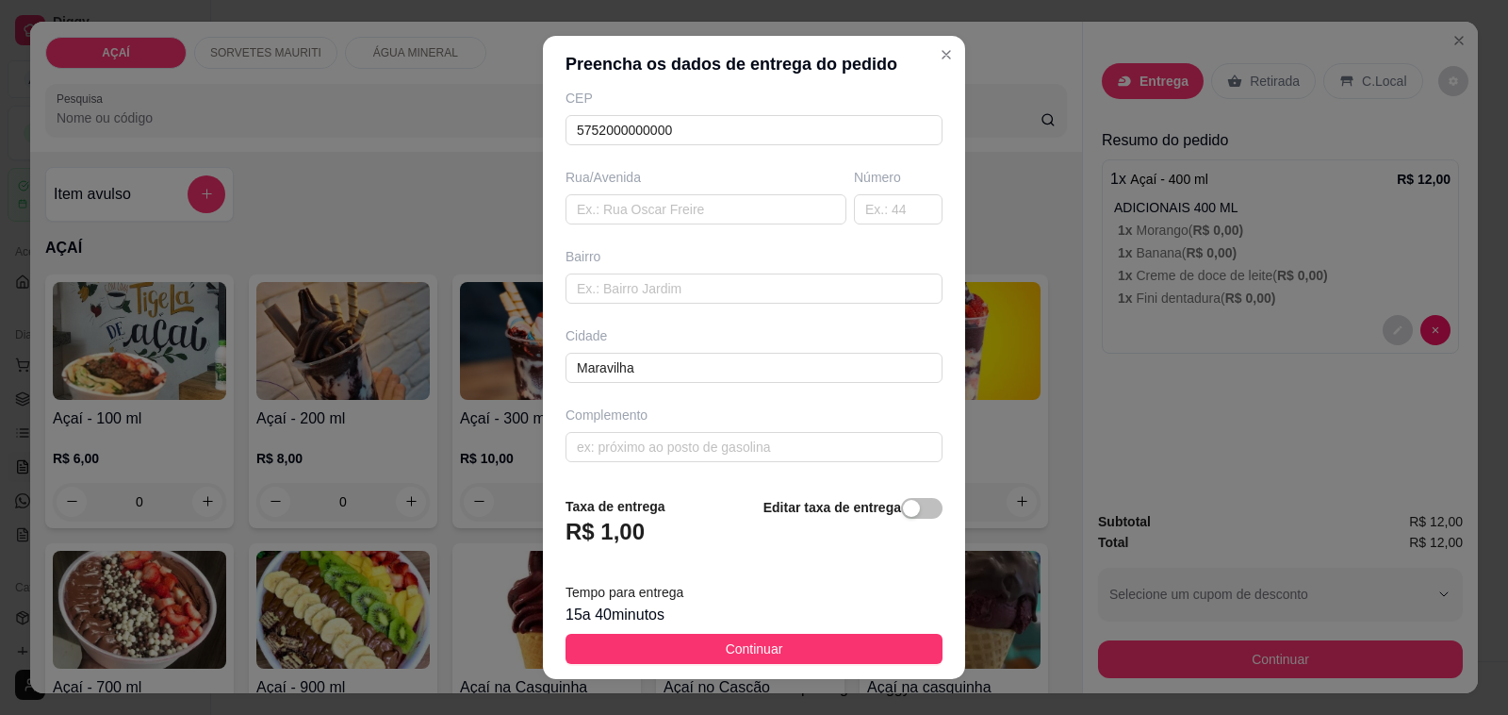
type input "Noeliarodrigues"
type input "[GEOGRAPHIC_DATA]"
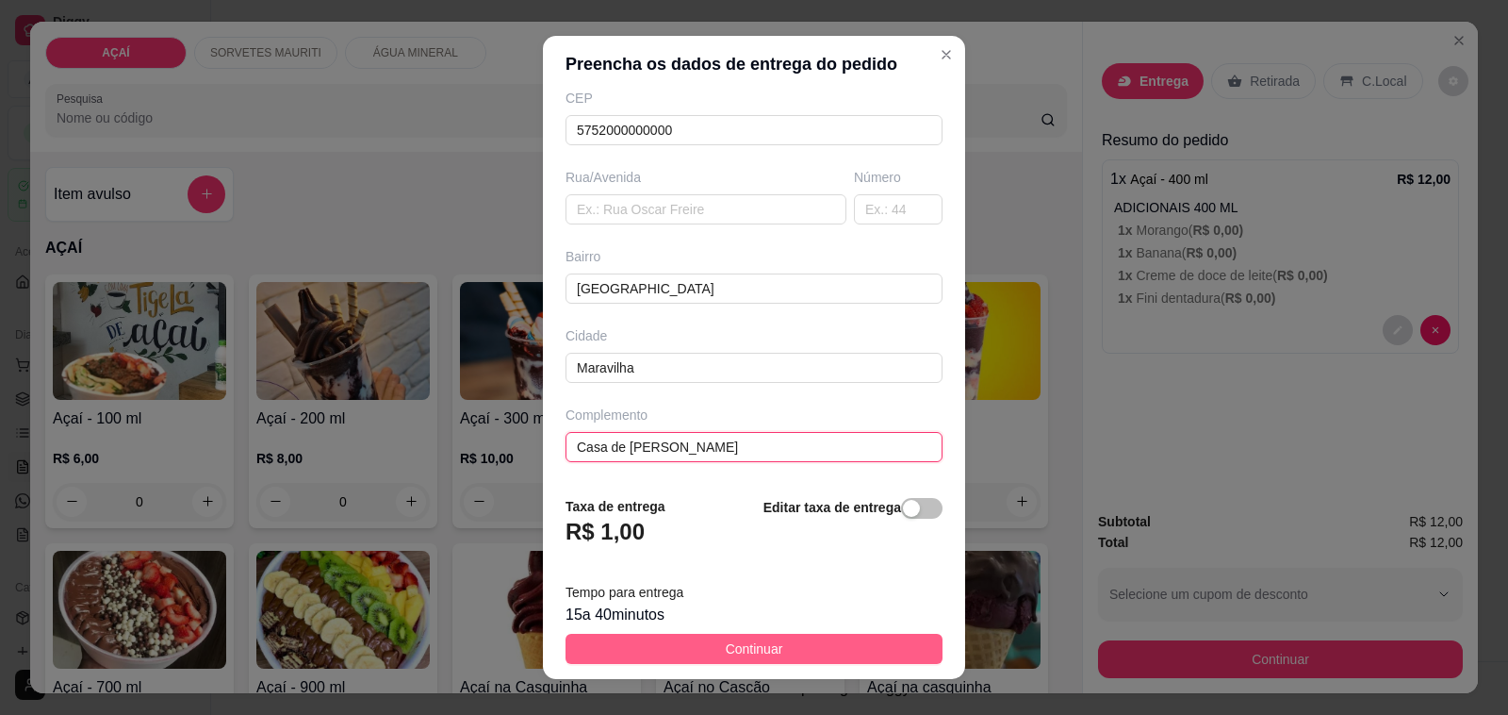
type input "Casa de [PERSON_NAME]"
click at [637, 651] on button "Continuar" at bounding box center [754, 649] width 377 height 30
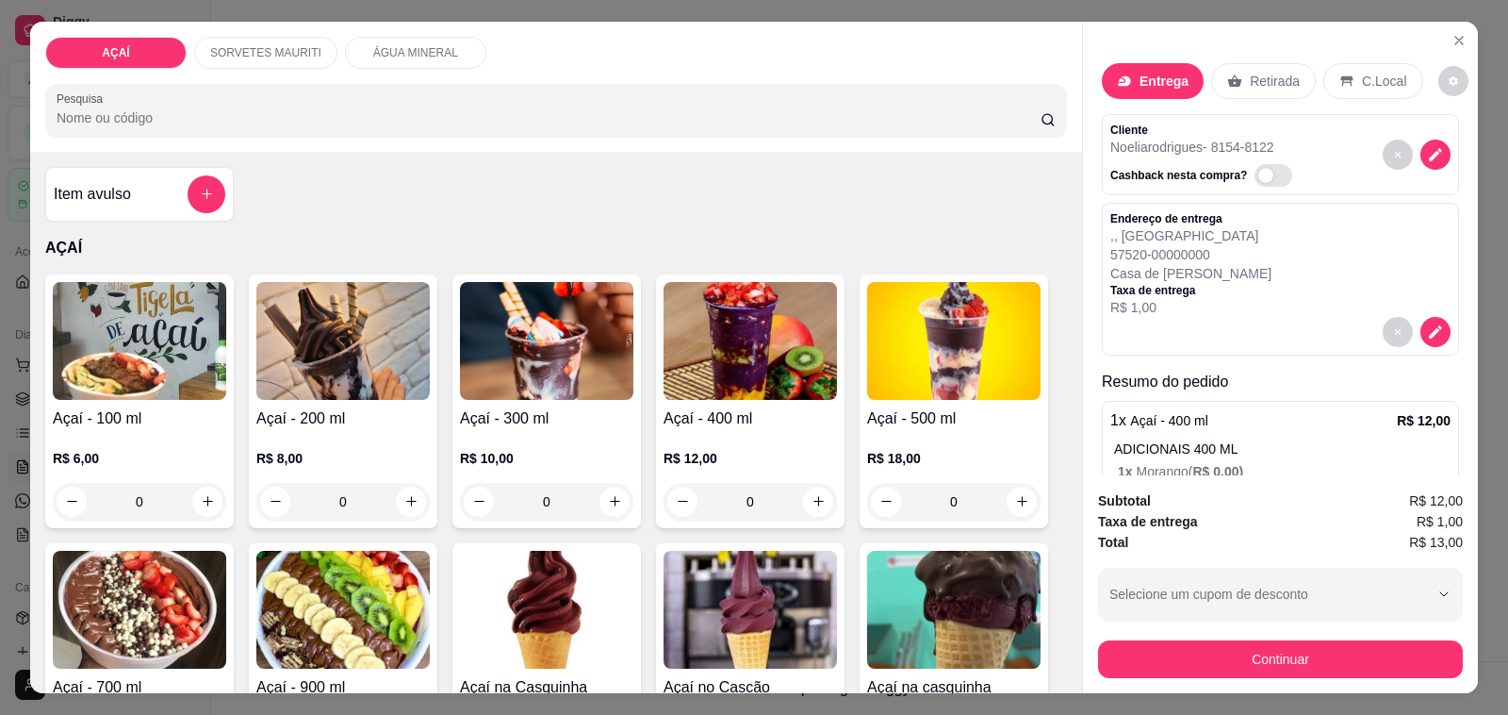
click at [1148, 624] on div "Subtotal R$ 12,00 Taxa de entrega R$ 1,00 Total R$ 13,00 Selecione um cupom de …" at bounding box center [1280, 584] width 365 height 188
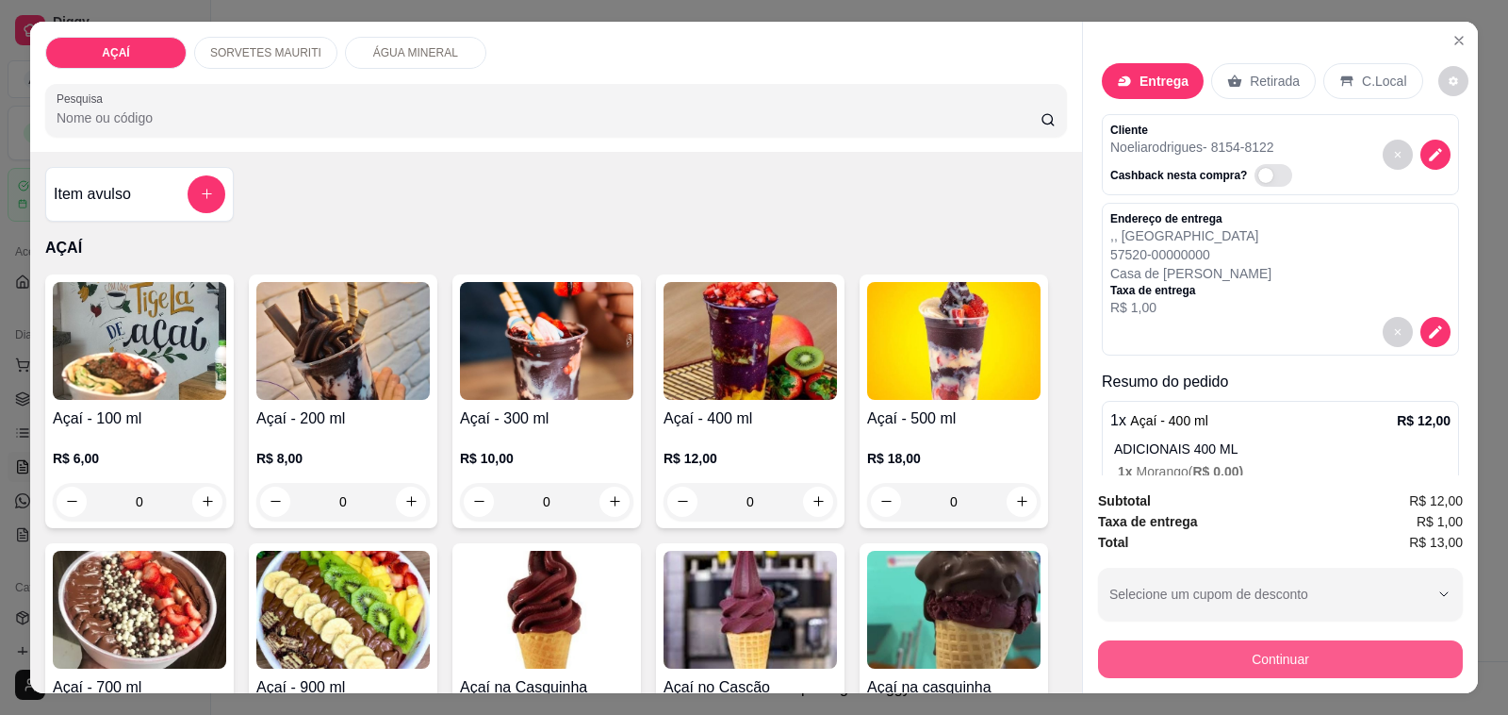
click at [1153, 642] on button "Continuar" at bounding box center [1280, 659] width 365 height 38
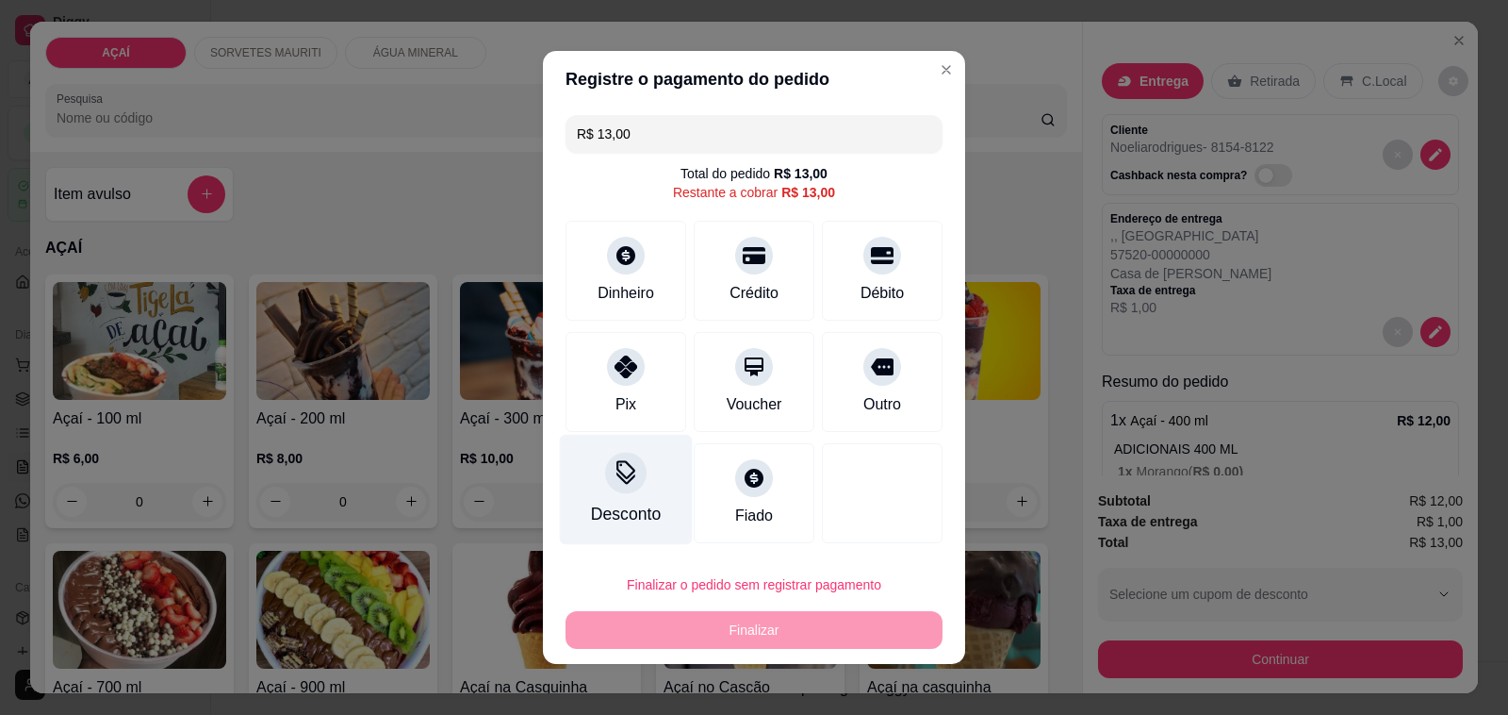
drag, startPoint x: 604, startPoint y: 397, endPoint x: 620, endPoint y: 439, distance: 45.4
click at [616, 401] on div "Pix" at bounding box center [626, 404] width 21 height 23
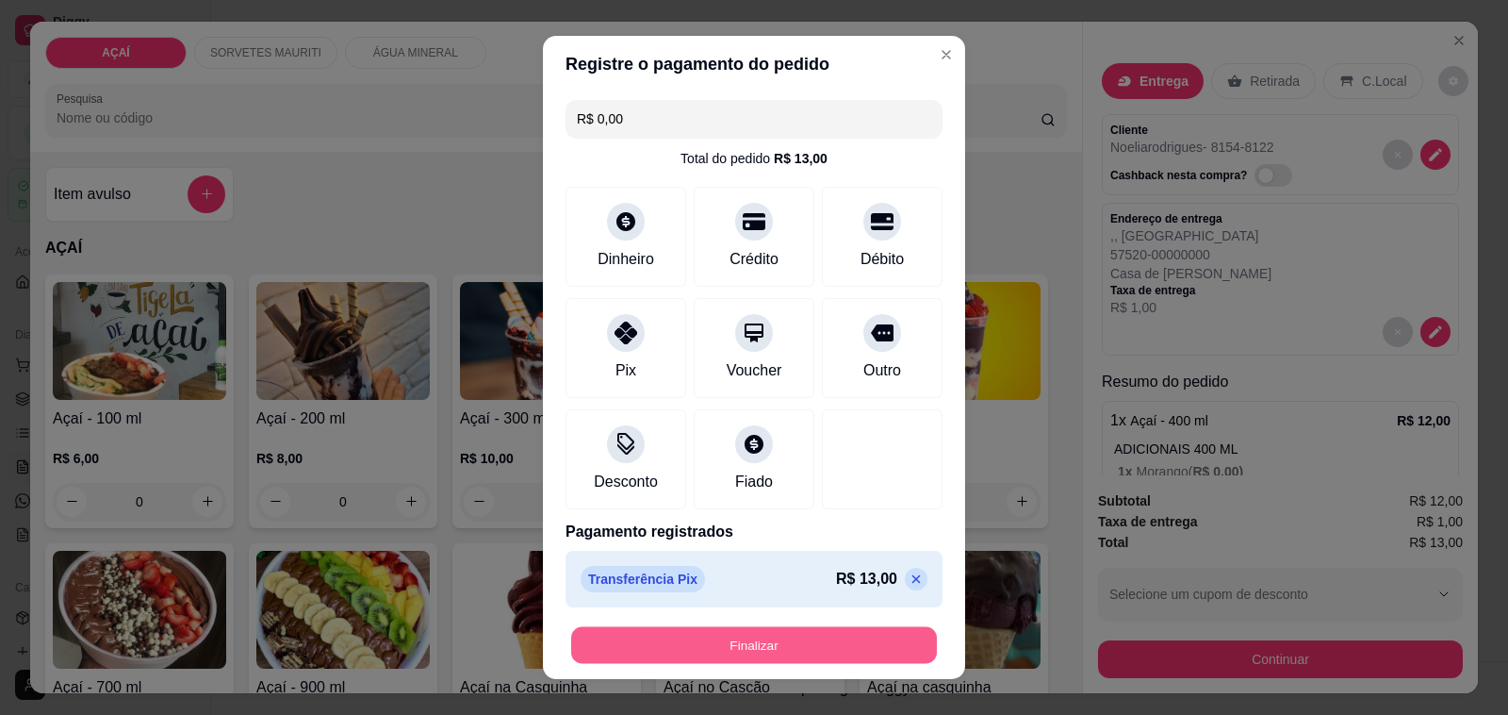
click at [700, 651] on button "Finalizar" at bounding box center [754, 645] width 366 height 37
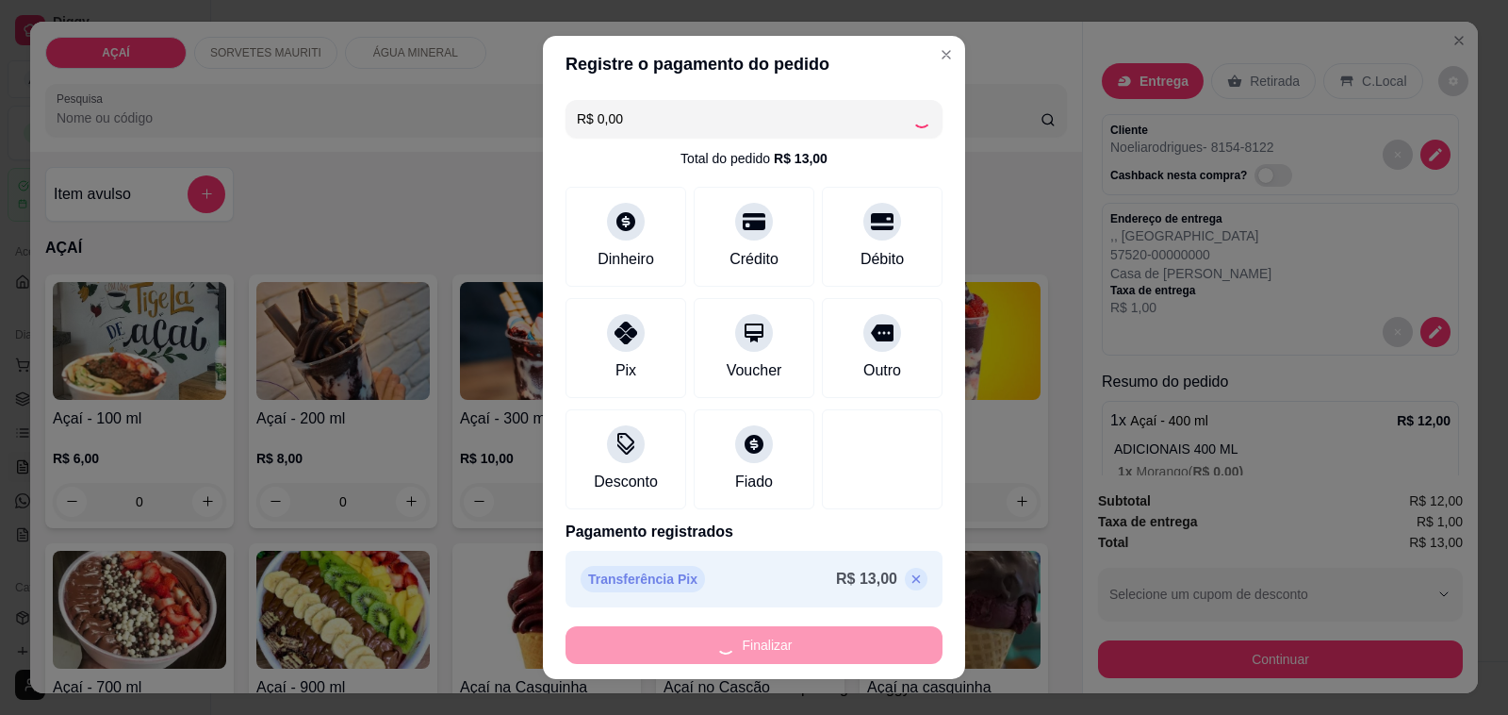
type input "-R$ 13,00"
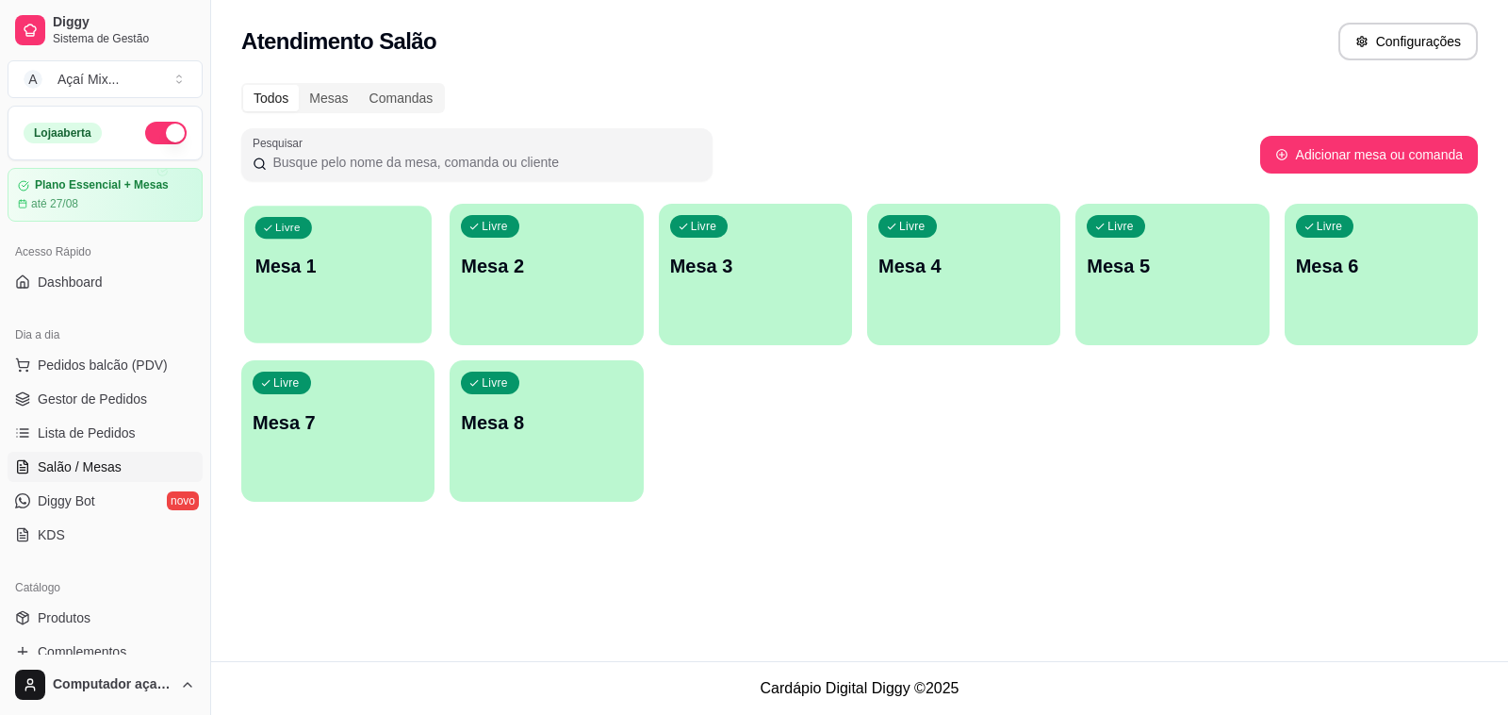
click at [342, 275] on p "Mesa 1" at bounding box center [338, 266] width 166 height 25
drag, startPoint x: 110, startPoint y: 401, endPoint x: 321, endPoint y: 438, distance: 214.5
click at [111, 401] on span "Gestor de Pedidos" at bounding box center [92, 398] width 109 height 19
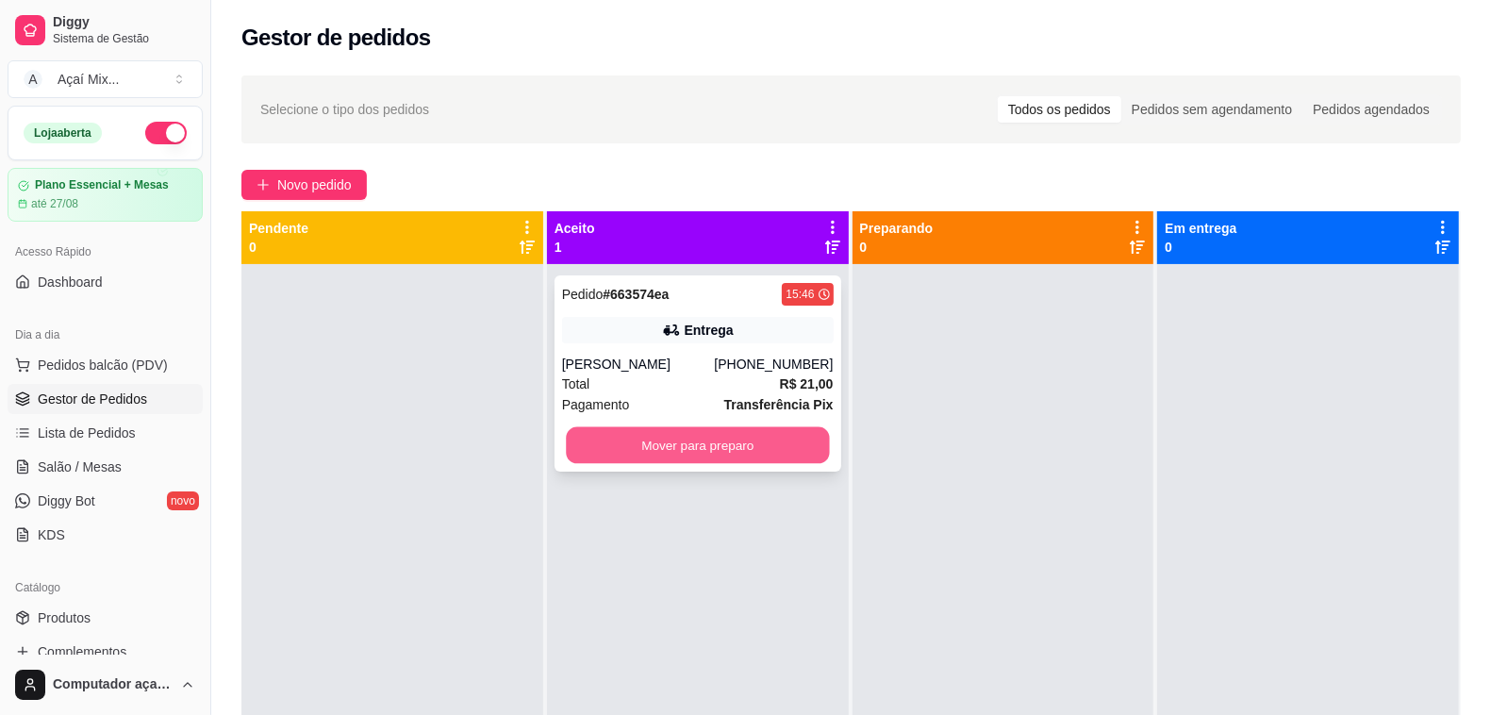
click at [660, 435] on button "Mover para preparo" at bounding box center [697, 445] width 263 height 37
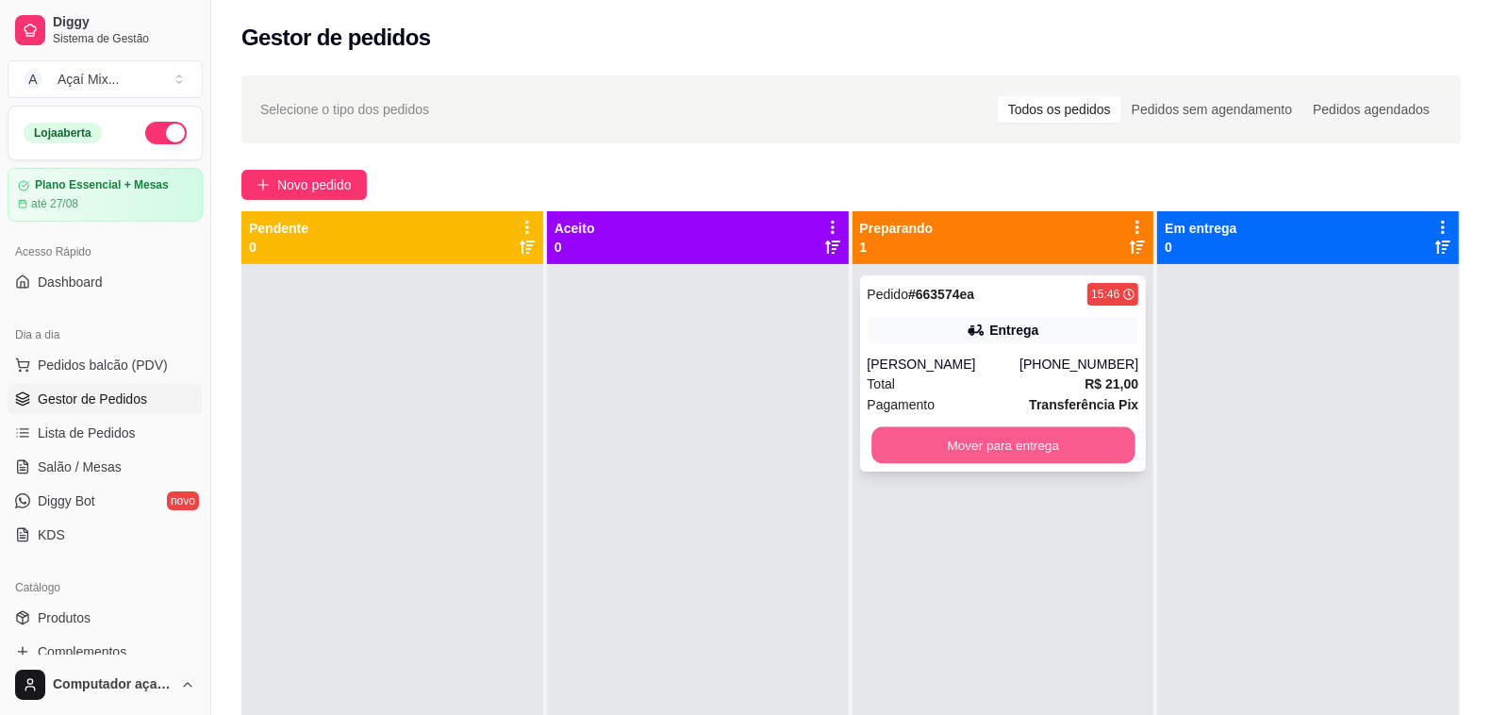
click at [914, 454] on button "Mover para entrega" at bounding box center [1002, 445] width 263 height 37
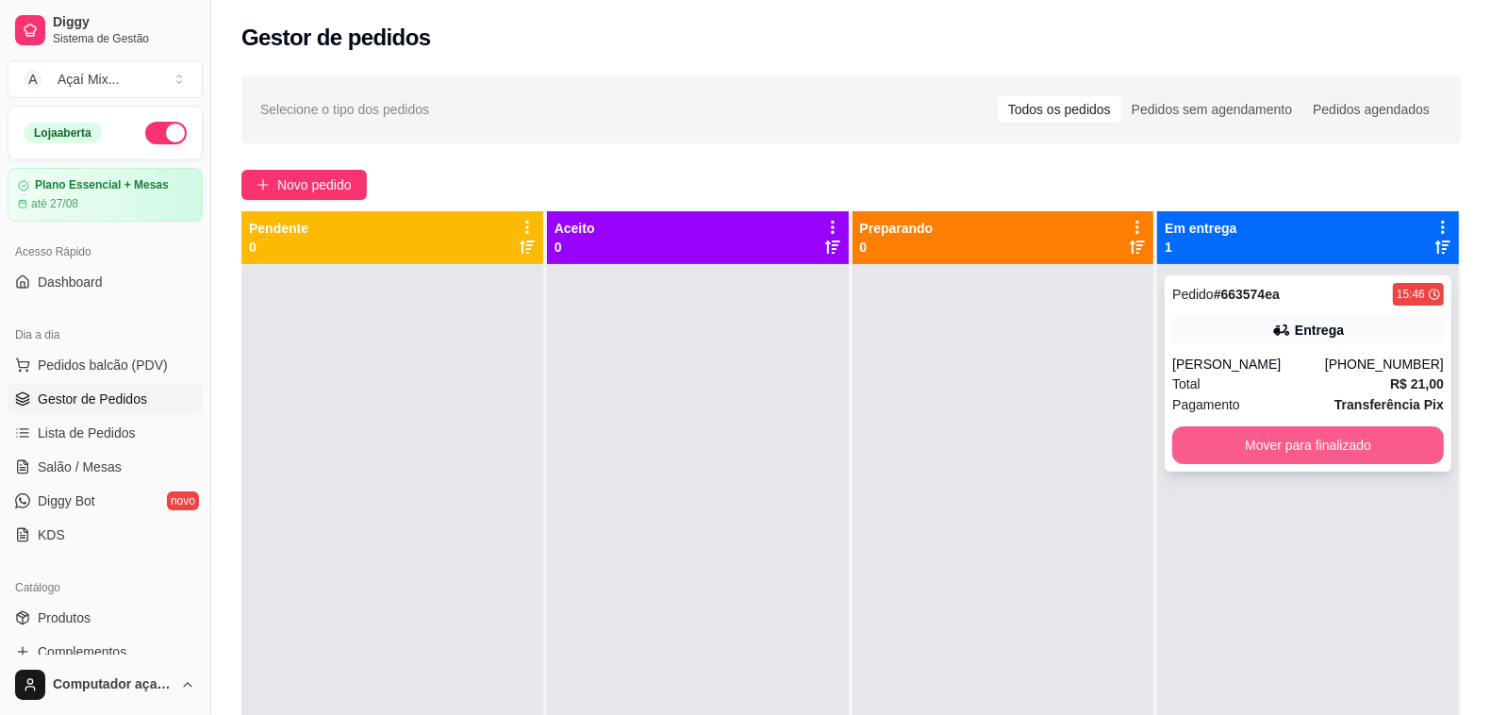
click at [1226, 441] on button "Mover para finalizado" at bounding box center [1308, 445] width 272 height 38
